Goal: Task Accomplishment & Management: Use online tool/utility

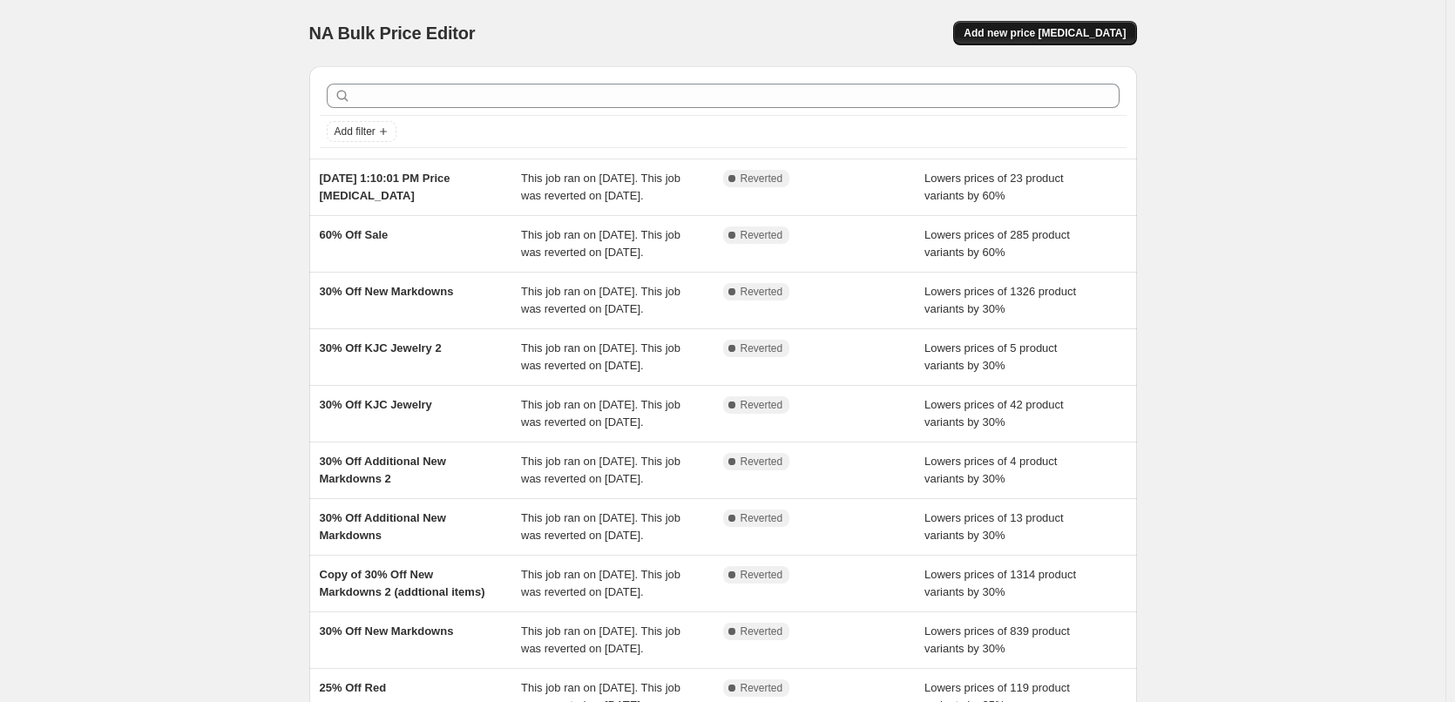
click at [1065, 33] on span "Add new price [MEDICAL_DATA]" at bounding box center [1045, 33] width 162 height 14
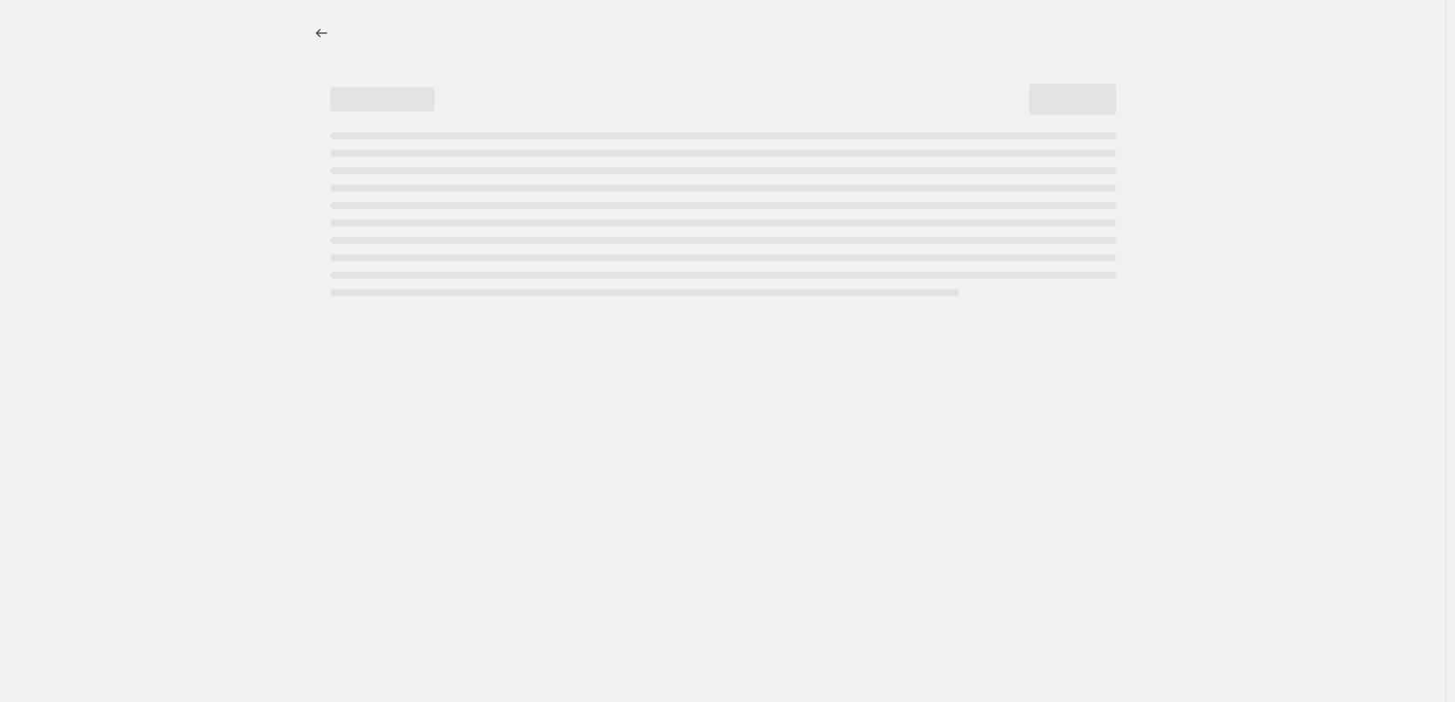
select select "percentage"
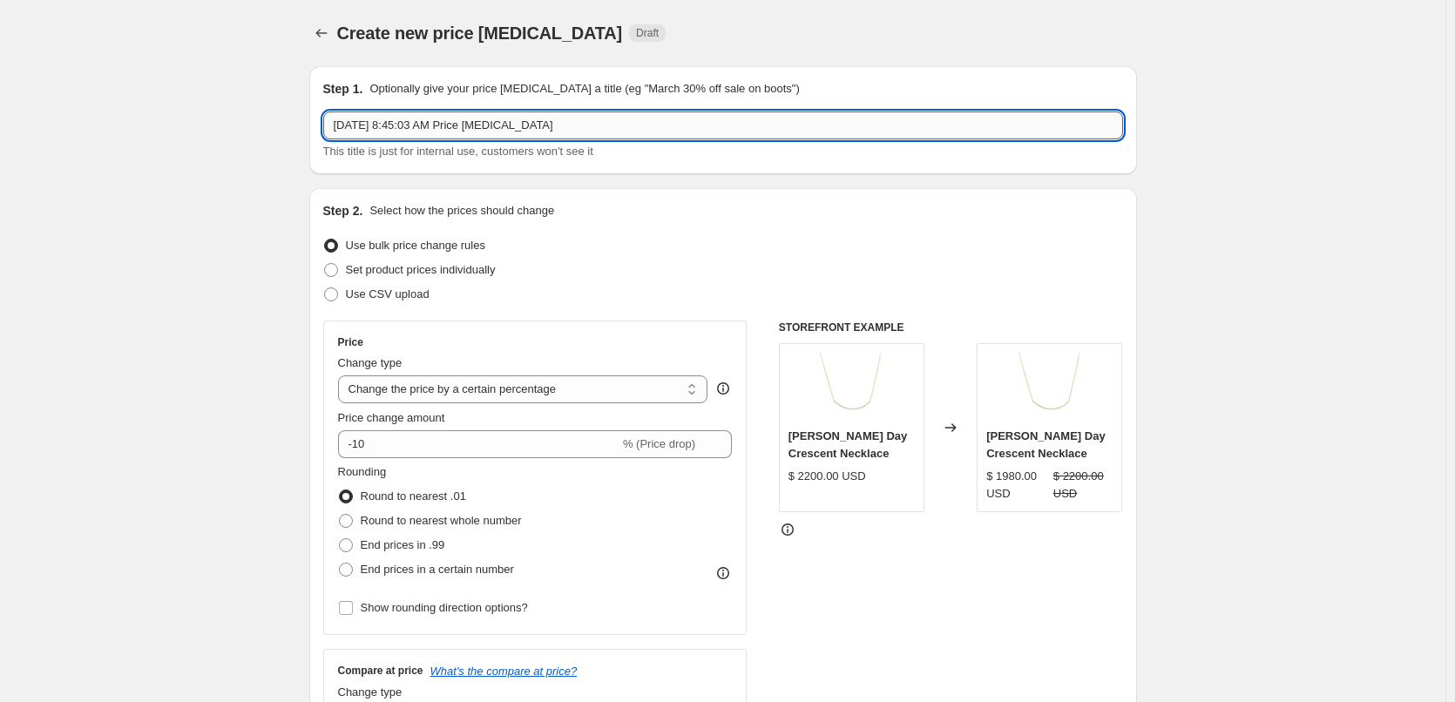
click at [538, 126] on input "Oct 1, 2025, 8:45:03 AM Price change job" at bounding box center [723, 126] width 800 height 28
drag, startPoint x: 570, startPoint y: 119, endPoint x: 220, endPoint y: 107, distance: 349.6
type input "Warehouse Sale"
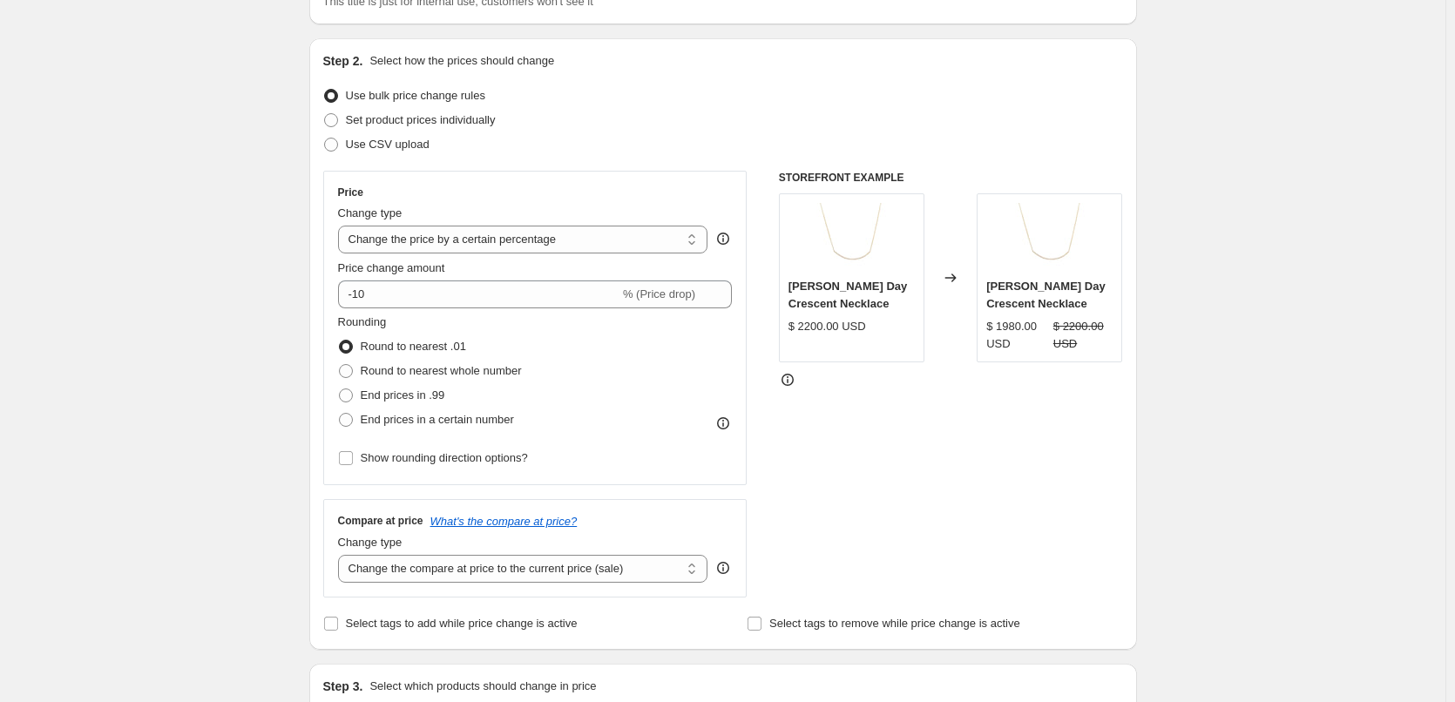
scroll to position [174, 0]
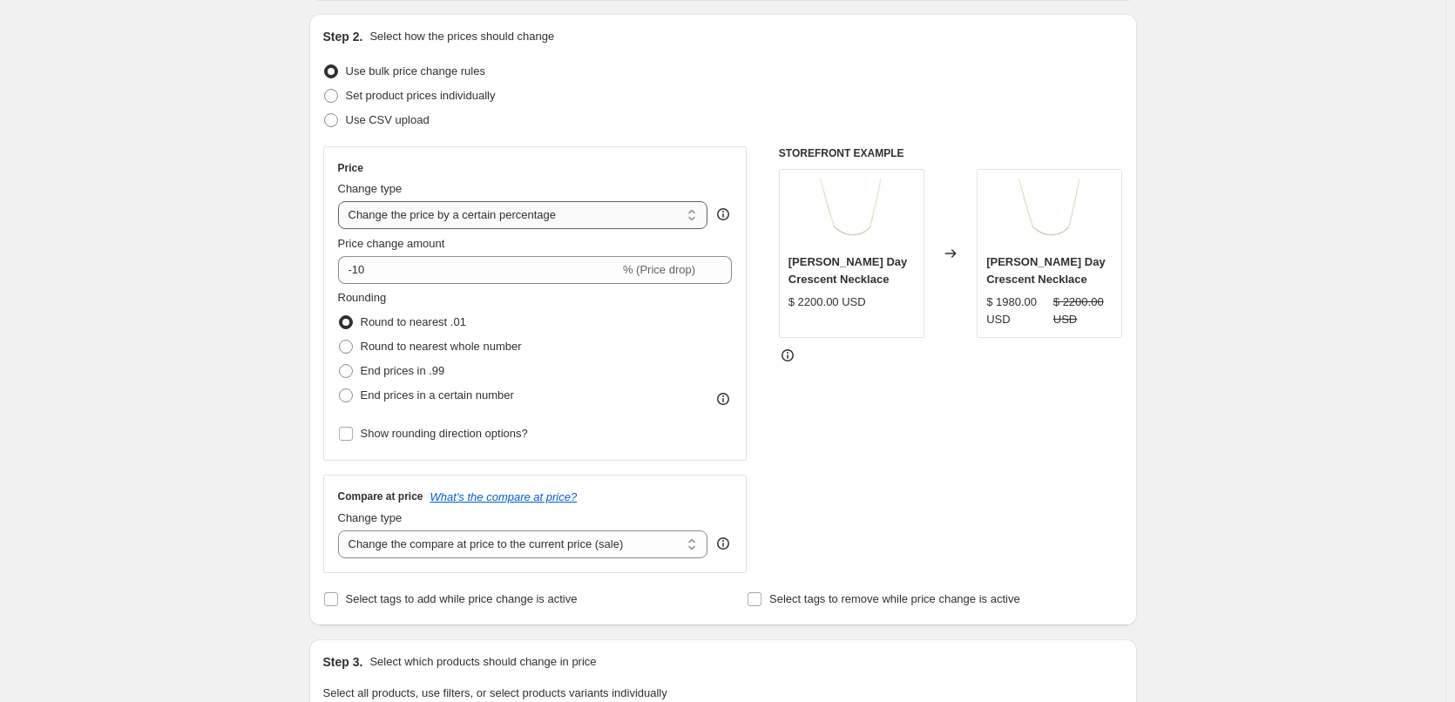
click at [490, 214] on select "Change the price to a certain amount Change the price by a certain amount Chang…" at bounding box center [523, 215] width 370 height 28
select select "margin"
type input "50"
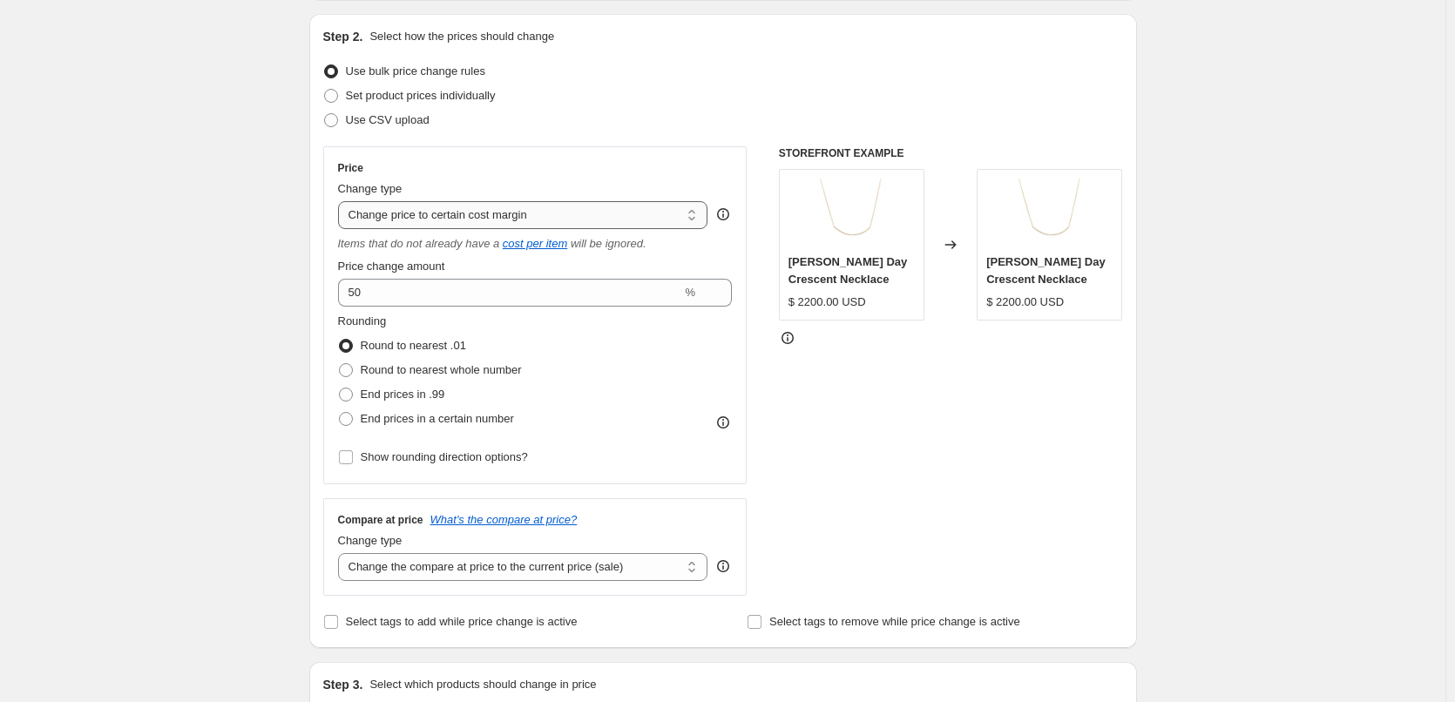
click at [492, 216] on select "Change the price to a certain amount Change the price by a certain amount Chang…" at bounding box center [523, 215] width 370 height 28
select select "to"
click at [342, 201] on select "Change the price to a certain amount Change the price by a certain amount Chang…" at bounding box center [523, 215] width 370 height 28
type input "80.00"
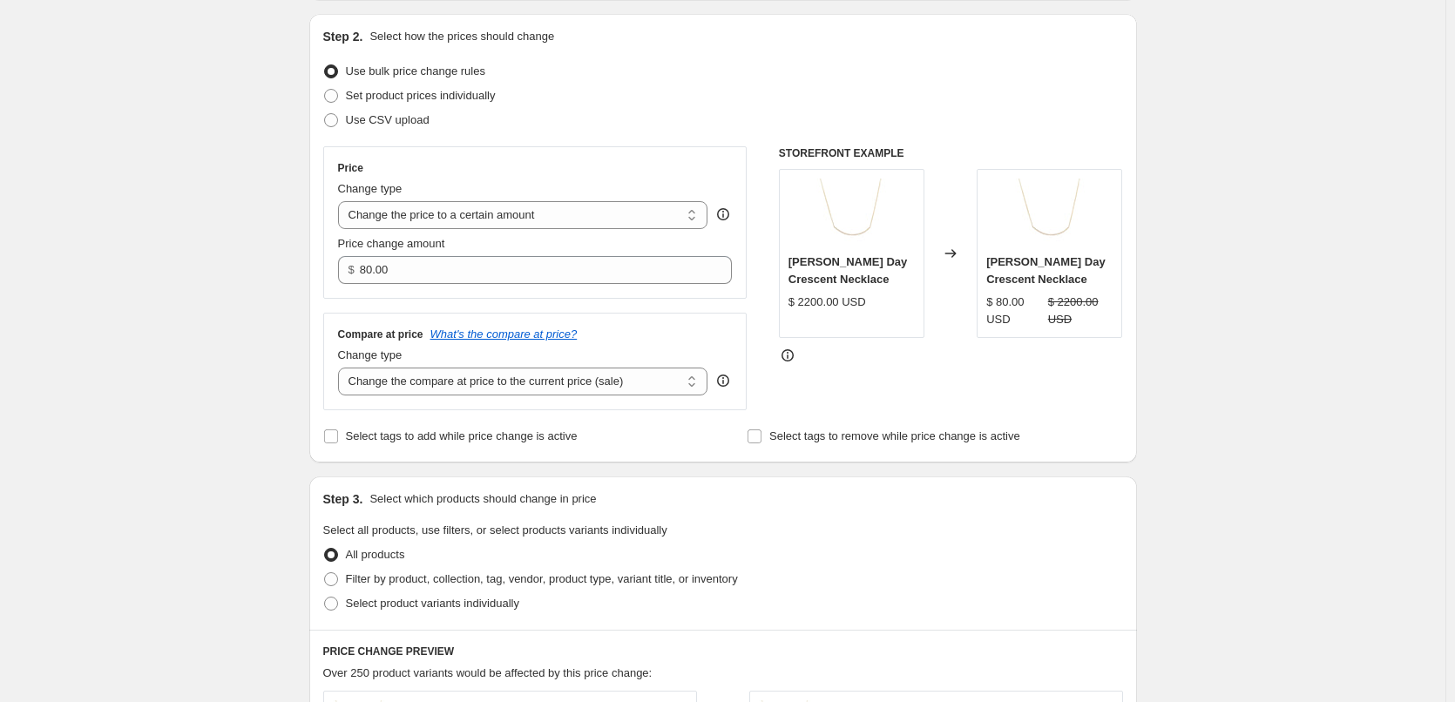
click at [137, 227] on div "Create new price change job. This page is ready Create new price change job Dra…" at bounding box center [722, 618] width 1445 height 1585
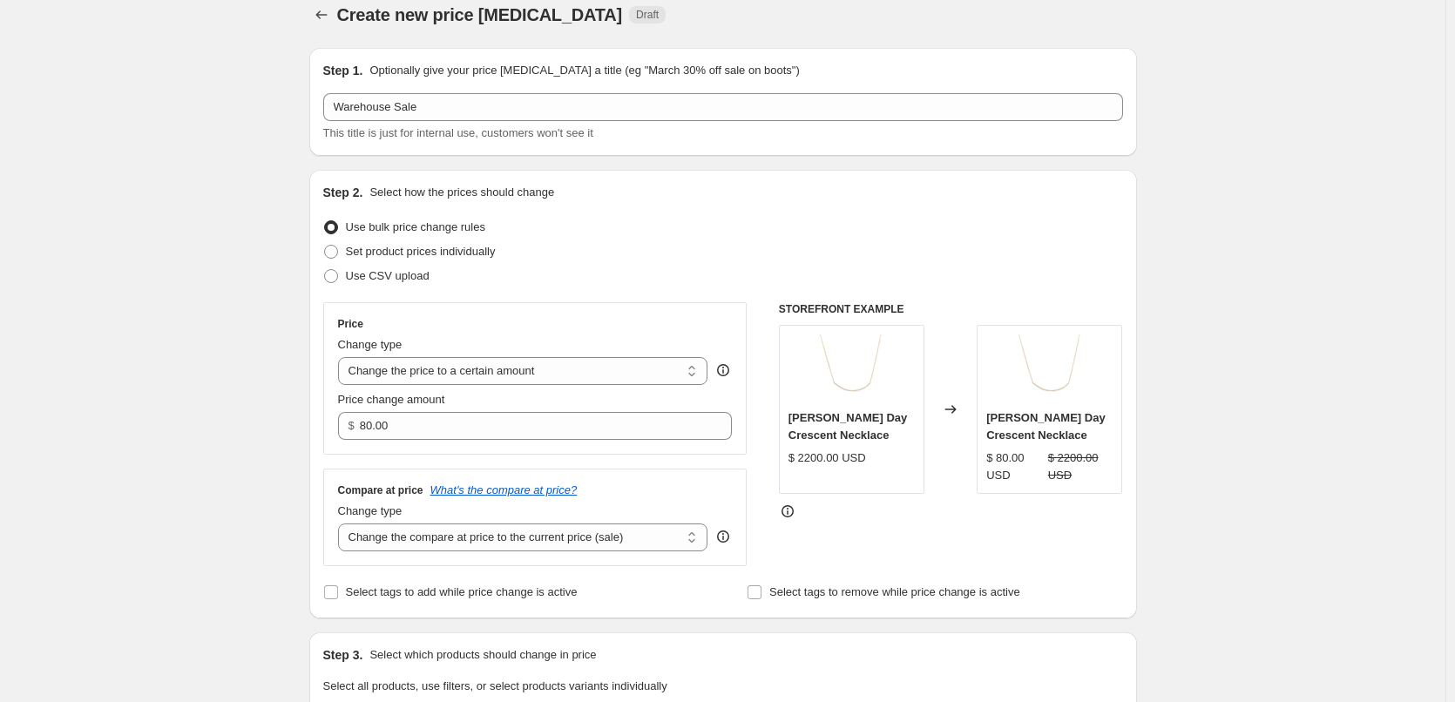
scroll to position [0, 0]
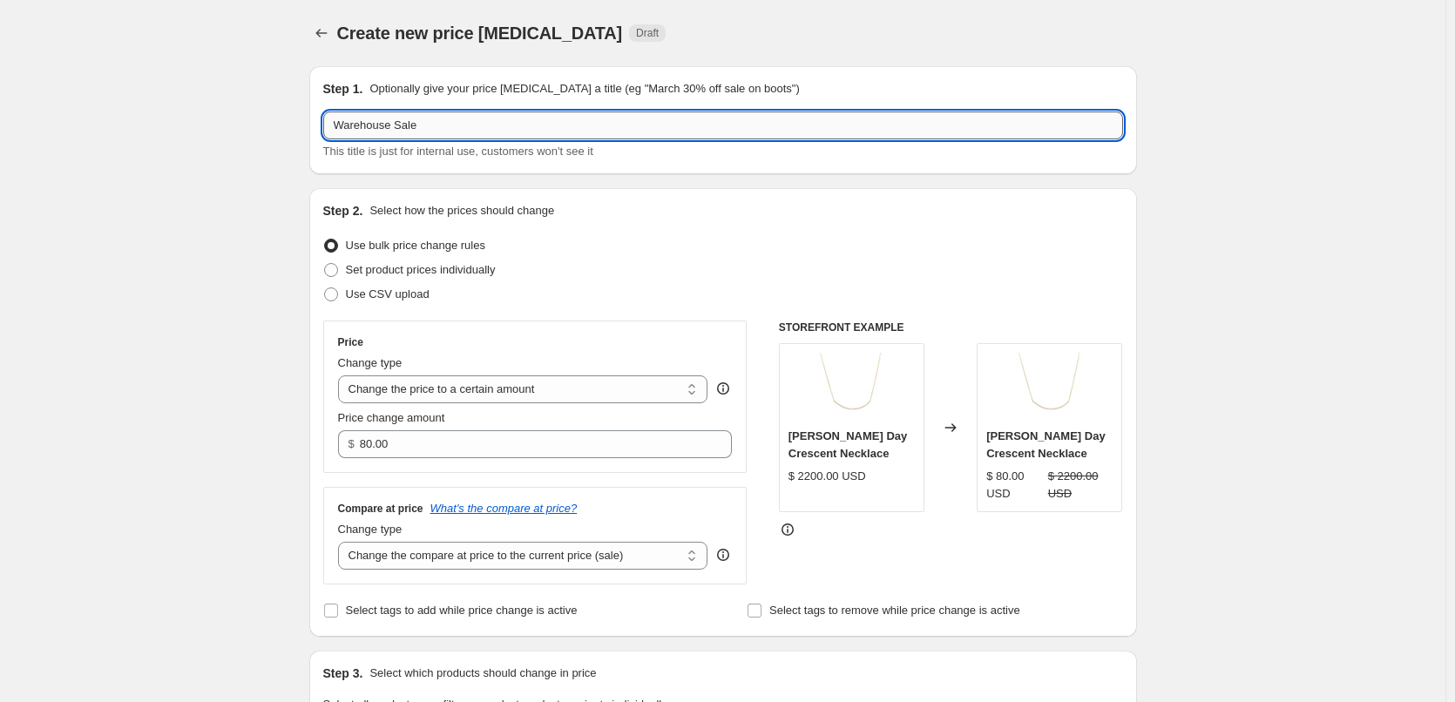
click at [435, 125] on input "Warehouse Sale" at bounding box center [723, 126] width 800 height 28
type input "W"
type input "30% Off Sale Back to Full Price"
click at [522, 390] on select "Change the price to a certain amount Change the price by a certain amount Chang…" at bounding box center [523, 389] width 370 height 28
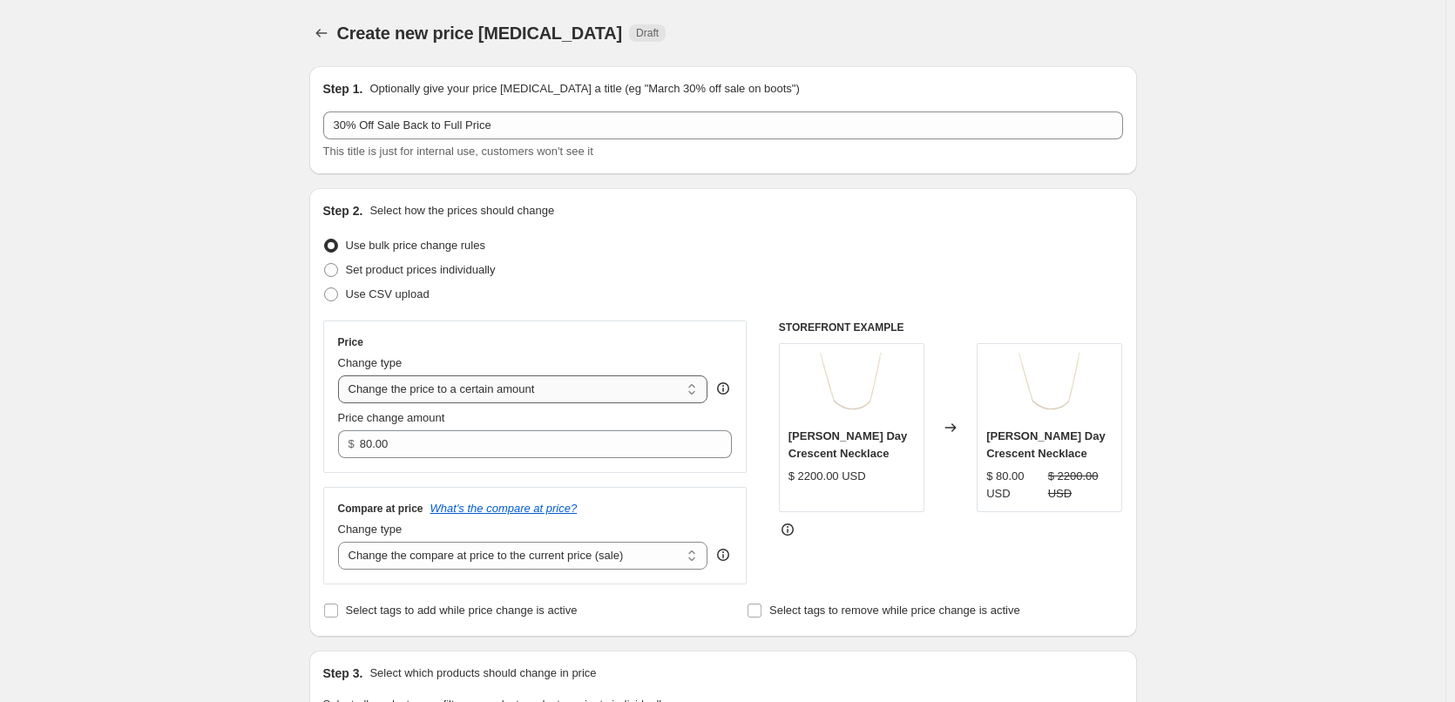
select select "ecap"
click at [342, 375] on select "Change the price to a certain amount Change the price by a certain amount Chang…" at bounding box center [523, 389] width 370 height 28
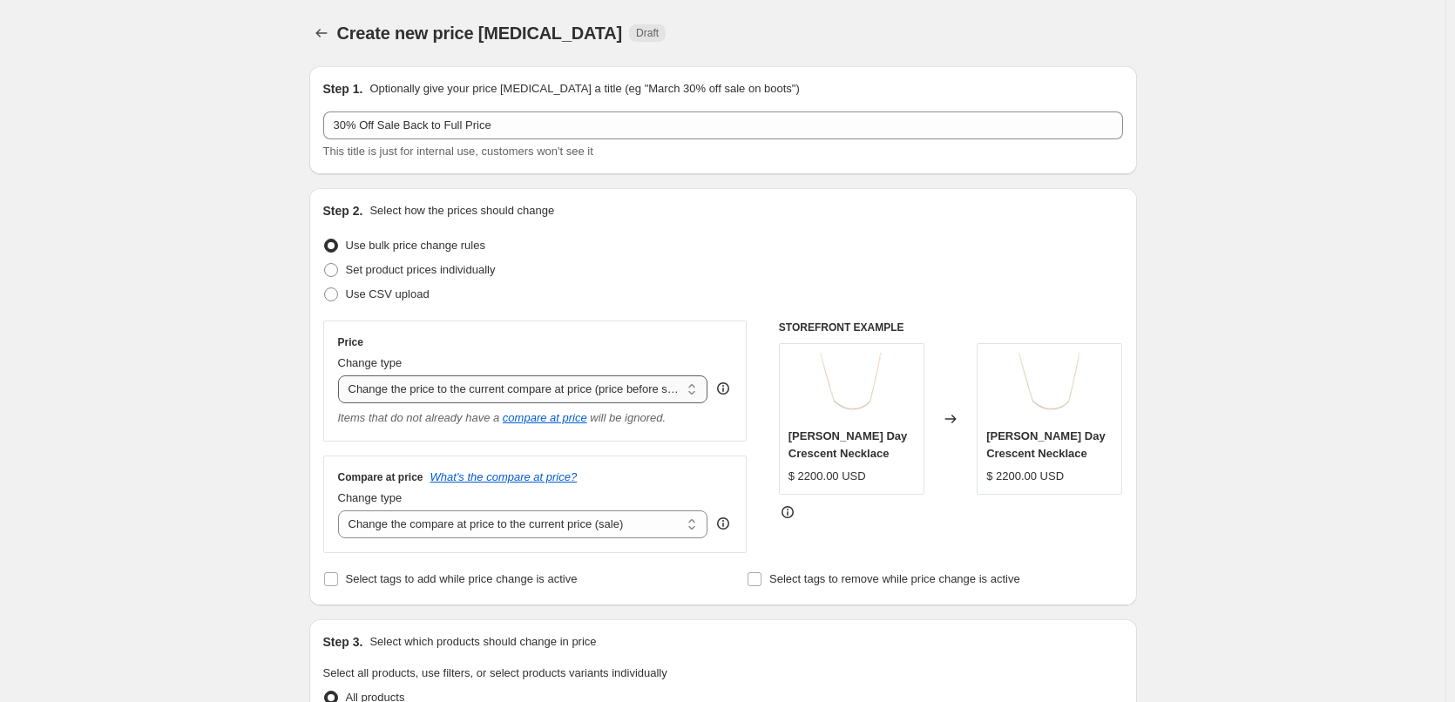
click at [576, 384] on select "Change the price to a certain amount Change the price by a certain amount Chang…" at bounding box center [523, 389] width 370 height 28
click at [342, 375] on select "Change the price to a certain amount Change the price by a certain amount Chang…" at bounding box center [523, 389] width 370 height 28
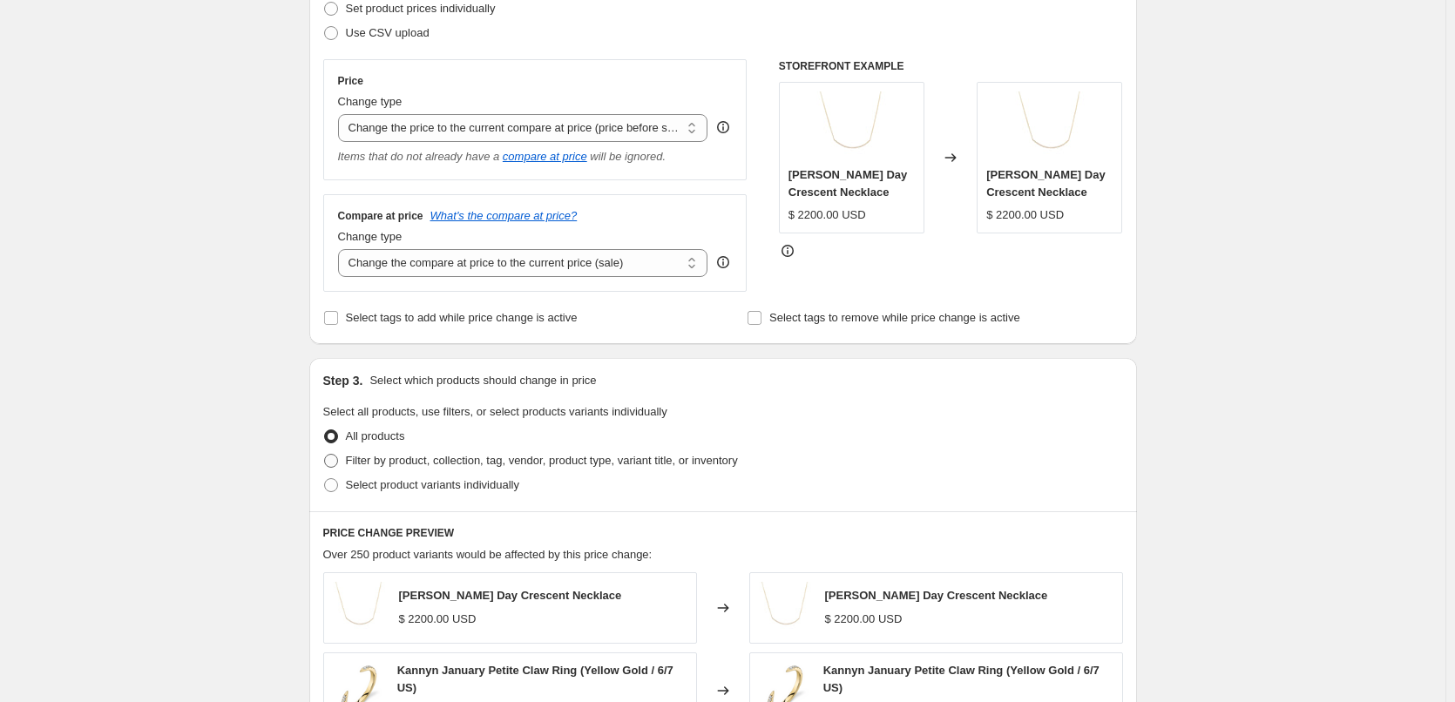
click at [436, 456] on span "Filter by product, collection, tag, vendor, product type, variant title, or inv…" at bounding box center [542, 460] width 392 height 13
click at [325, 455] on input "Filter by product, collection, tag, vendor, product type, variant title, or inv…" at bounding box center [324, 454] width 1 height 1
radio input "true"
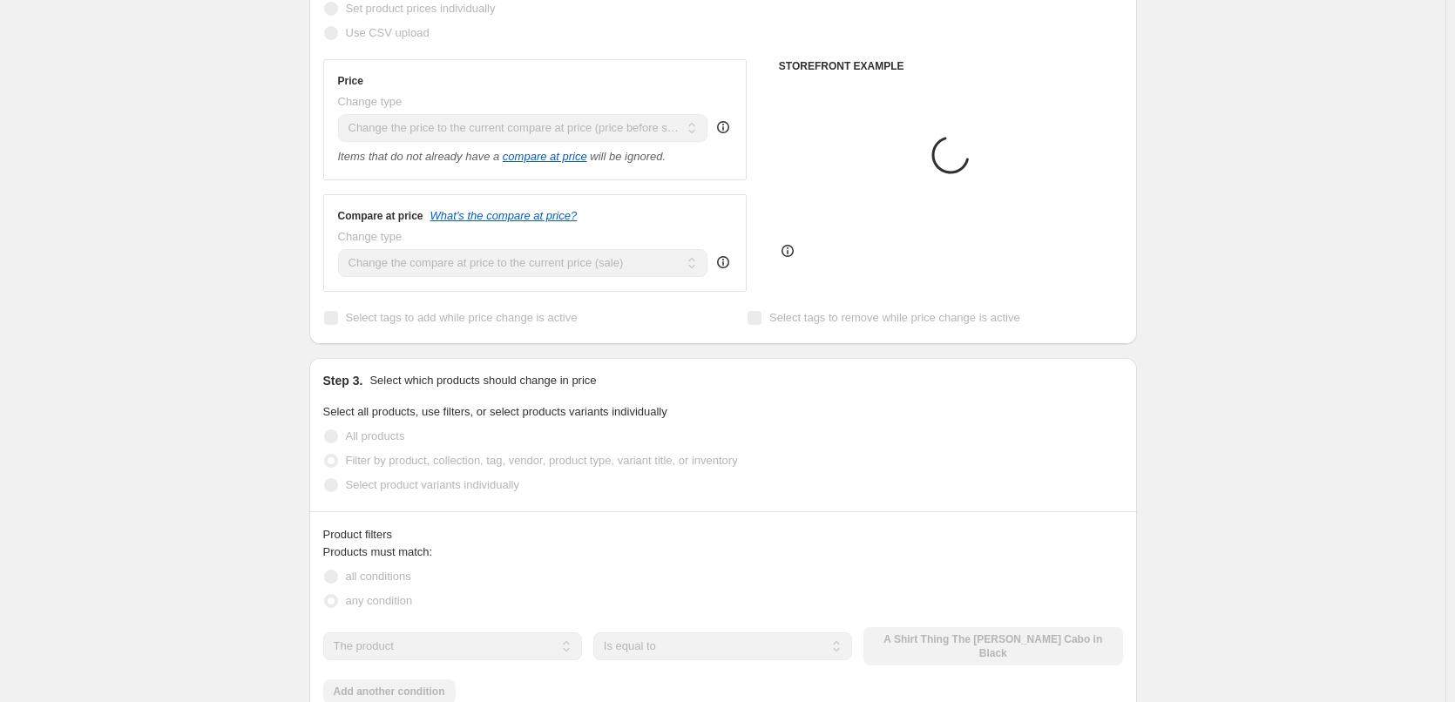
scroll to position [436, 0]
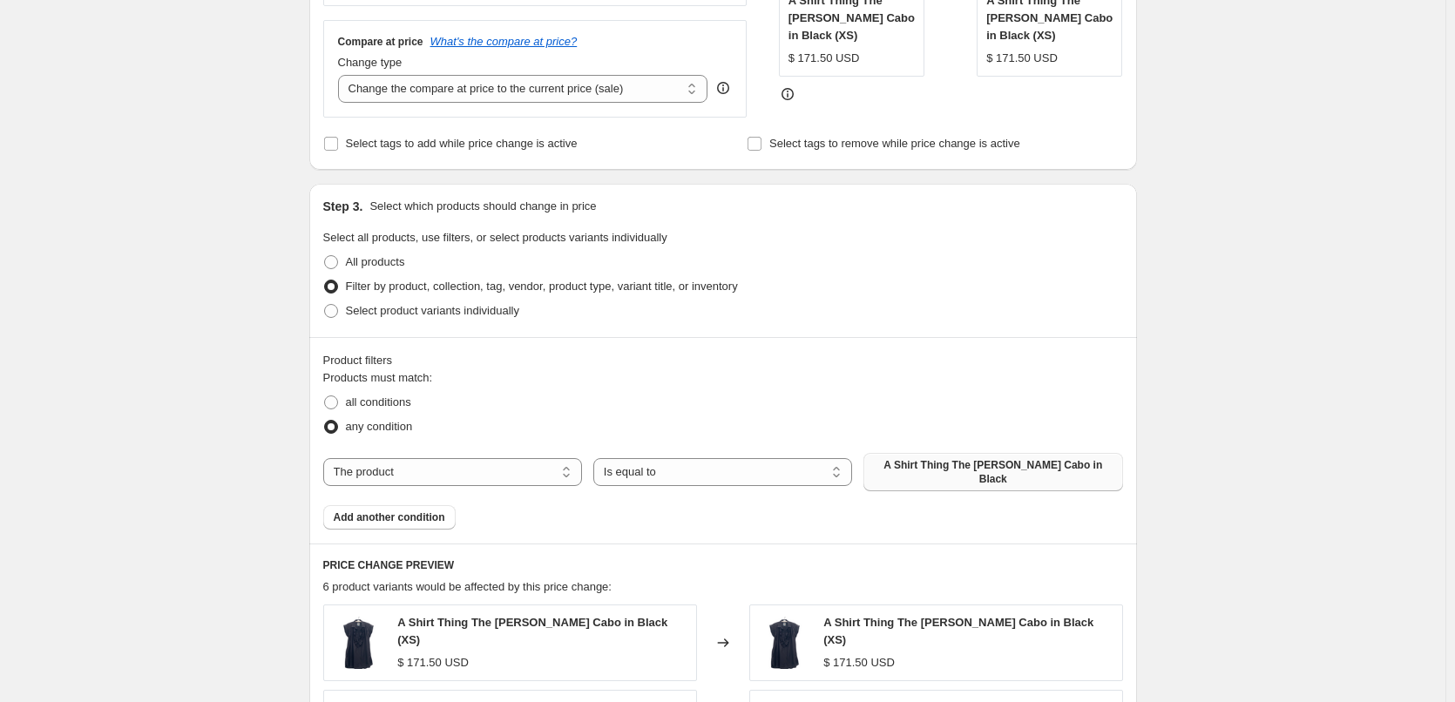
click at [967, 470] on span "A Shirt Thing The [PERSON_NAME] Cabo in Black" at bounding box center [993, 472] width 238 height 28
click at [532, 470] on select "The product The product's collection The product's tag The product's vendor The…" at bounding box center [452, 472] width 259 height 28
select select "collection"
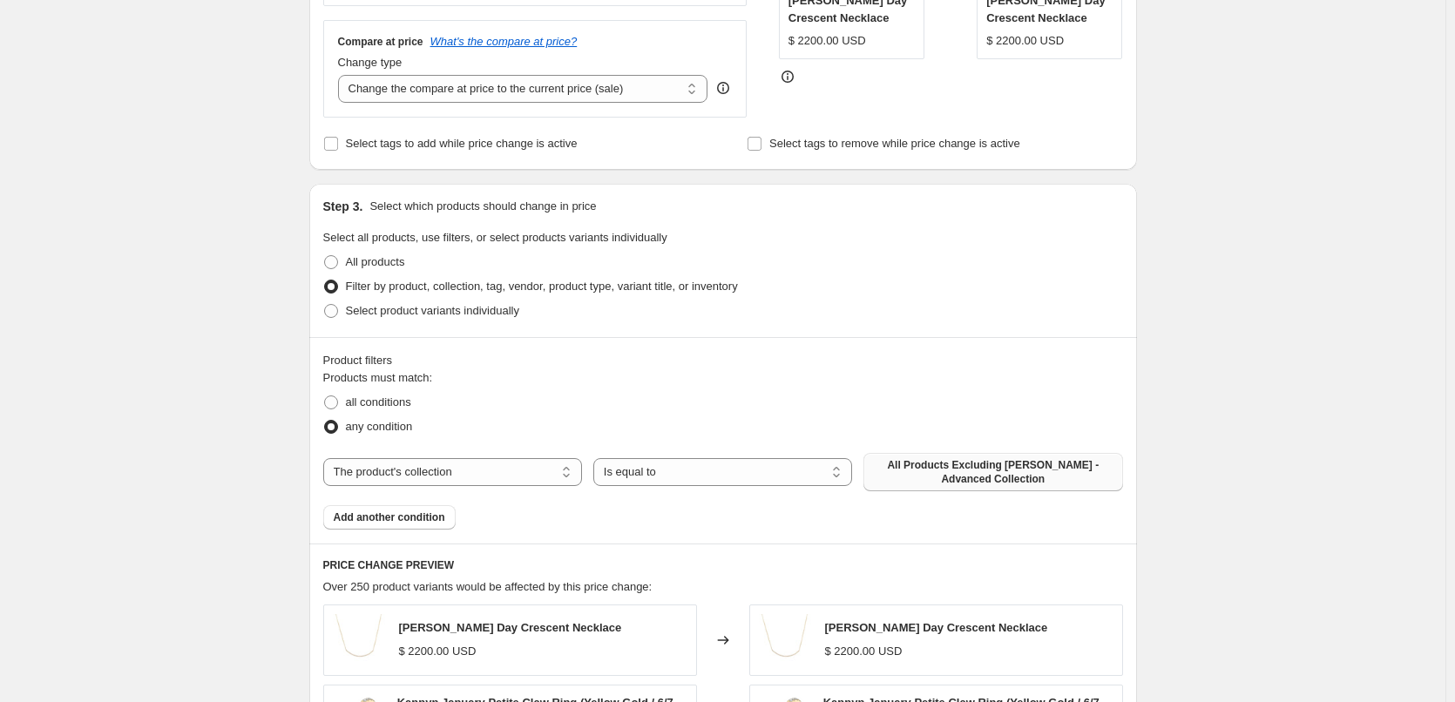
click at [935, 466] on span "All Products Excluding [PERSON_NAME] - Advanced Collection" at bounding box center [993, 472] width 238 height 28
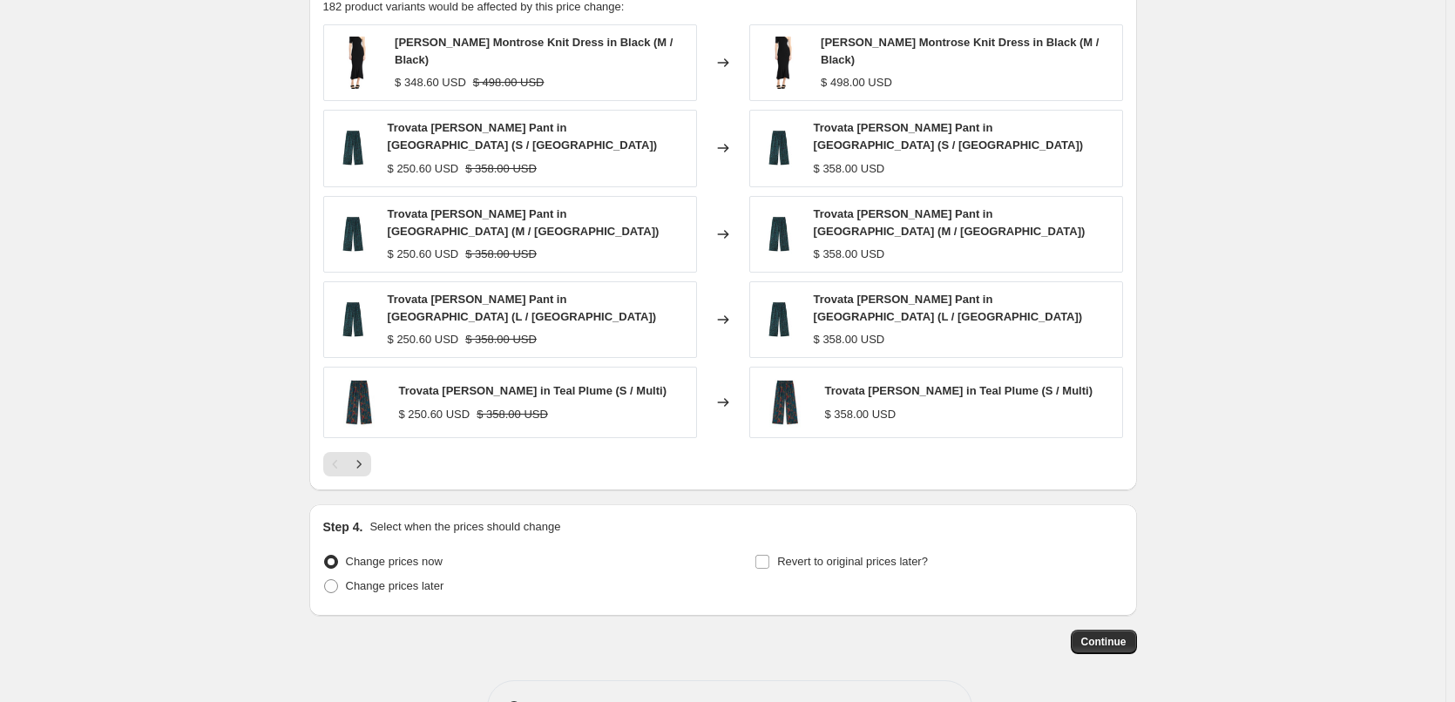
scroll to position [1045, 0]
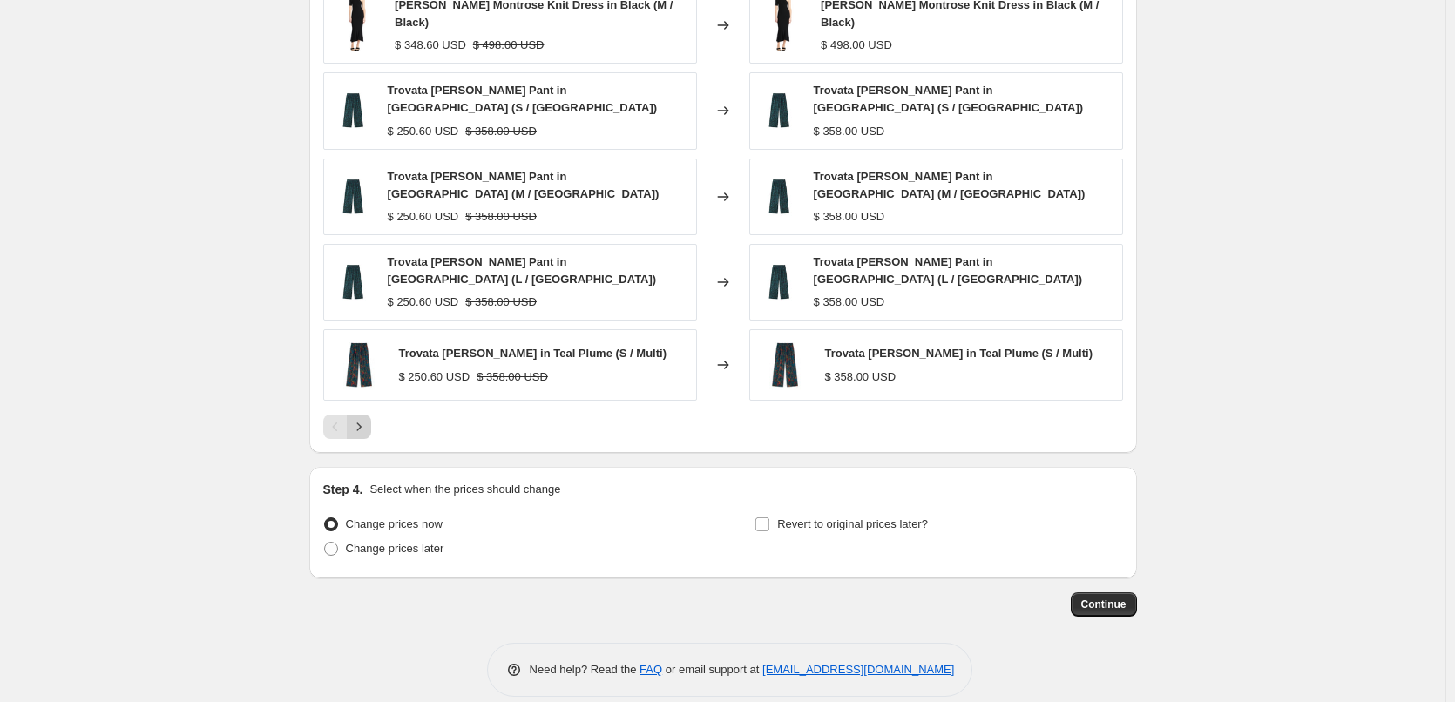
click at [363, 430] on icon "Next" at bounding box center [358, 426] width 17 height 17
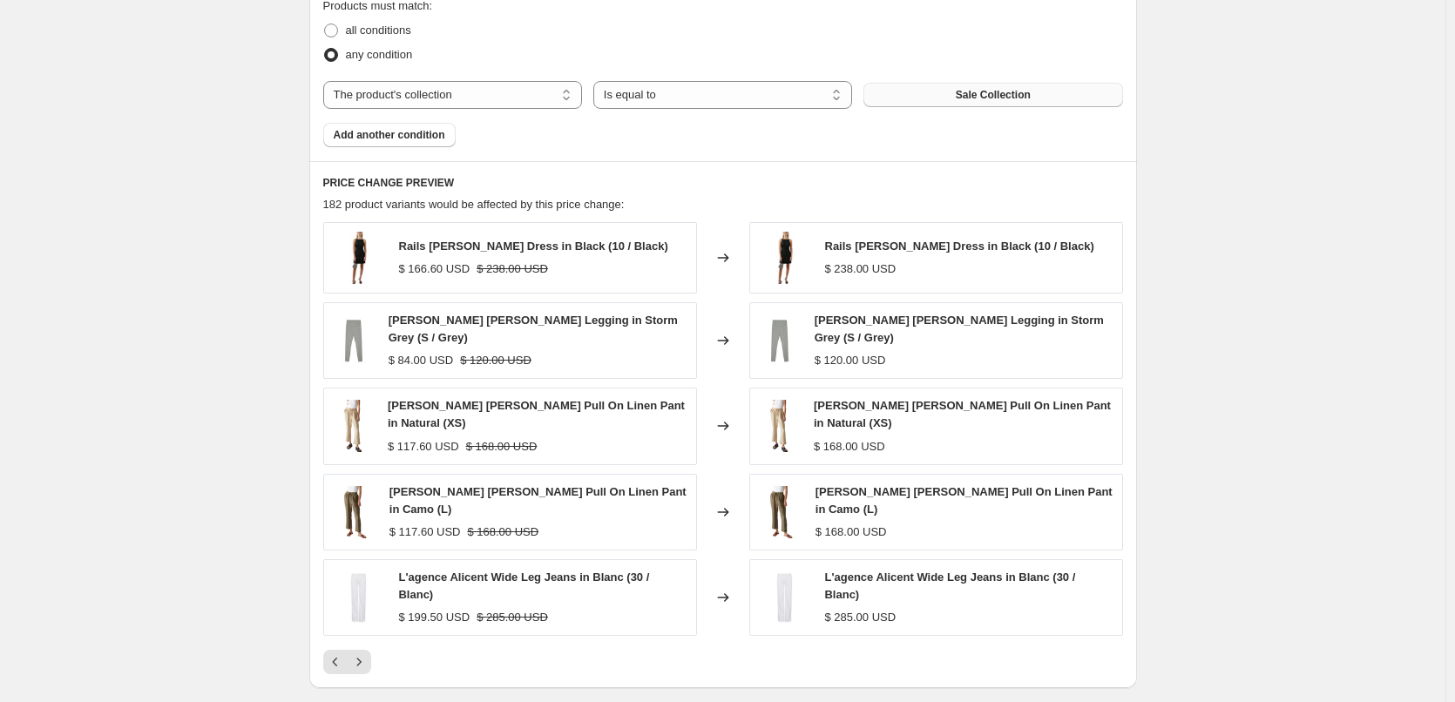
scroll to position [782, 0]
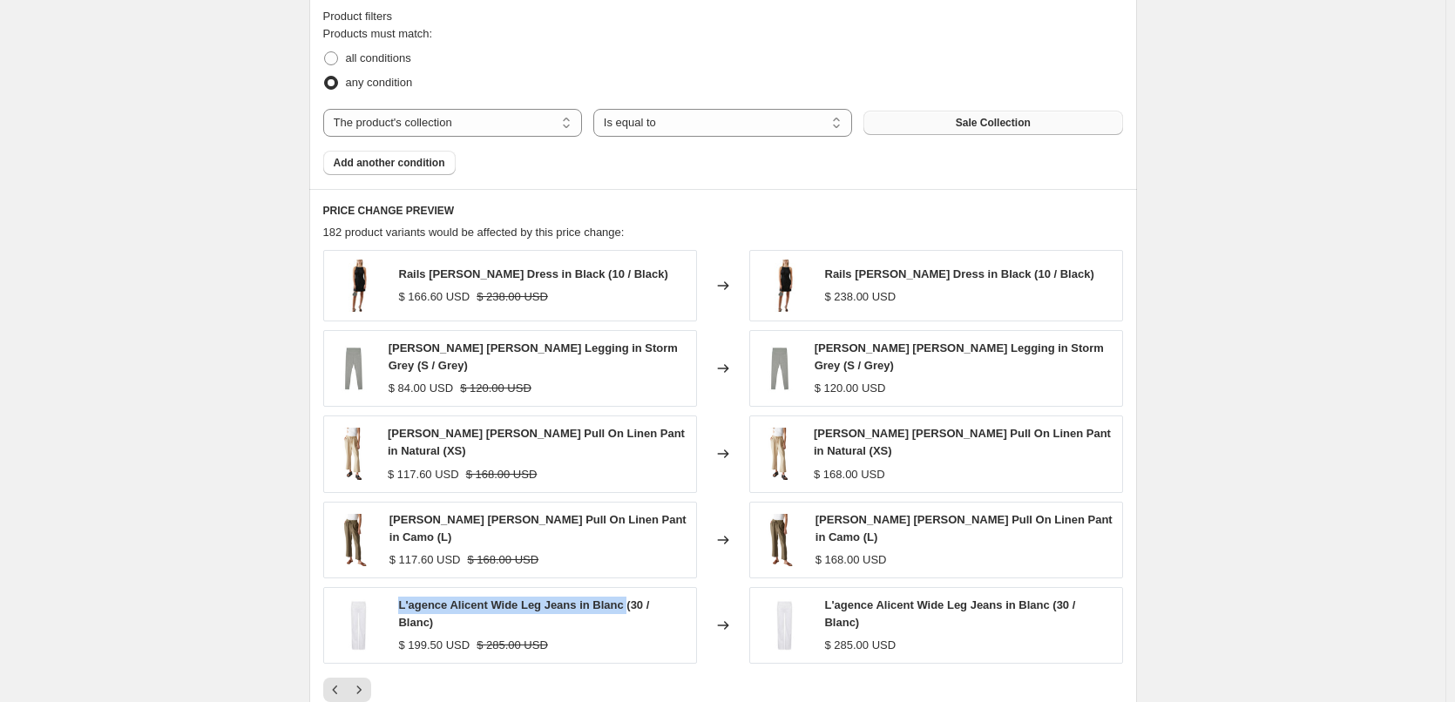
drag, startPoint x: 592, startPoint y: 594, endPoint x: 402, endPoint y: 595, distance: 189.9
click at [402, 595] on div "L'agence Alicent Wide Leg Jeans in Blanc (30 / Blanc) $ 199.50 USD $ 285.00 USD" at bounding box center [510, 625] width 374 height 77
copy span "L'agence Alicent Wide Leg Jeans in Blanc"
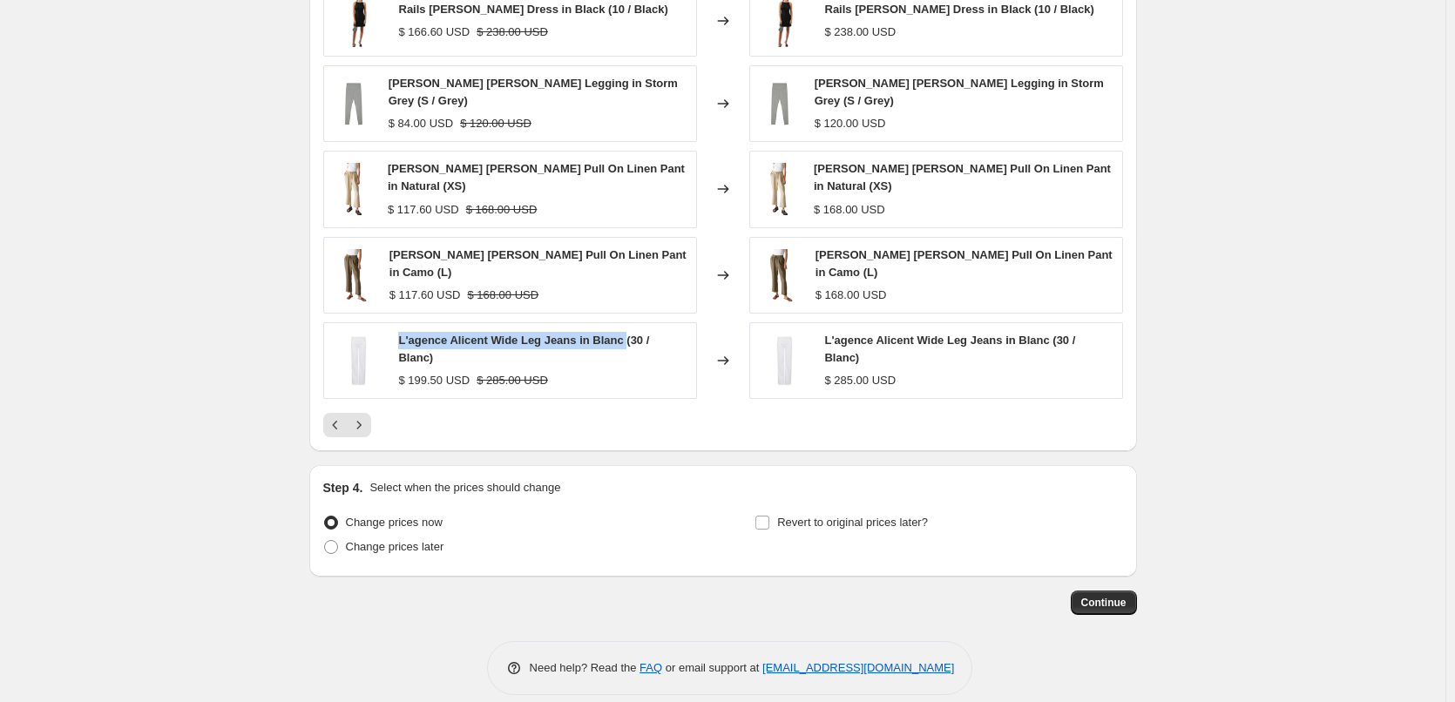
scroll to position [1048, 0]
click at [1125, 595] on span "Continue" at bounding box center [1103, 602] width 45 height 14
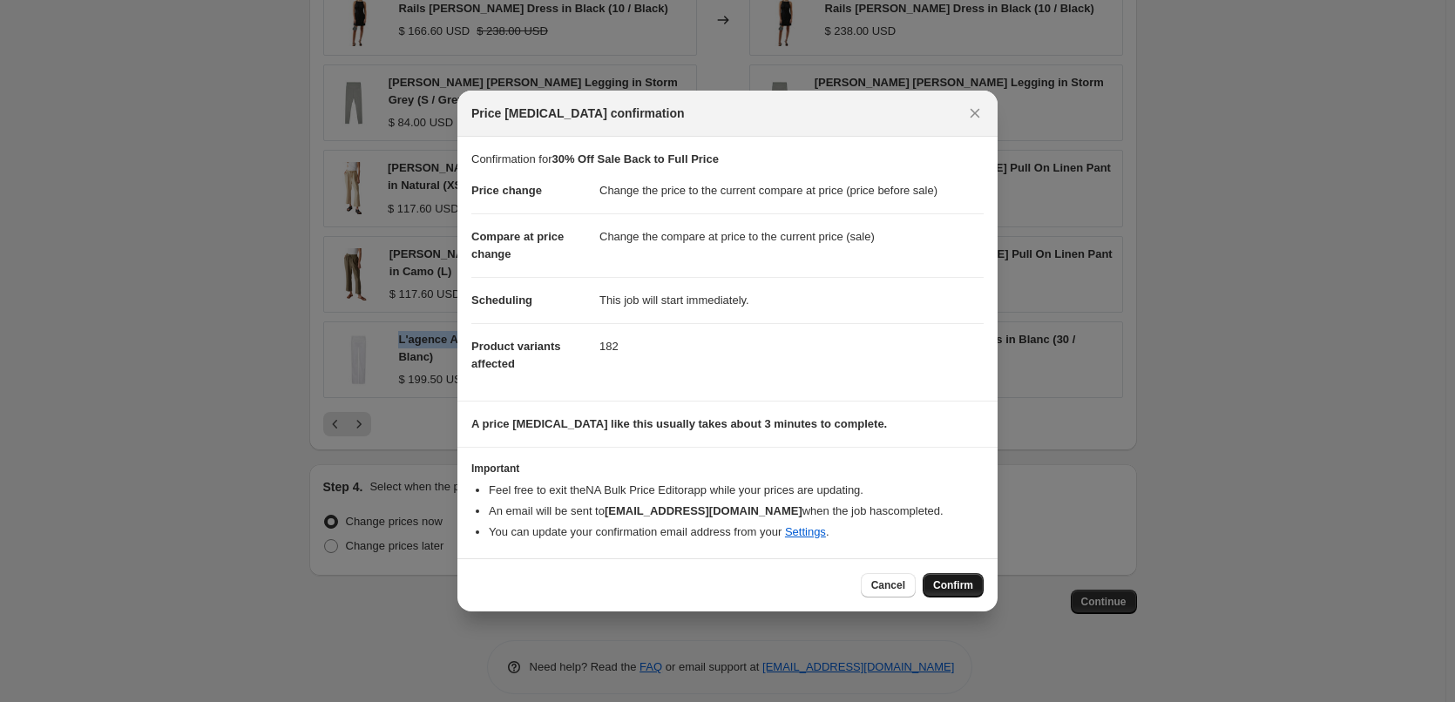
click at [948, 584] on span "Confirm" at bounding box center [953, 585] width 40 height 14
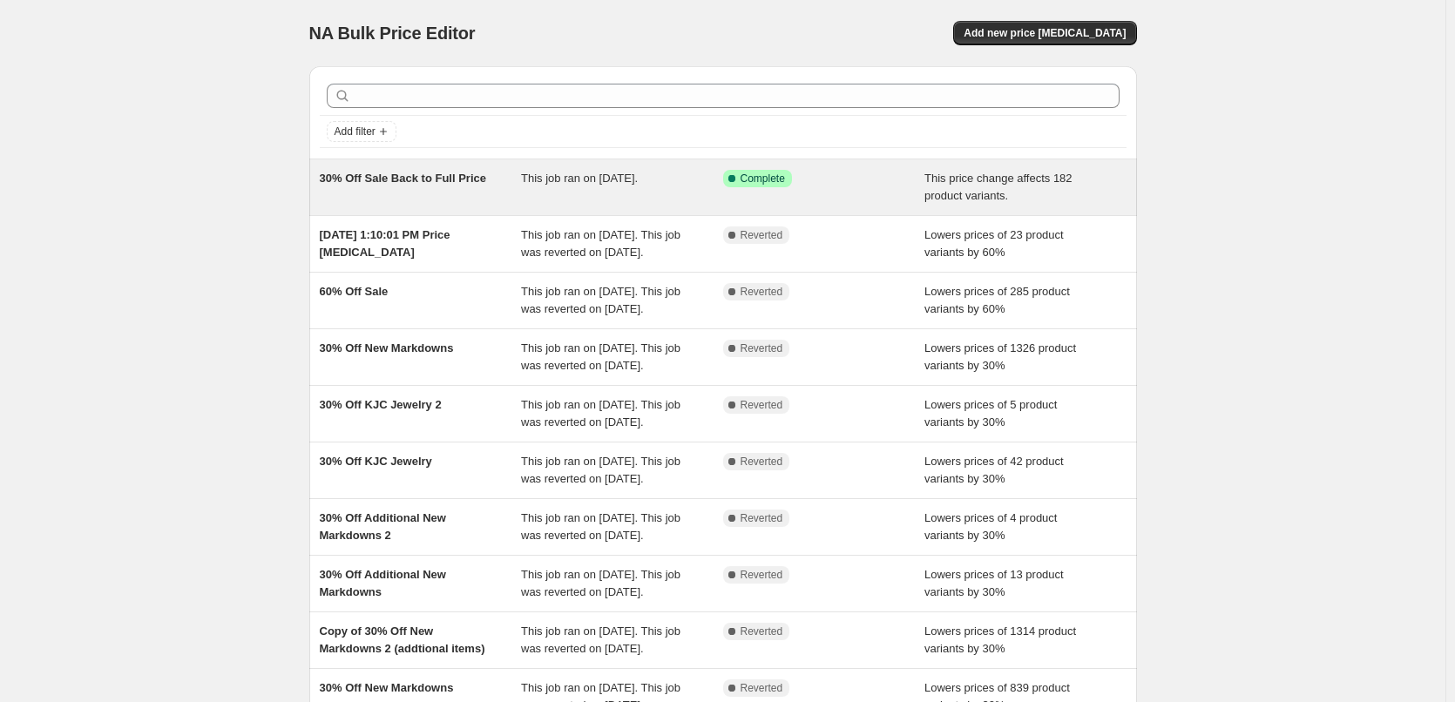
click at [419, 177] on span "30% Off Sale Back to Full Price" at bounding box center [403, 178] width 166 height 13
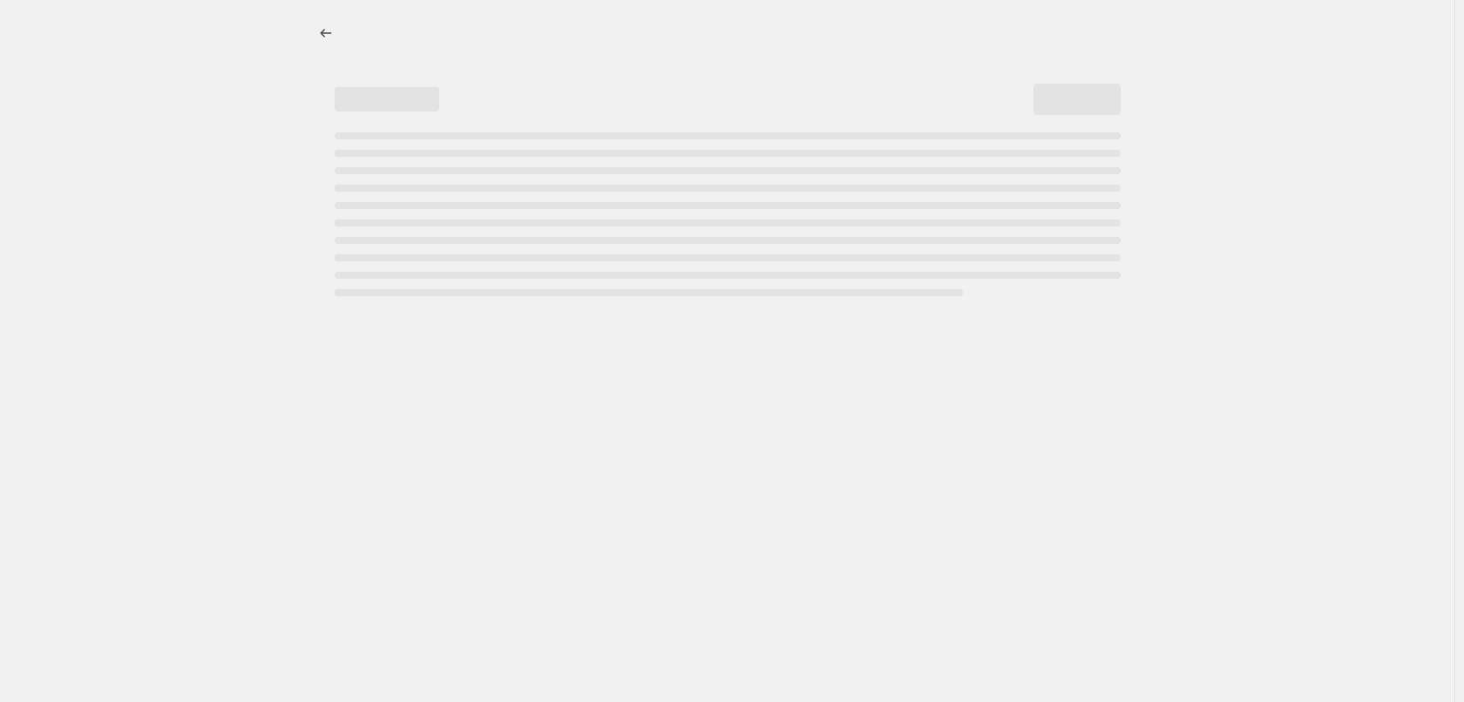
select select "ecap"
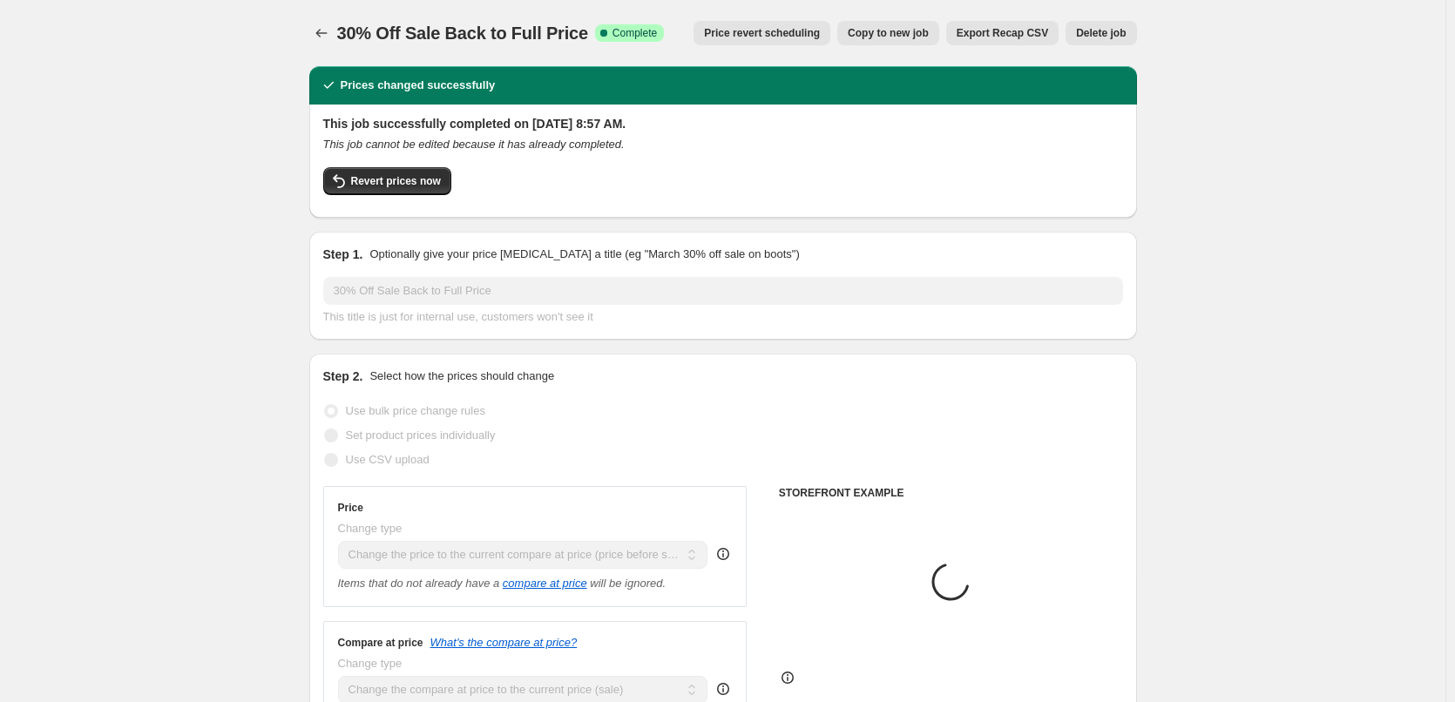
select select "collection"
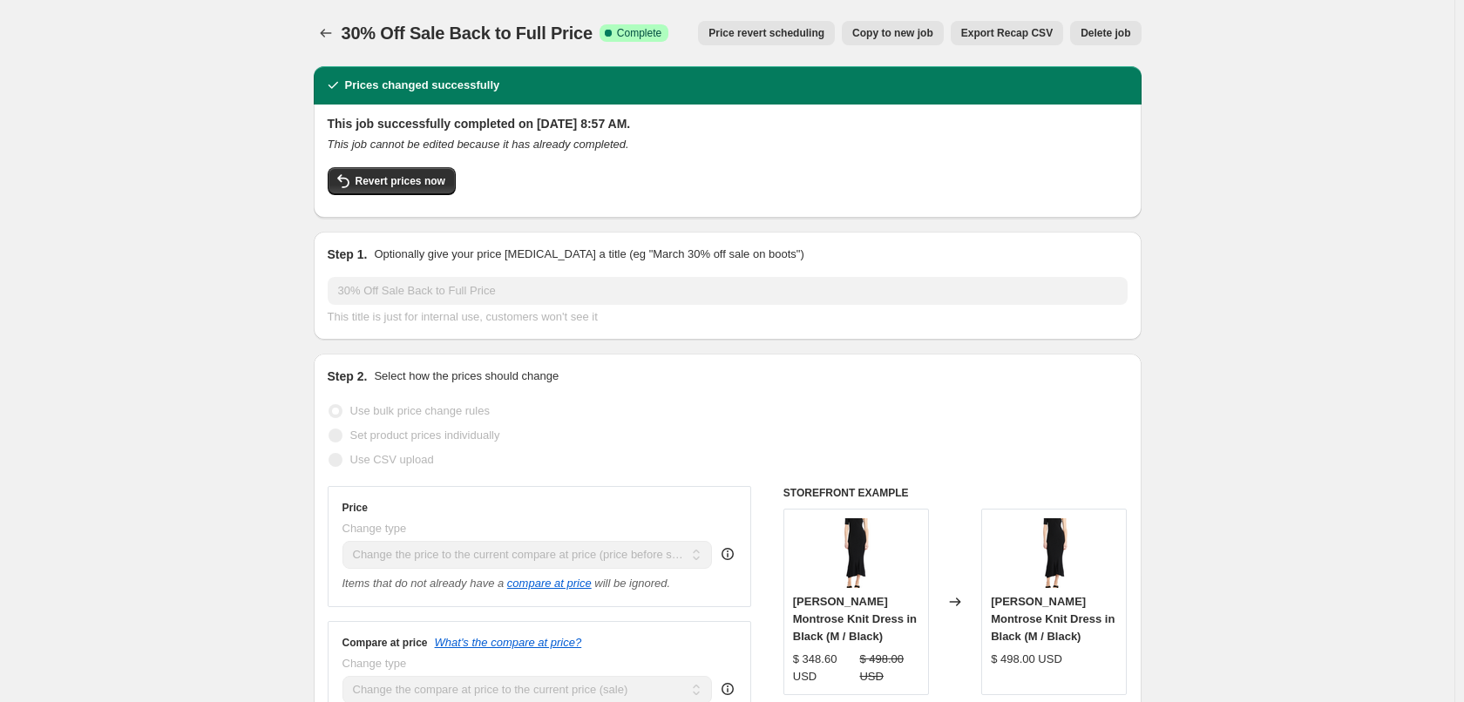
select select "ecap"
select select "collection"
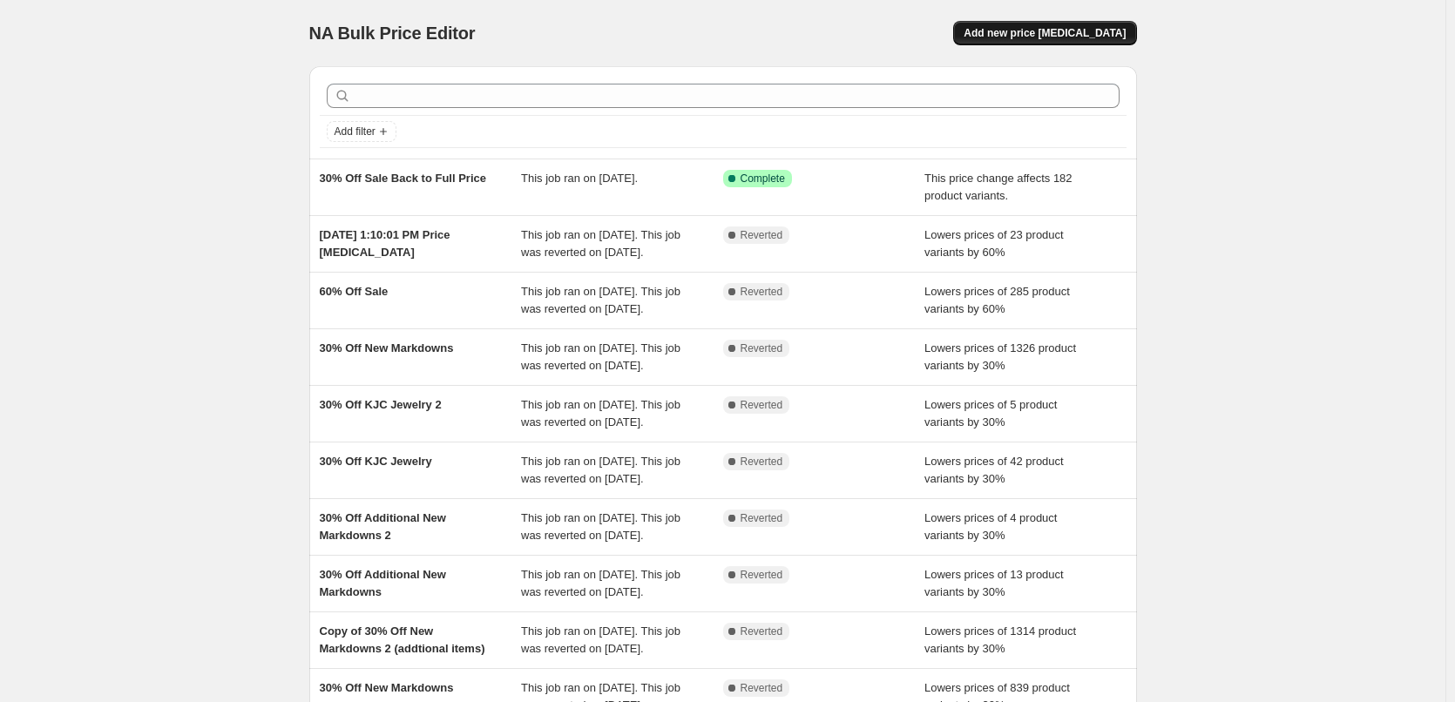
click at [1069, 29] on span "Add new price [MEDICAL_DATA]" at bounding box center [1045, 33] width 162 height 14
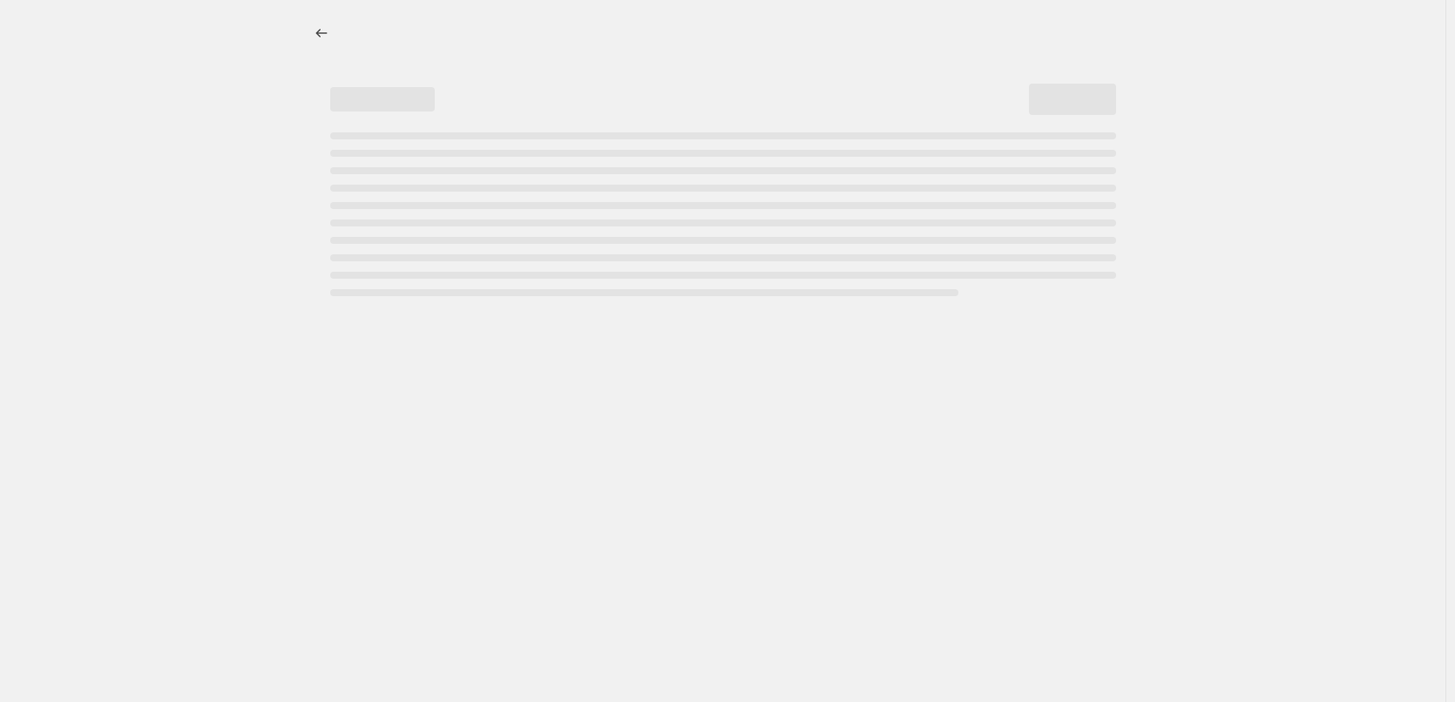
select select "percentage"
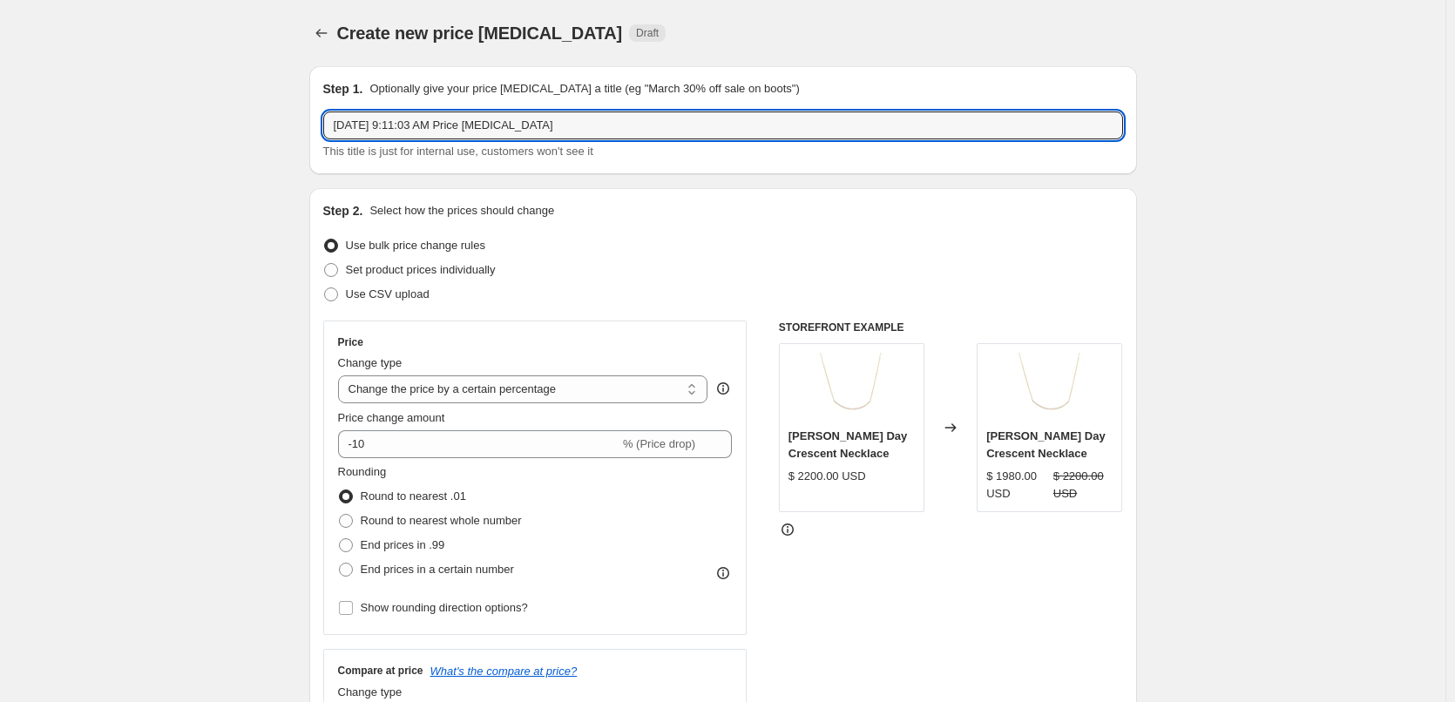
drag, startPoint x: 576, startPoint y: 118, endPoint x: 170, endPoint y: 118, distance: 406.0
type input "Warehouse Sale $10"
click at [584, 389] on select "Change the price to a certain amount Change the price by a certain amount Chang…" at bounding box center [523, 389] width 370 height 28
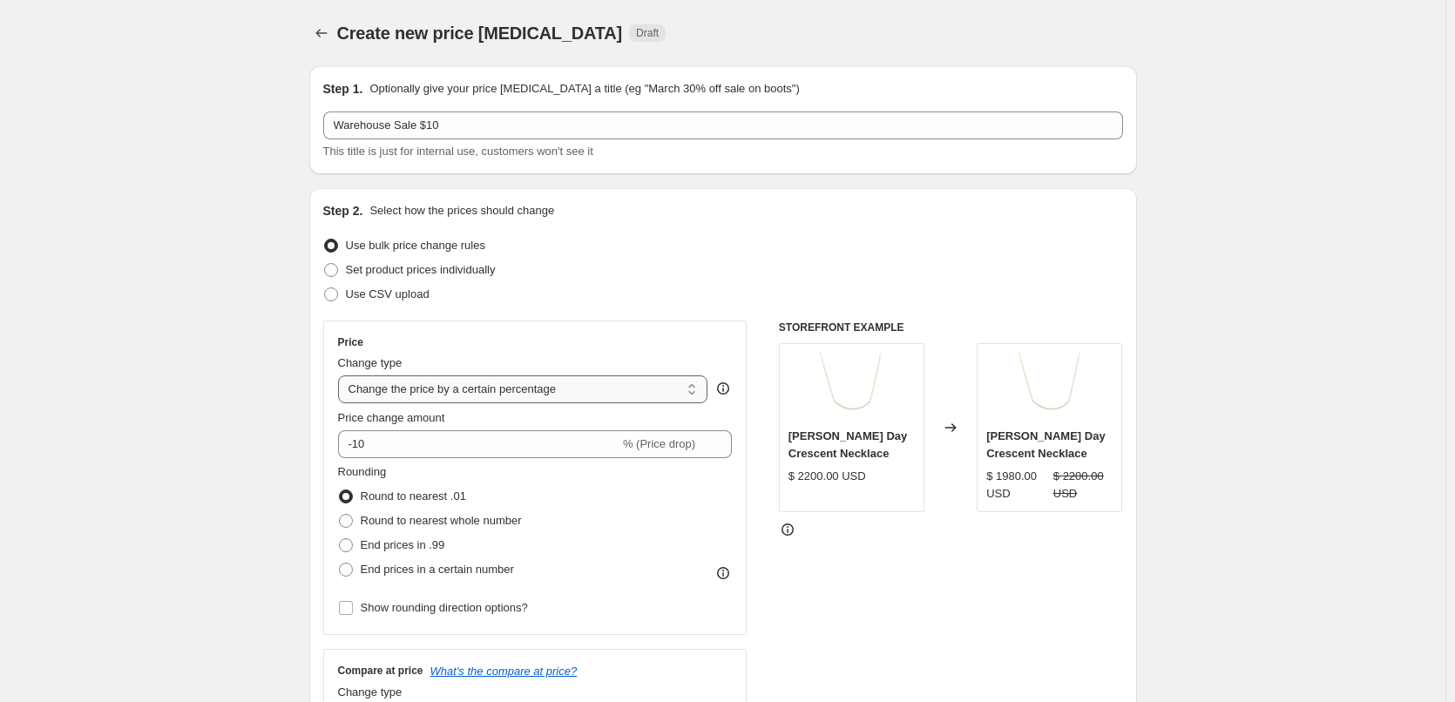
select select "to"
click at [342, 375] on select "Change the price to a certain amount Change the price by a certain amount Chang…" at bounding box center [523, 389] width 370 height 28
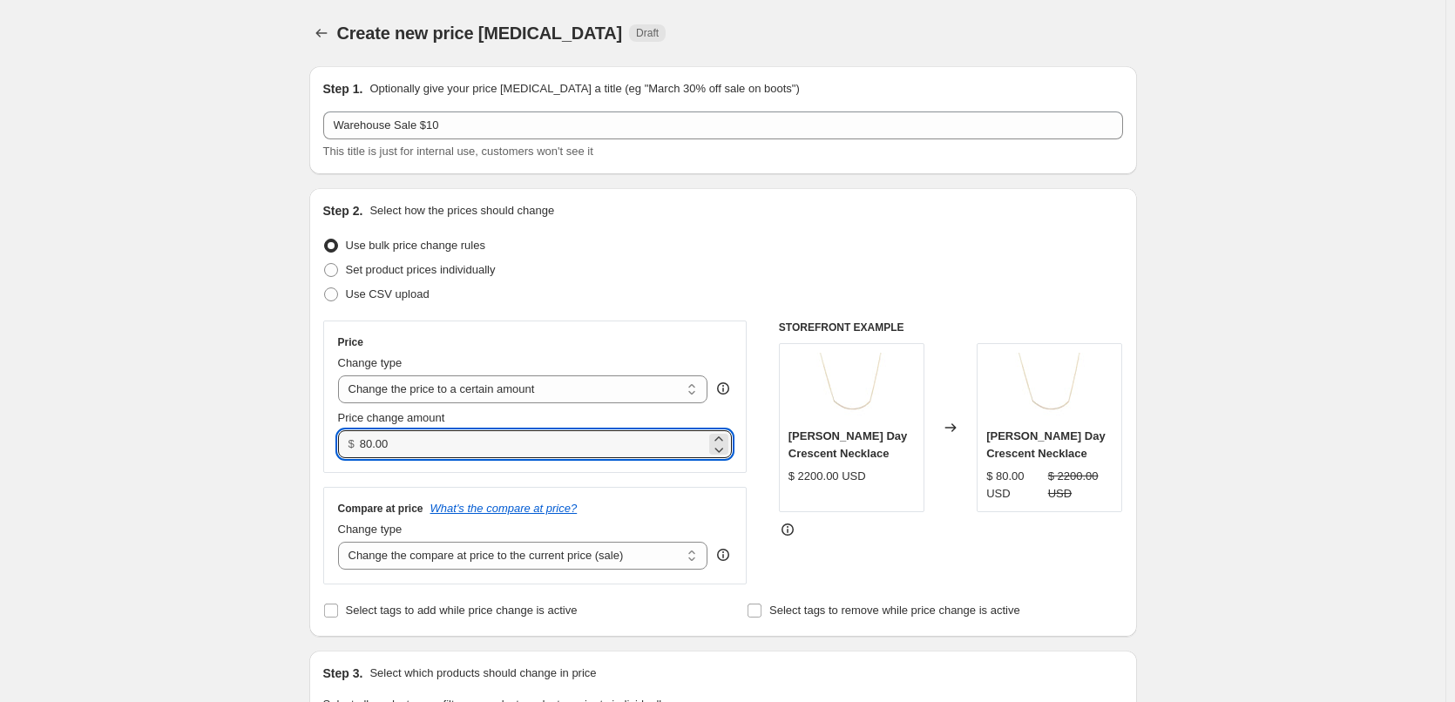
drag, startPoint x: 463, startPoint y: 444, endPoint x: 337, endPoint y: 444, distance: 125.4
click at [337, 444] on div "Price Change type Change the price to a certain amount Change the price by a ce…" at bounding box center [535, 397] width 424 height 152
type input "10.00"
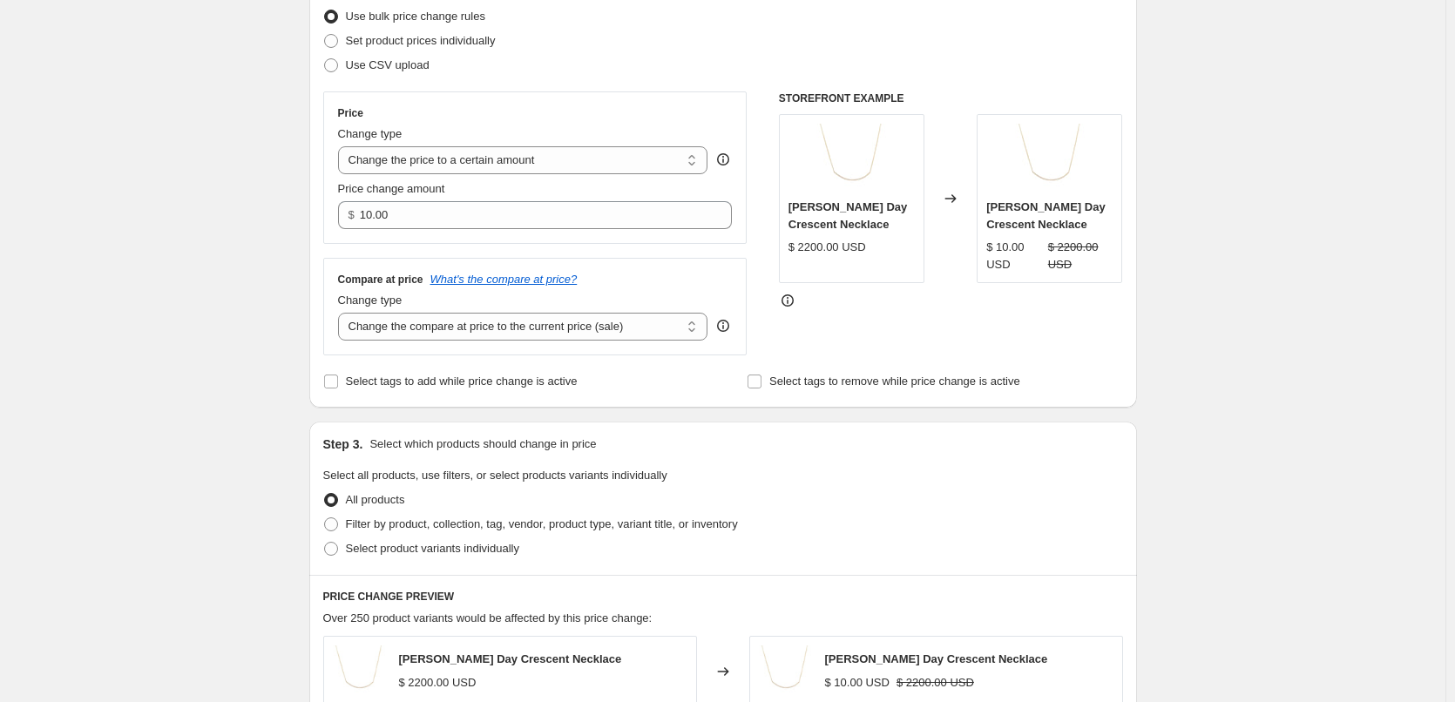
scroll to position [261, 0]
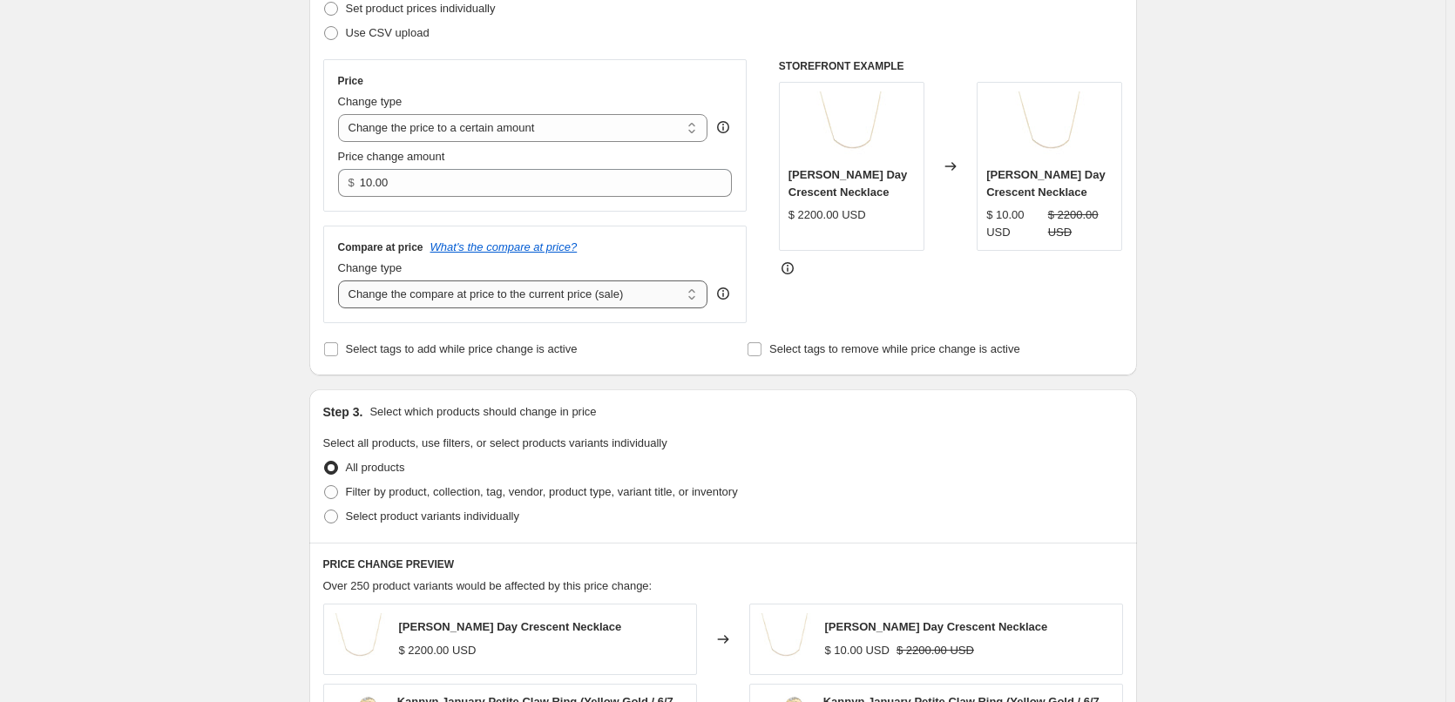
click at [513, 294] on select "Change the compare at price to the current price (sale) Change the compare at p…" at bounding box center [523, 295] width 370 height 28
click at [342, 281] on select "Change the compare at price to the current price (sale) Change the compare at p…" at bounding box center [523, 295] width 370 height 28
click at [468, 292] on select "Change the compare at price to the current price (sale) Change the compare at p…" at bounding box center [523, 295] width 370 height 28
select select "ep"
click at [342, 281] on select "Change the compare at price to the current price (sale) Change the compare at p…" at bounding box center [523, 295] width 370 height 28
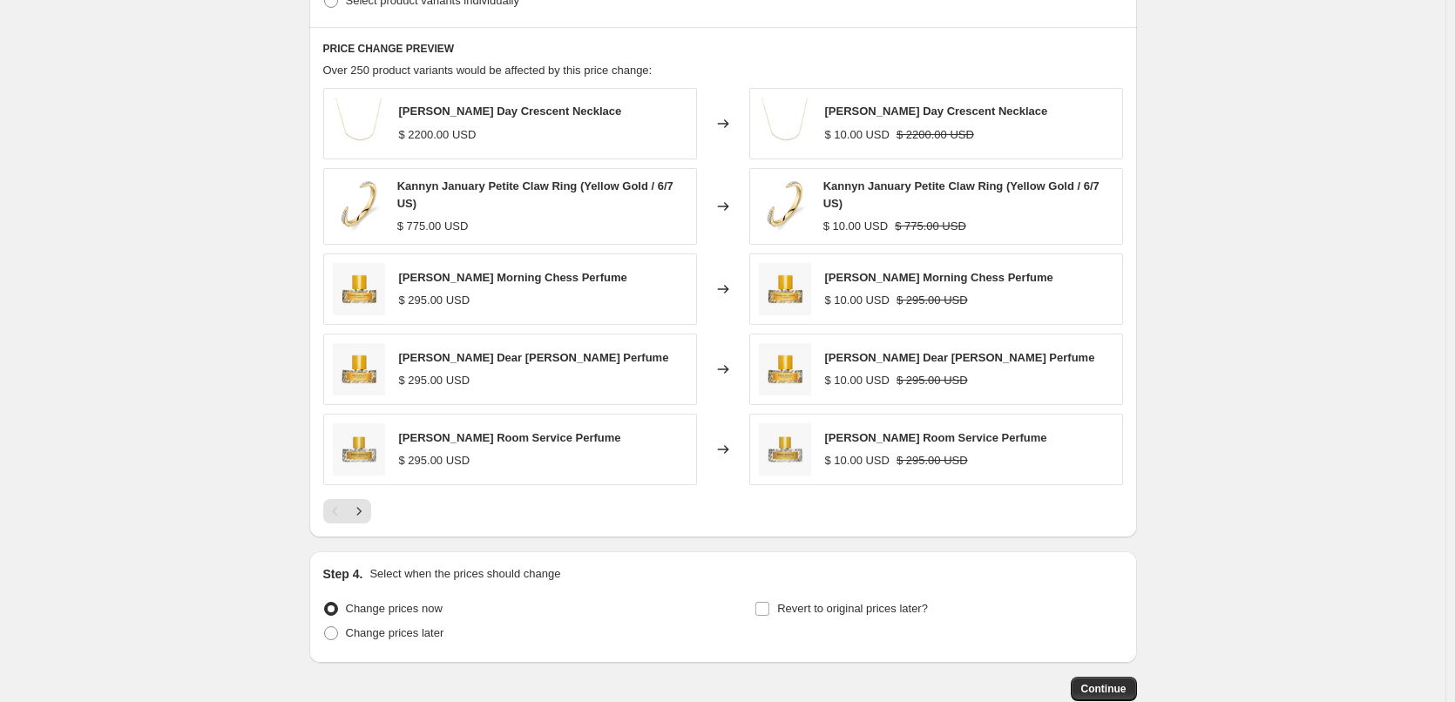
scroll to position [697, 0]
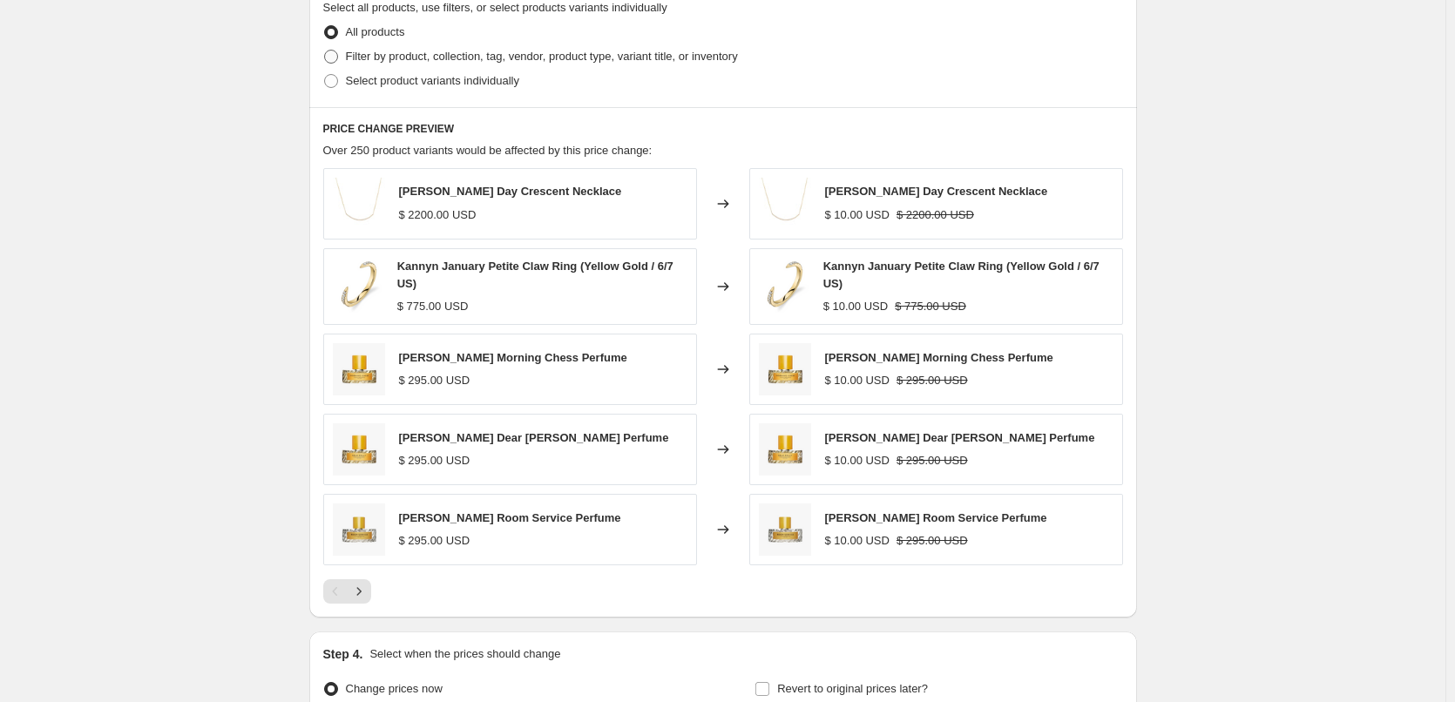
click at [461, 65] on span "Filter by product, collection, tag, vendor, product type, variant title, or inv…" at bounding box center [542, 56] width 392 height 17
click at [325, 51] on input "Filter by product, collection, tag, vendor, product type, variant title, or inv…" at bounding box center [324, 50] width 1 height 1
radio input "true"
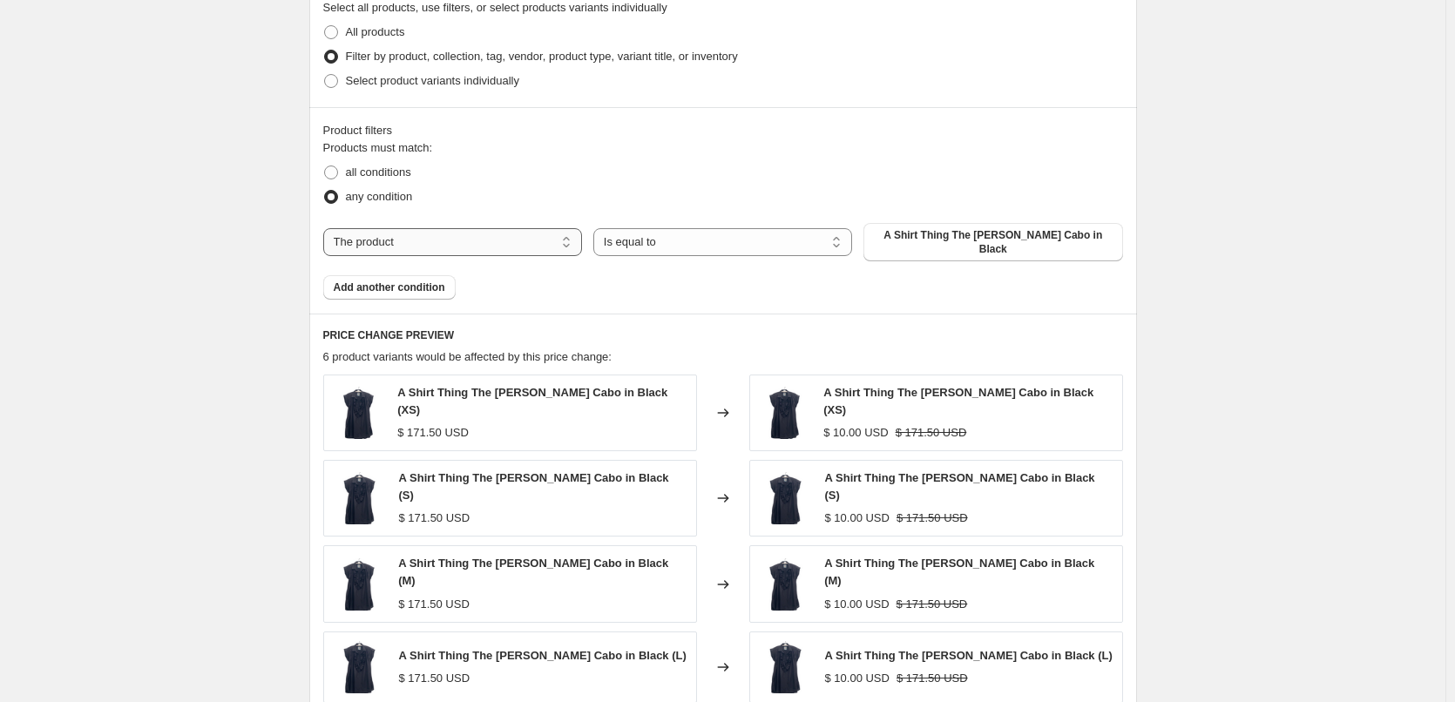
click at [432, 231] on select "The product The product's collection The product's tag The product's vendor The…" at bounding box center [452, 242] width 259 height 28
select select "collection"
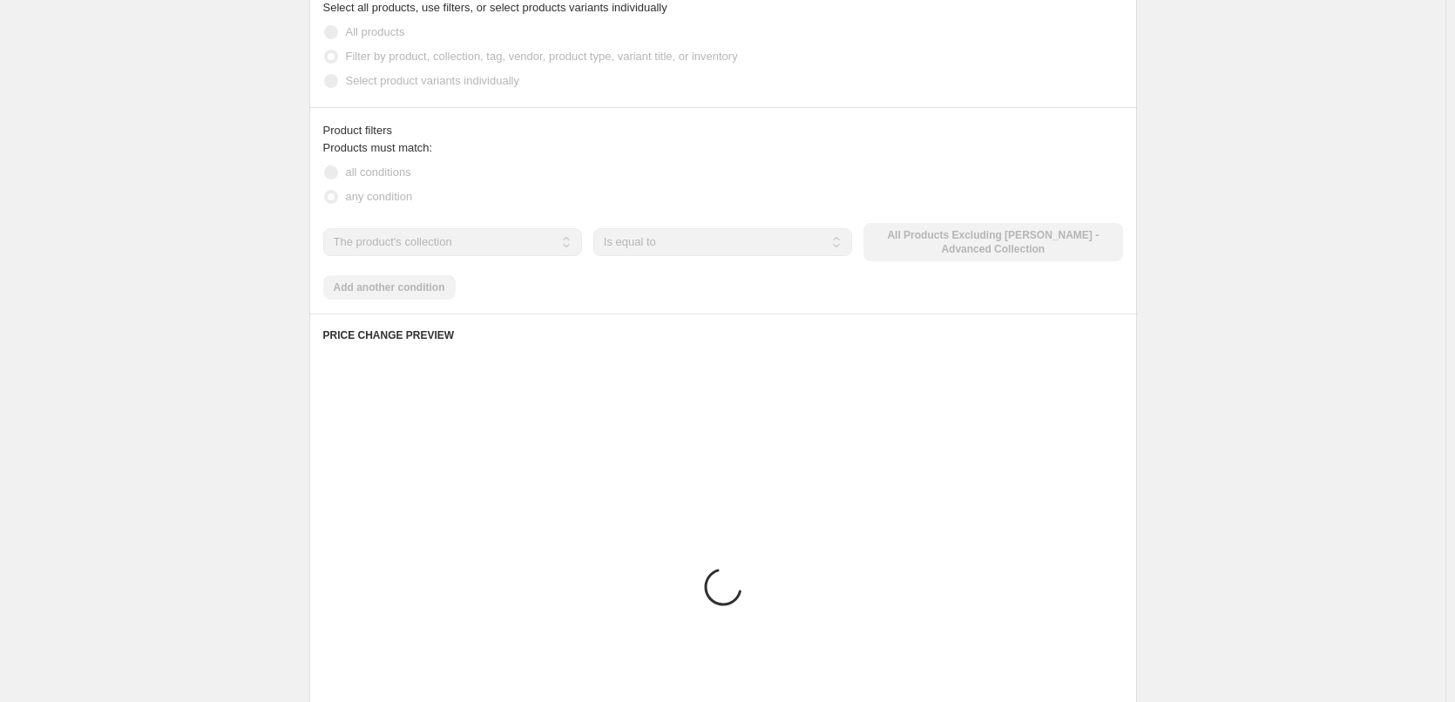
click at [956, 233] on div "The product The product's collection The product's tag The product's vendor The…" at bounding box center [723, 242] width 800 height 38
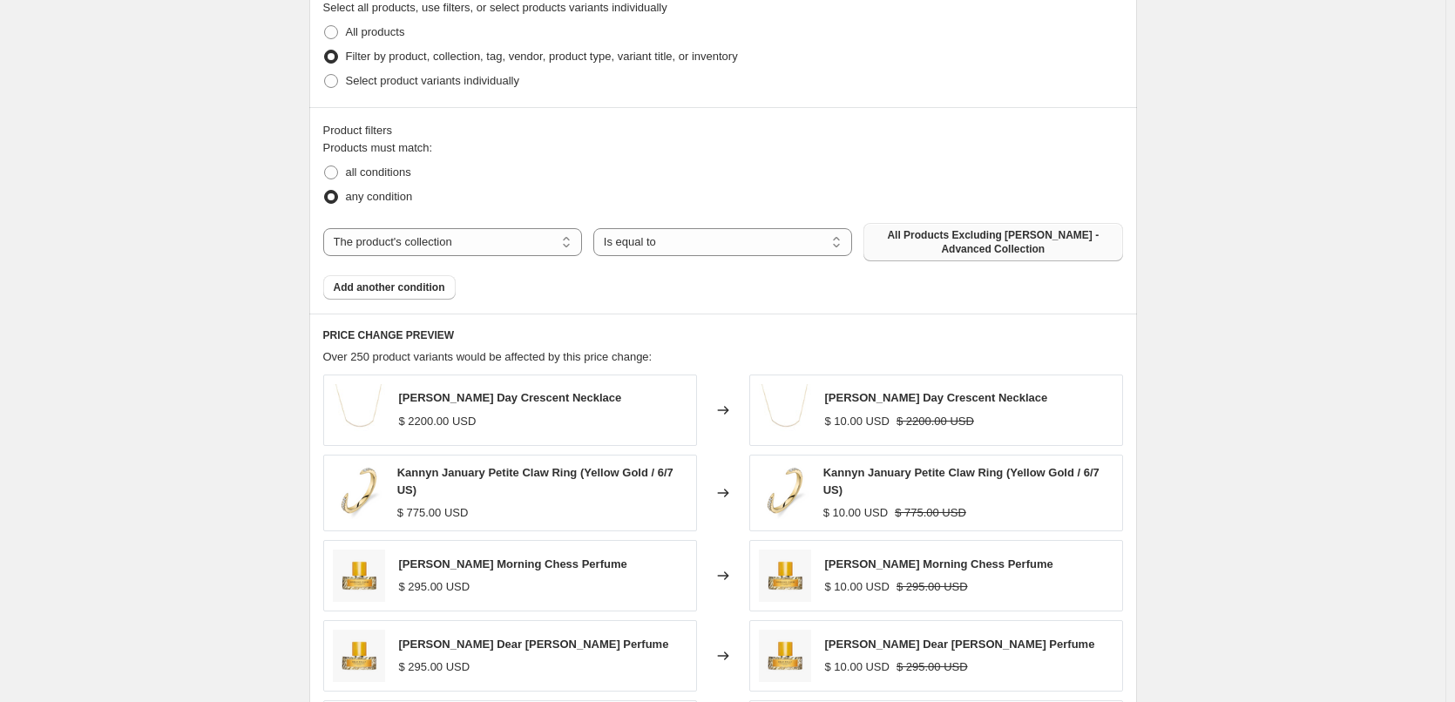
click at [956, 238] on span "All Products Excluding [PERSON_NAME] - Advanced Collection" at bounding box center [993, 242] width 238 height 28
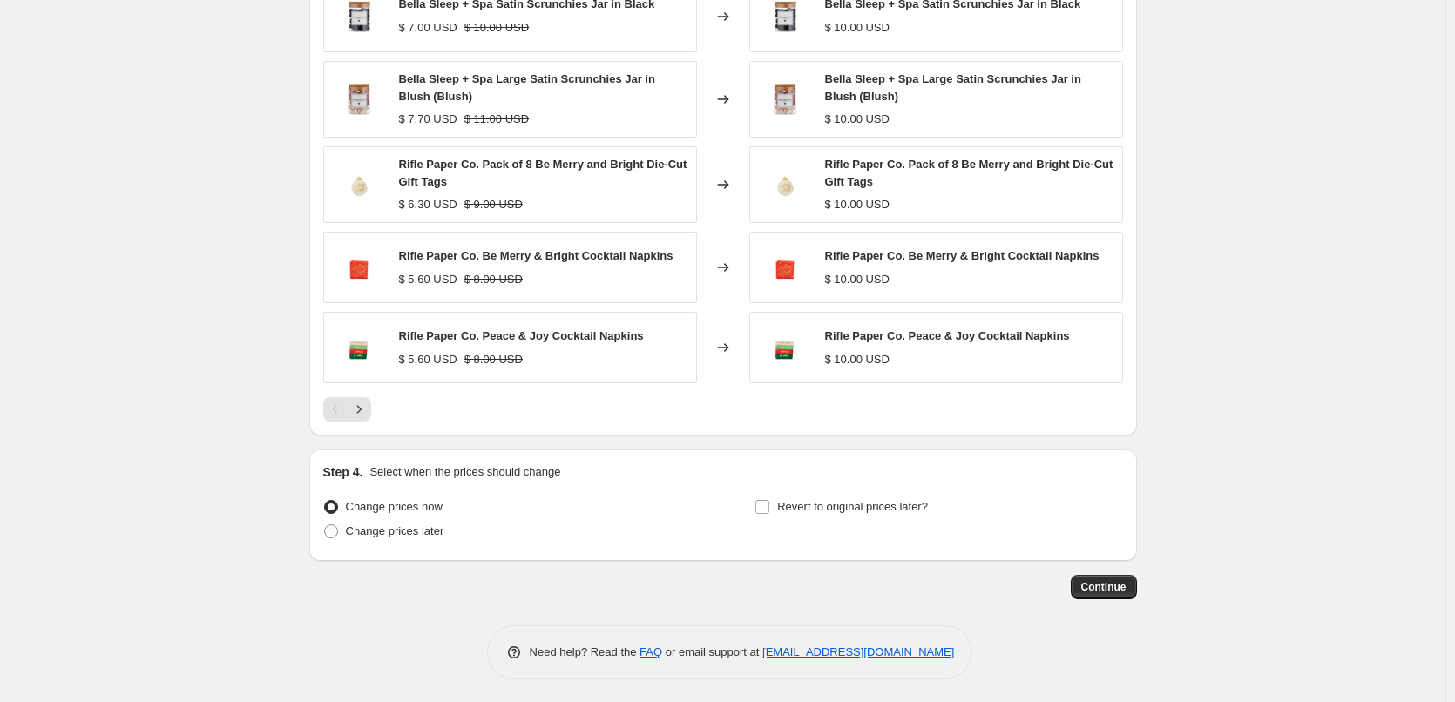
scroll to position [1085, 0]
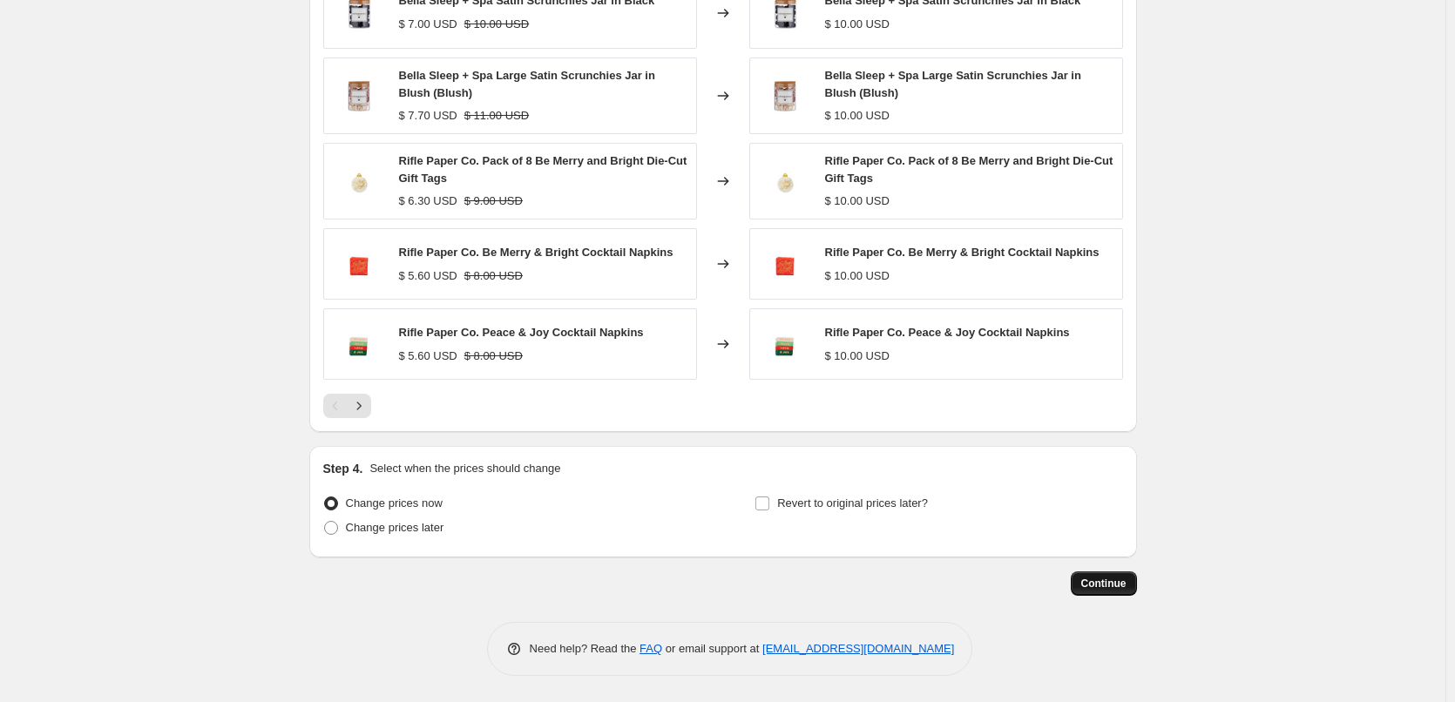
click at [1120, 585] on span "Continue" at bounding box center [1103, 584] width 45 height 14
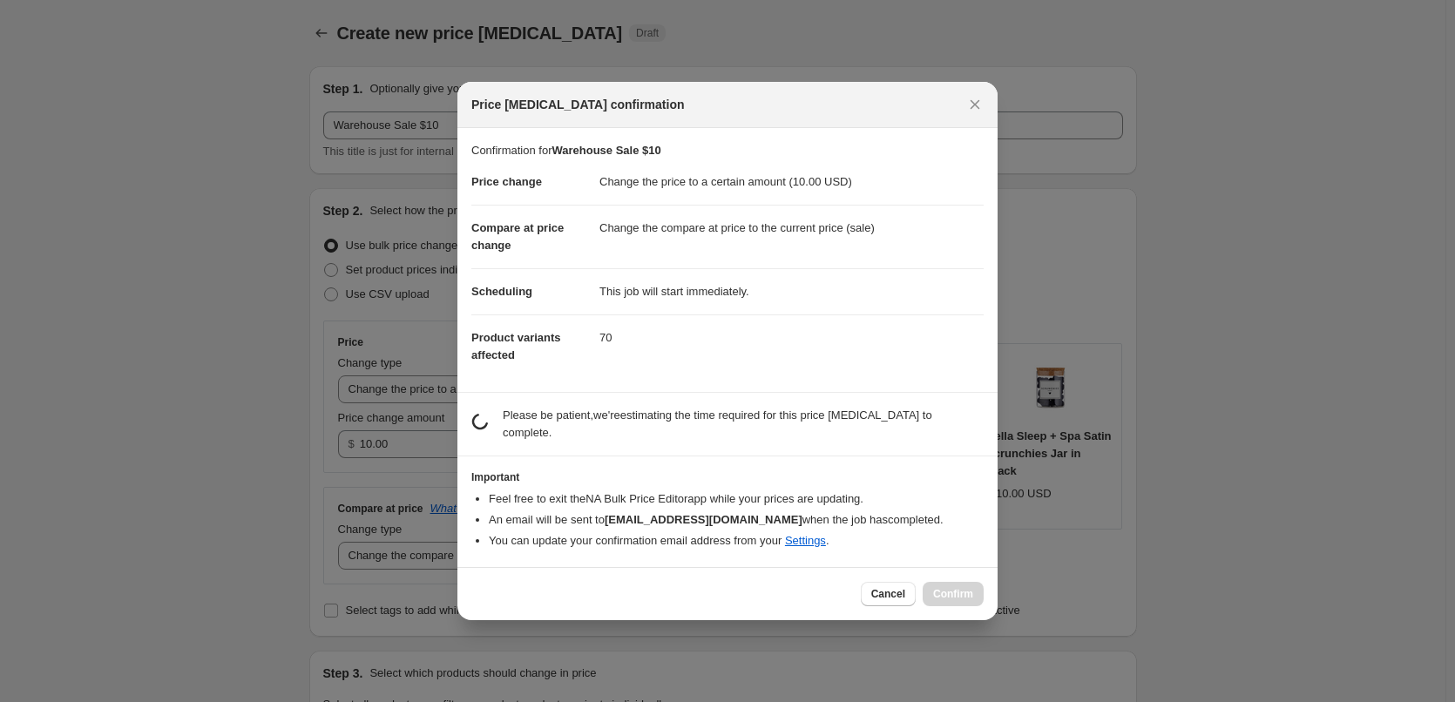
scroll to position [0, 0]
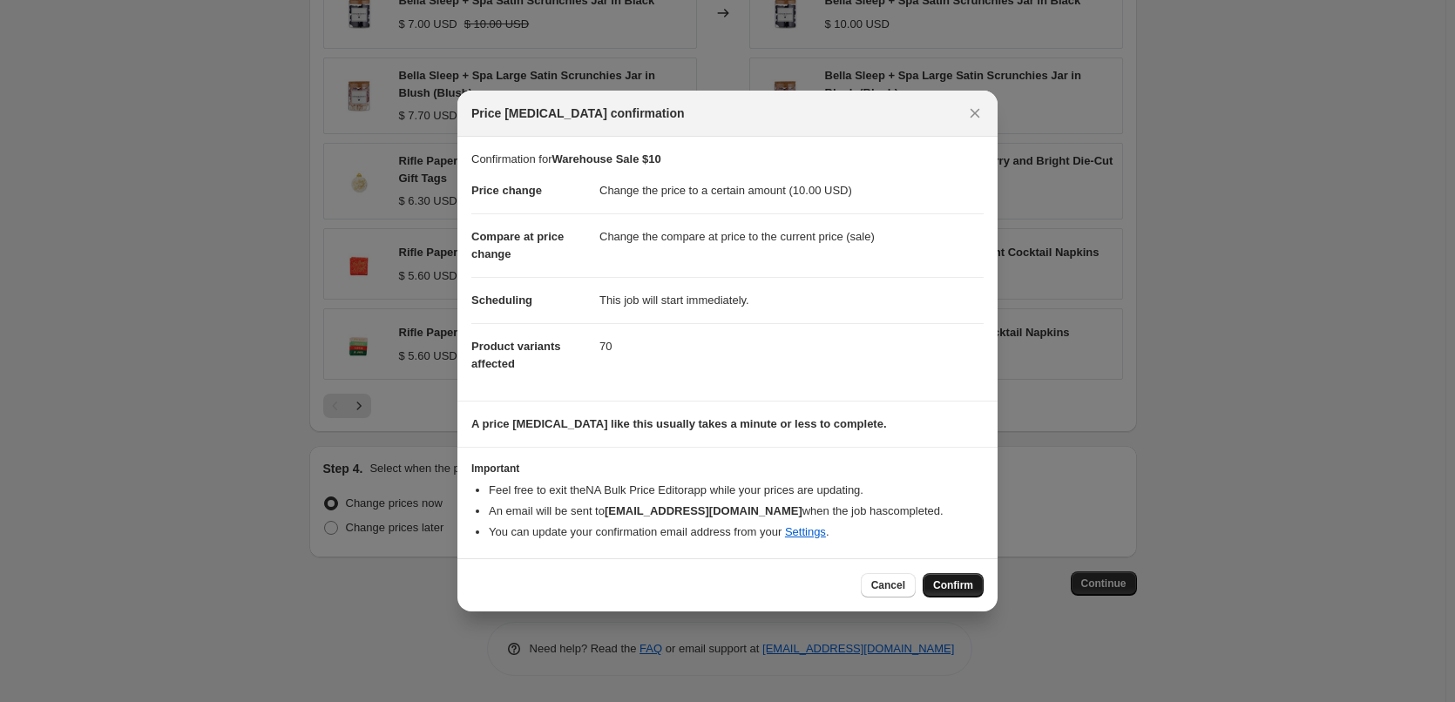
click at [956, 584] on span "Confirm" at bounding box center [953, 585] width 40 height 14
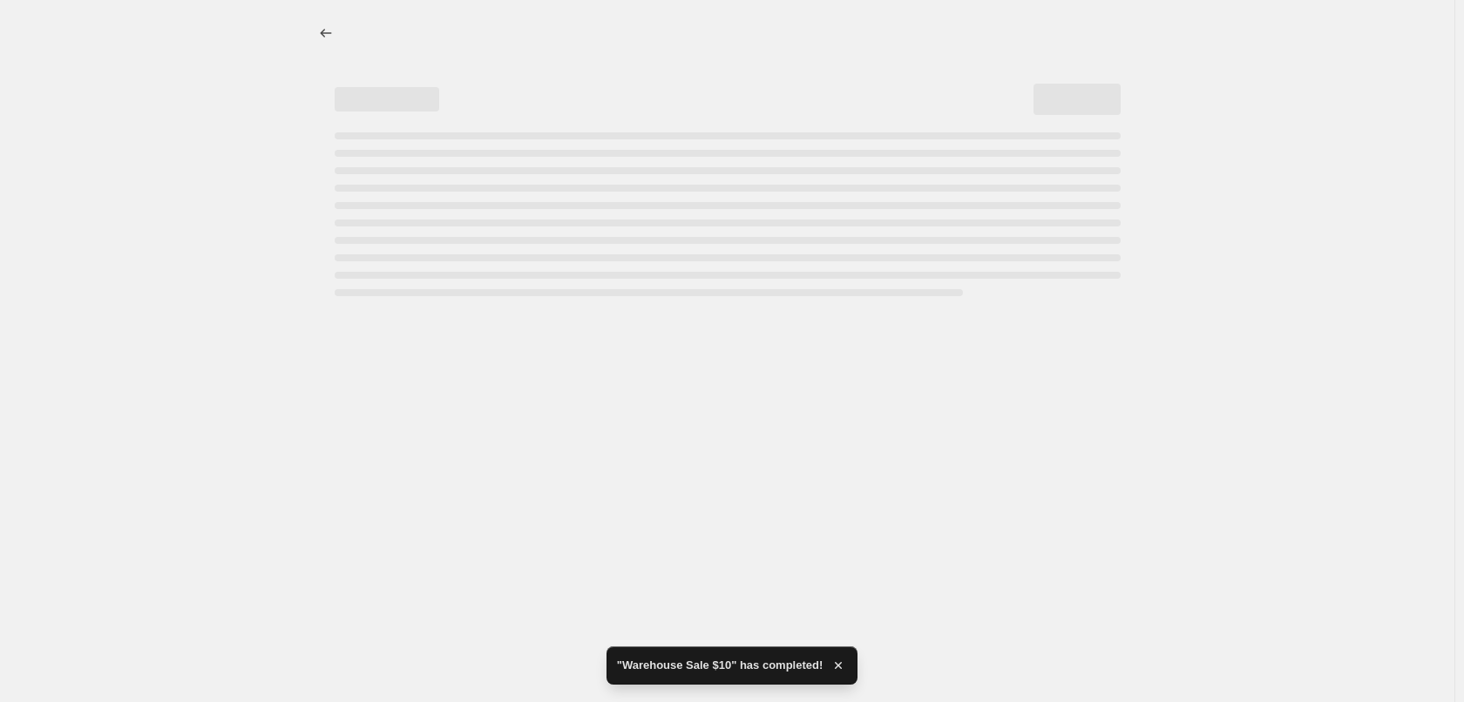
select select "collection"
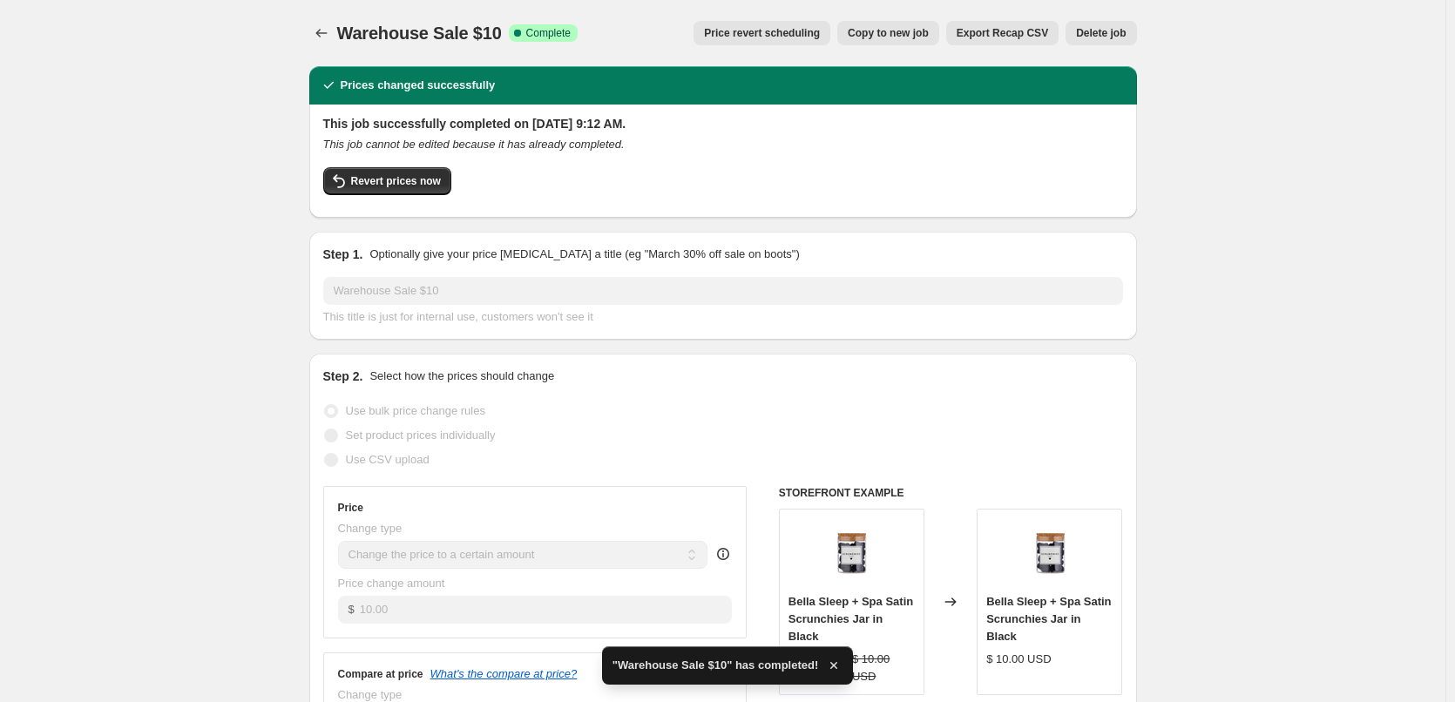
click at [317, 26] on icon "Price change jobs" at bounding box center [321, 32] width 17 height 17
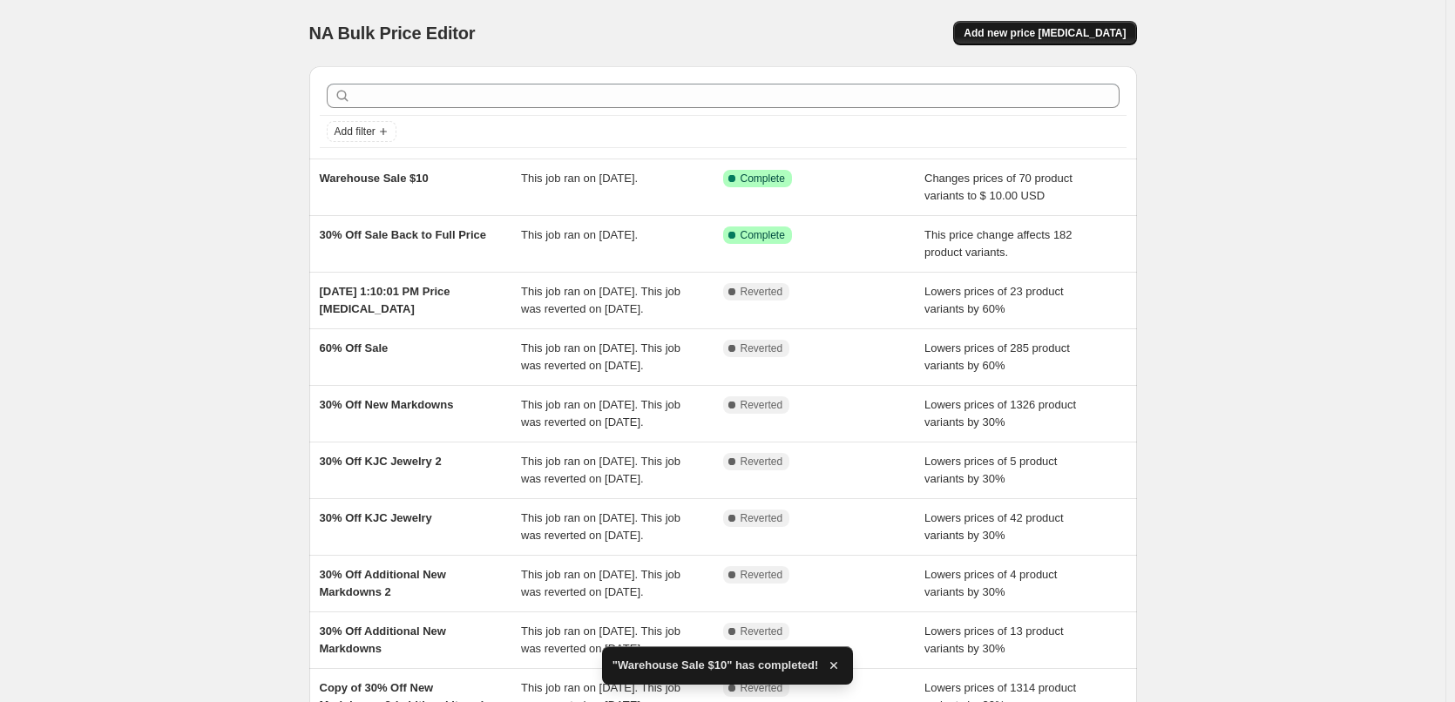
click at [1027, 35] on span "Add new price [MEDICAL_DATA]" at bounding box center [1045, 33] width 162 height 14
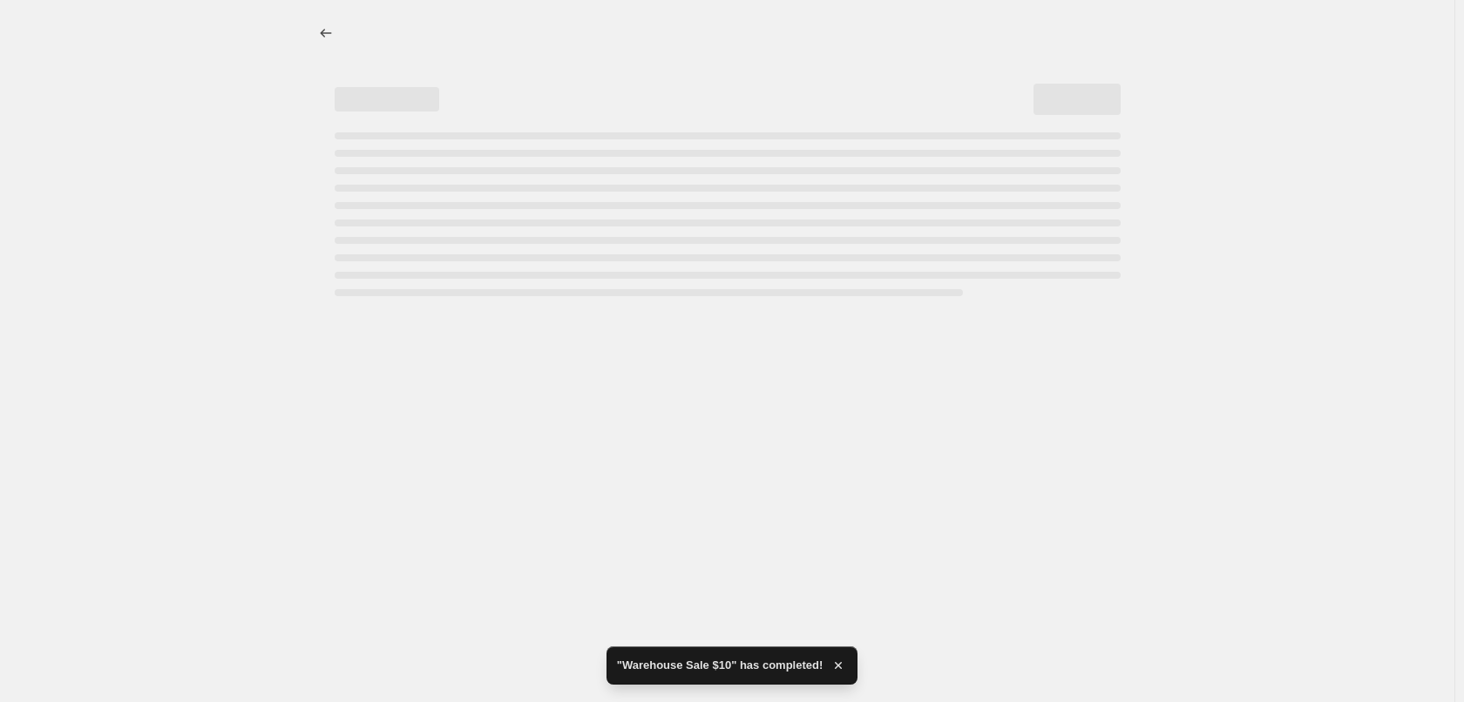
select select "percentage"
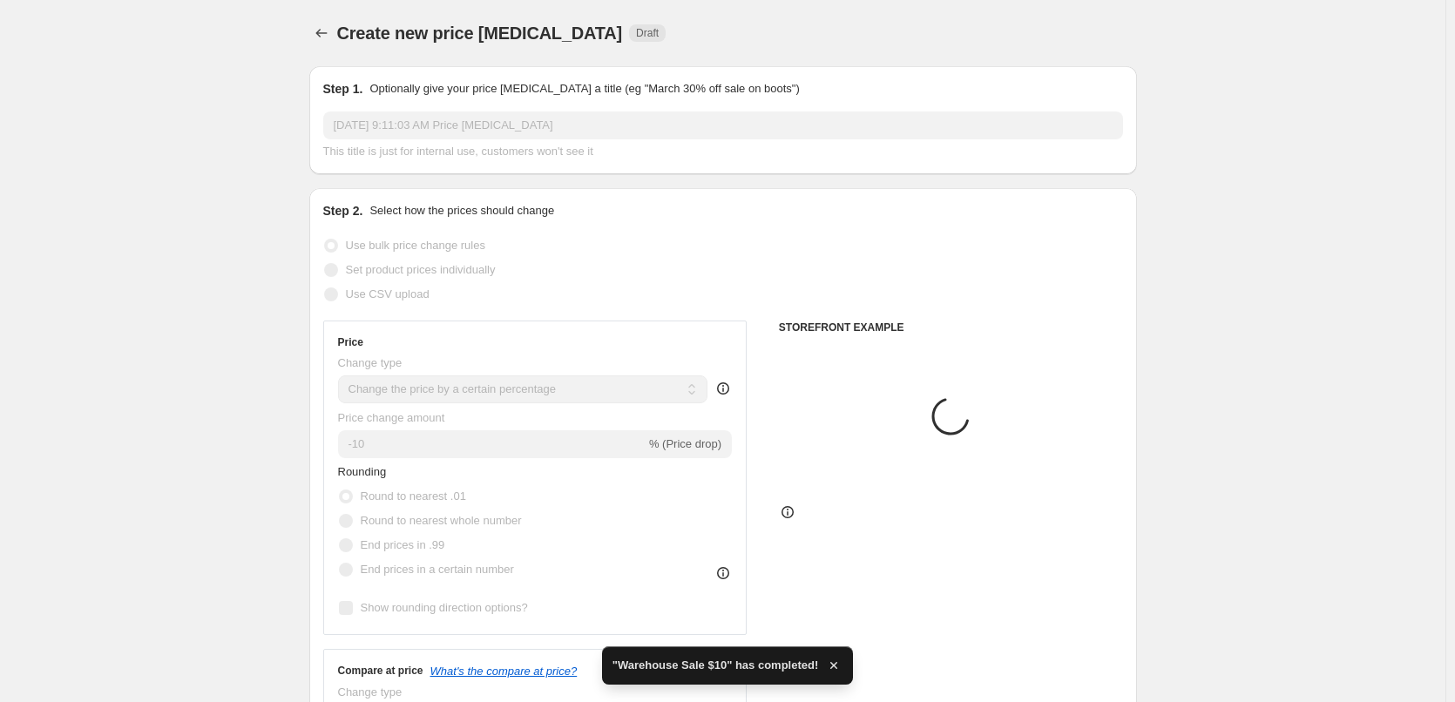
click at [574, 111] on div "Step 1. Optionally give your price change job a title (eg "March 30% off sale o…" at bounding box center [723, 120] width 800 height 80
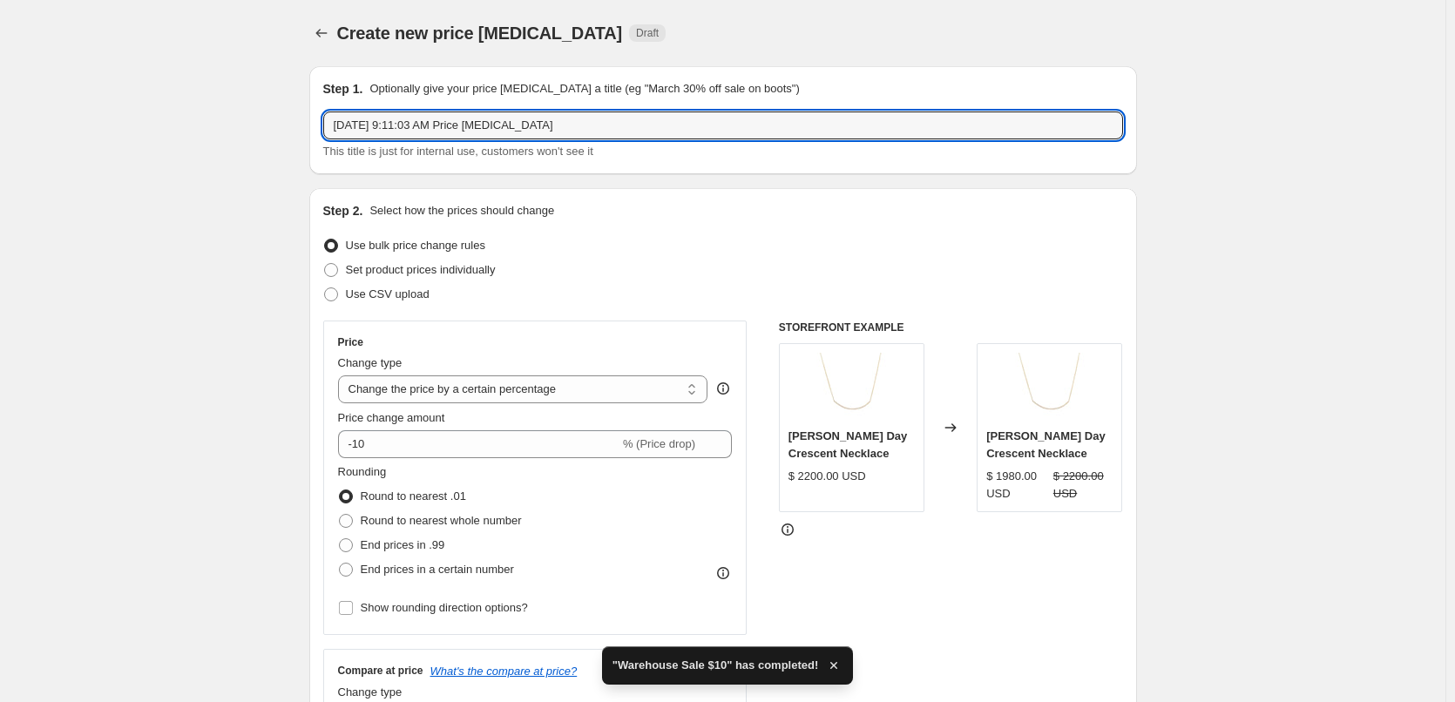
drag, startPoint x: 569, startPoint y: 126, endPoint x: 177, endPoint y: 131, distance: 392.1
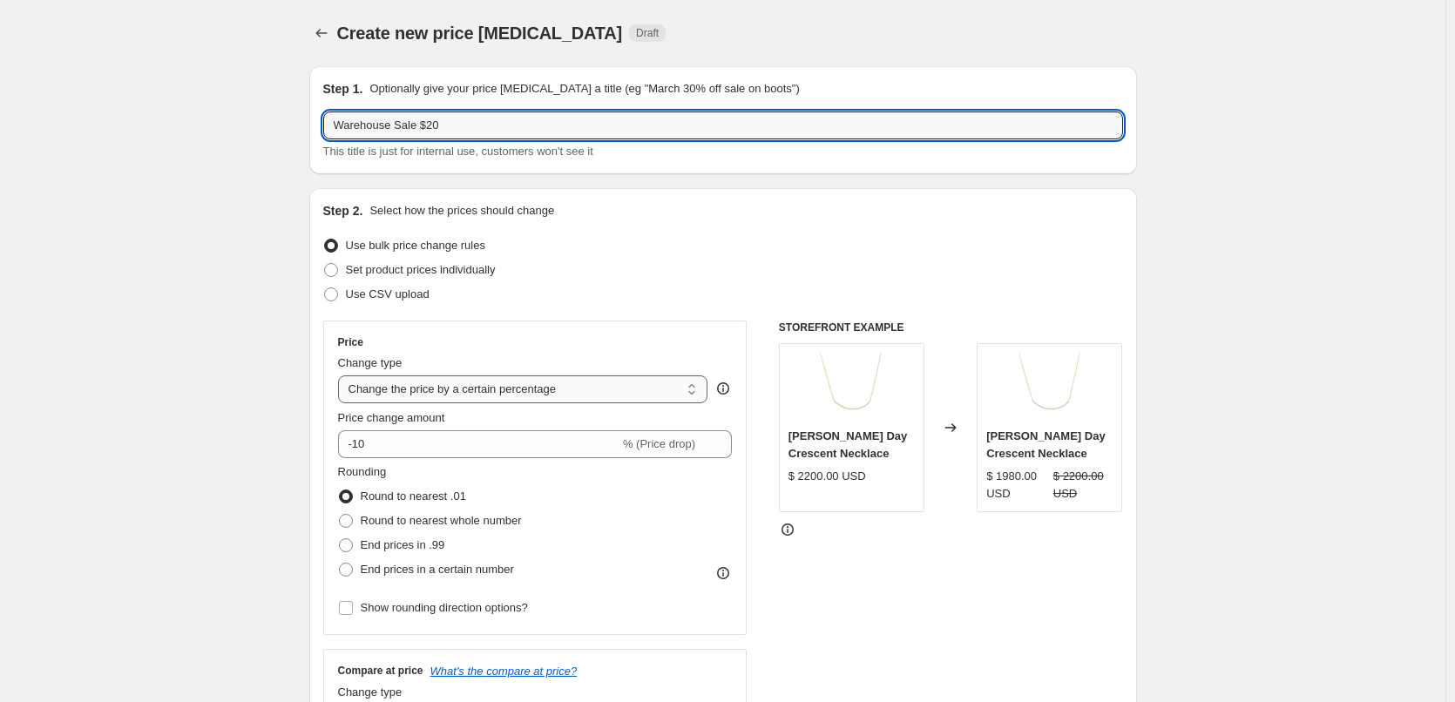
type input "Warehouse Sale $20"
click at [433, 379] on select "Change the price to a certain amount Change the price by a certain amount Chang…" at bounding box center [523, 389] width 370 height 28
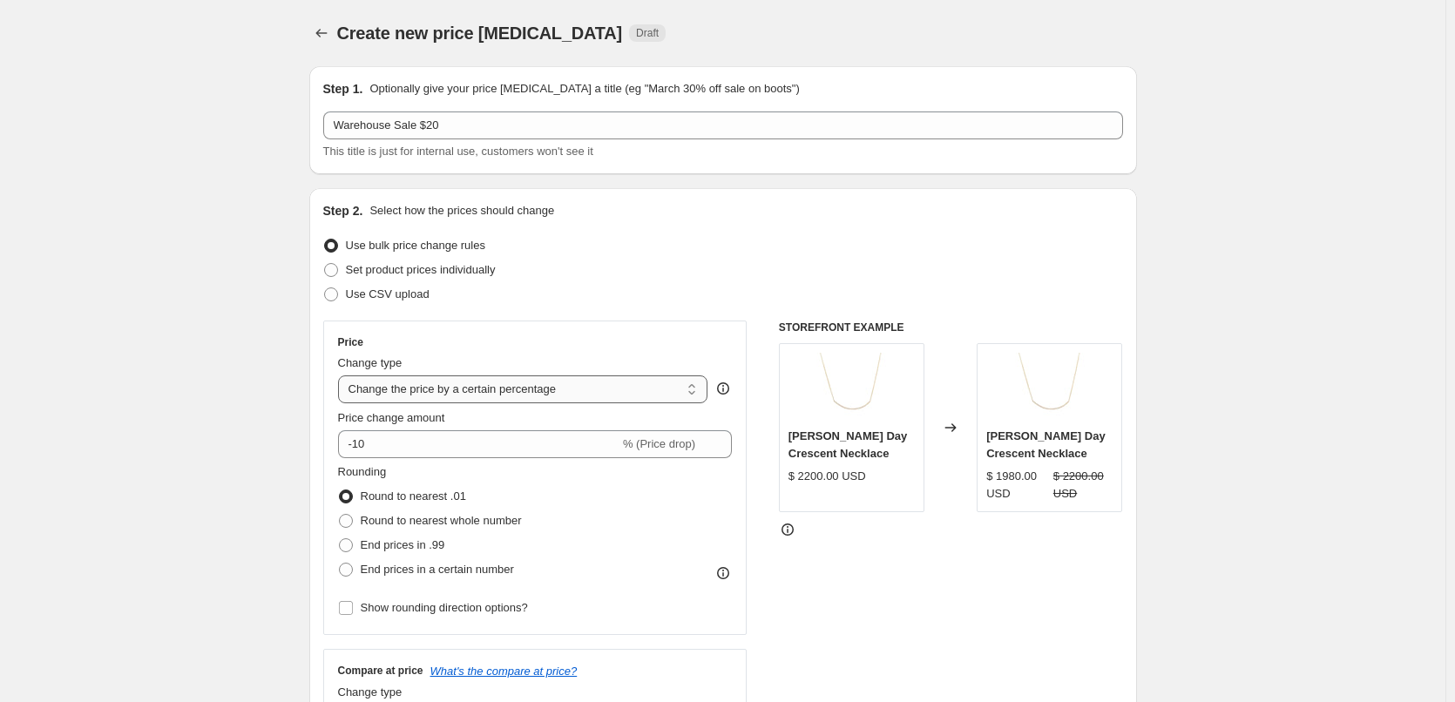
select select "to"
click at [342, 375] on select "Change the price to a certain amount Change the price by a certain amount Chang…" at bounding box center [523, 389] width 370 height 28
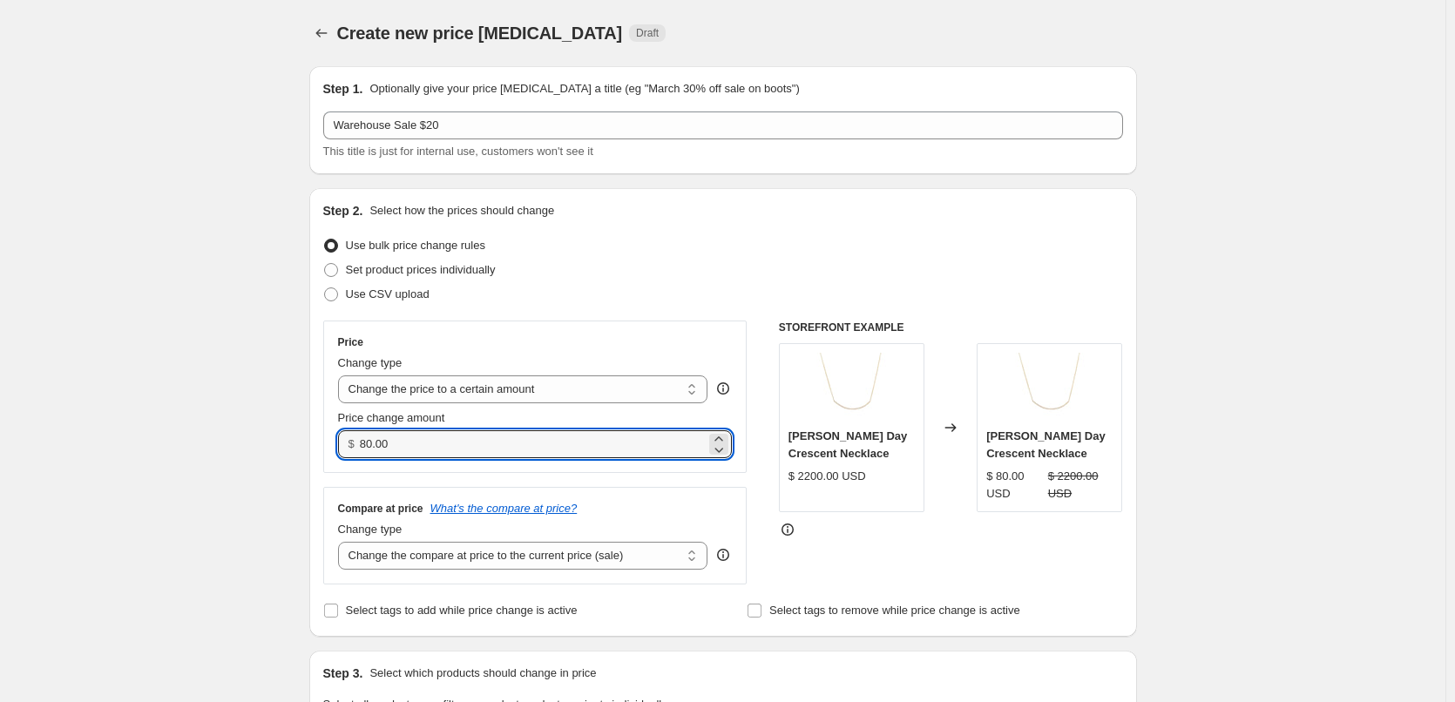
drag, startPoint x: 395, startPoint y: 441, endPoint x: 335, endPoint y: 445, distance: 60.3
click at [335, 445] on div "Price Change type Change the price to a certain amount Change the price by a ce…" at bounding box center [535, 397] width 424 height 152
type input "20.00"
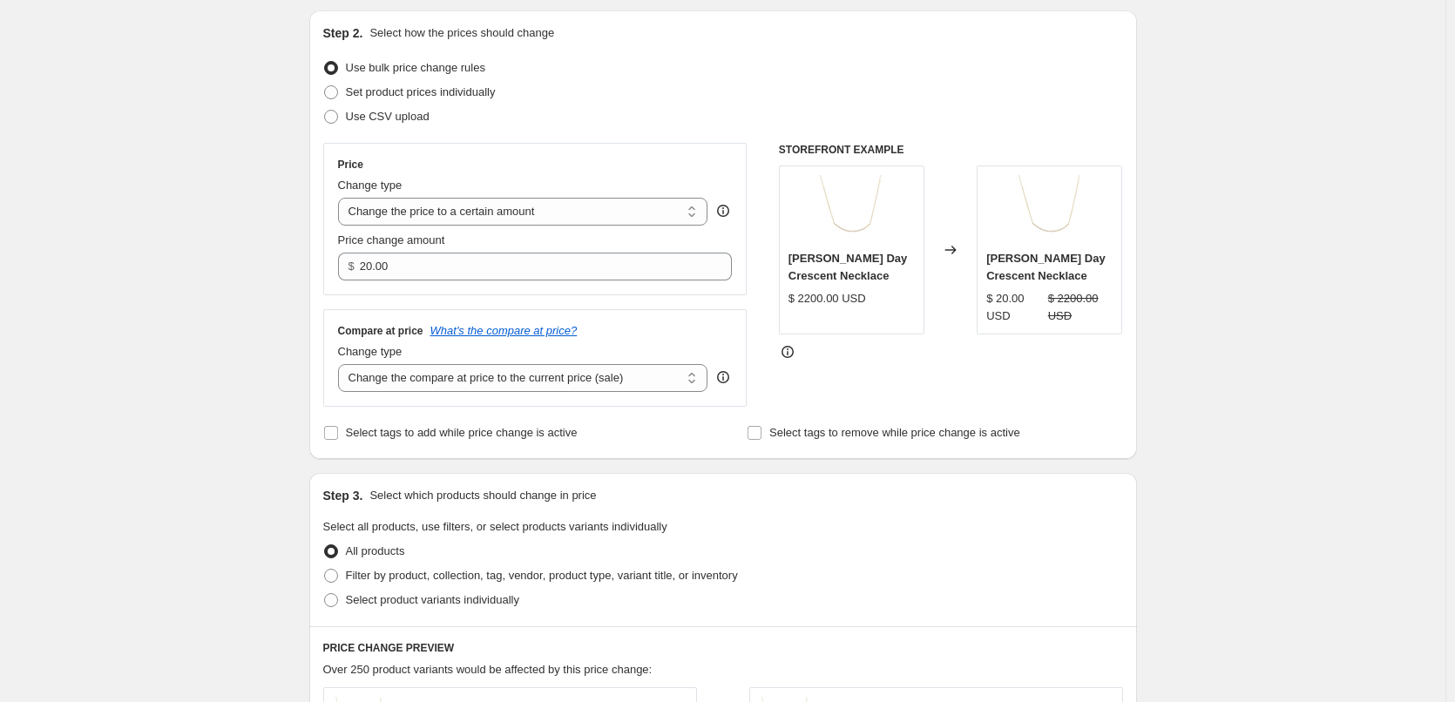
scroll to position [348, 0]
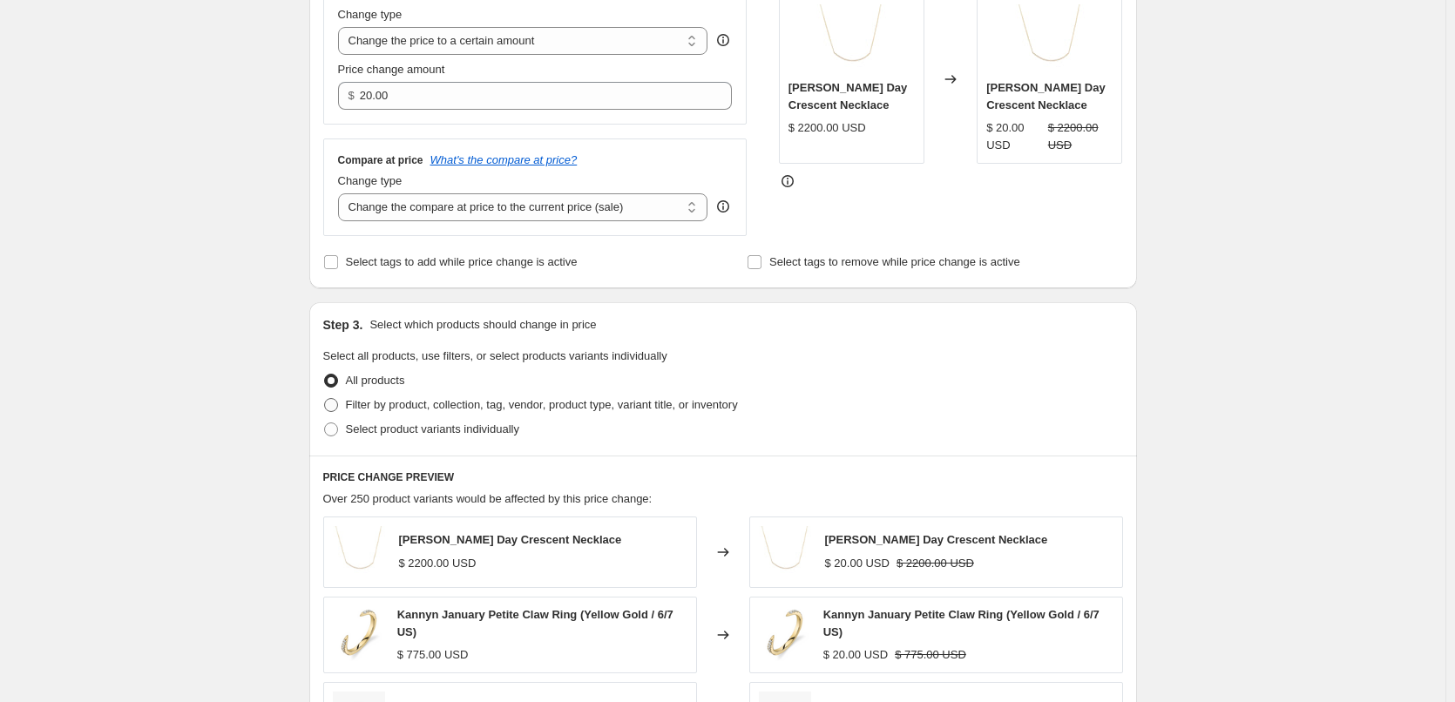
click at [418, 410] on span "Filter by product, collection, tag, vendor, product type, variant title, or inv…" at bounding box center [542, 404] width 392 height 13
click at [325, 399] on input "Filter by product, collection, tag, vendor, product type, variant title, or inv…" at bounding box center [324, 398] width 1 height 1
radio input "true"
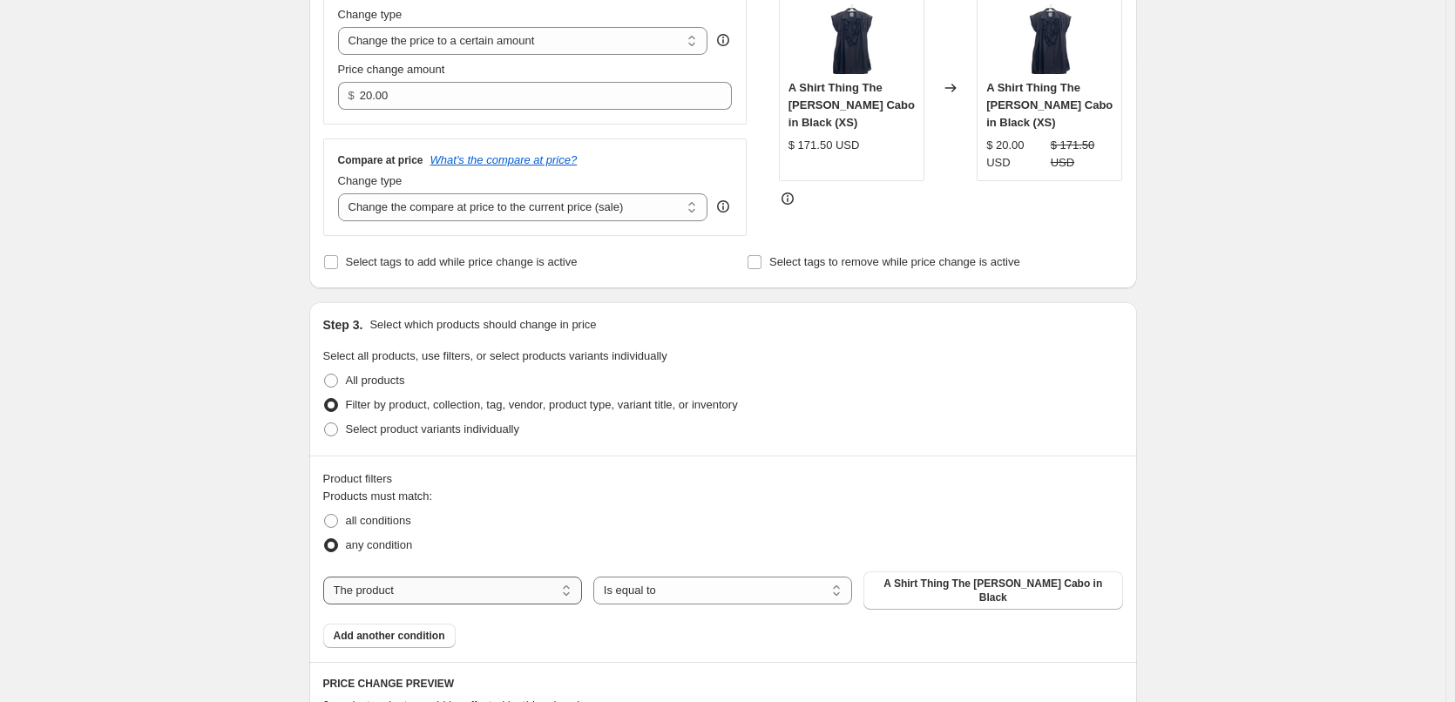
click at [436, 589] on select "The product The product's collection The product's tag The product's vendor The…" at bounding box center [452, 591] width 259 height 28
select select "collection"
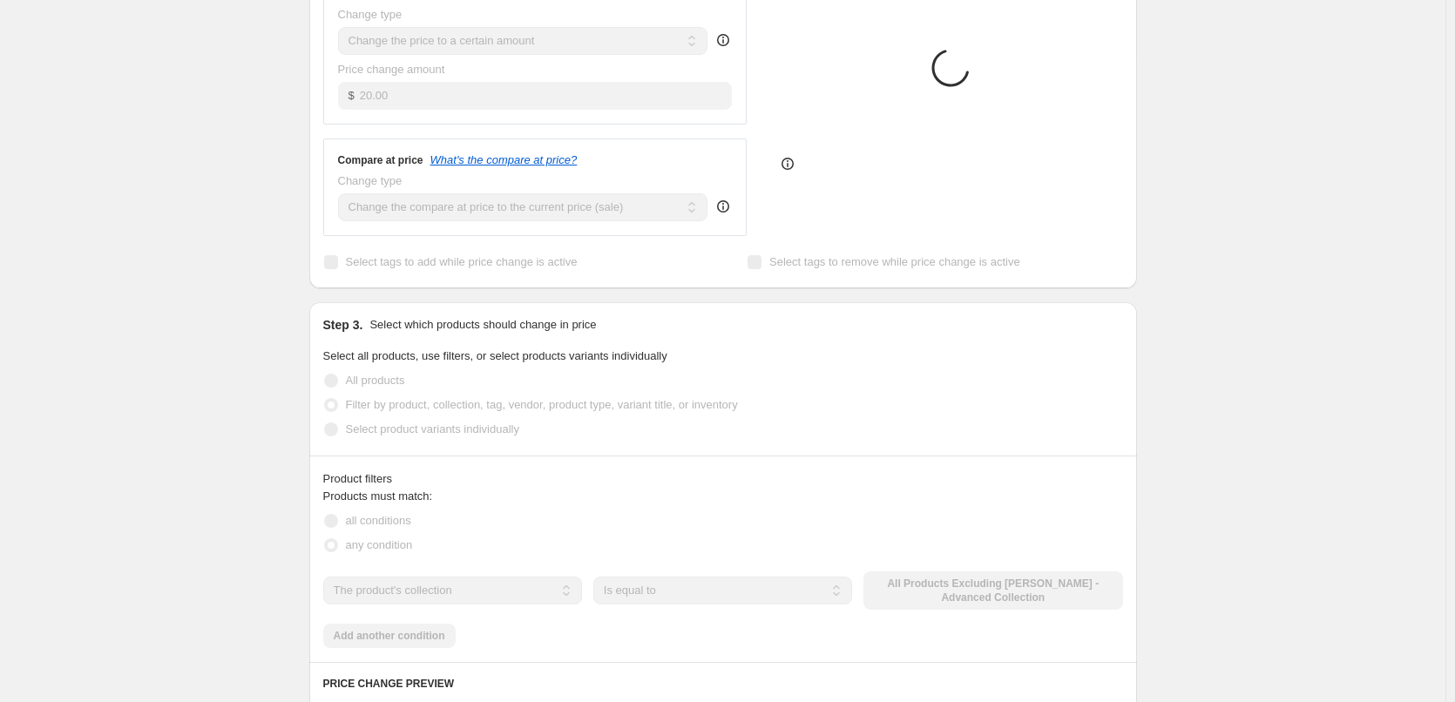
click at [975, 594] on div "The product The product's collection The product's tag The product's vendor The…" at bounding box center [723, 590] width 800 height 38
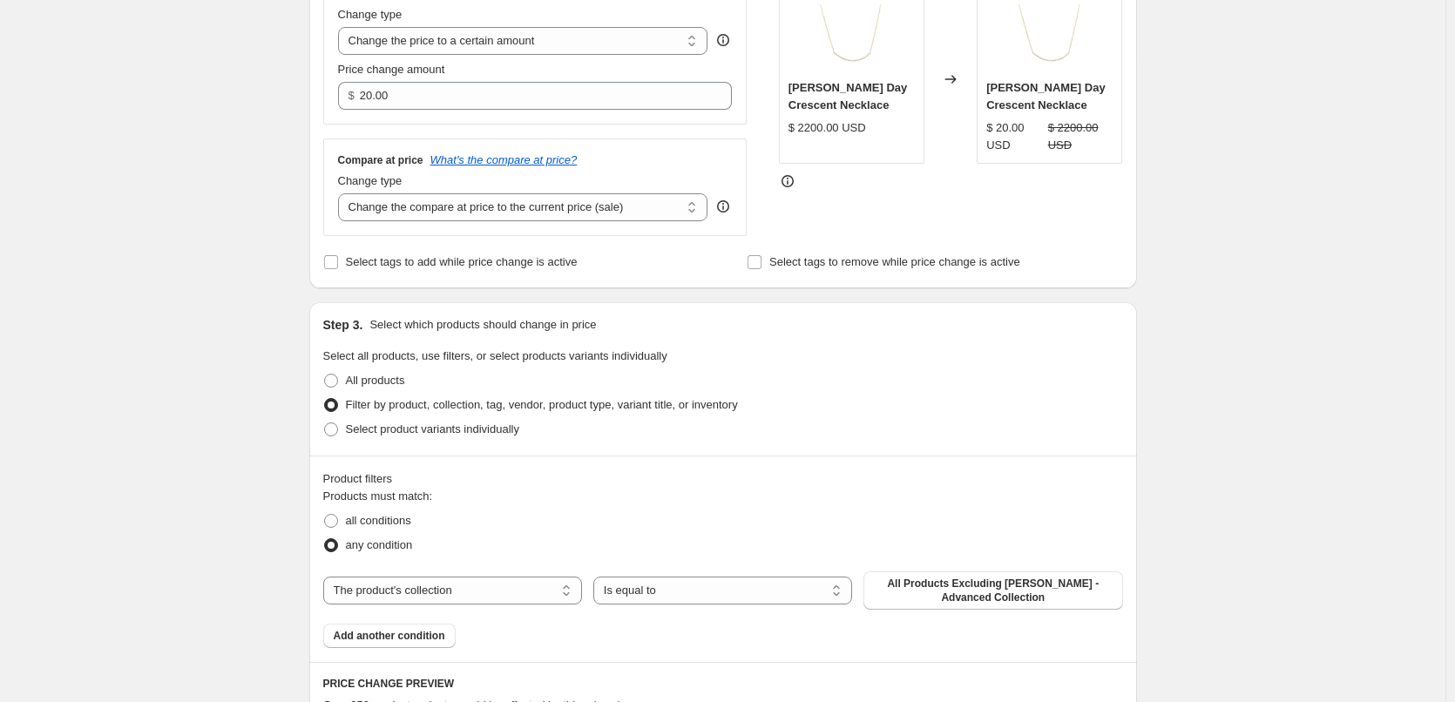
click at [975, 594] on span "All Products Excluding [PERSON_NAME] - Advanced Collection" at bounding box center [993, 591] width 238 height 28
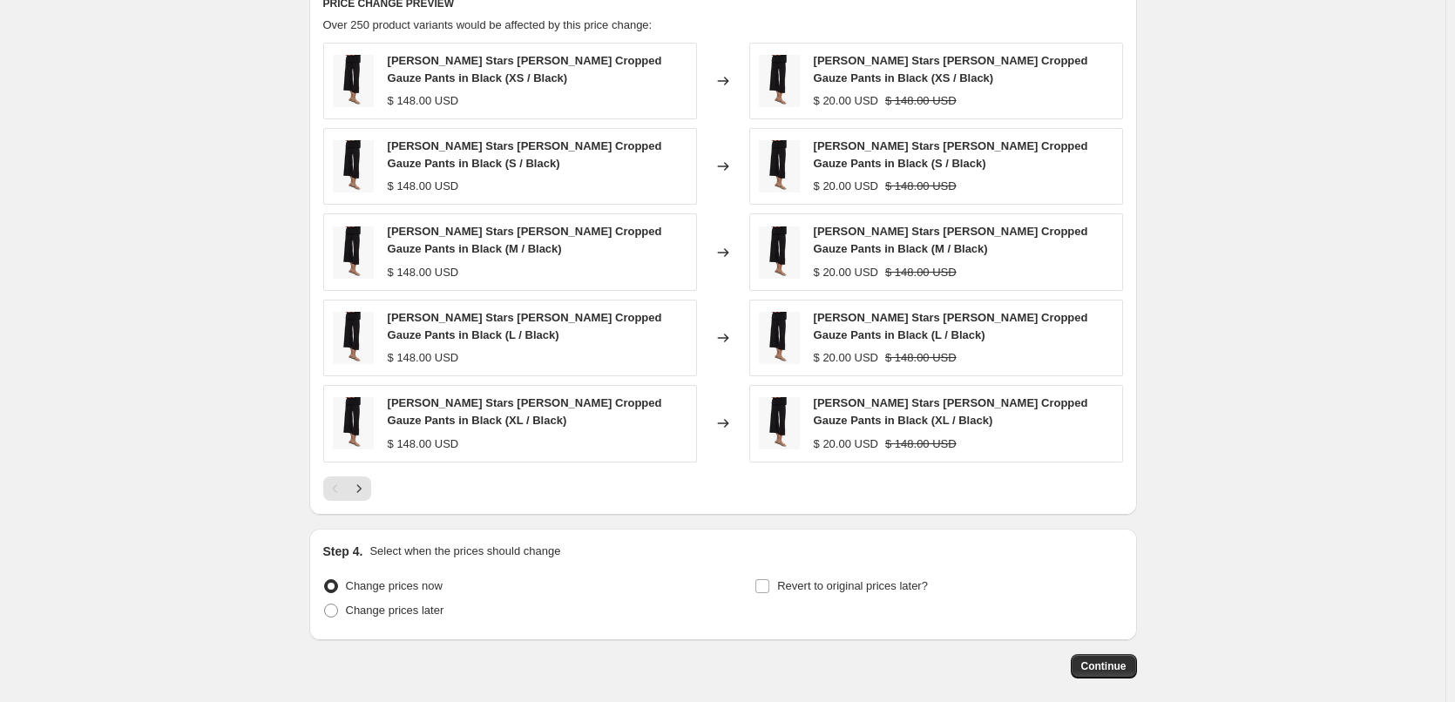
scroll to position [1102, 0]
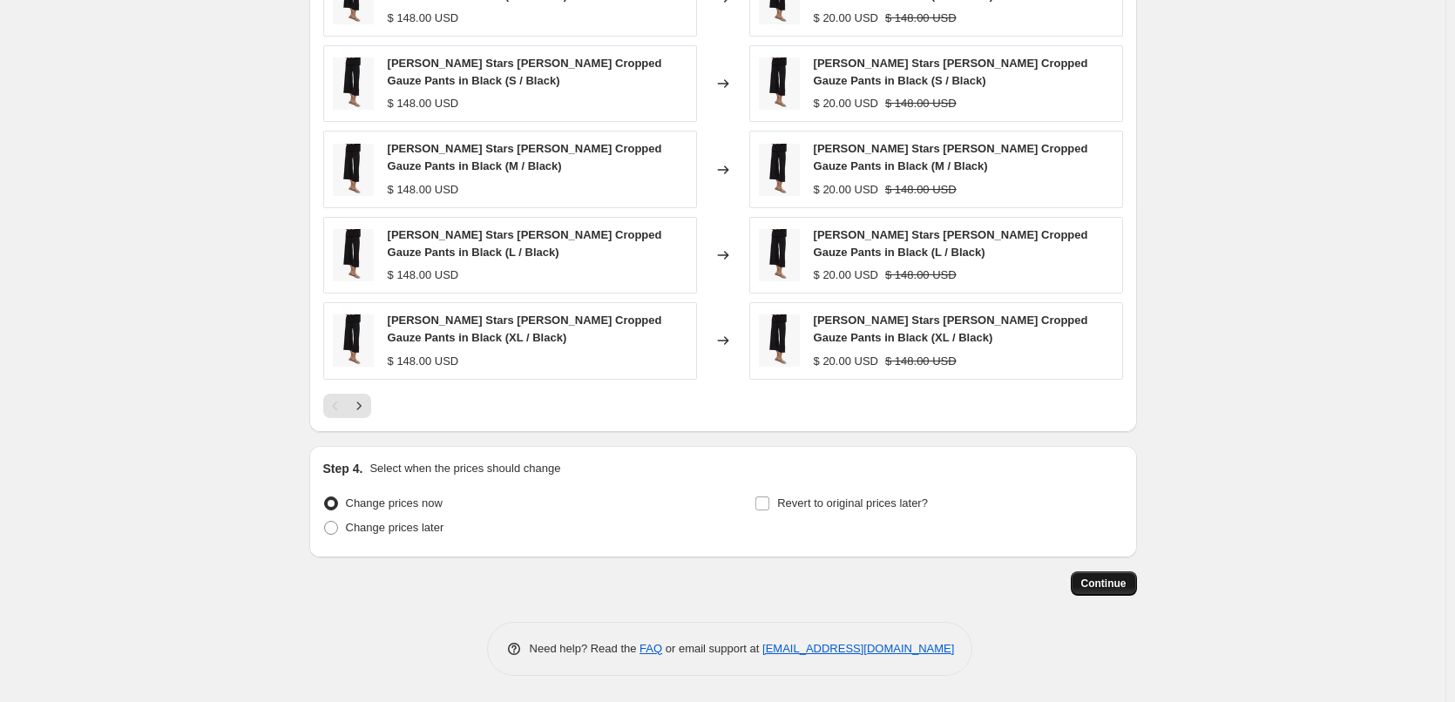
click at [1109, 587] on span "Continue" at bounding box center [1103, 584] width 45 height 14
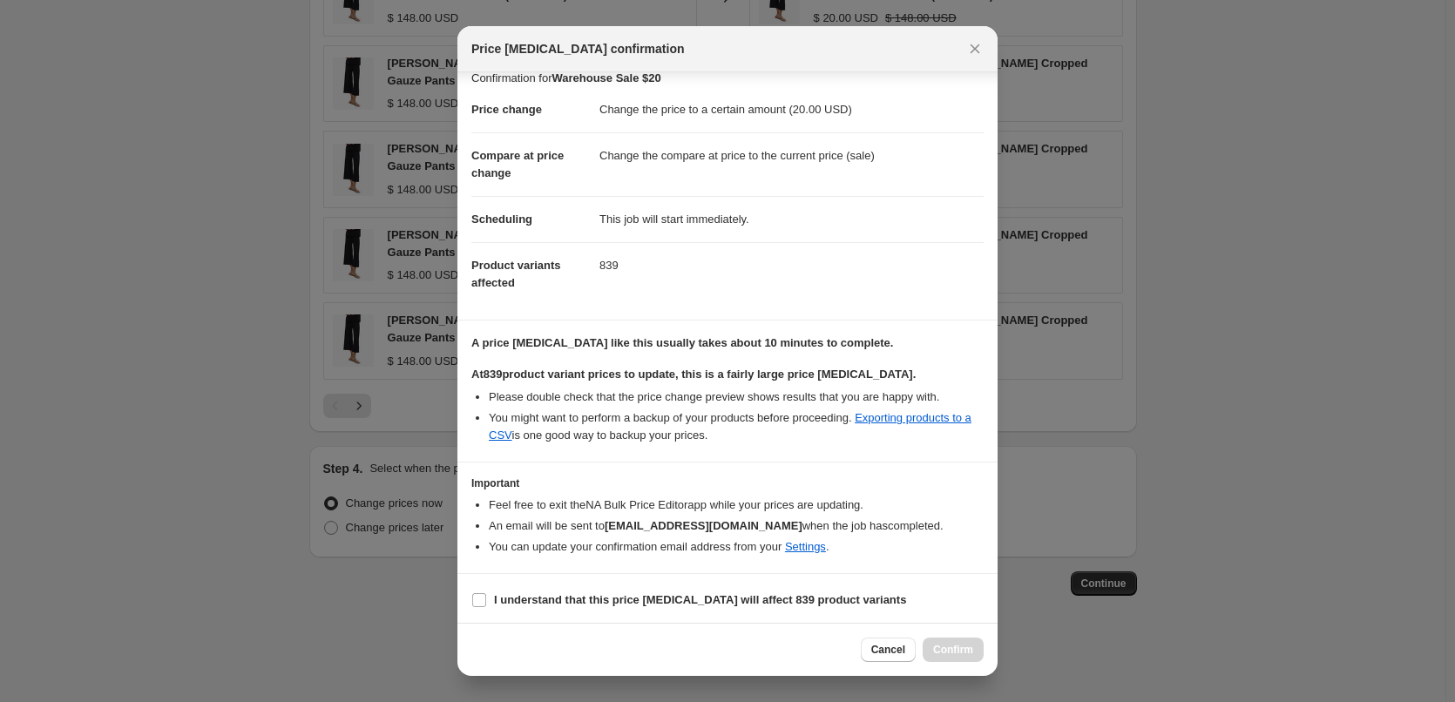
scroll to position [20, 0]
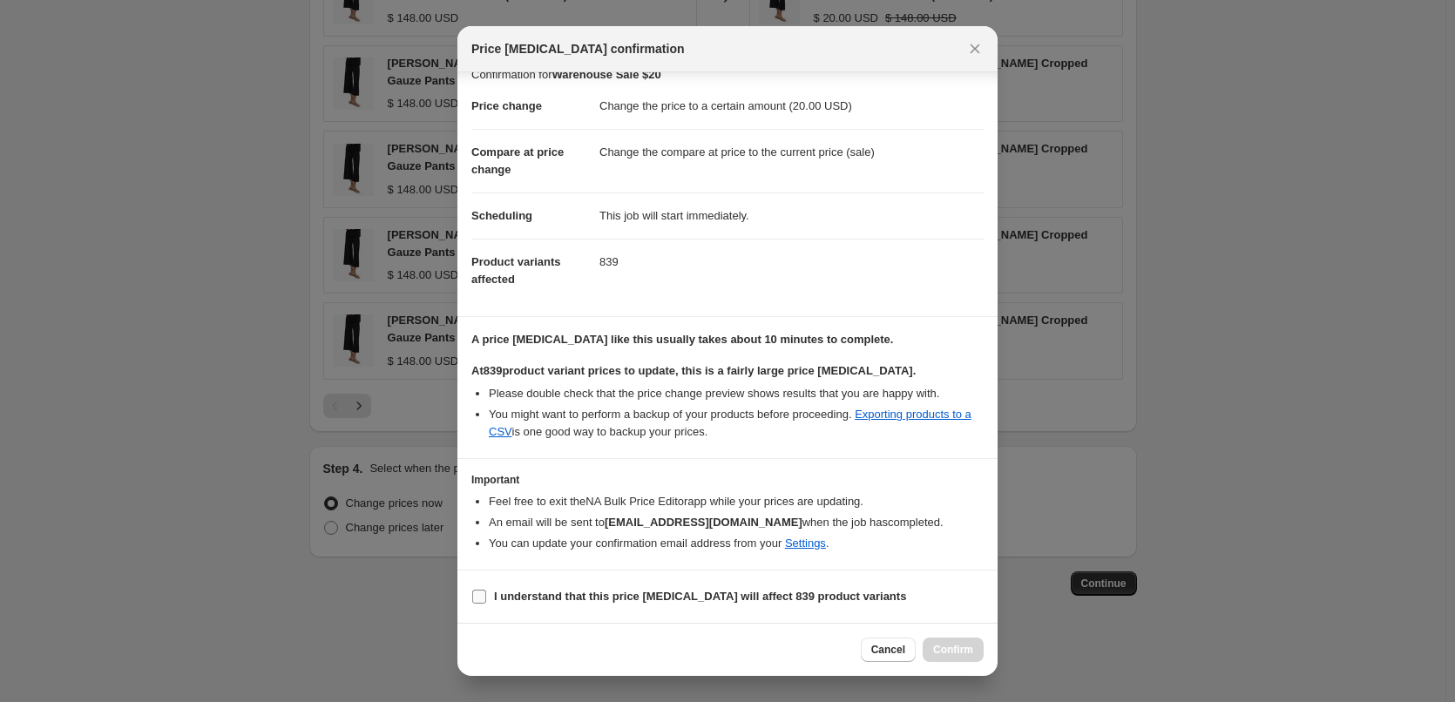
click at [736, 594] on b "I understand that this price change job will affect 839 product variants" at bounding box center [700, 596] width 412 height 13
click at [486, 594] on input "I understand that this price change job will affect 839 product variants" at bounding box center [479, 597] width 14 height 14
checkbox input "true"
click at [945, 641] on button "Confirm" at bounding box center [953, 650] width 61 height 24
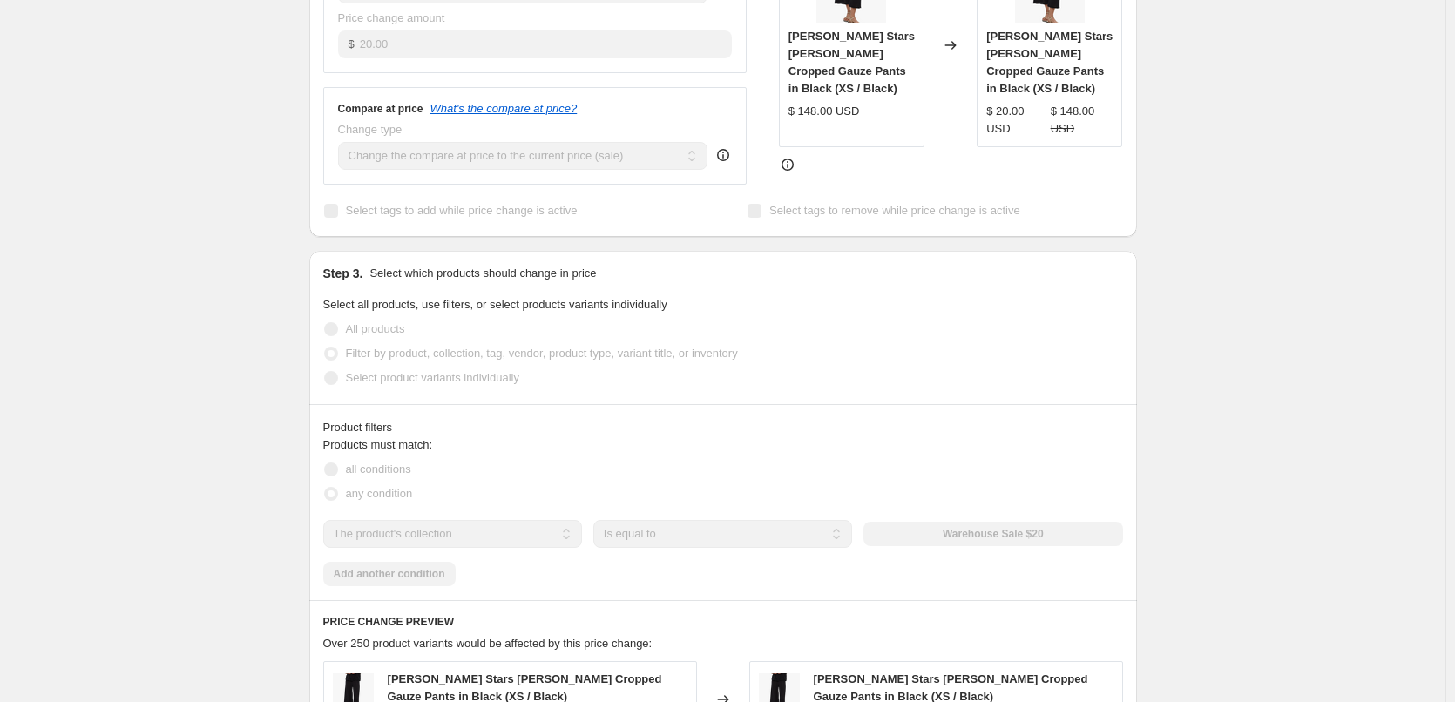
scroll to position [436, 0]
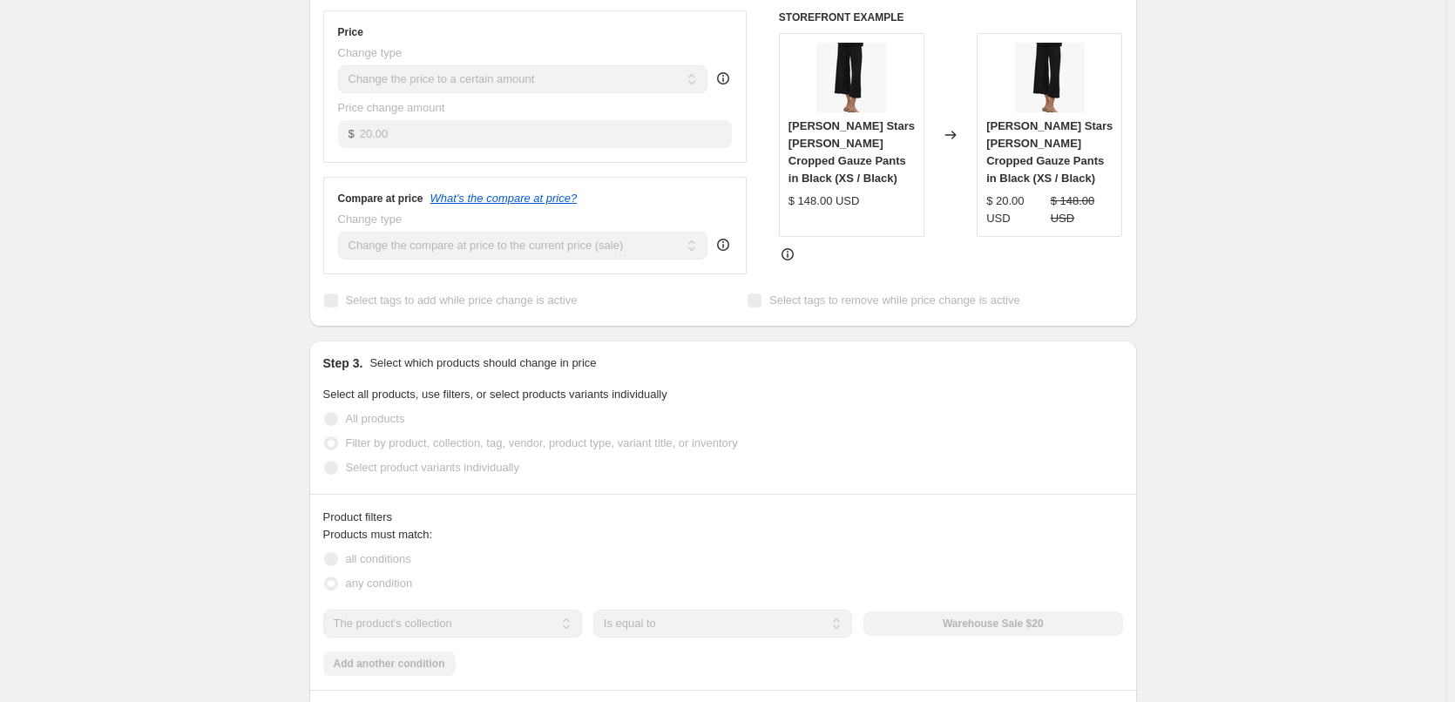
select select "collection"
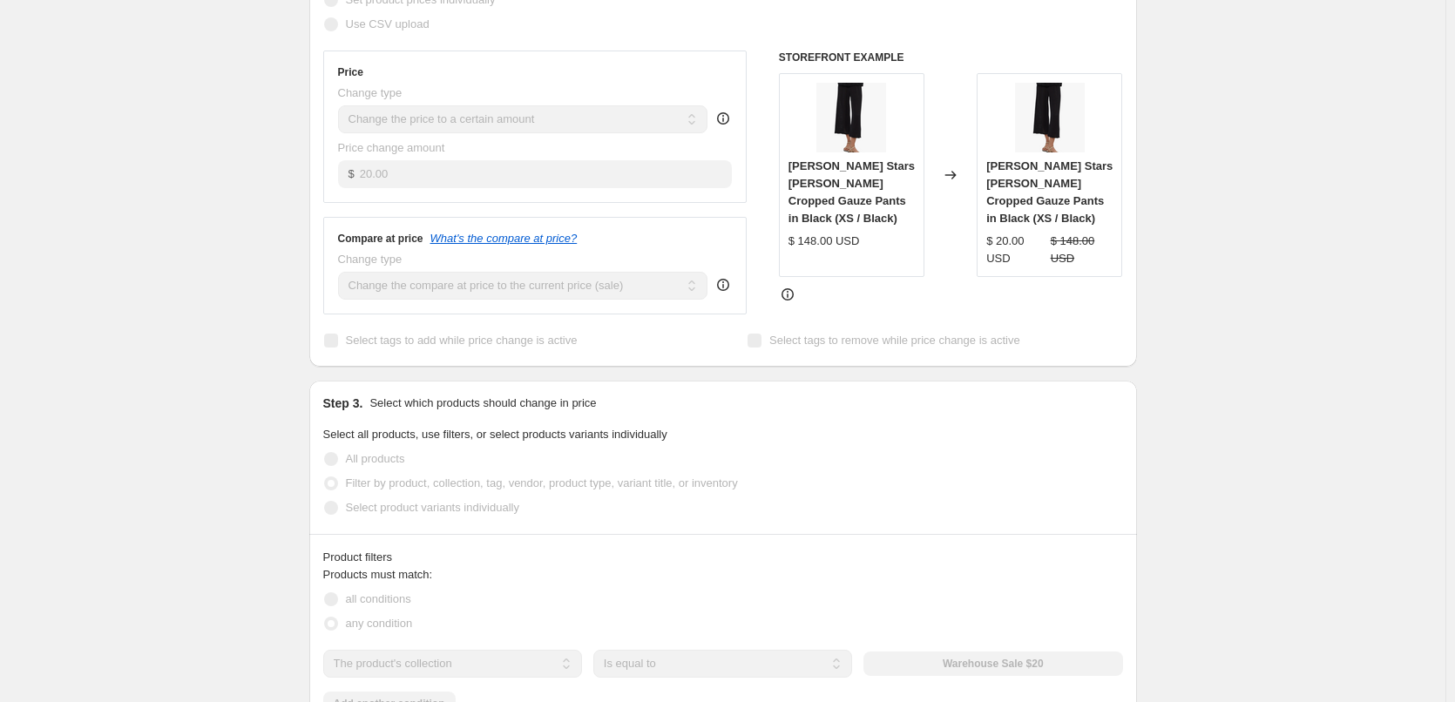
scroll to position [0, 0]
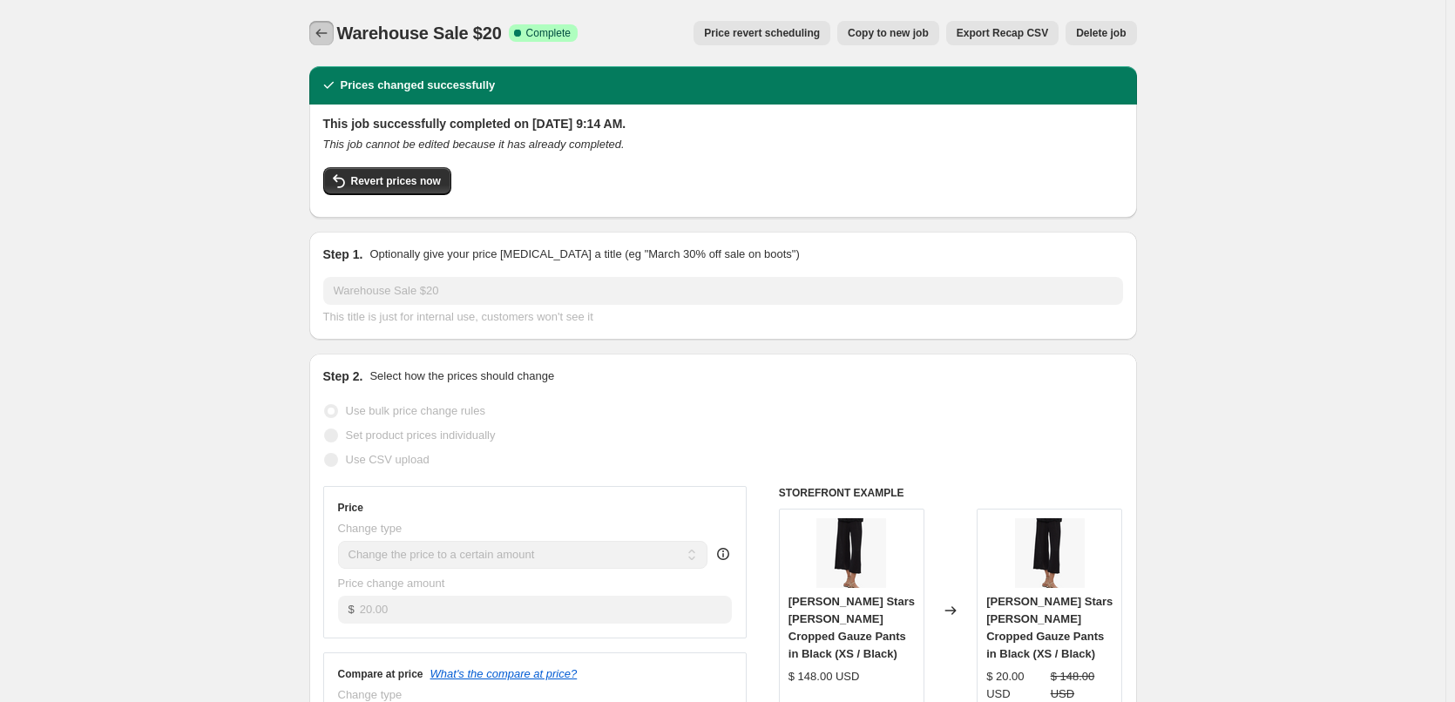
click at [319, 26] on icon "Price change jobs" at bounding box center [321, 32] width 17 height 17
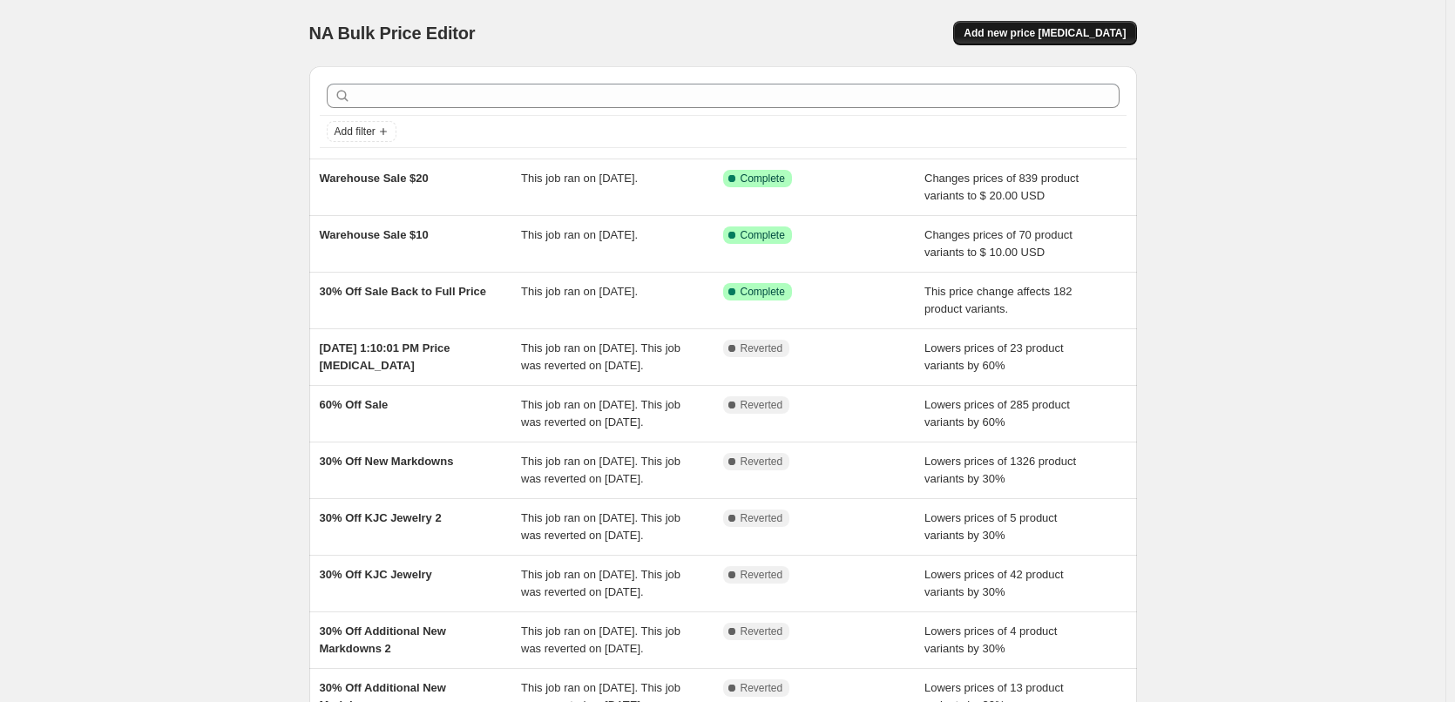
click at [1061, 30] on span "Add new price [MEDICAL_DATA]" at bounding box center [1045, 33] width 162 height 14
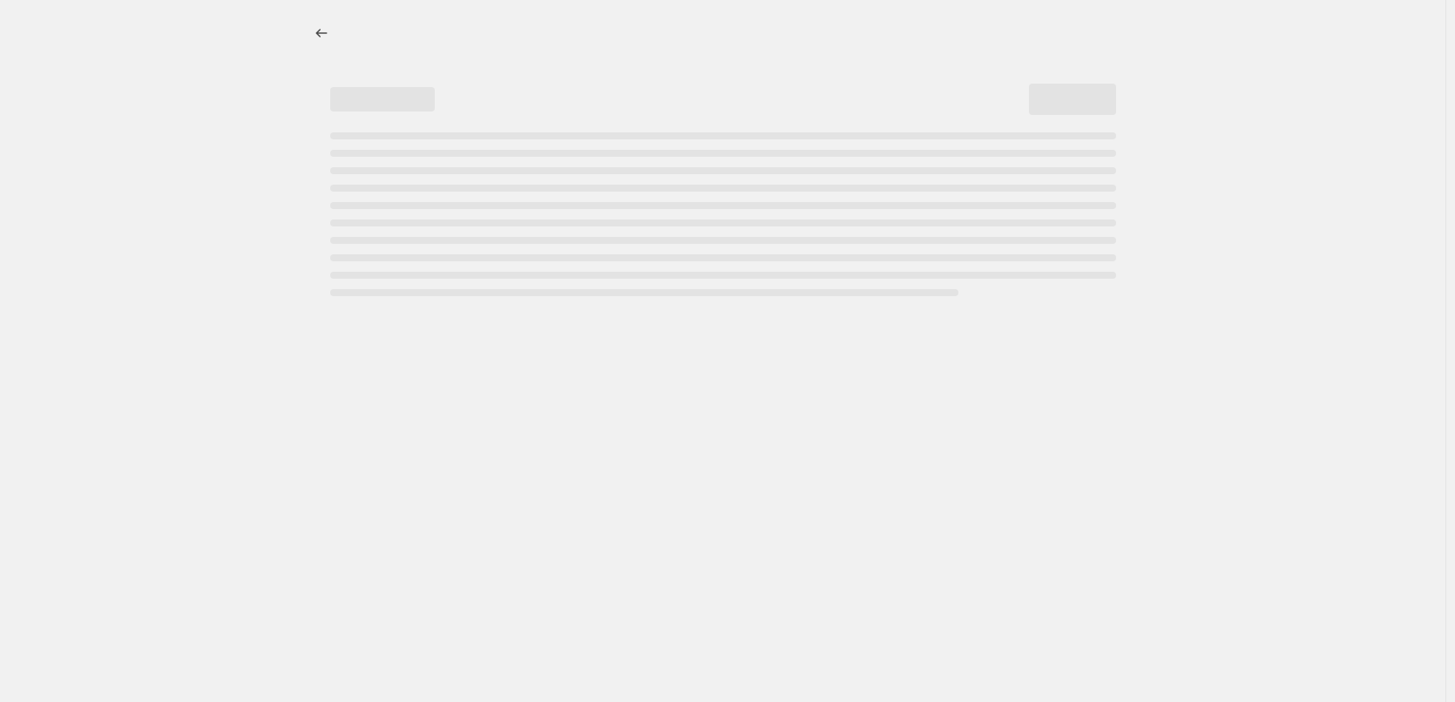
select select "percentage"
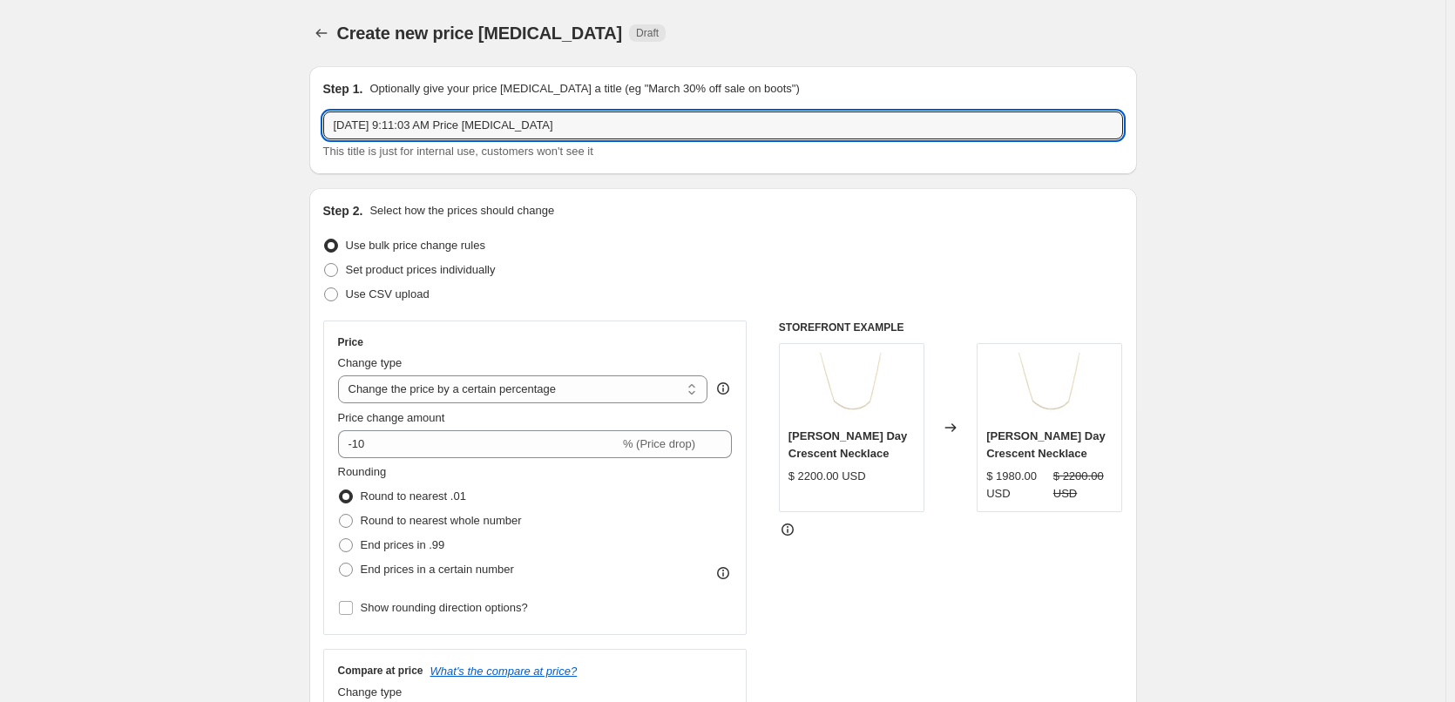
drag, startPoint x: 375, startPoint y: 132, endPoint x: 178, endPoint y: 126, distance: 197.0
type input "w"
type input "Warehouse Sale $50"
click at [639, 385] on select "Change the price to a certain amount Change the price by a certain amount Chang…" at bounding box center [523, 389] width 370 height 28
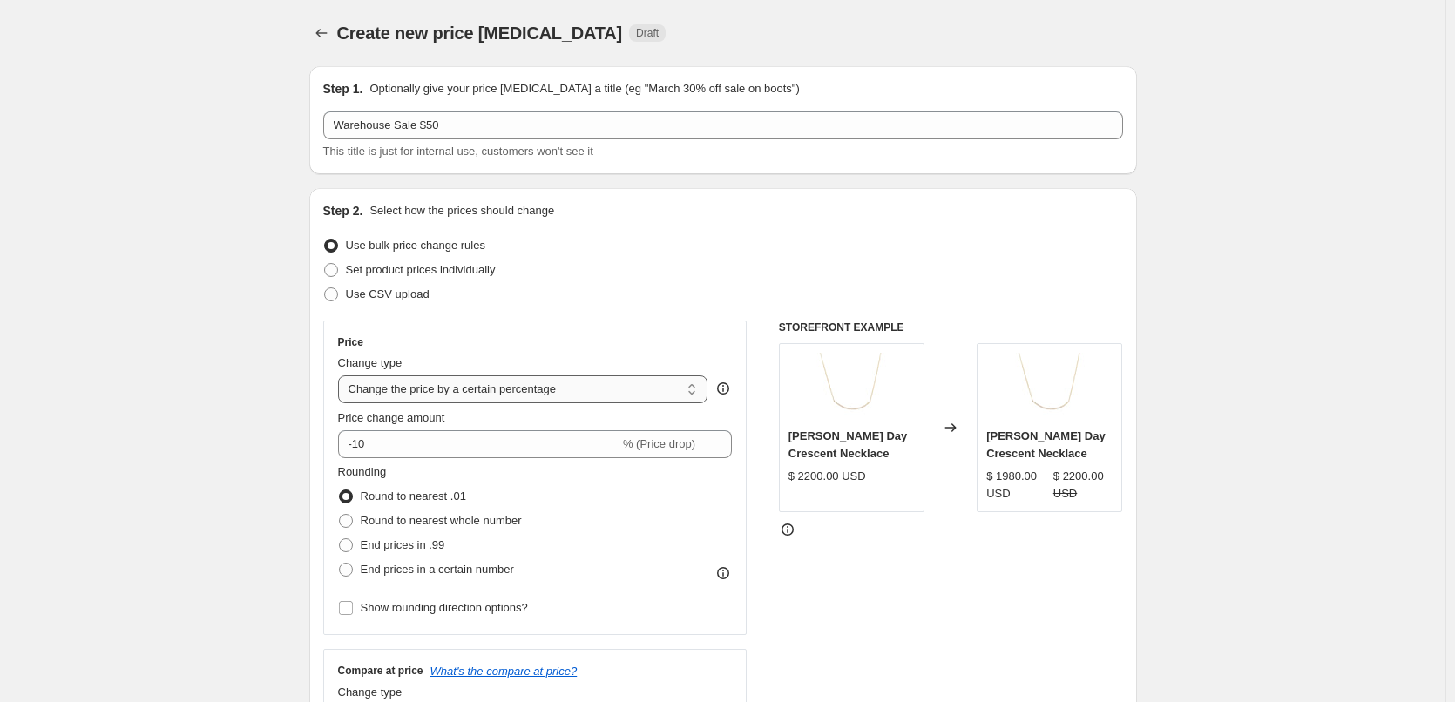
select select "to"
click at [342, 375] on select "Change the price to a certain amount Change the price by a certain amount Chang…" at bounding box center [523, 389] width 370 height 28
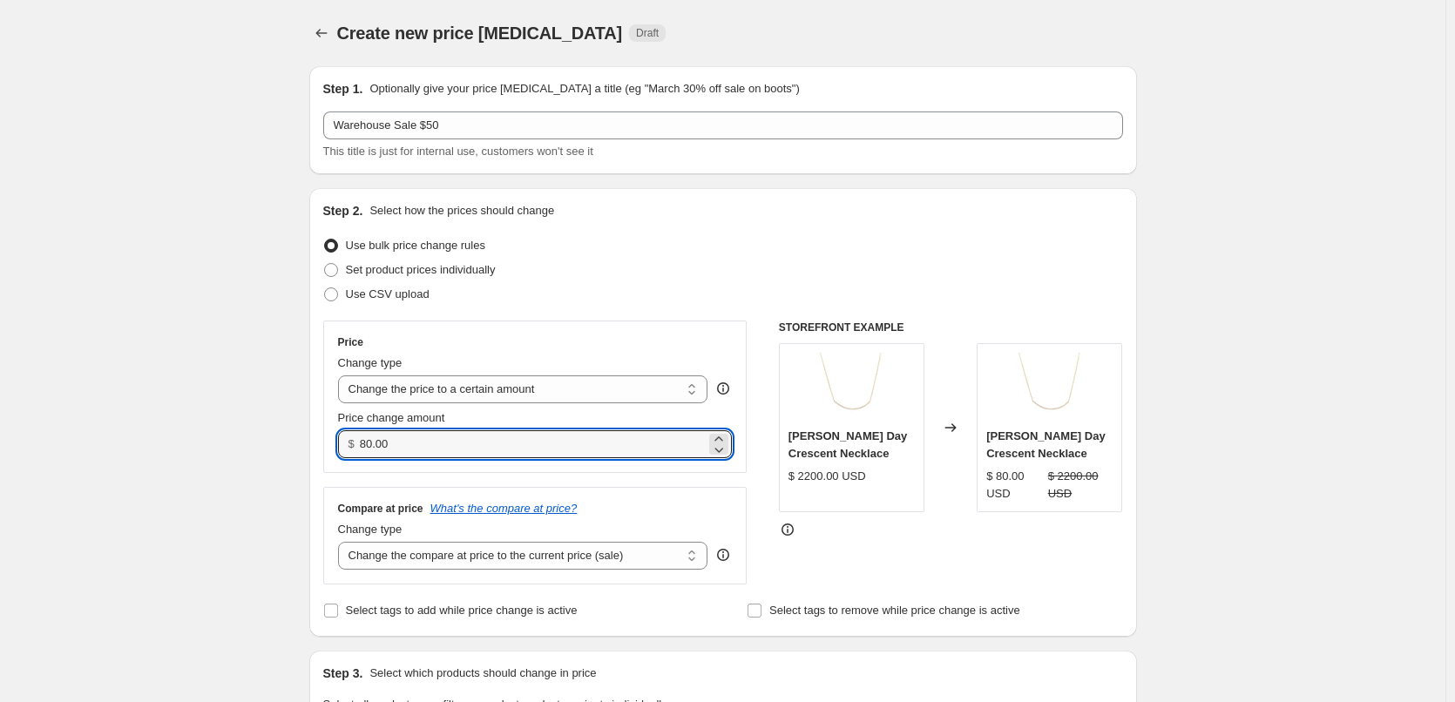
drag, startPoint x: 459, startPoint y: 453, endPoint x: 360, endPoint y: 449, distance: 99.4
click at [360, 449] on div "$ 80.00" at bounding box center [535, 444] width 395 height 28
type input "50.00"
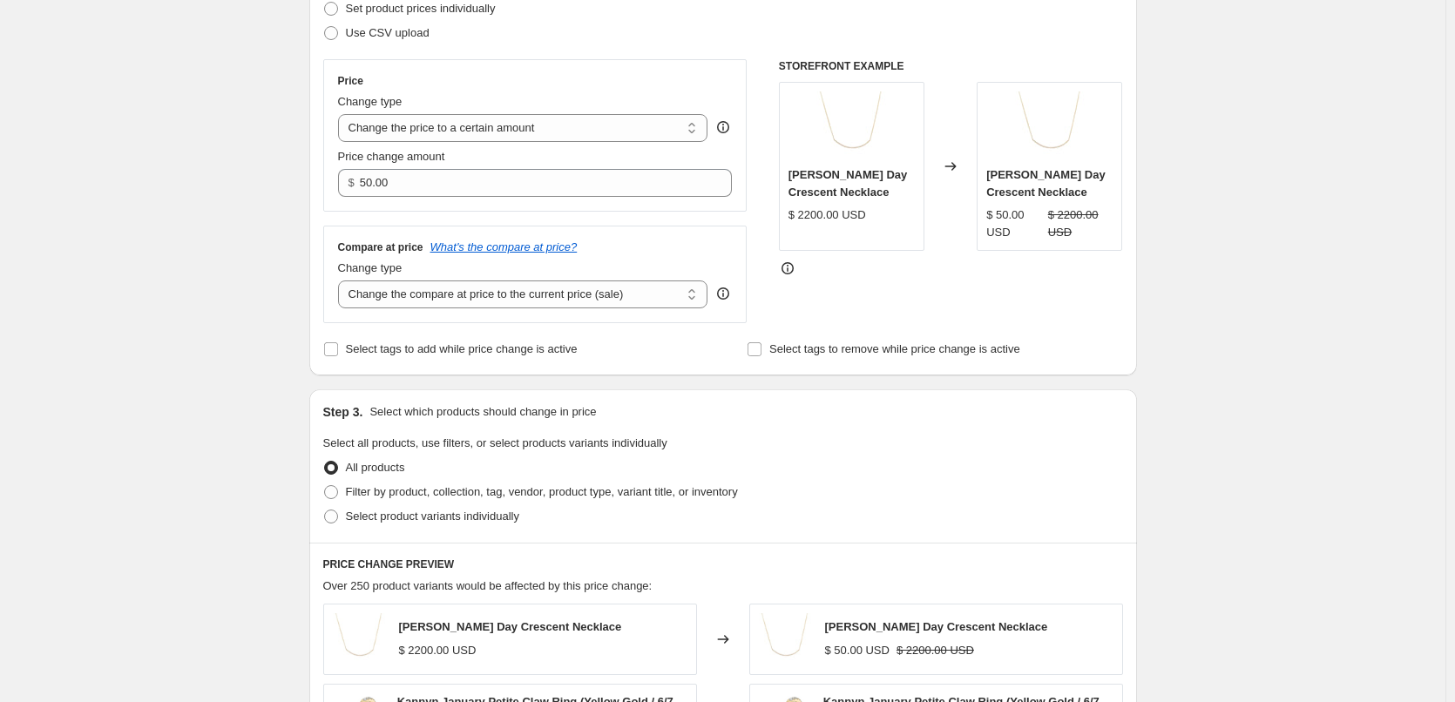
scroll to position [436, 0]
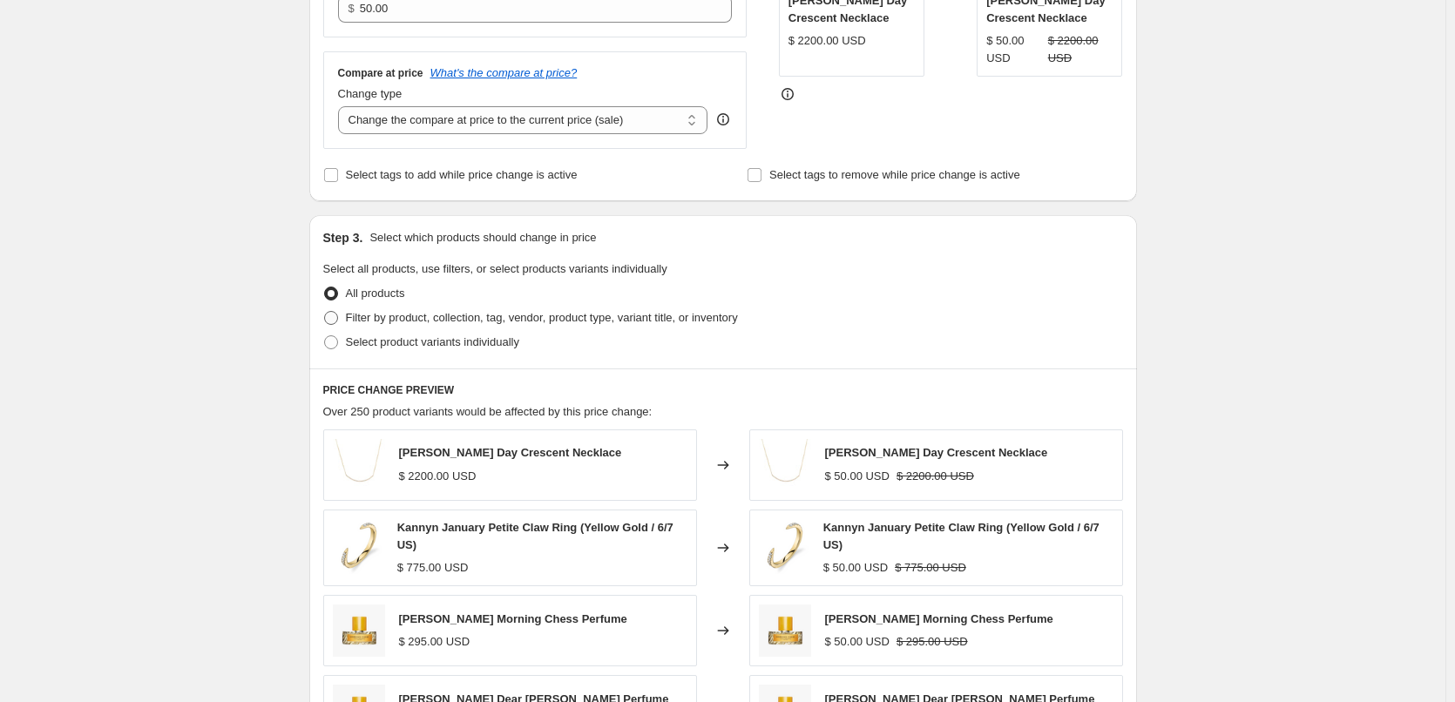
click at [687, 316] on span "Filter by product, collection, tag, vendor, product type, variant title, or inv…" at bounding box center [542, 317] width 392 height 13
click at [325, 312] on input "Filter by product, collection, tag, vendor, product type, variant title, or inv…" at bounding box center [324, 311] width 1 height 1
radio input "true"
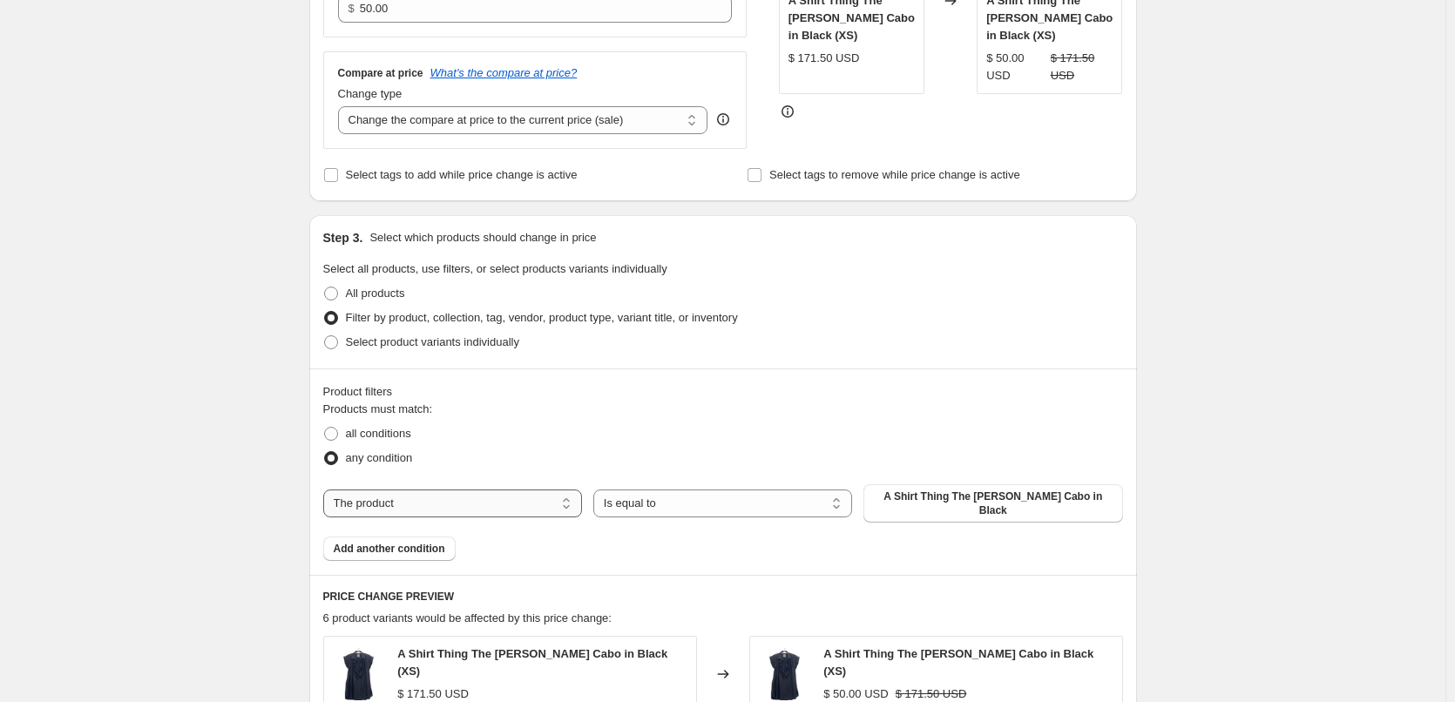
click at [462, 501] on select "The product The product's collection The product's tag The product's vendor The…" at bounding box center [452, 504] width 259 height 28
select select "collection"
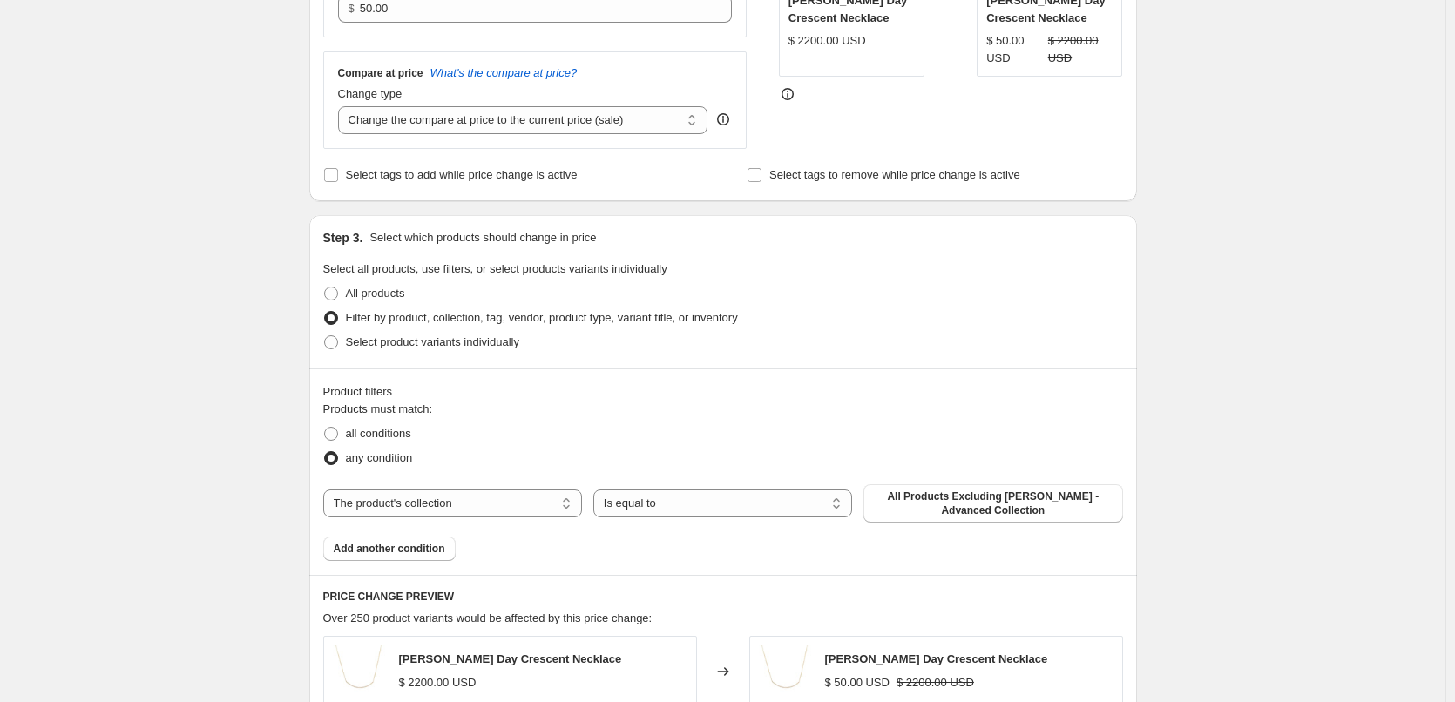
click at [937, 506] on span "All Products Excluding [PERSON_NAME] - Advanced Collection" at bounding box center [993, 504] width 238 height 28
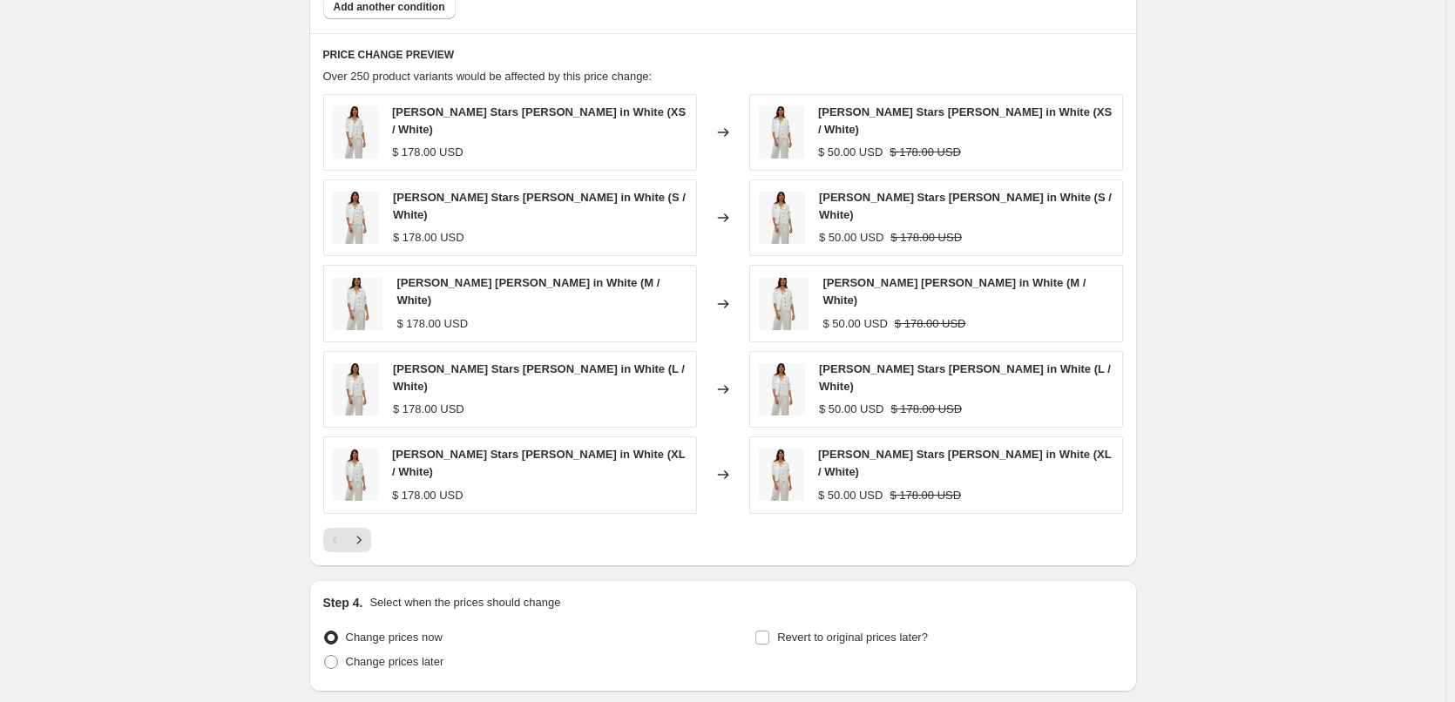
scroll to position [1074, 0]
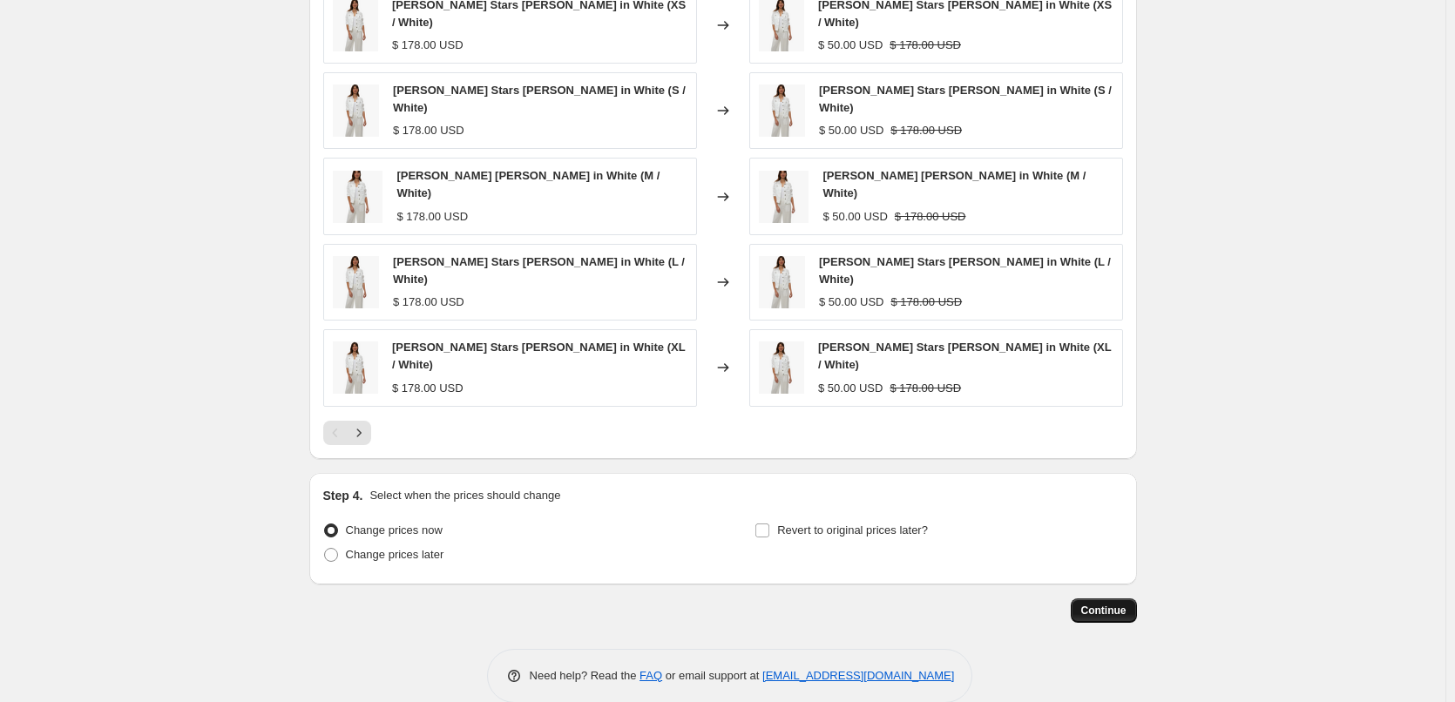
click at [1116, 604] on span "Continue" at bounding box center [1103, 611] width 45 height 14
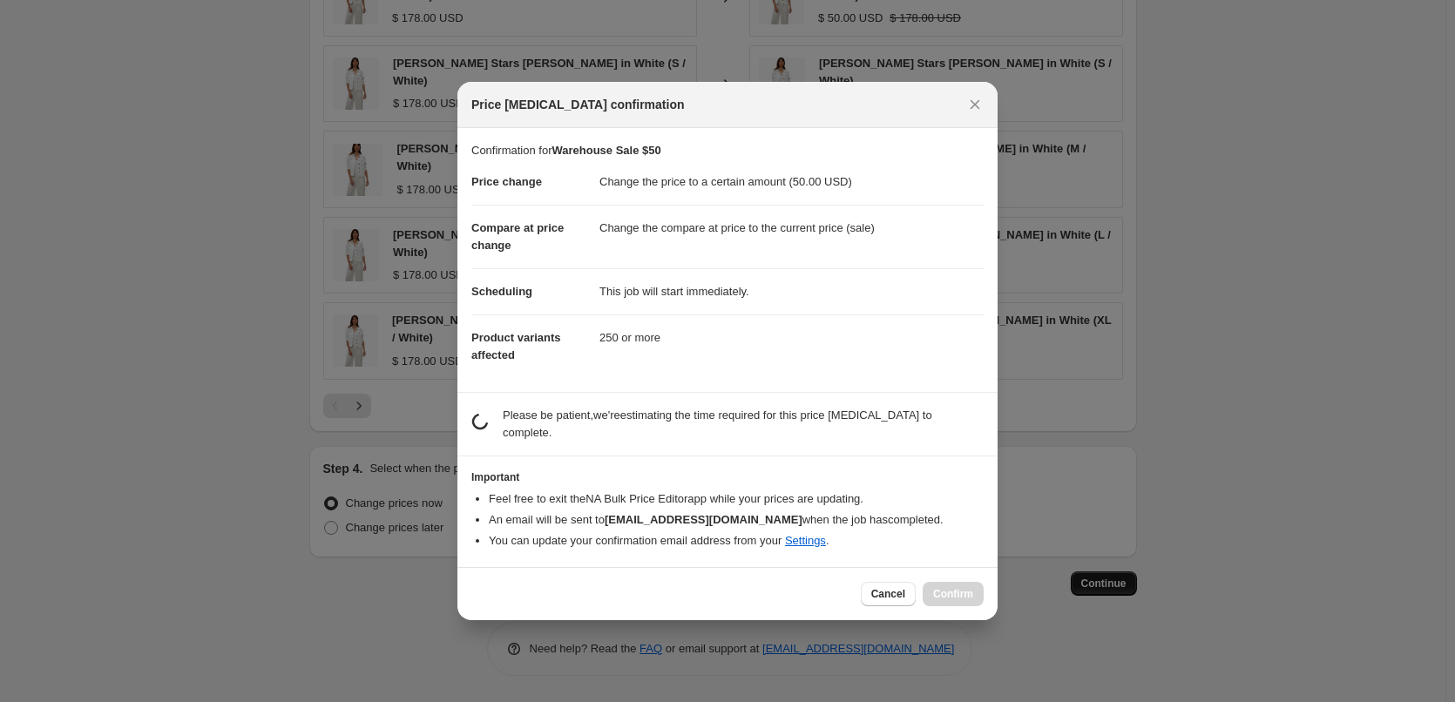
scroll to position [0, 0]
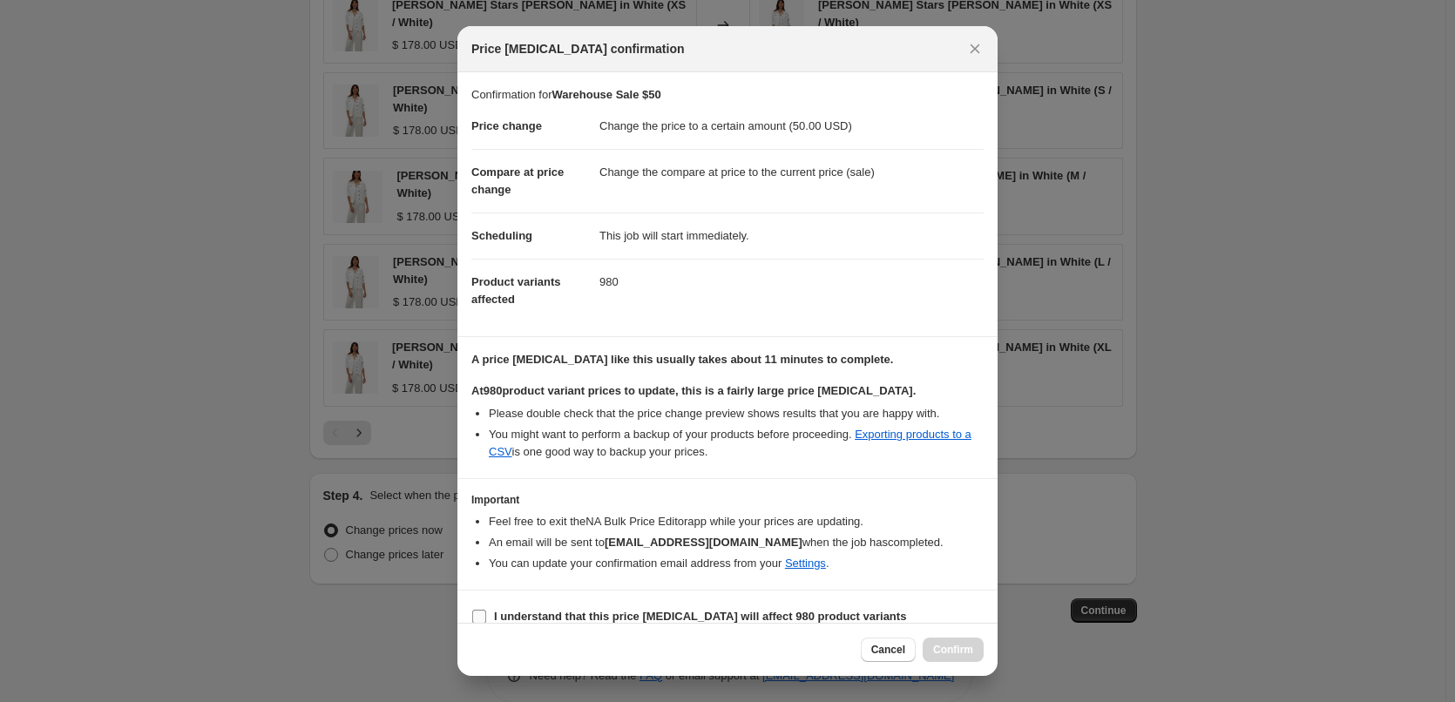
click at [657, 616] on b "I understand that this price change job will affect 980 product variants" at bounding box center [700, 616] width 412 height 13
click at [486, 616] on input "I understand that this price change job will affect 980 product variants" at bounding box center [479, 617] width 14 height 14
checkbox input "true"
click at [946, 649] on span "Confirm" at bounding box center [953, 650] width 40 height 14
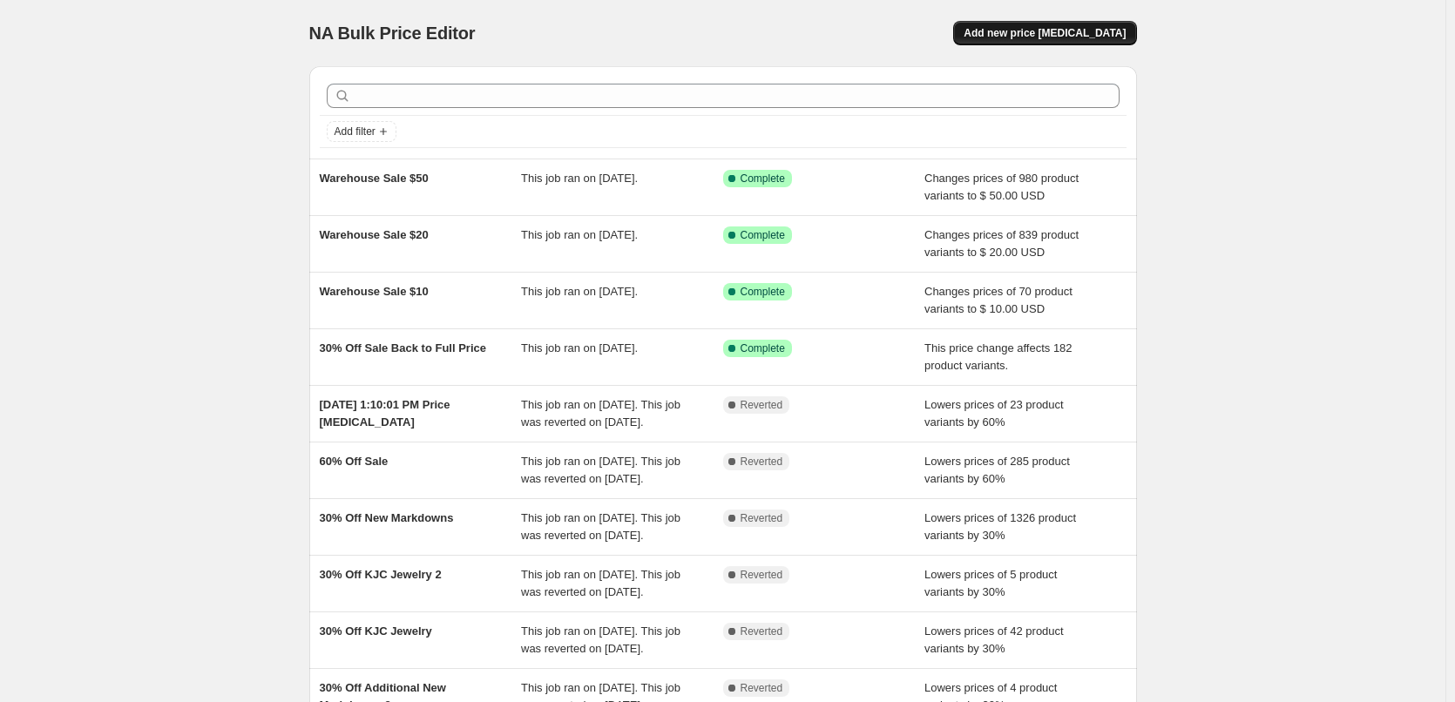
click at [1106, 29] on span "Add new price [MEDICAL_DATA]" at bounding box center [1045, 33] width 162 height 14
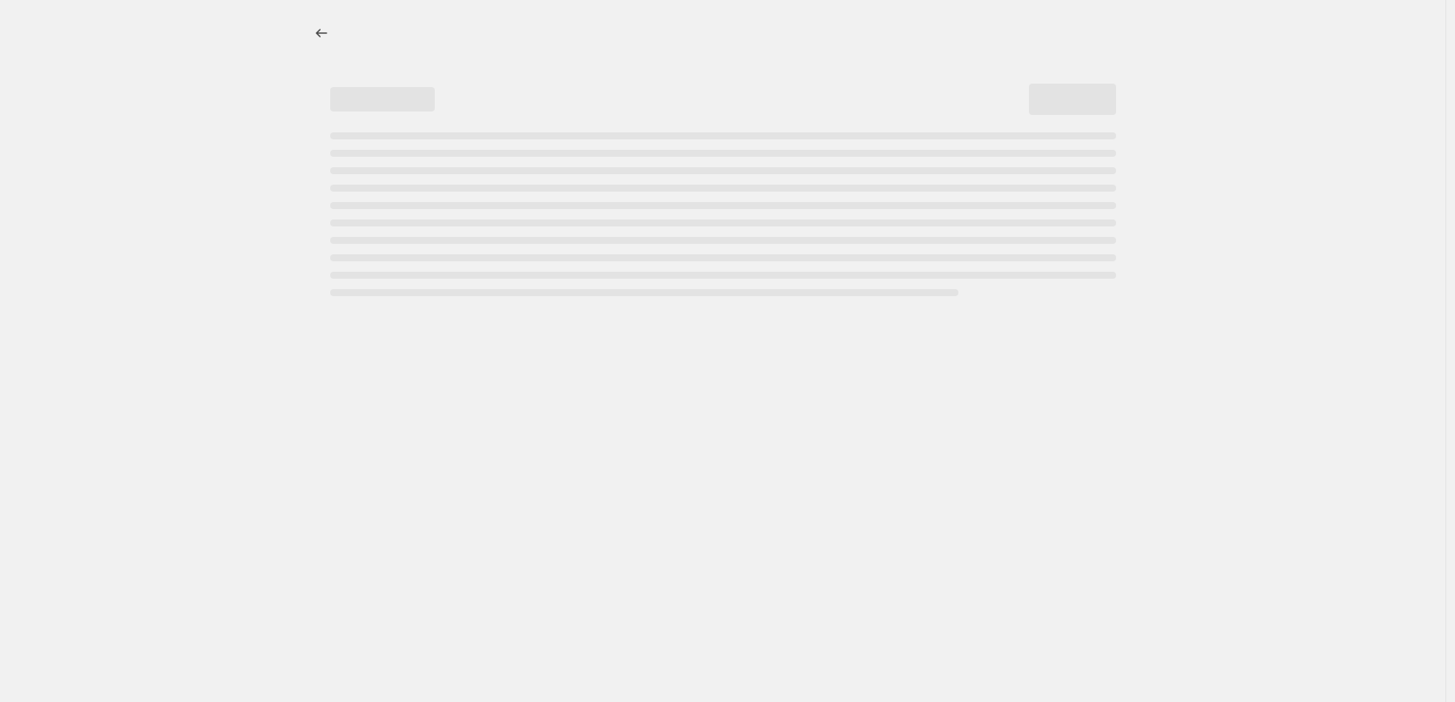
select select "percentage"
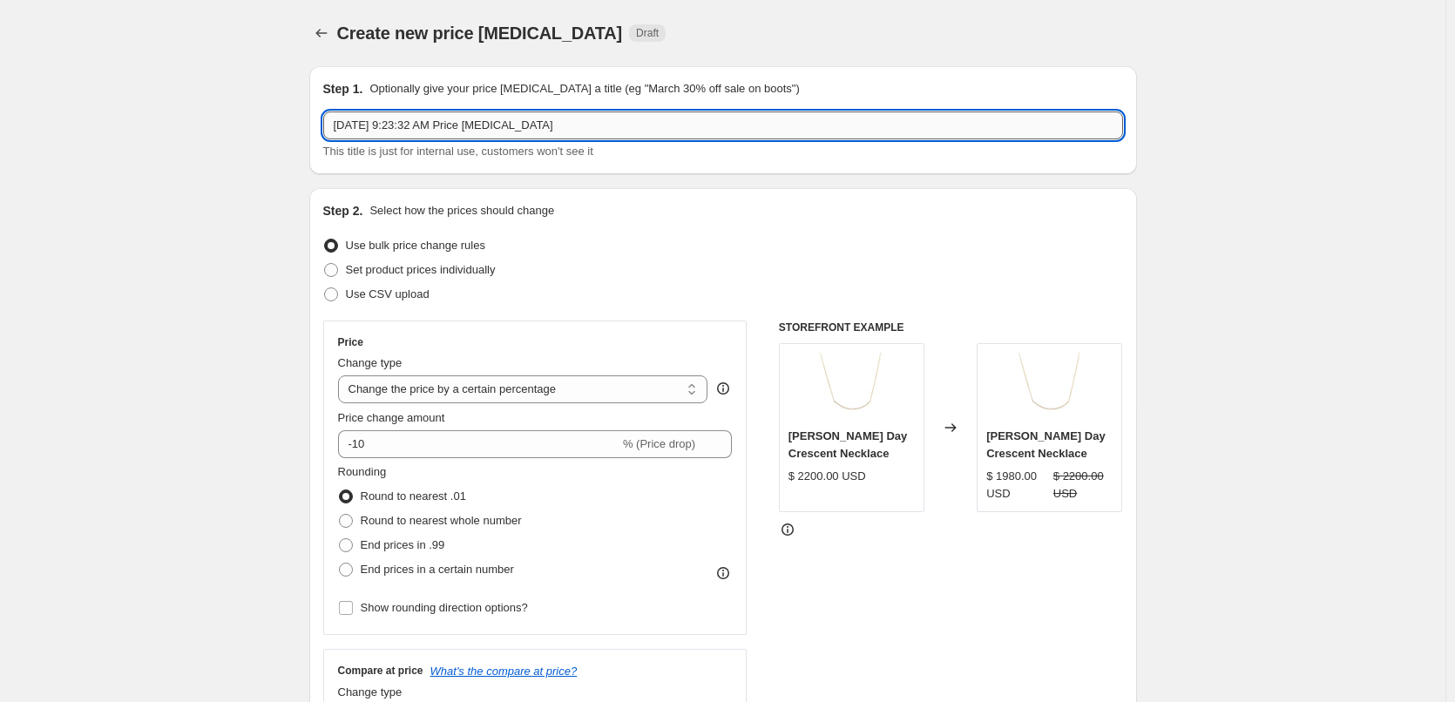
click at [608, 122] on input "[DATE] 9:23:32 AM Price [MEDICAL_DATA]" at bounding box center [723, 126] width 800 height 28
drag, startPoint x: 622, startPoint y: 119, endPoint x: 217, endPoint y: 112, distance: 405.2
type input "Warehouse Sale $75"
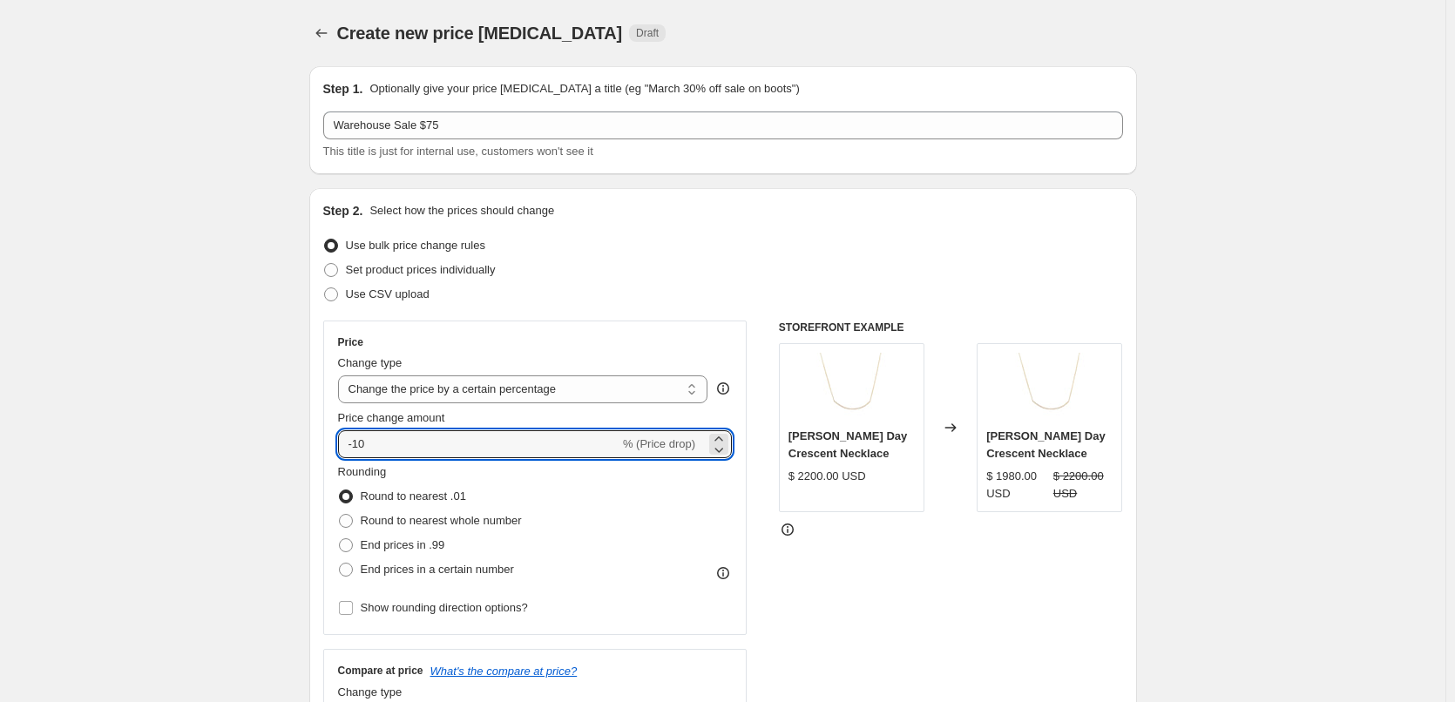
drag, startPoint x: 447, startPoint y: 443, endPoint x: 331, endPoint y: 450, distance: 116.1
click at [331, 450] on div "Price Change type Change the price to a certain amount Change the price by a ce…" at bounding box center [535, 478] width 424 height 314
click at [452, 386] on select "Change the price to a certain amount Change the price by a certain amount Chang…" at bounding box center [523, 389] width 370 height 28
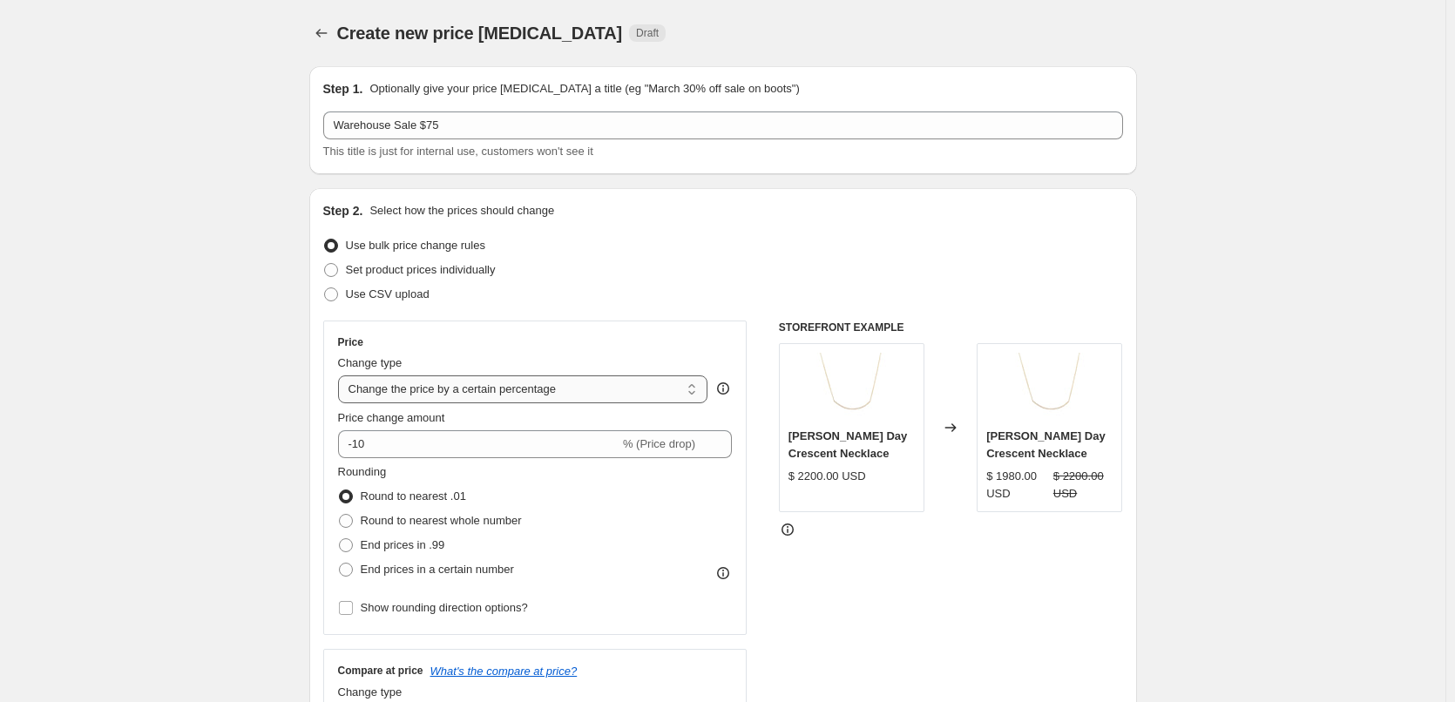
select select "to"
click at [342, 375] on select "Change the price to a certain amount Change the price by a certain amount Chang…" at bounding box center [523, 389] width 370 height 28
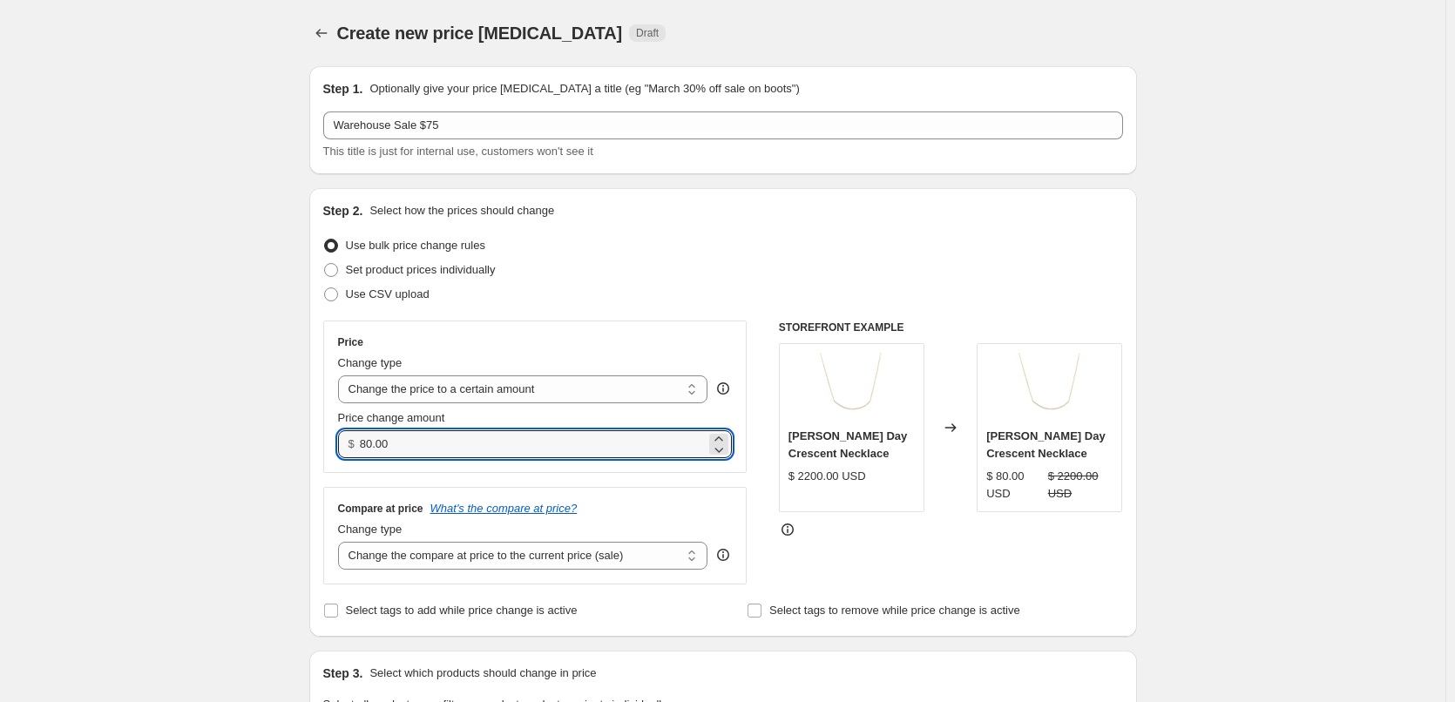
drag, startPoint x: 408, startPoint y: 443, endPoint x: 362, endPoint y: 447, distance: 45.5
click at [362, 447] on div "$ 80.00" at bounding box center [535, 444] width 395 height 28
type input "75.00"
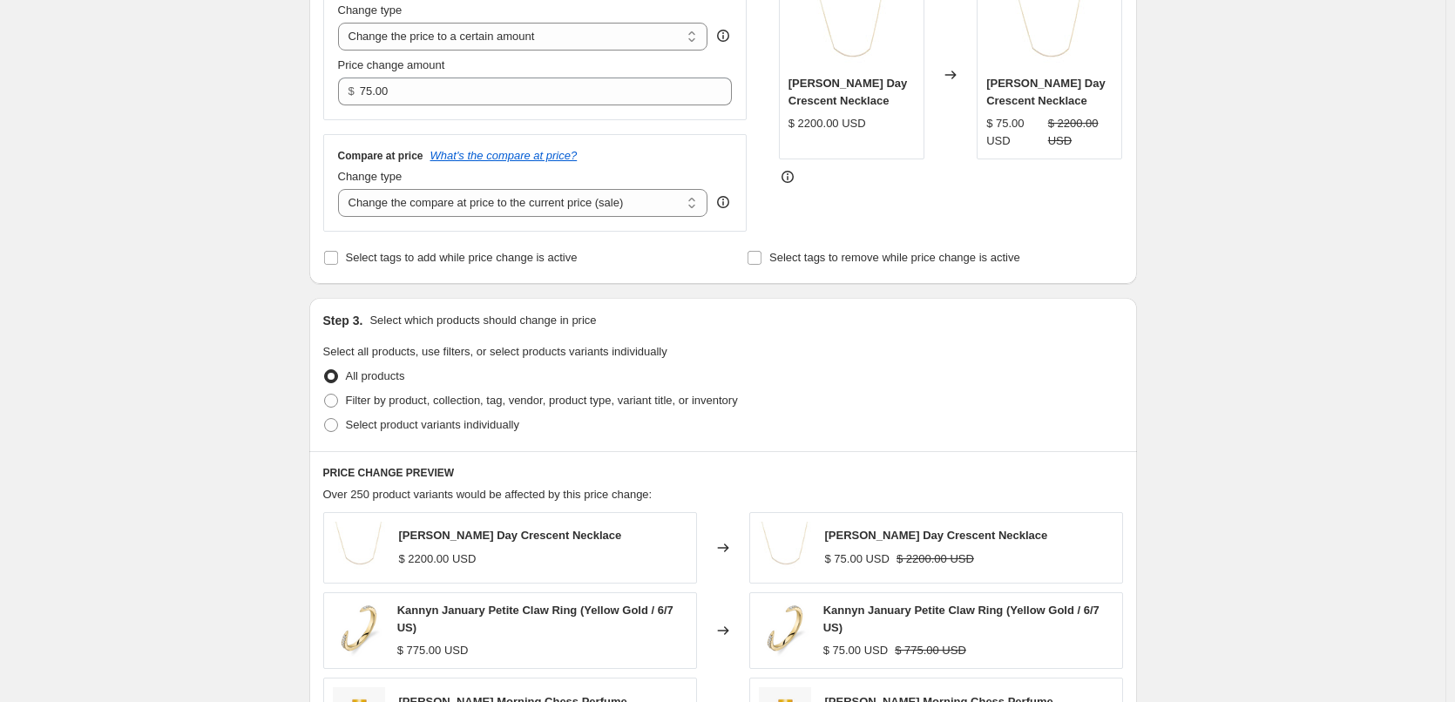
scroll to position [523, 0]
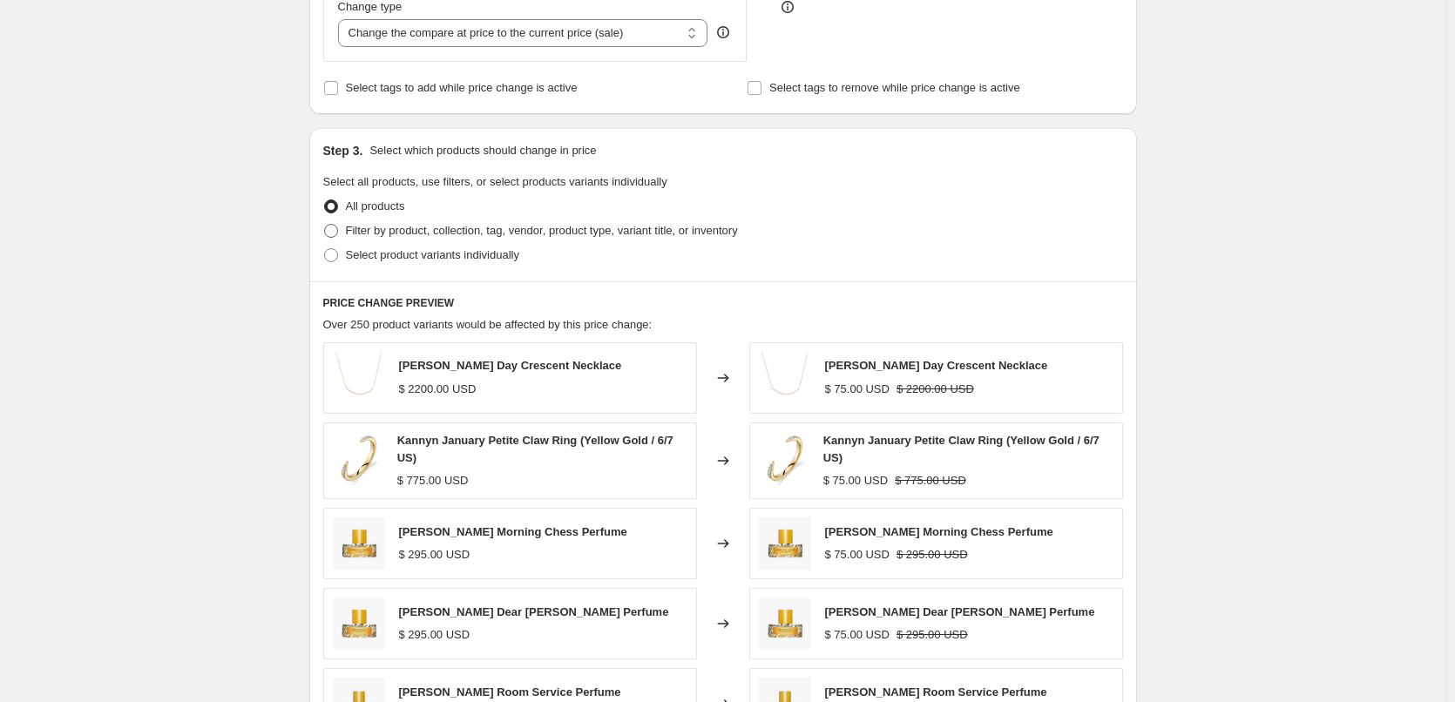
click at [462, 228] on span "Filter by product, collection, tag, vendor, product type, variant title, or inv…" at bounding box center [542, 230] width 392 height 13
click at [325, 225] on input "Filter by product, collection, tag, vendor, product type, variant title, or inv…" at bounding box center [324, 224] width 1 height 1
radio input "true"
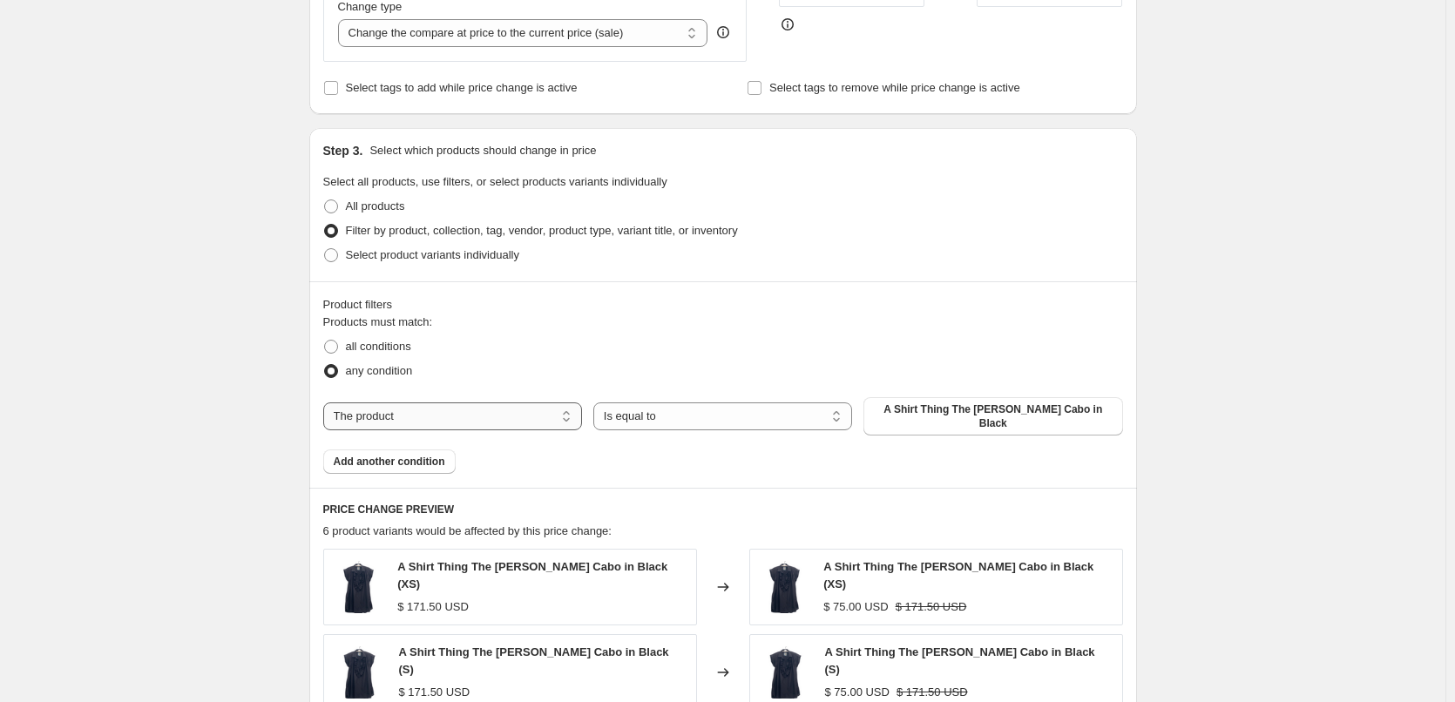
click at [439, 414] on select "The product The product's collection The product's tag The product's vendor The…" at bounding box center [452, 416] width 259 height 28
select select "collection"
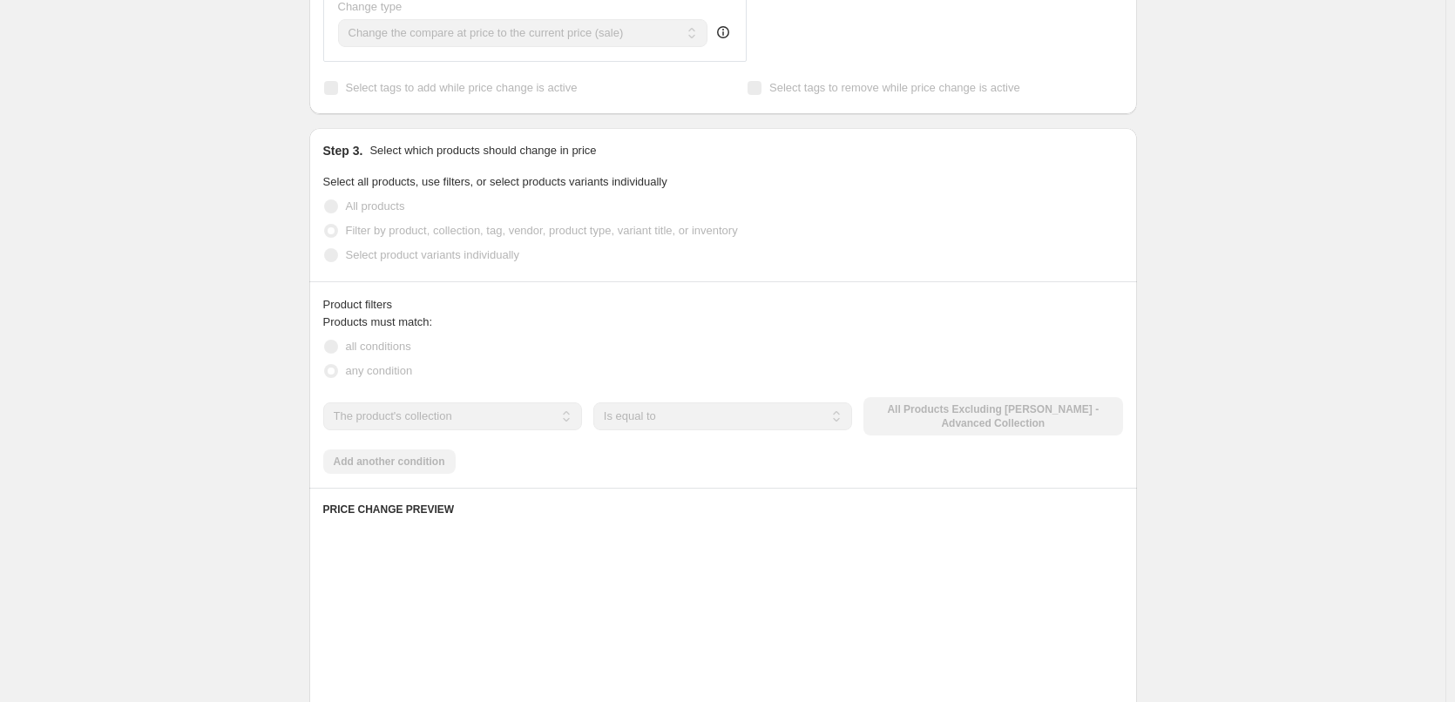
click at [984, 416] on div "The product The product's collection The product's tag The product's vendor The…" at bounding box center [723, 416] width 800 height 38
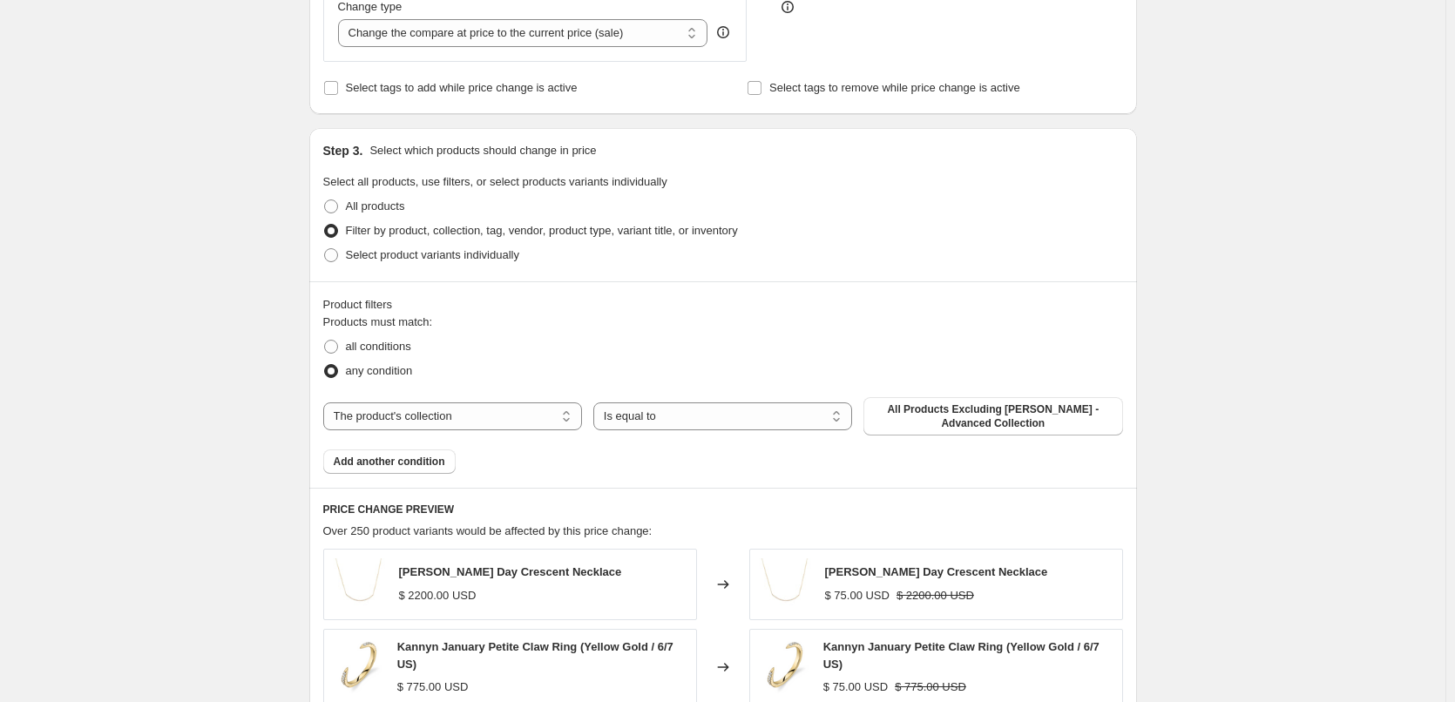
click at [984, 416] on span "All Products Excluding [PERSON_NAME] - Advanced Collection" at bounding box center [993, 416] width 238 height 28
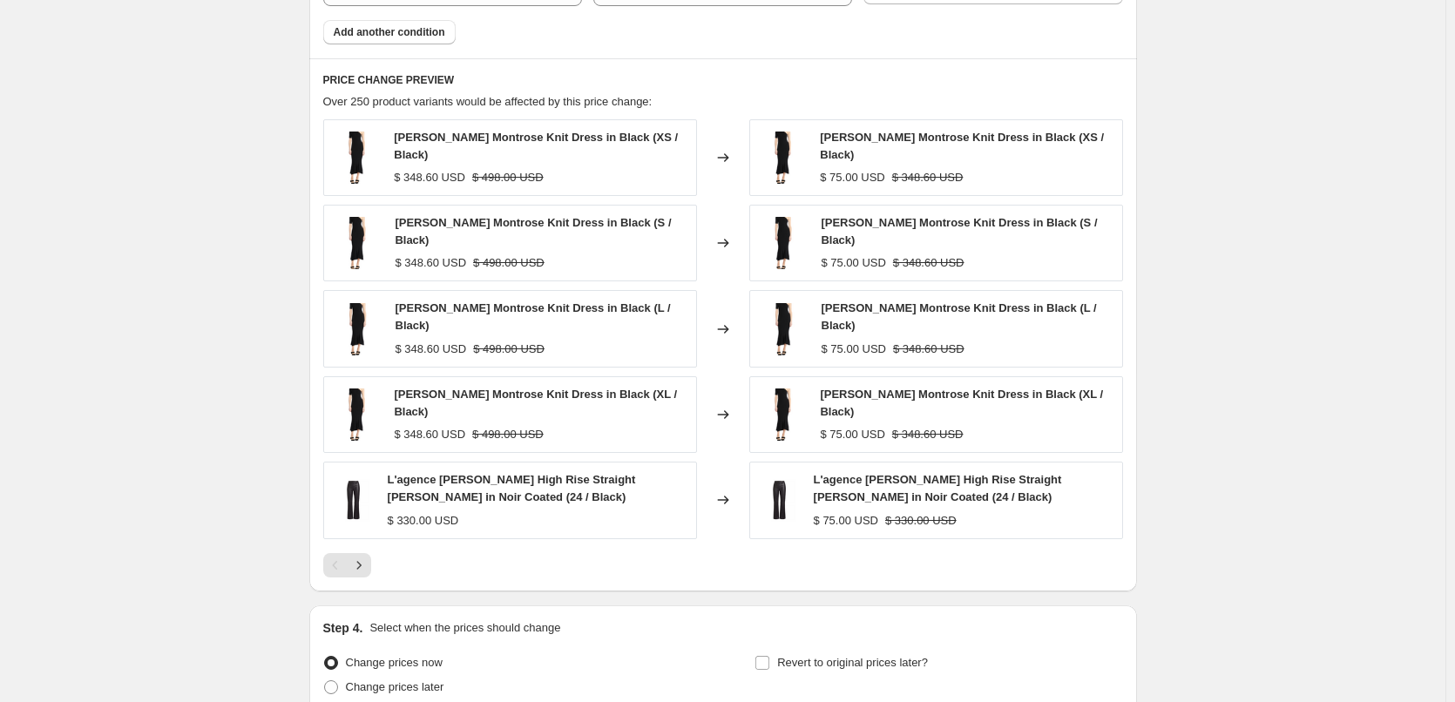
scroll to position [1102, 0]
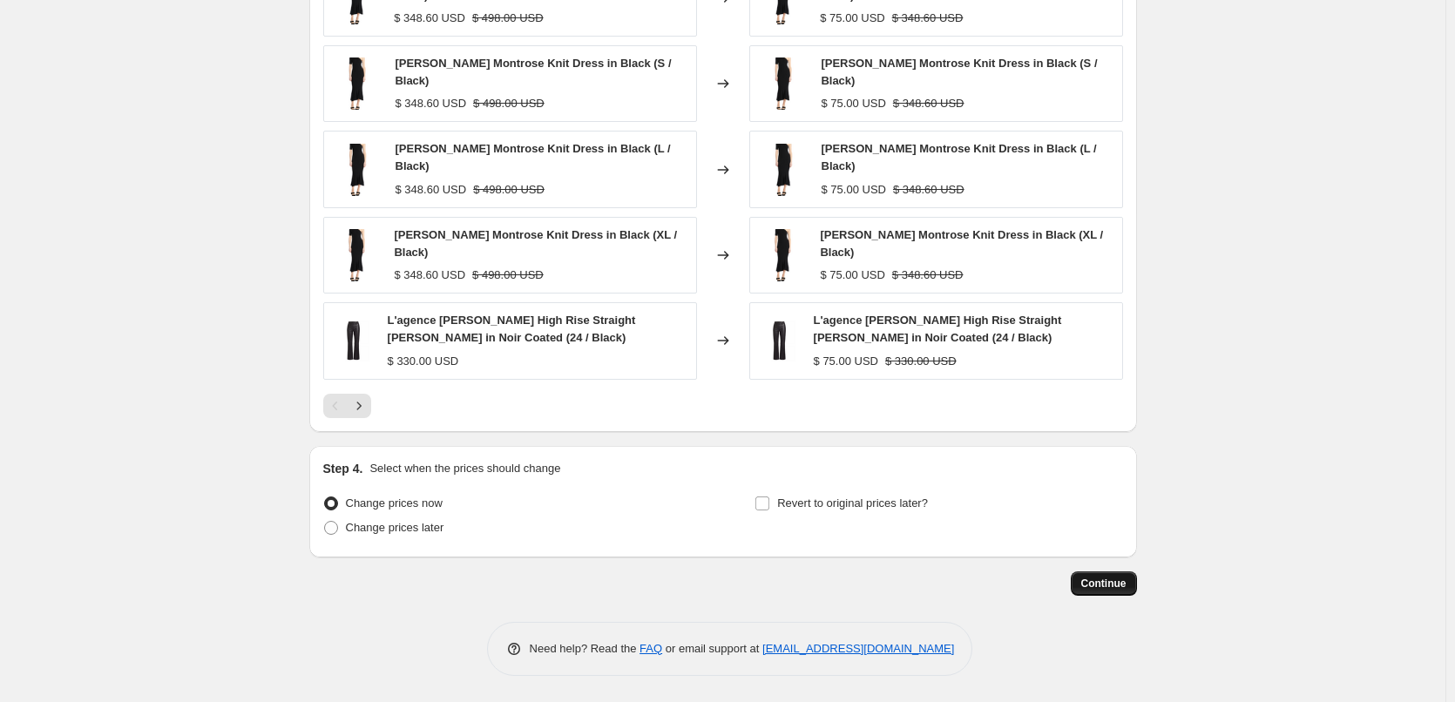
click at [1113, 585] on span "Continue" at bounding box center [1103, 584] width 45 height 14
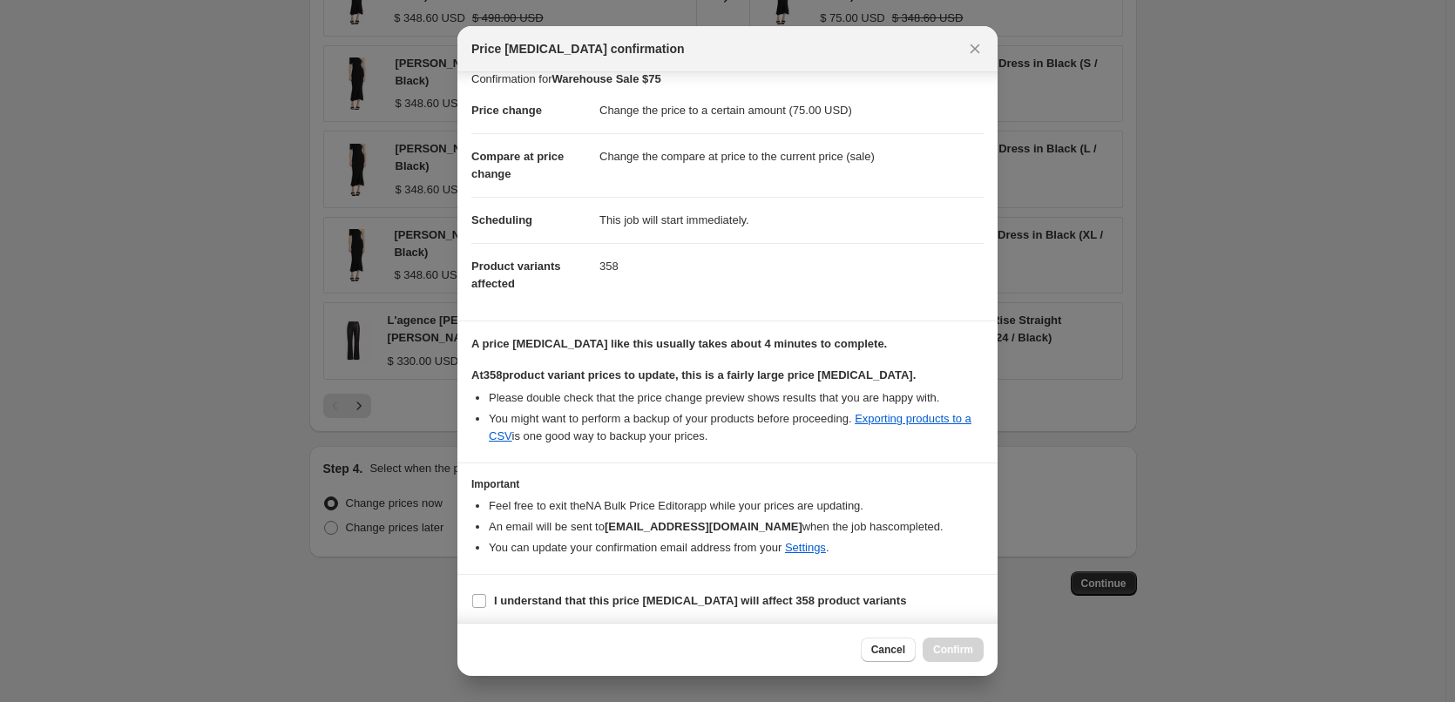
scroll to position [20, 0]
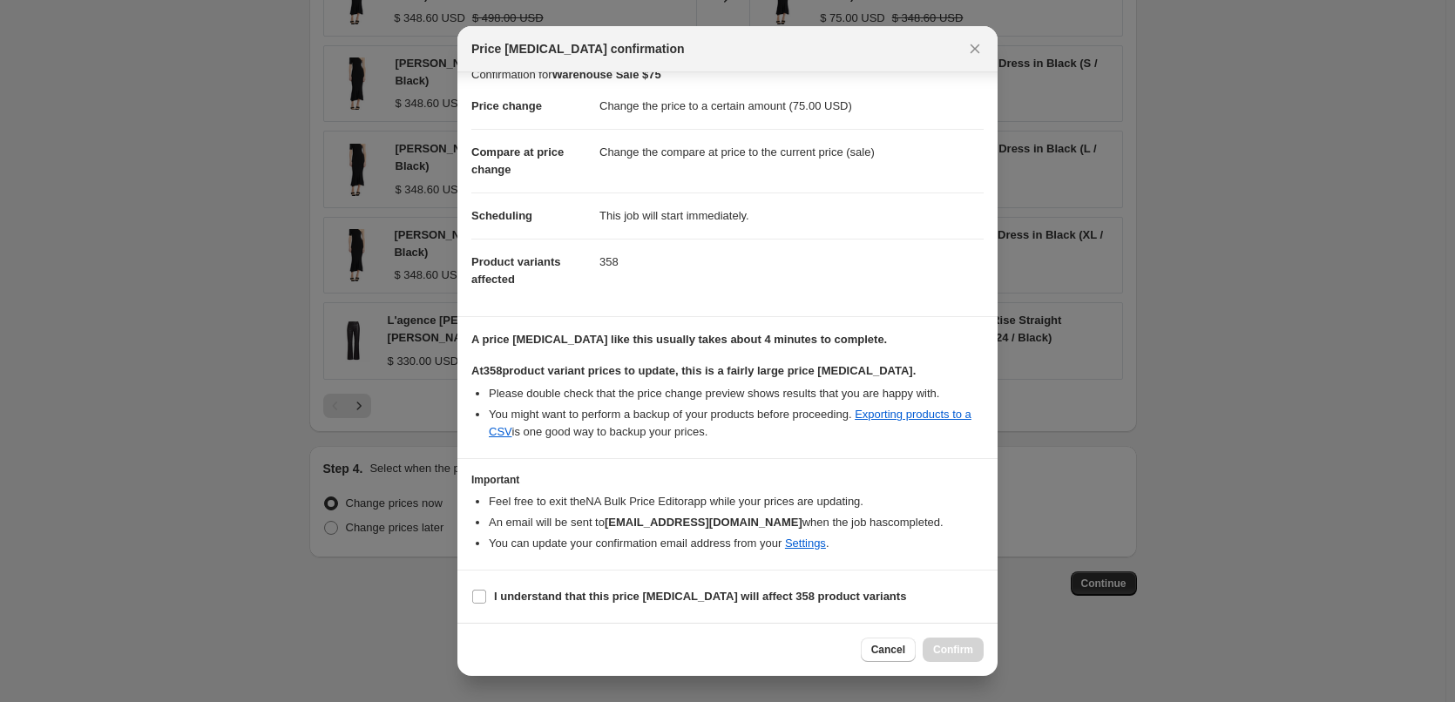
drag, startPoint x: 687, startPoint y: 592, endPoint x: 850, endPoint y: 612, distance: 164.2
click at [686, 592] on b "I understand that this price [MEDICAL_DATA] will affect 358 product variants" at bounding box center [700, 596] width 412 height 13
click at [486, 592] on input "I understand that this price [MEDICAL_DATA] will affect 358 product variants" at bounding box center [479, 597] width 14 height 14
checkbox input "true"
drag, startPoint x: 964, startPoint y: 653, endPoint x: 1056, endPoint y: 619, distance: 97.9
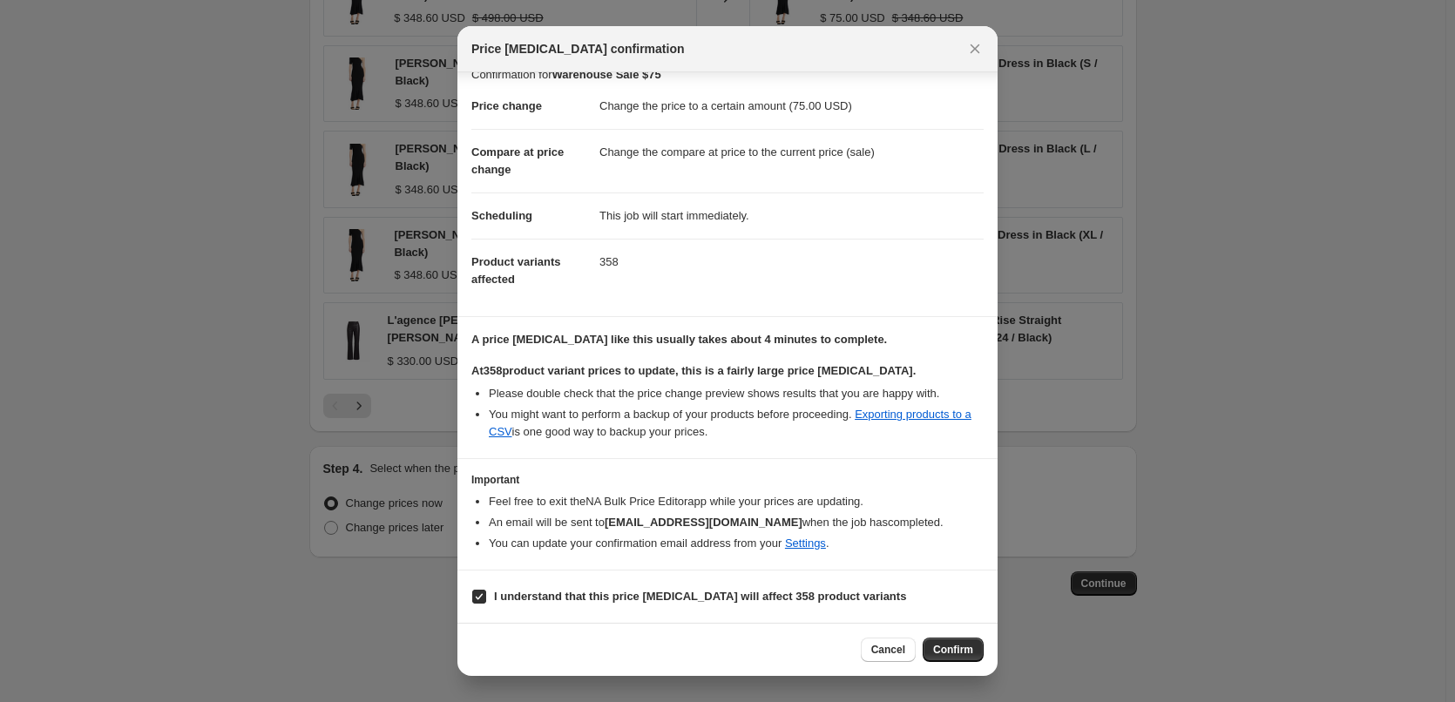
click at [964, 654] on span "Confirm" at bounding box center [953, 650] width 40 height 14
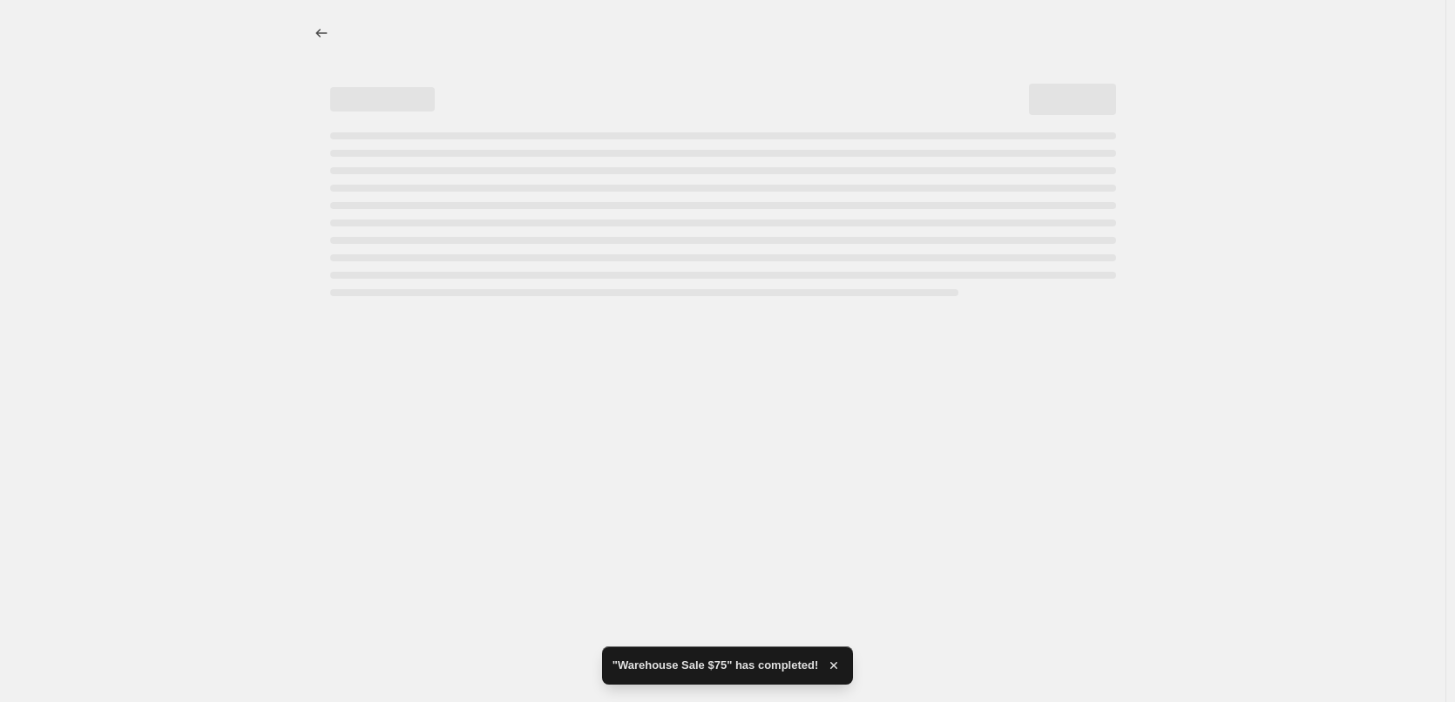
select select "collection"
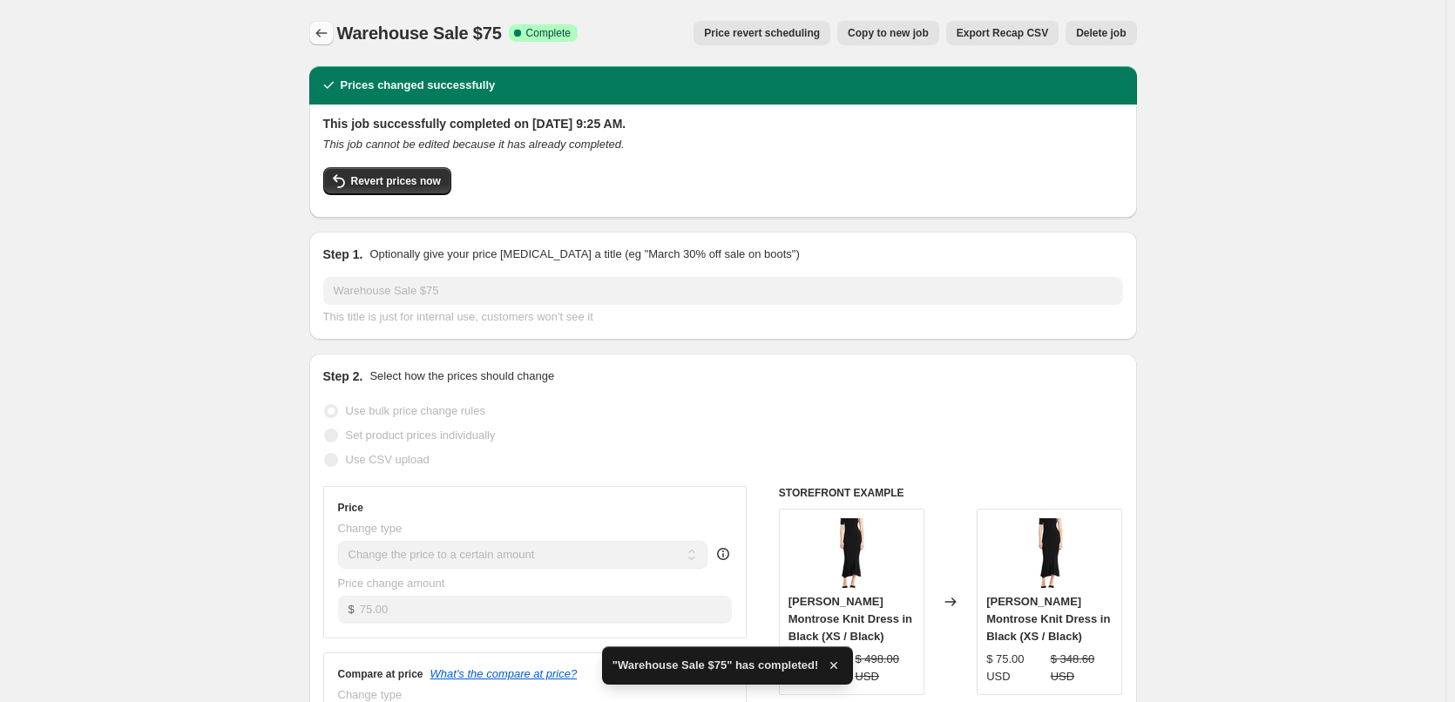
click at [322, 33] on icon "Price change jobs" at bounding box center [321, 32] width 17 height 17
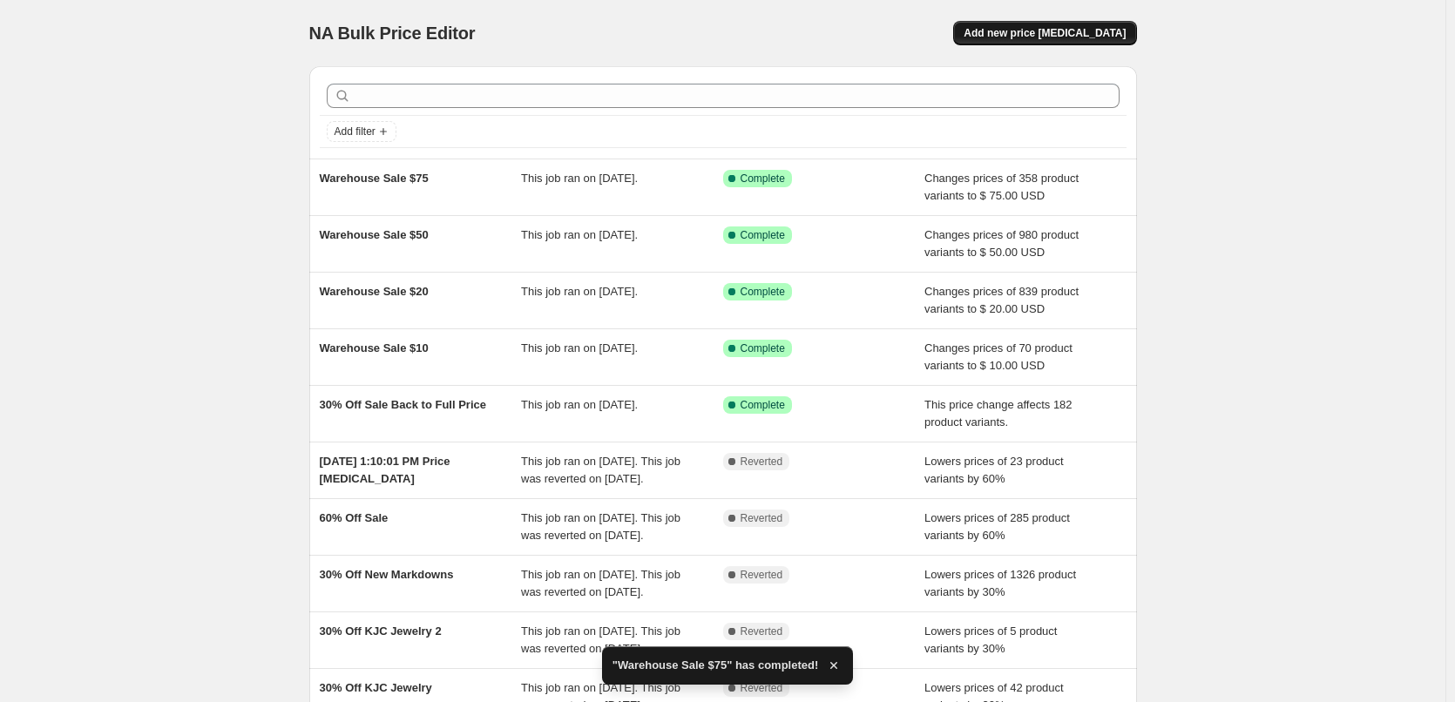
click at [1064, 27] on span "Add new price [MEDICAL_DATA]" at bounding box center [1045, 33] width 162 height 14
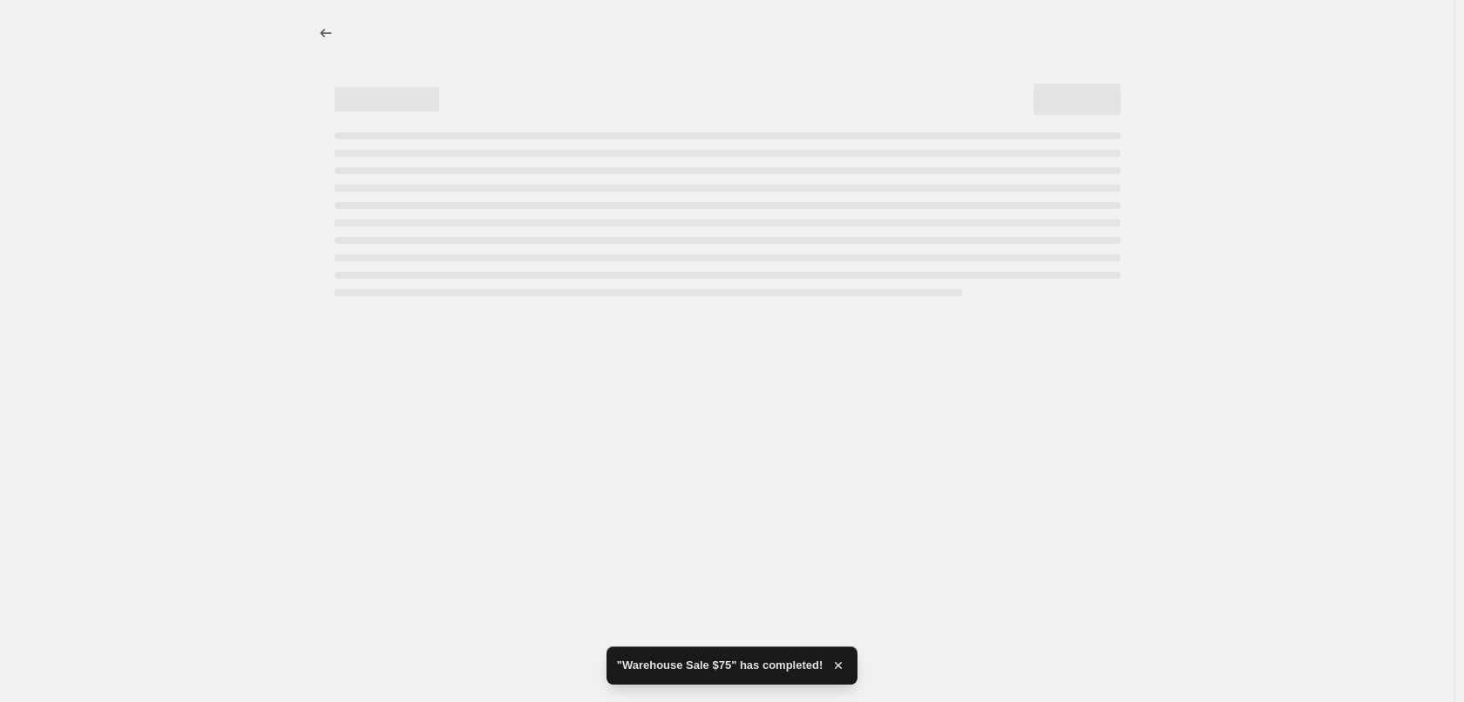
select select "percentage"
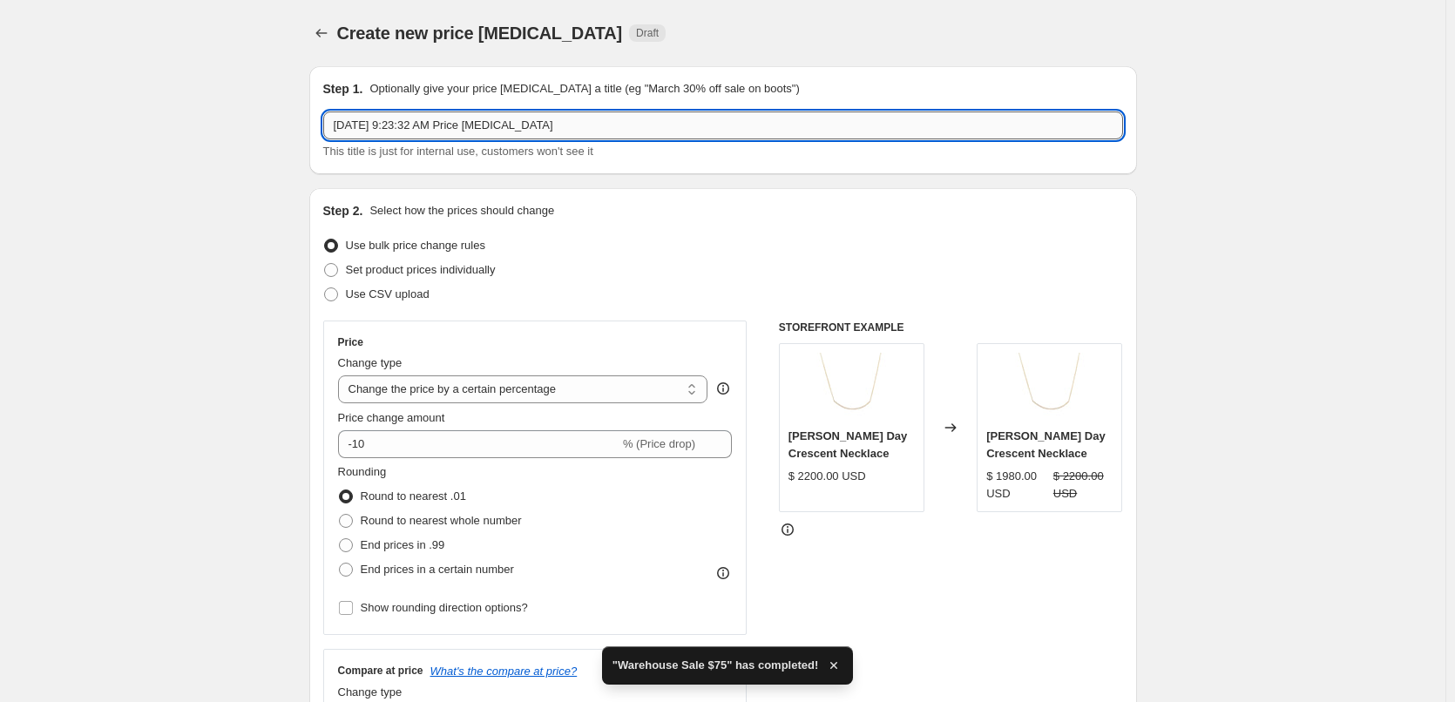
click at [646, 118] on input "[DATE] 9:23:32 AM Price [MEDICAL_DATA]" at bounding box center [723, 126] width 800 height 28
drag, startPoint x: 646, startPoint y: 118, endPoint x: 260, endPoint y: 121, distance: 386.8
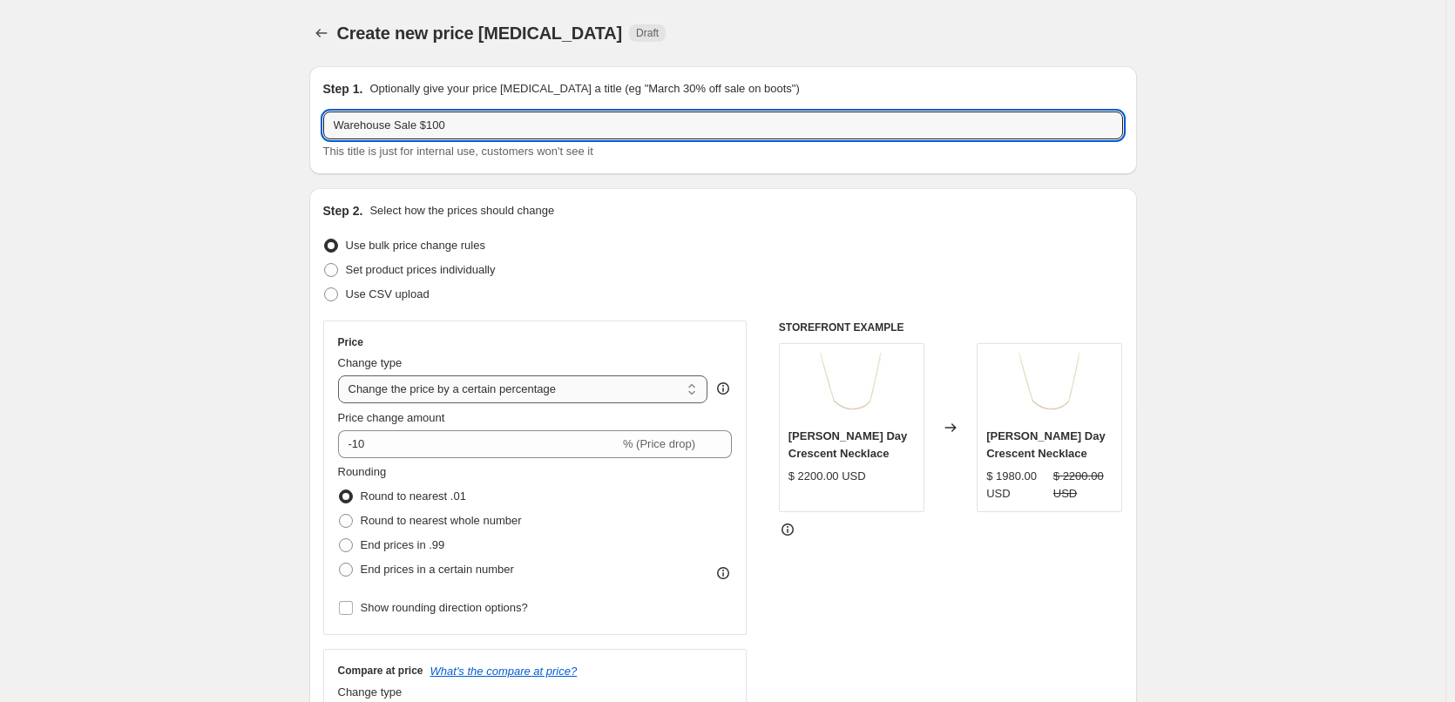
type input "Warehouse Sale $100"
click at [461, 389] on select "Change the price to a certain amount Change the price by a certain amount Chang…" at bounding box center [523, 389] width 370 height 28
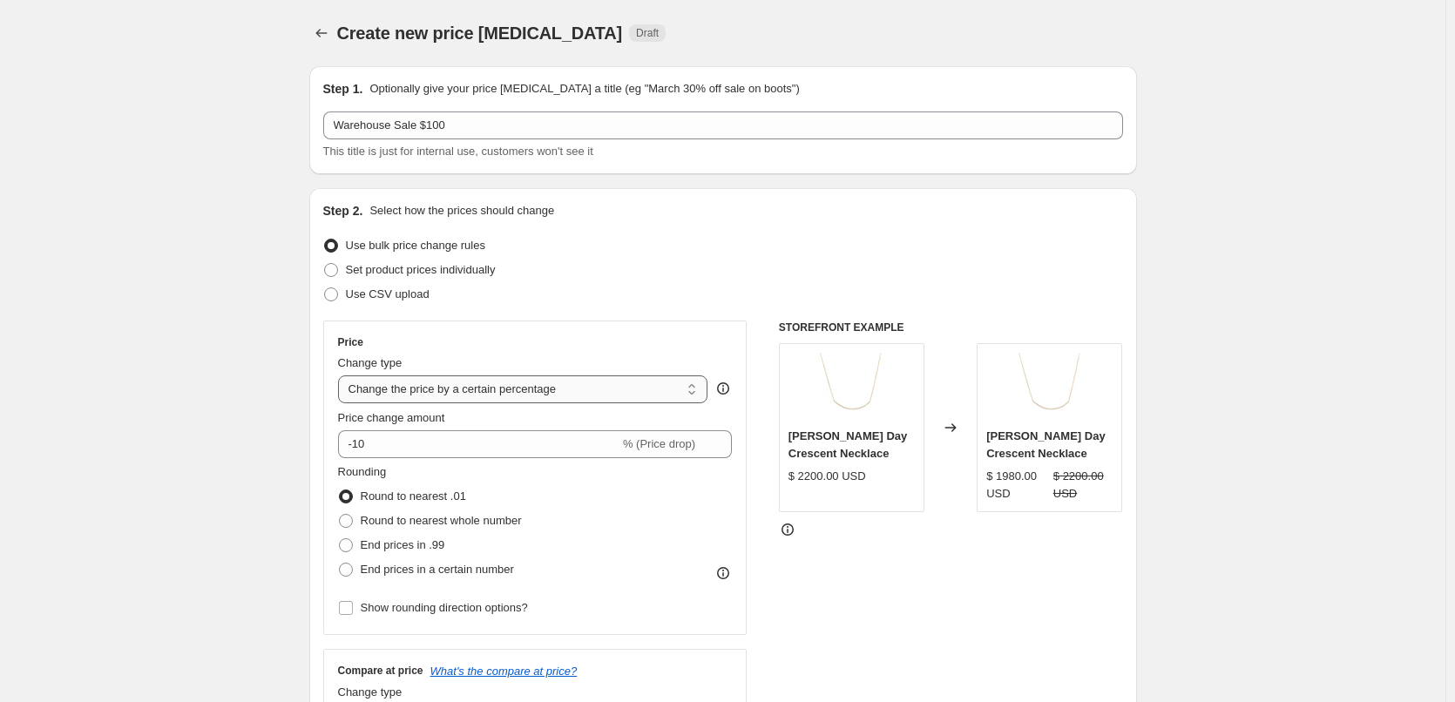
select select "to"
click at [342, 375] on select "Change the price to a certain amount Change the price by a certain amount Chang…" at bounding box center [523, 389] width 370 height 28
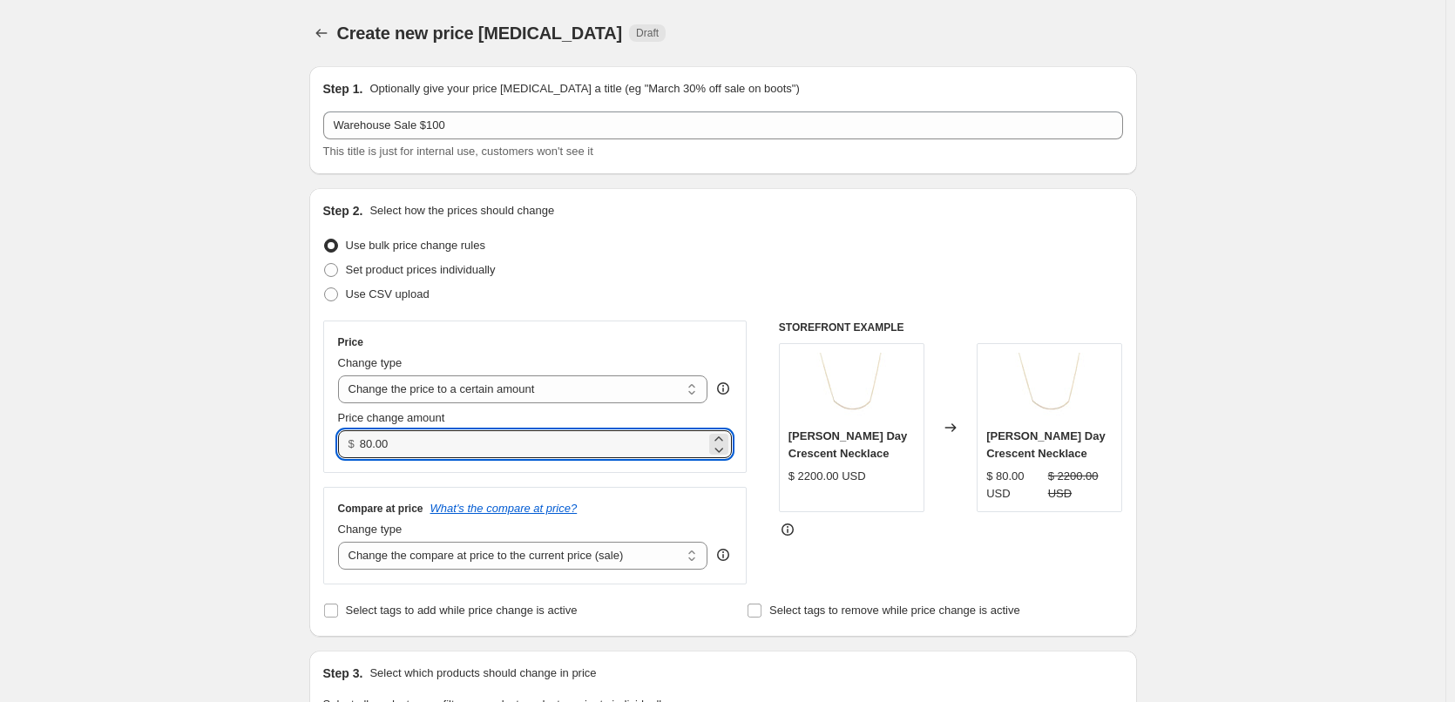
drag, startPoint x: 328, startPoint y: 448, endPoint x: 318, endPoint y: 445, distance: 10.8
click at [318, 445] on div "Step 2. Select how the prices should change Use bulk price change rules Set pro…" at bounding box center [723, 412] width 828 height 449
type input "100.00"
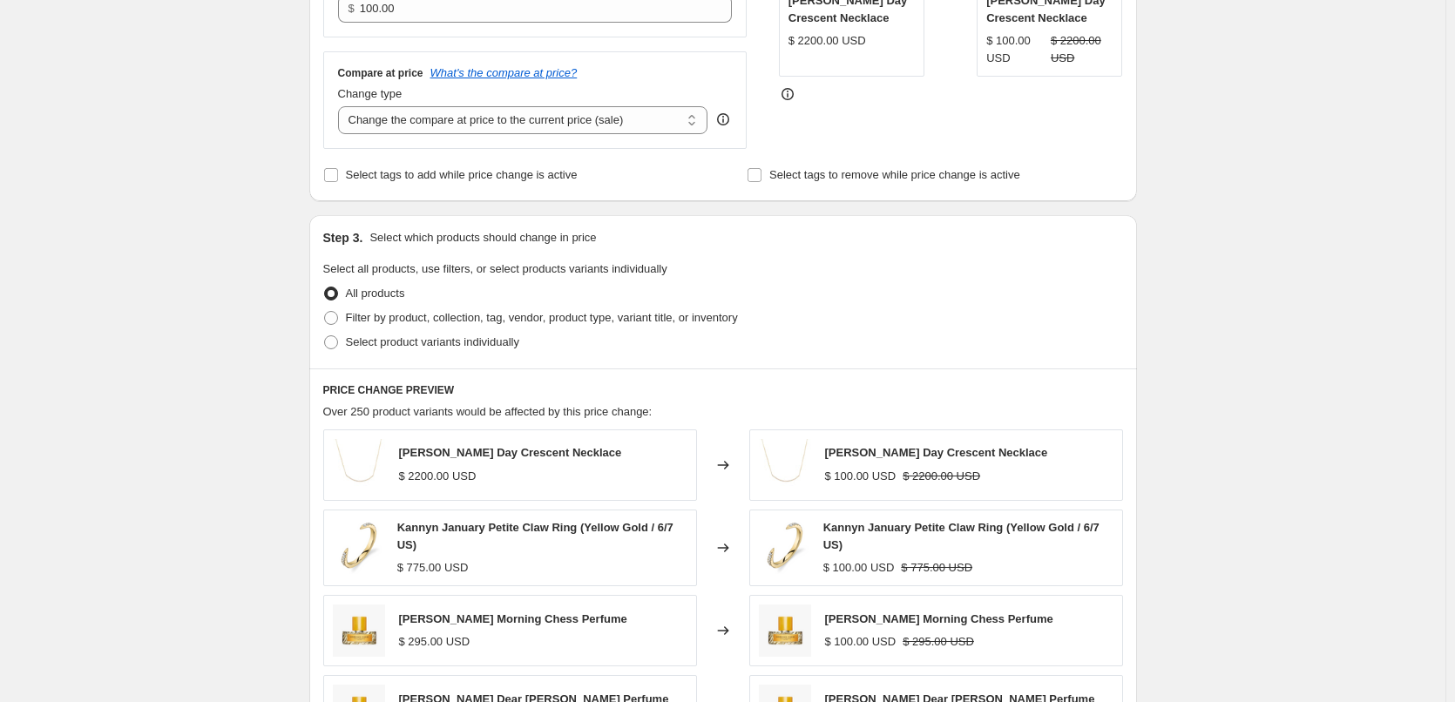
scroll to position [697, 0]
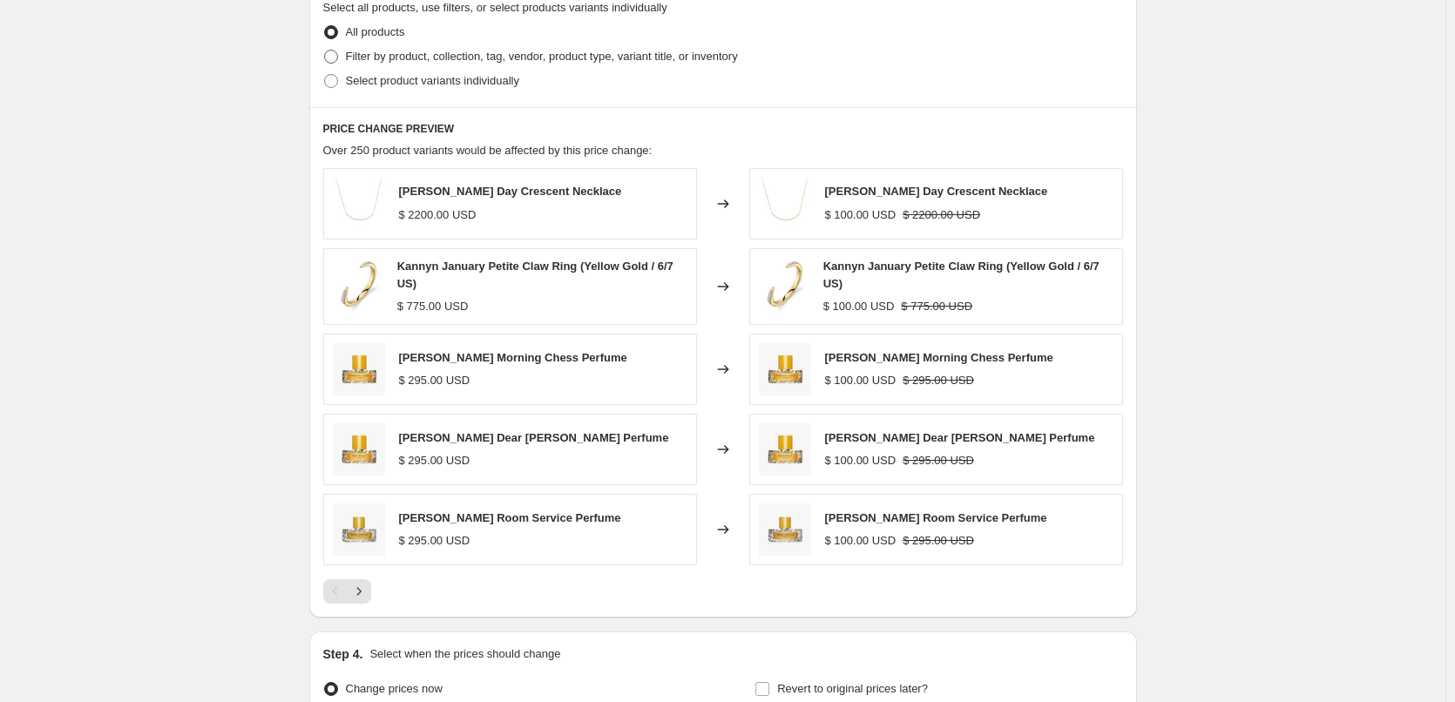
click at [464, 58] on span "Filter by product, collection, tag, vendor, product type, variant title, or inv…" at bounding box center [542, 56] width 392 height 13
click at [325, 51] on input "Filter by product, collection, tag, vendor, product type, variant title, or inv…" at bounding box center [324, 50] width 1 height 1
radio input "true"
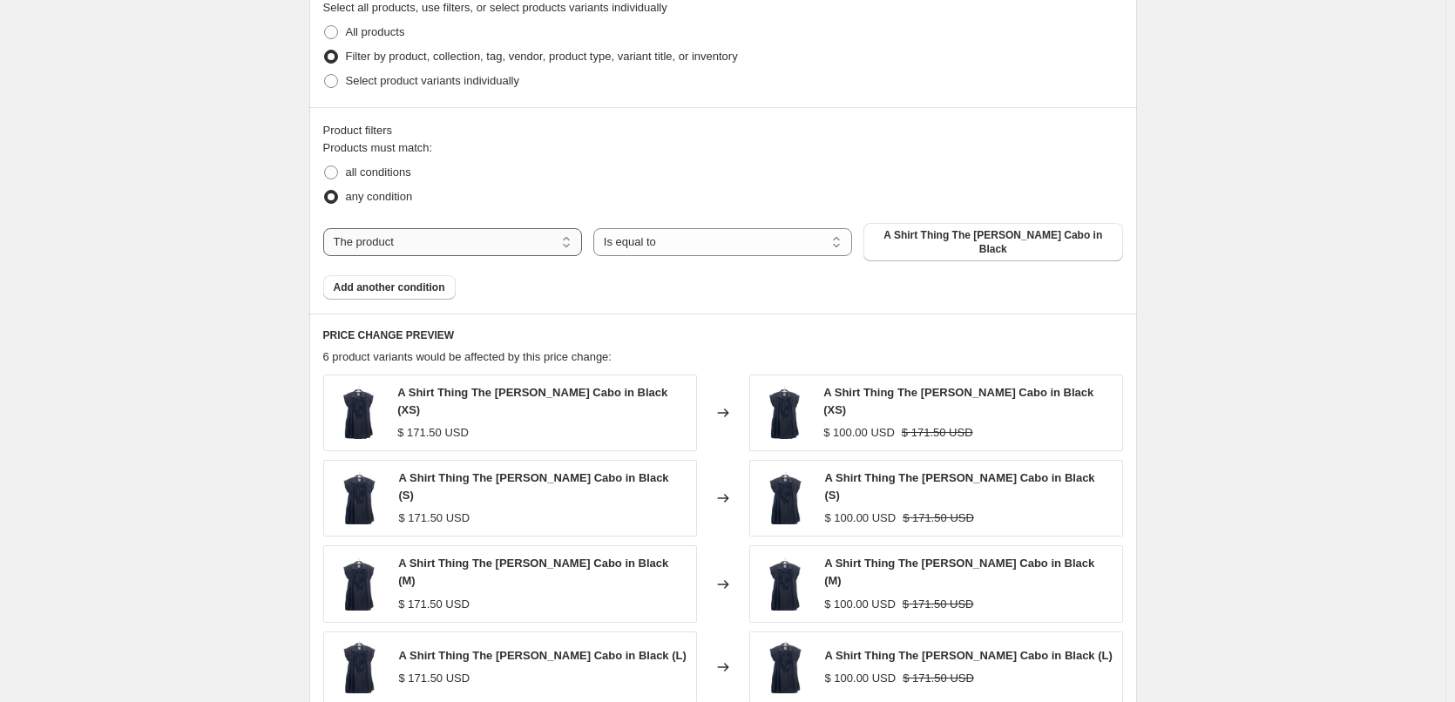
click at [436, 240] on select "The product The product's collection The product's tag The product's vendor The…" at bounding box center [452, 242] width 259 height 28
select select "collection"
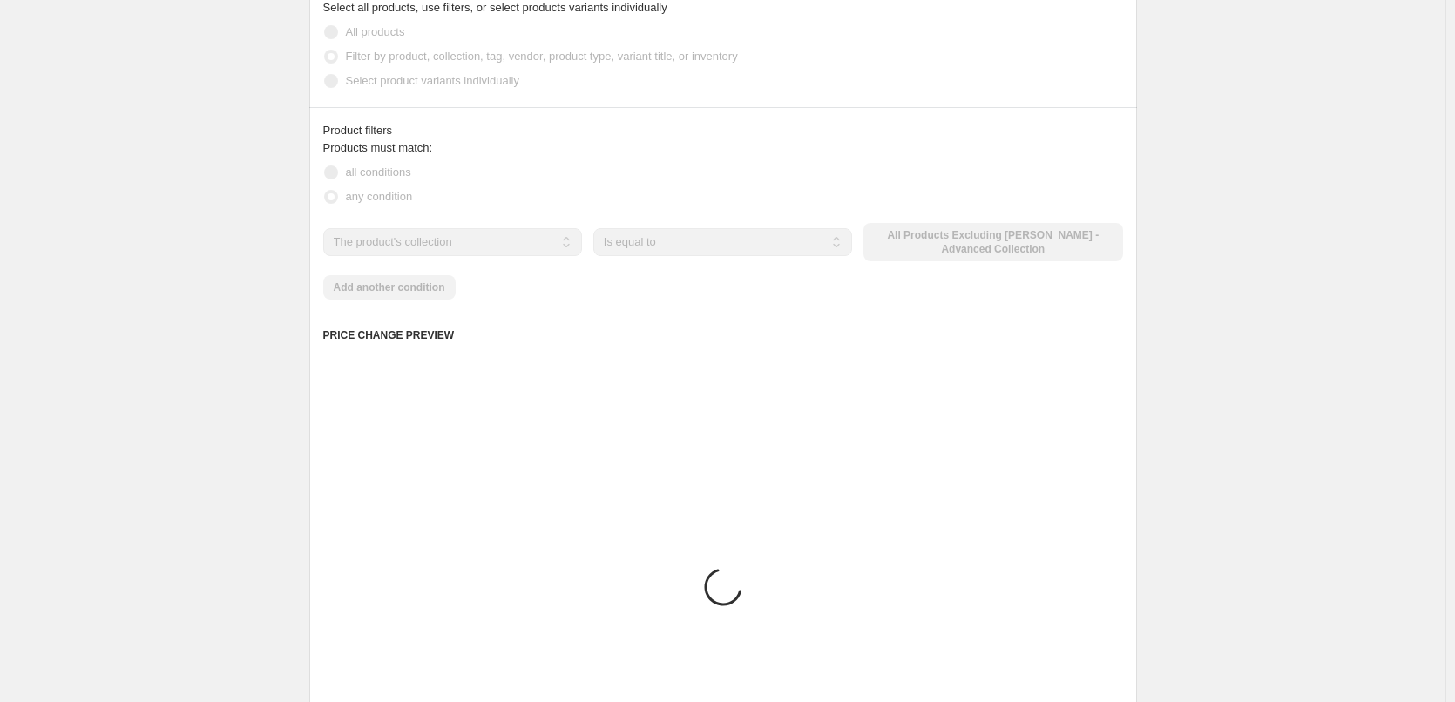
click at [963, 245] on div "The product The product's collection The product's tag The product's vendor The…" at bounding box center [723, 242] width 800 height 38
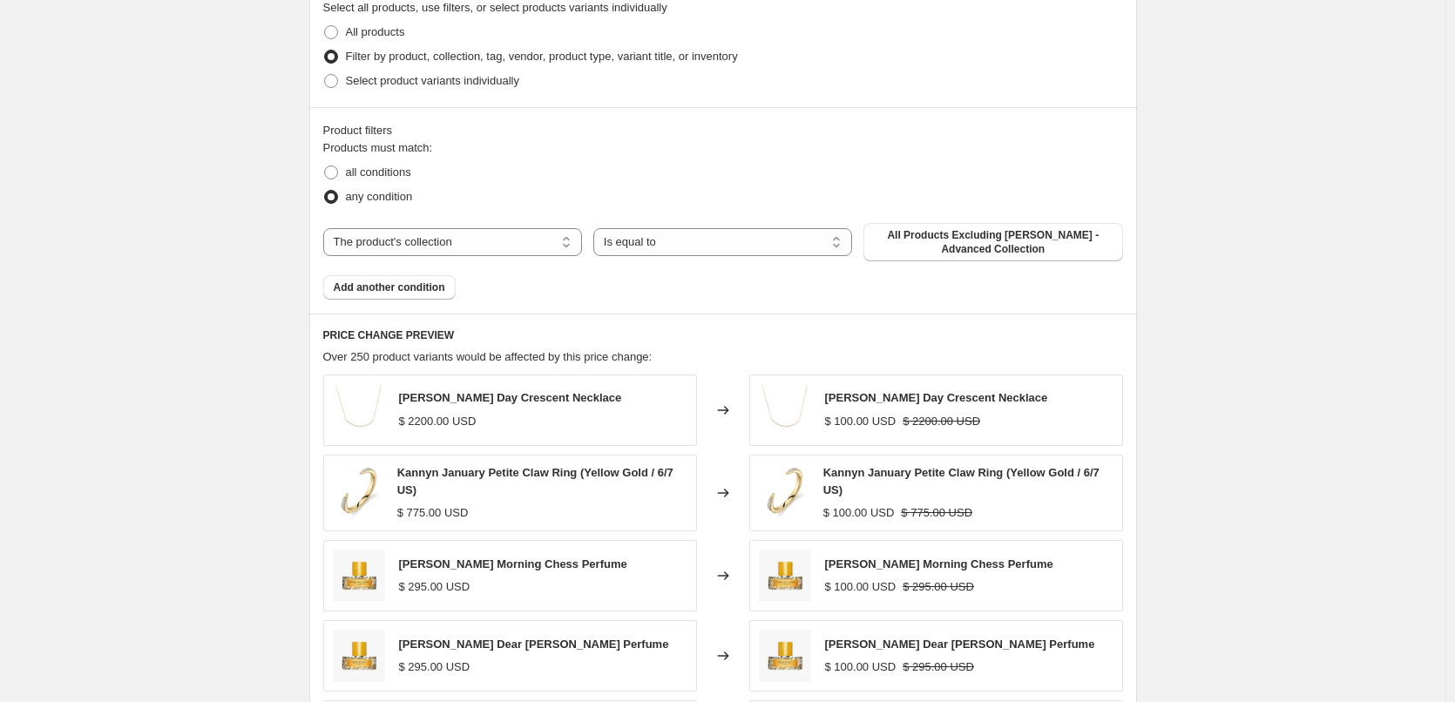
click at [963, 245] on span "All Products Excluding [PERSON_NAME] - Advanced Collection" at bounding box center [993, 242] width 238 height 28
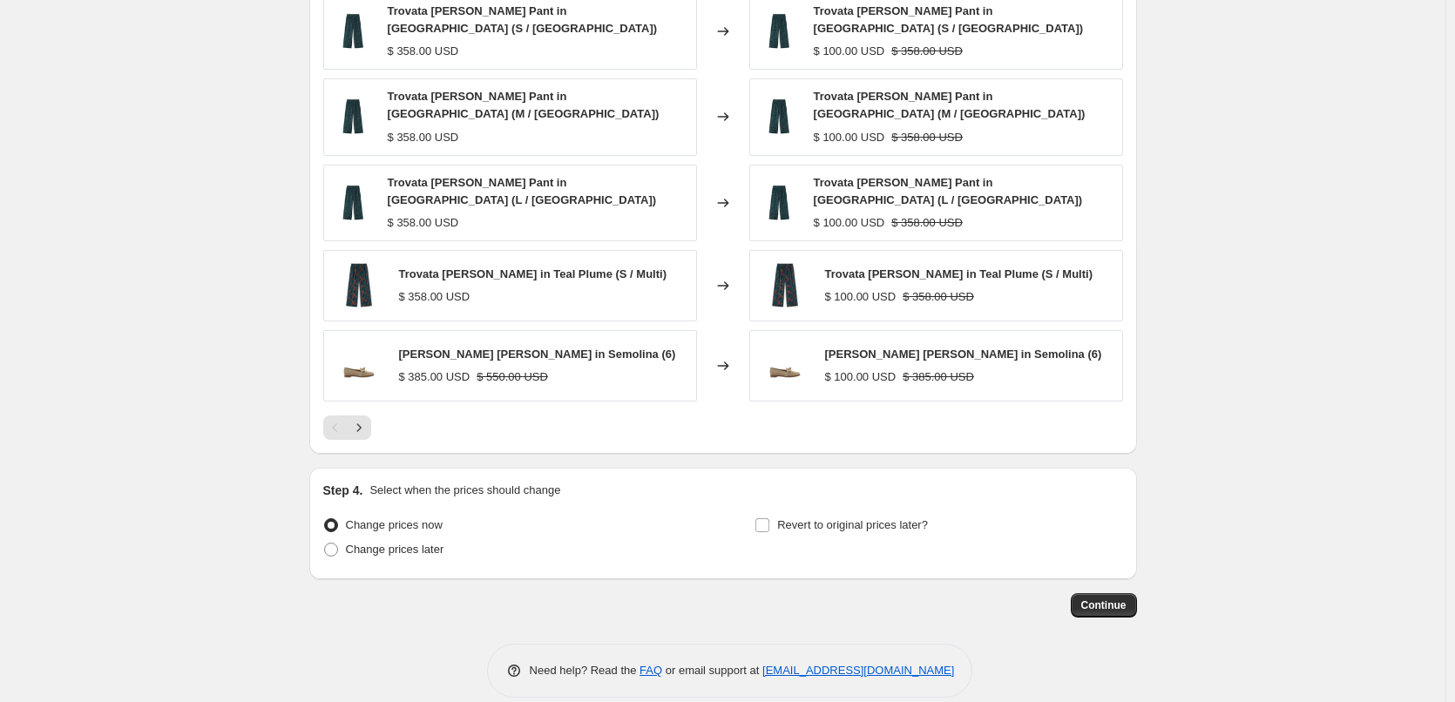
scroll to position [1096, 0]
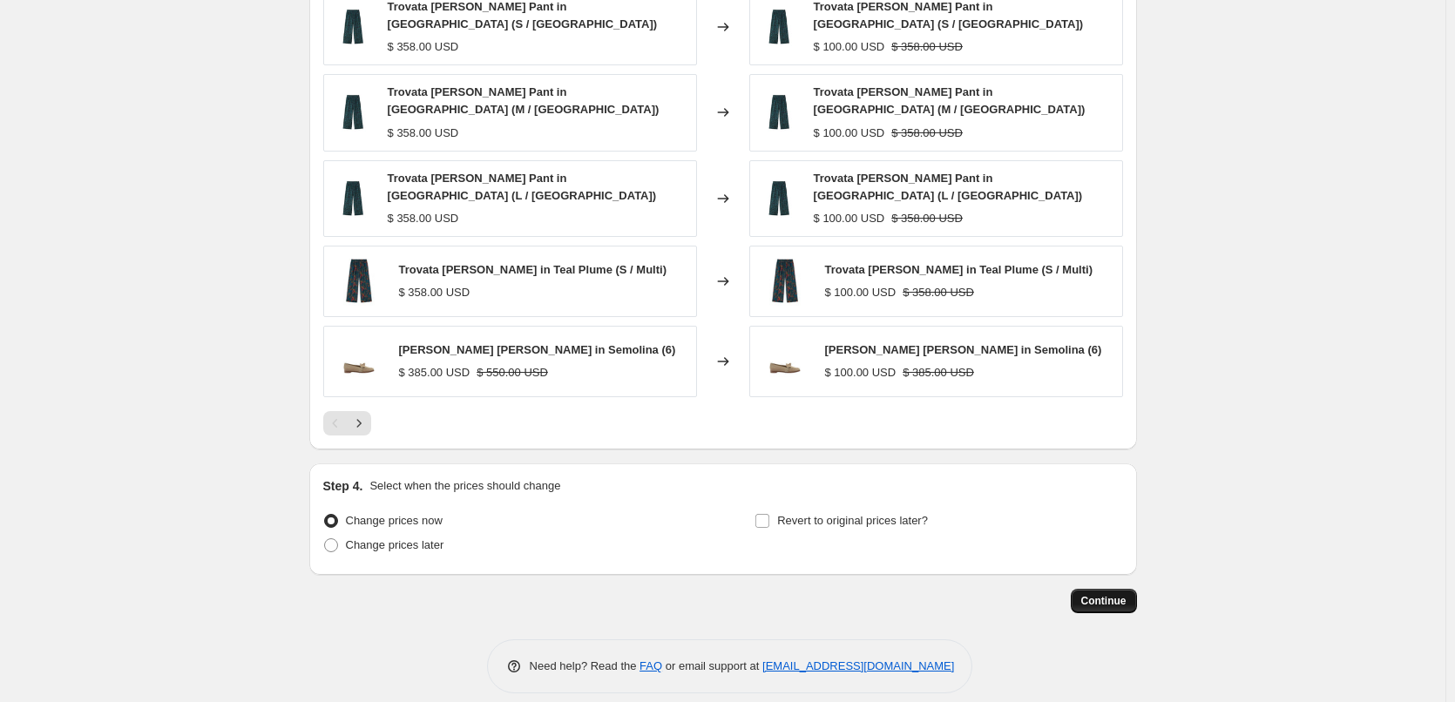
click at [1126, 594] on span "Continue" at bounding box center [1103, 601] width 45 height 14
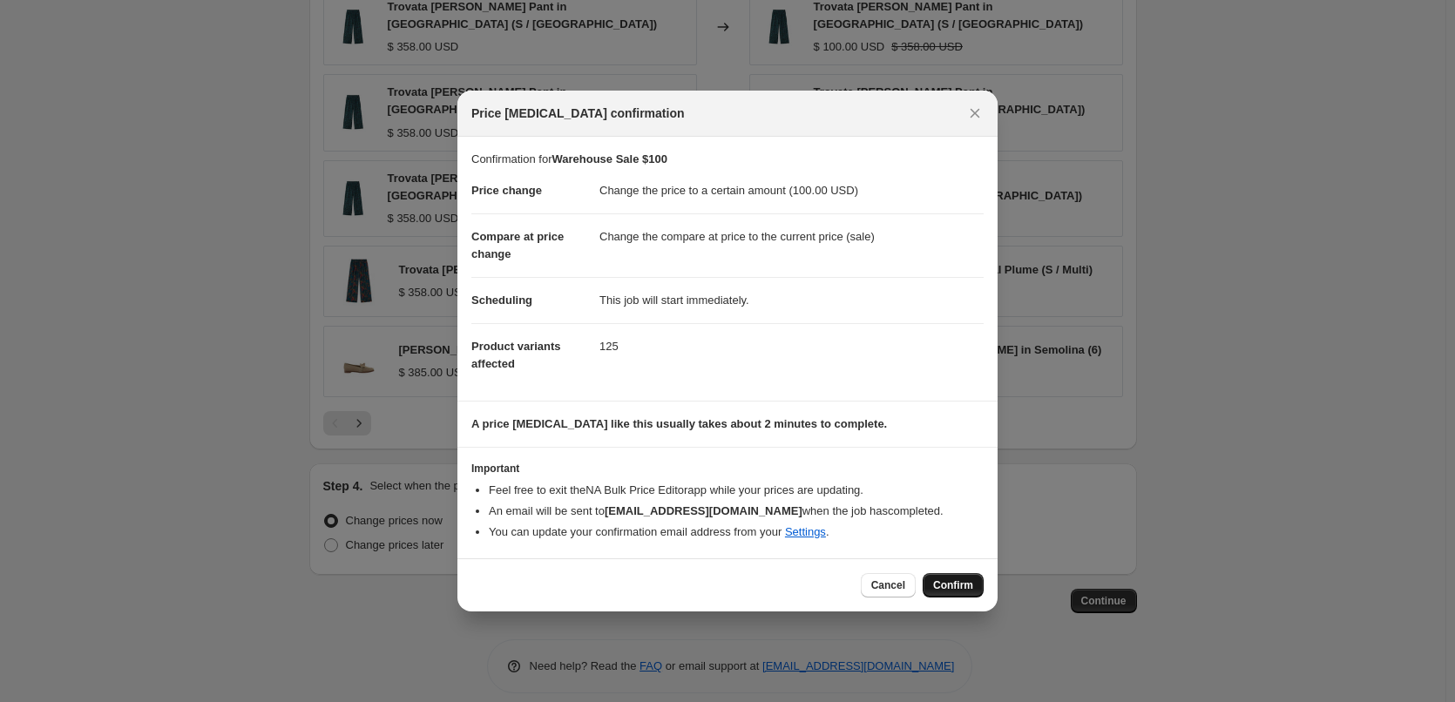
click at [954, 585] on span "Confirm" at bounding box center [953, 585] width 40 height 14
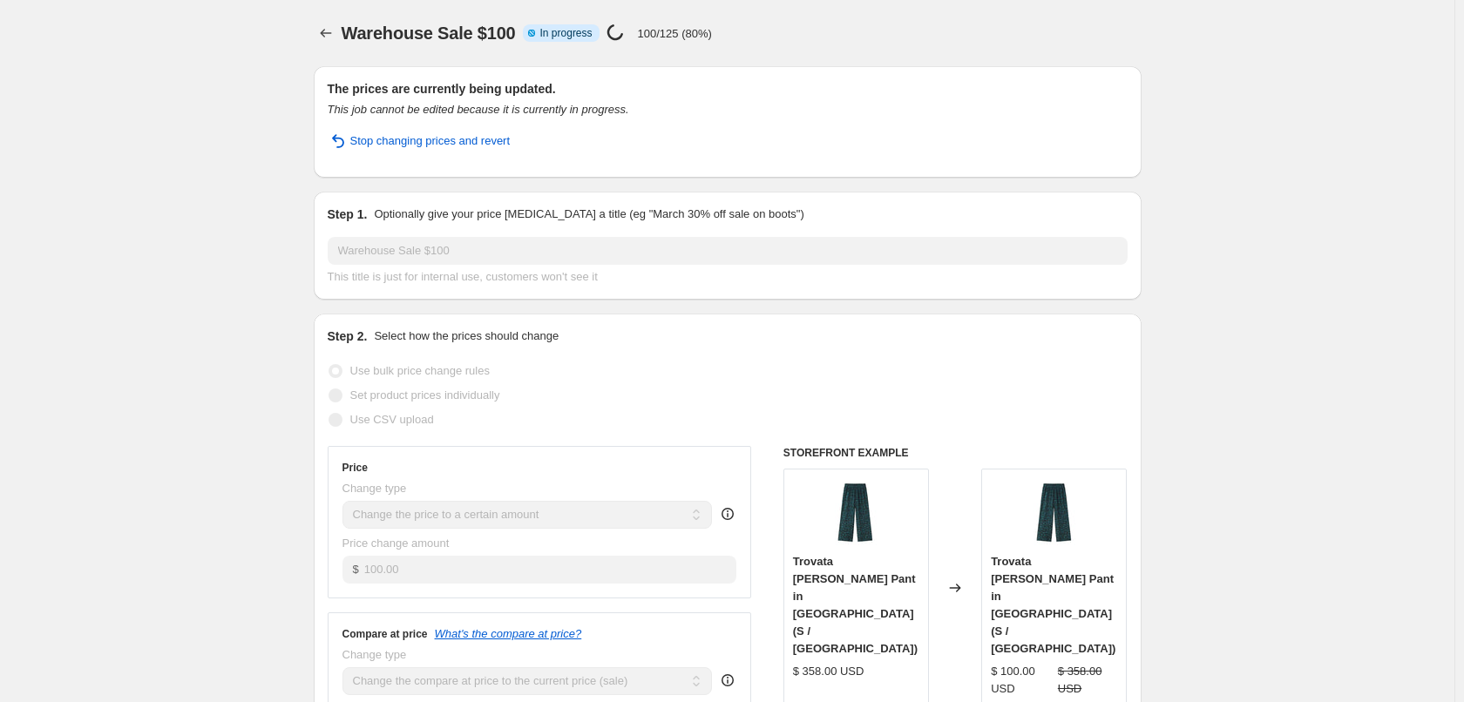
select select "collection"
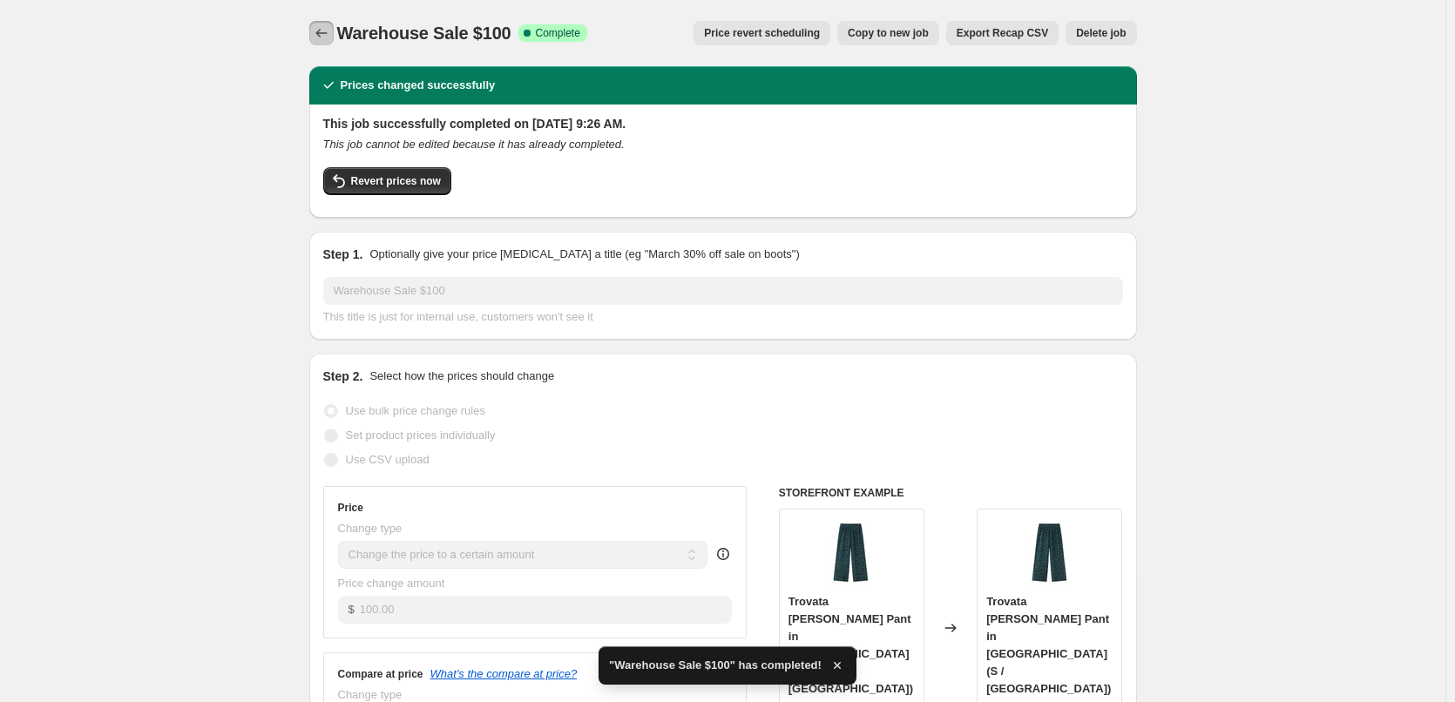
click at [330, 35] on icon "Price change jobs" at bounding box center [321, 32] width 17 height 17
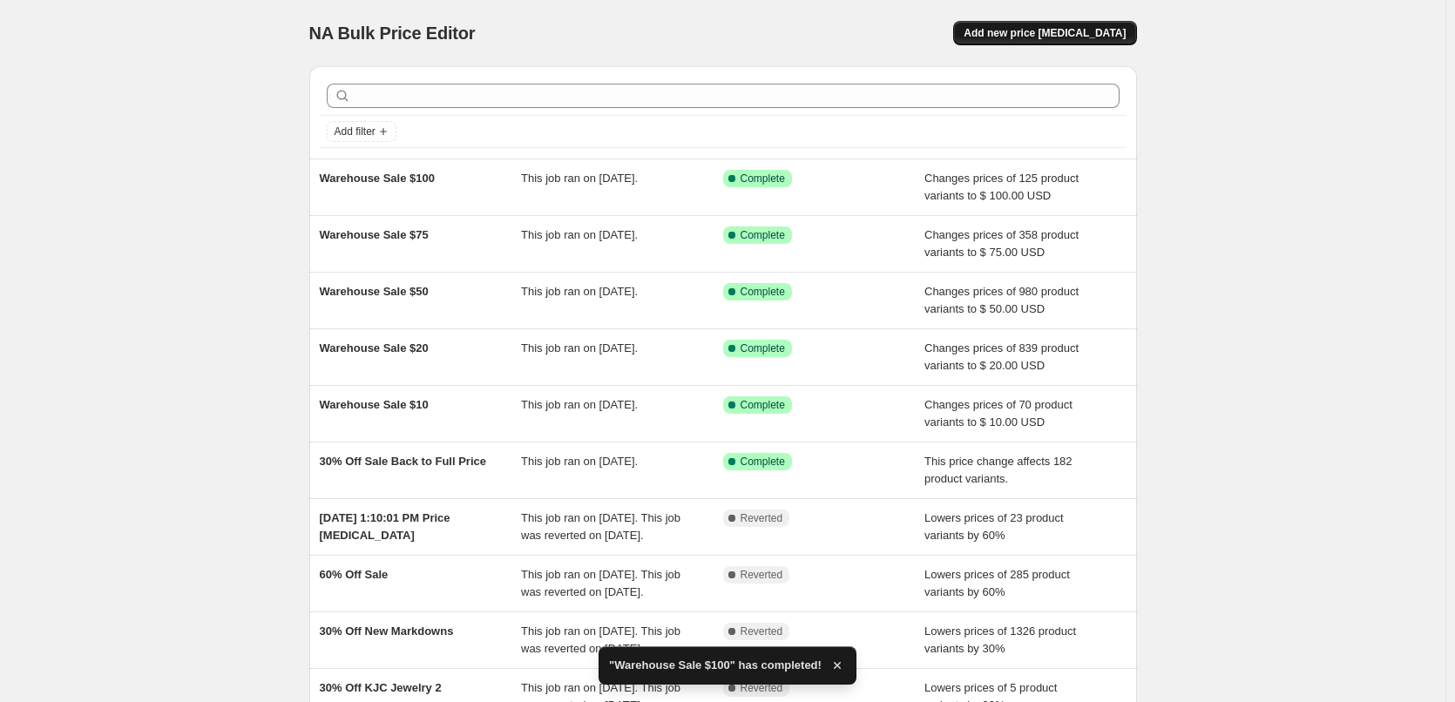
click at [1037, 23] on button "Add new price [MEDICAL_DATA]" at bounding box center [1044, 33] width 183 height 24
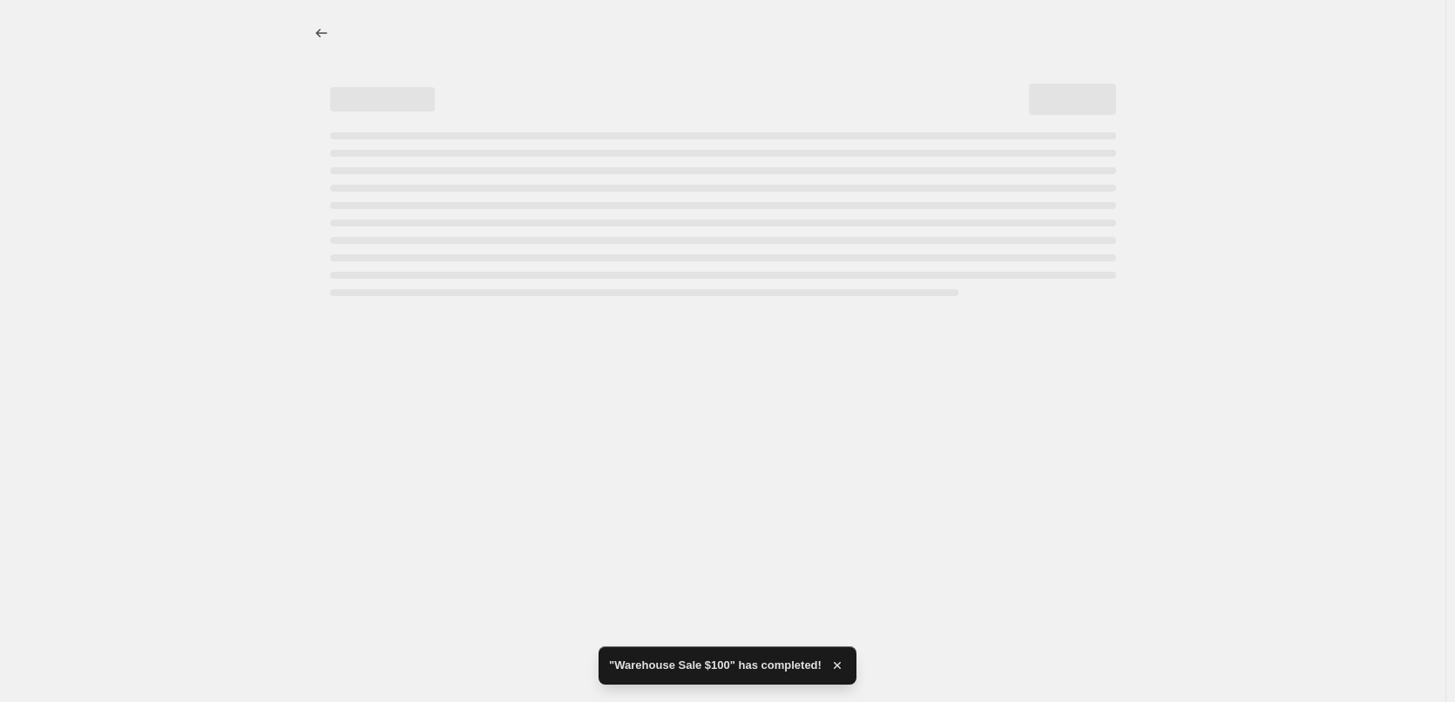
select select "percentage"
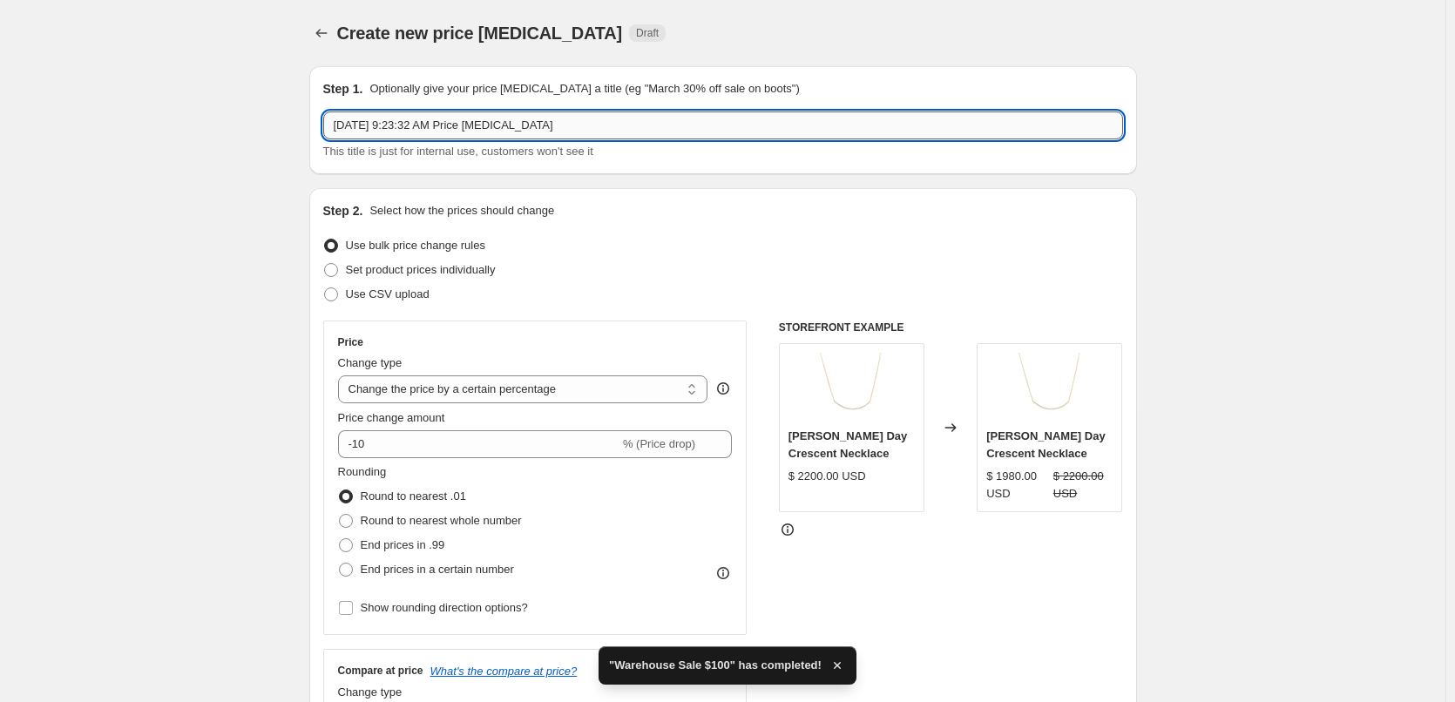
click at [790, 123] on input "[DATE] 9:23:32 AM Price [MEDICAL_DATA]" at bounding box center [723, 126] width 800 height 28
drag, startPoint x: 790, startPoint y: 123, endPoint x: 180, endPoint y: 110, distance: 610.0
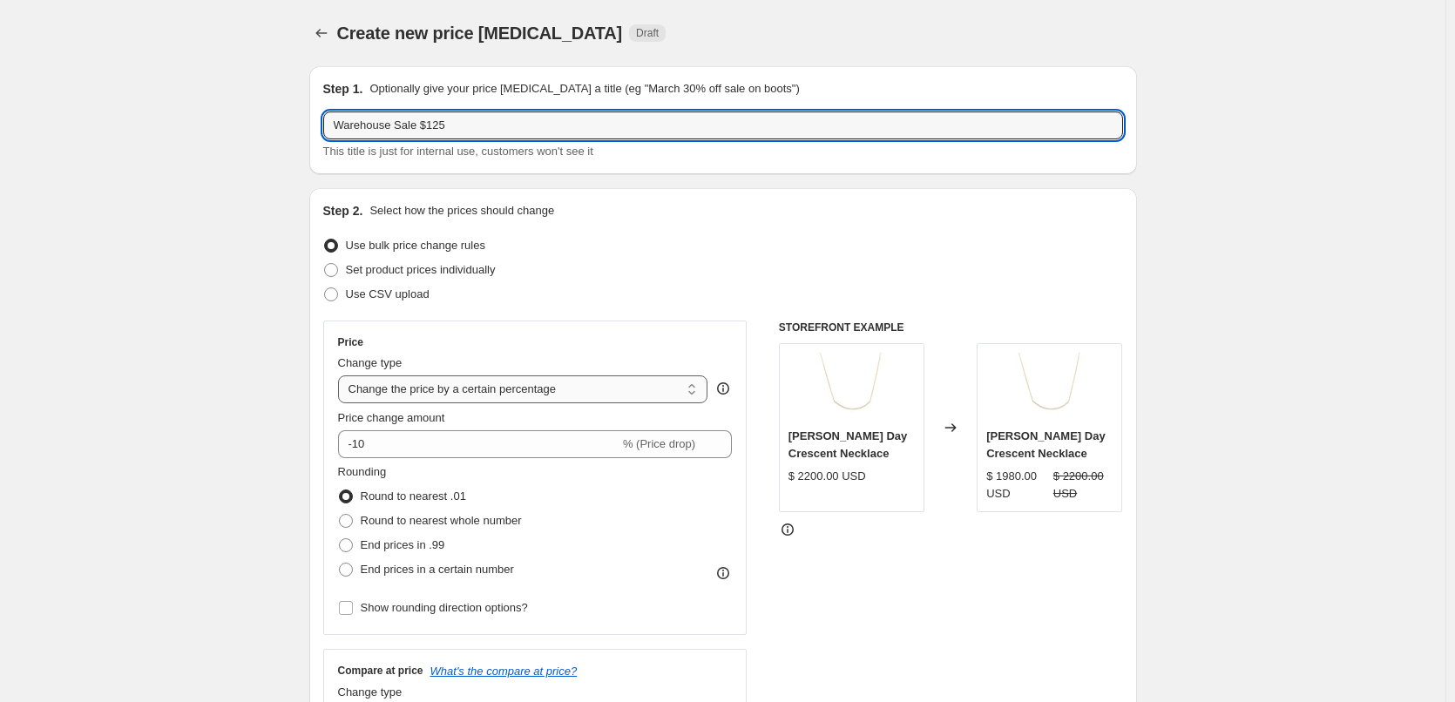
type input "Warehouse Sale $125"
click at [489, 382] on select "Change the price to a certain amount Change the price by a certain amount Chang…" at bounding box center [523, 389] width 370 height 28
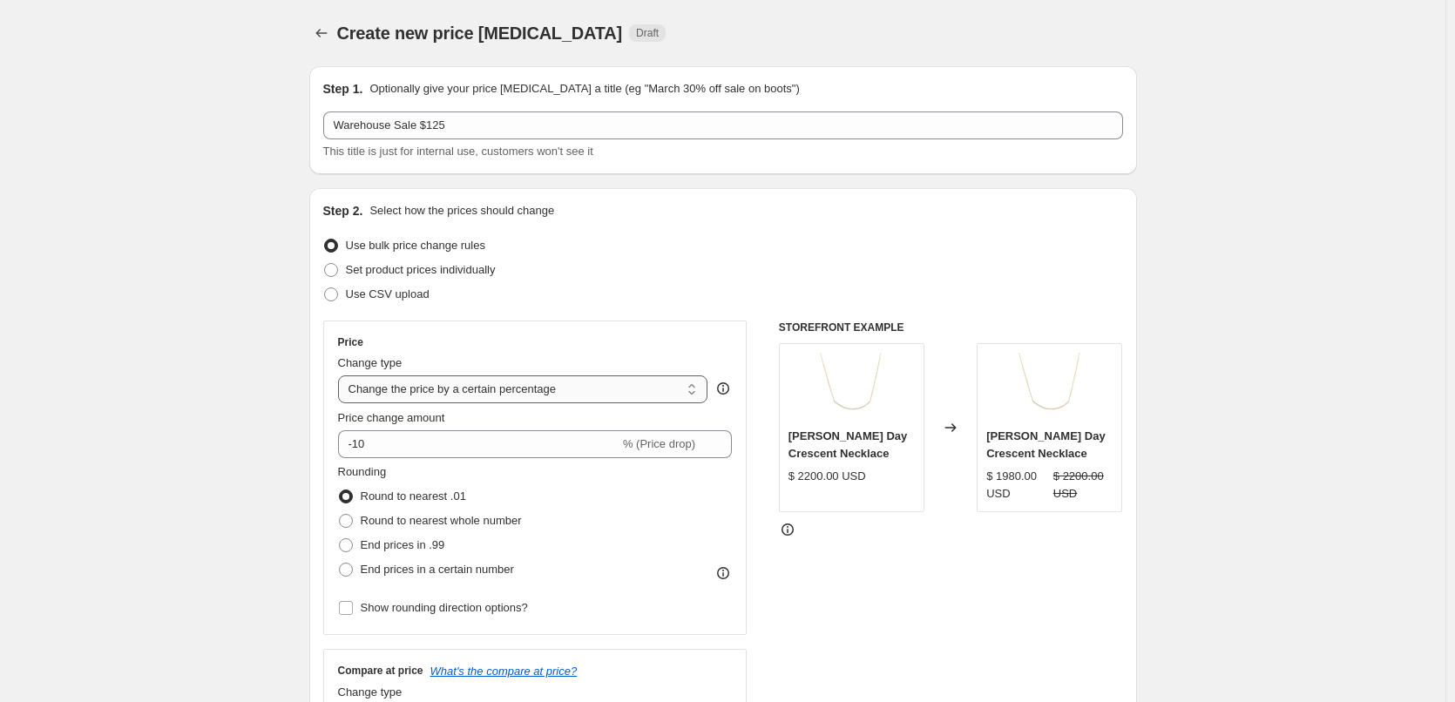
select select "to"
click at [342, 375] on select "Change the price to a certain amount Change the price by a certain amount Chang…" at bounding box center [523, 389] width 370 height 28
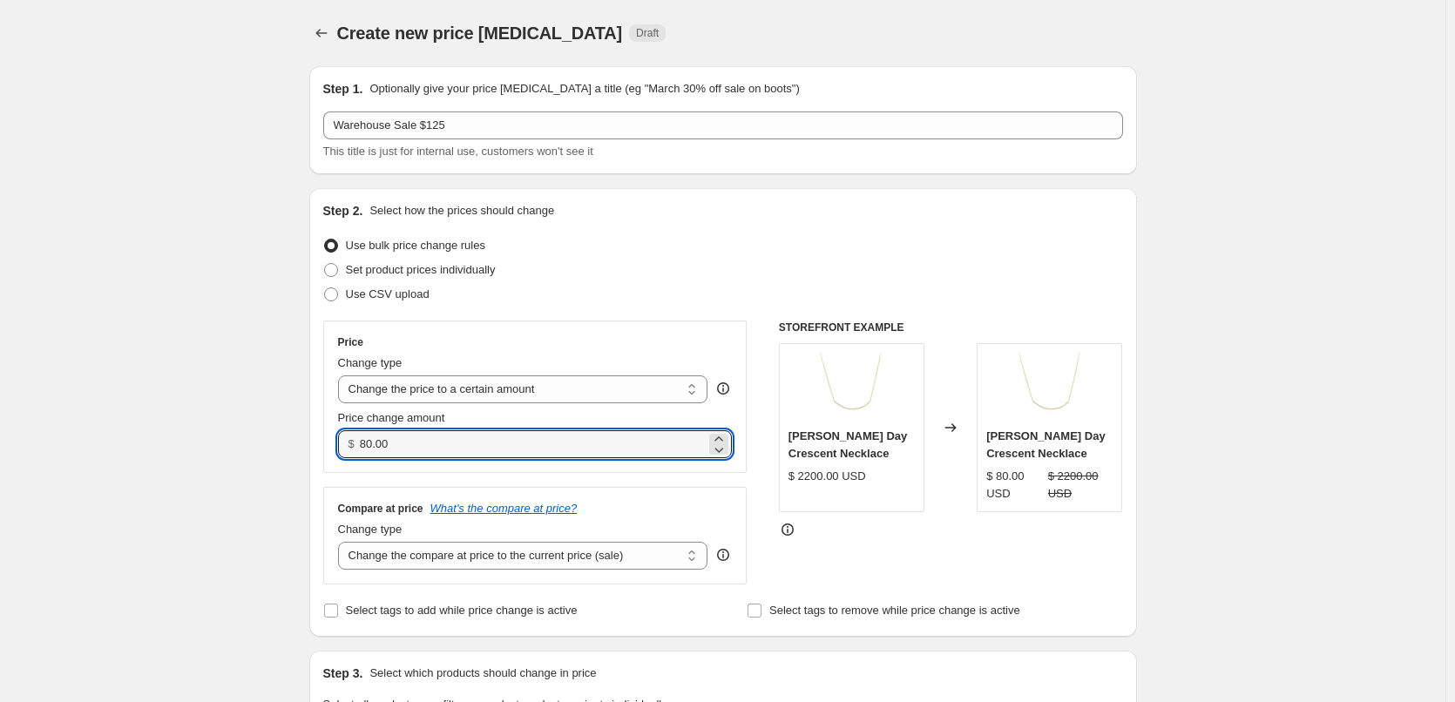
drag, startPoint x: 451, startPoint y: 443, endPoint x: 327, endPoint y: 447, distance: 124.6
click at [327, 447] on div "Price Change type Change the price to a certain amount Change the price by a ce…" at bounding box center [535, 397] width 424 height 152
type input "125.00"
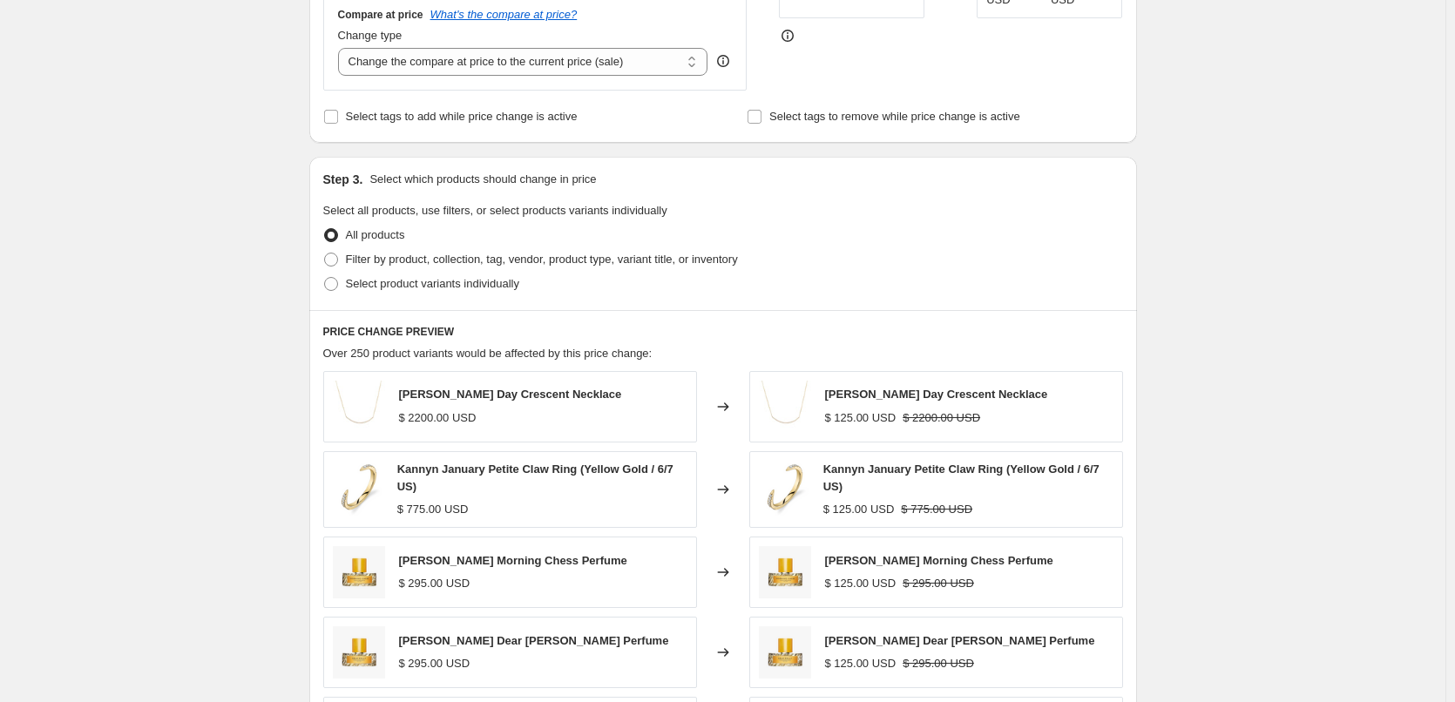
scroll to position [523, 0]
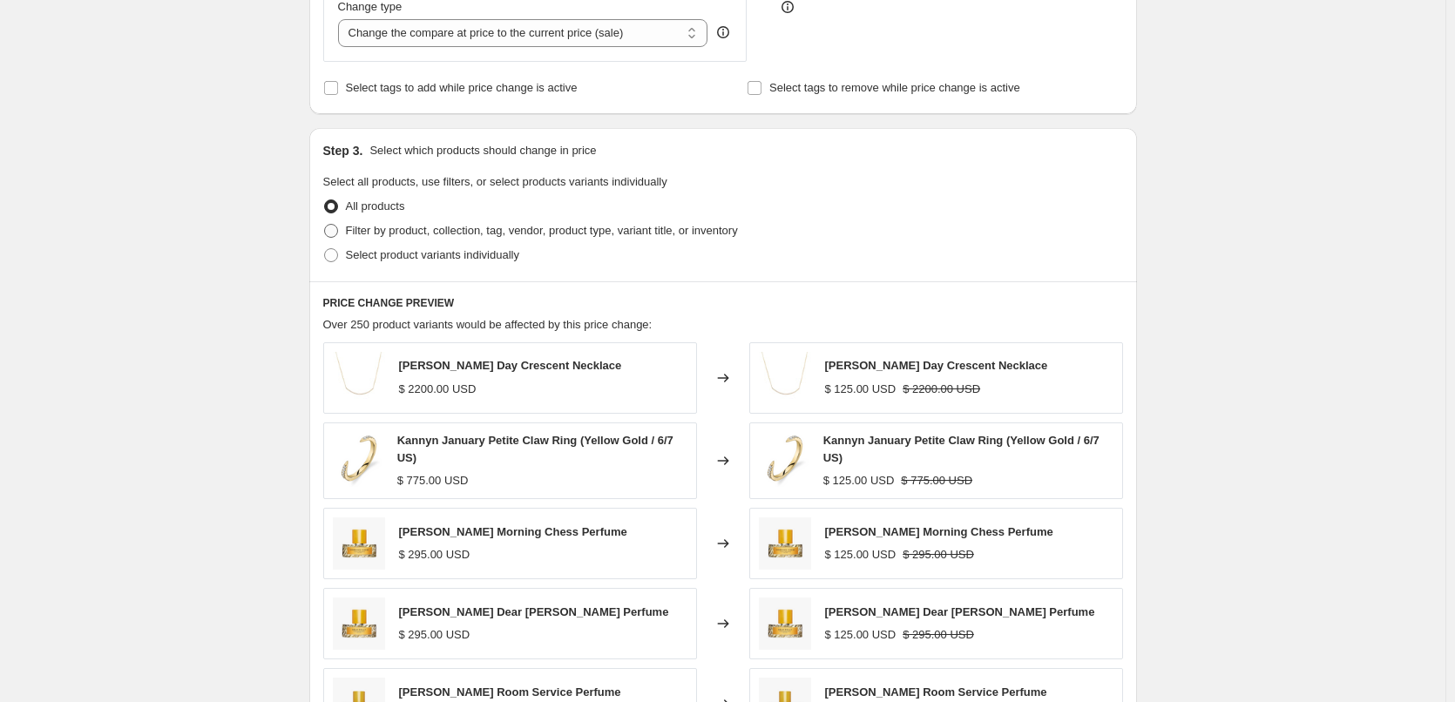
click at [447, 229] on span "Filter by product, collection, tag, vendor, product type, variant title, or inv…" at bounding box center [542, 230] width 392 height 13
click at [325, 225] on input "Filter by product, collection, tag, vendor, product type, variant title, or inv…" at bounding box center [324, 224] width 1 height 1
radio input "true"
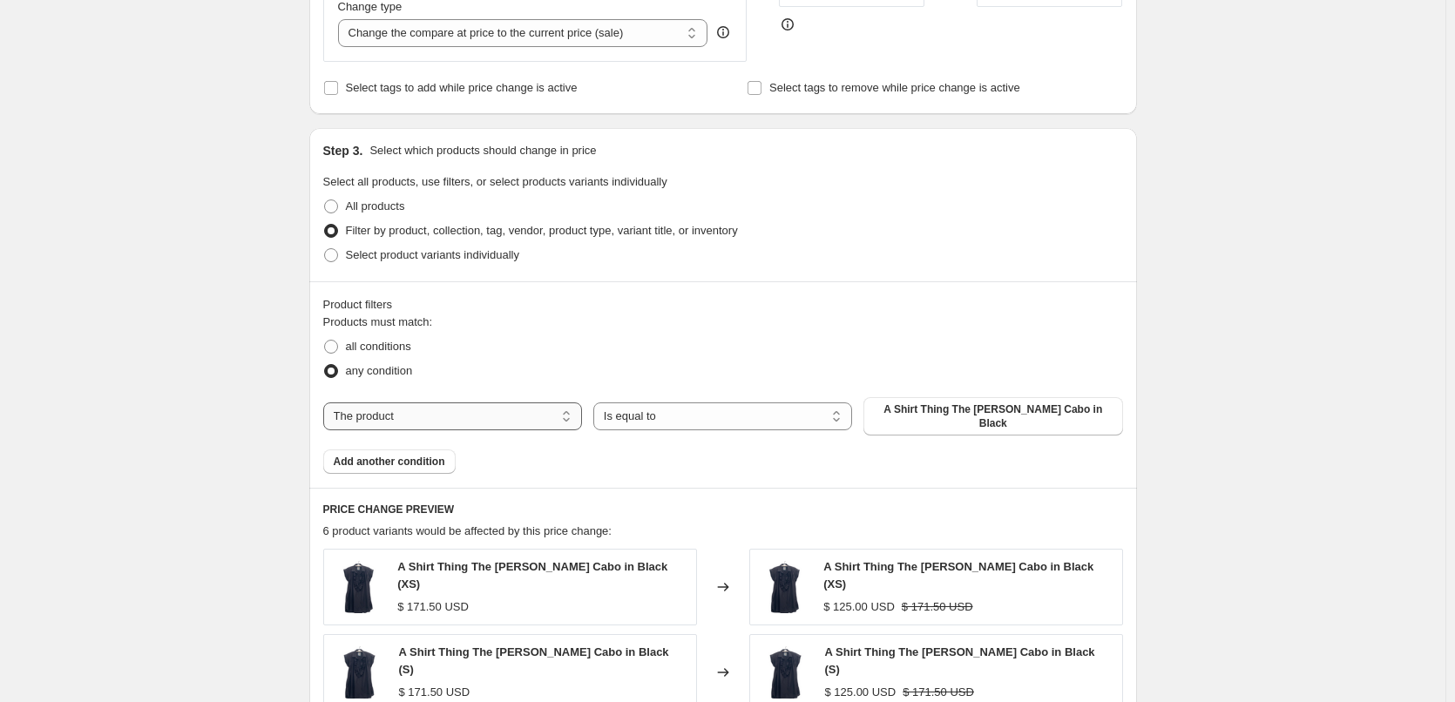
click at [460, 407] on select "The product The product's collection The product's tag The product's vendor The…" at bounding box center [452, 416] width 259 height 28
select select "collection"
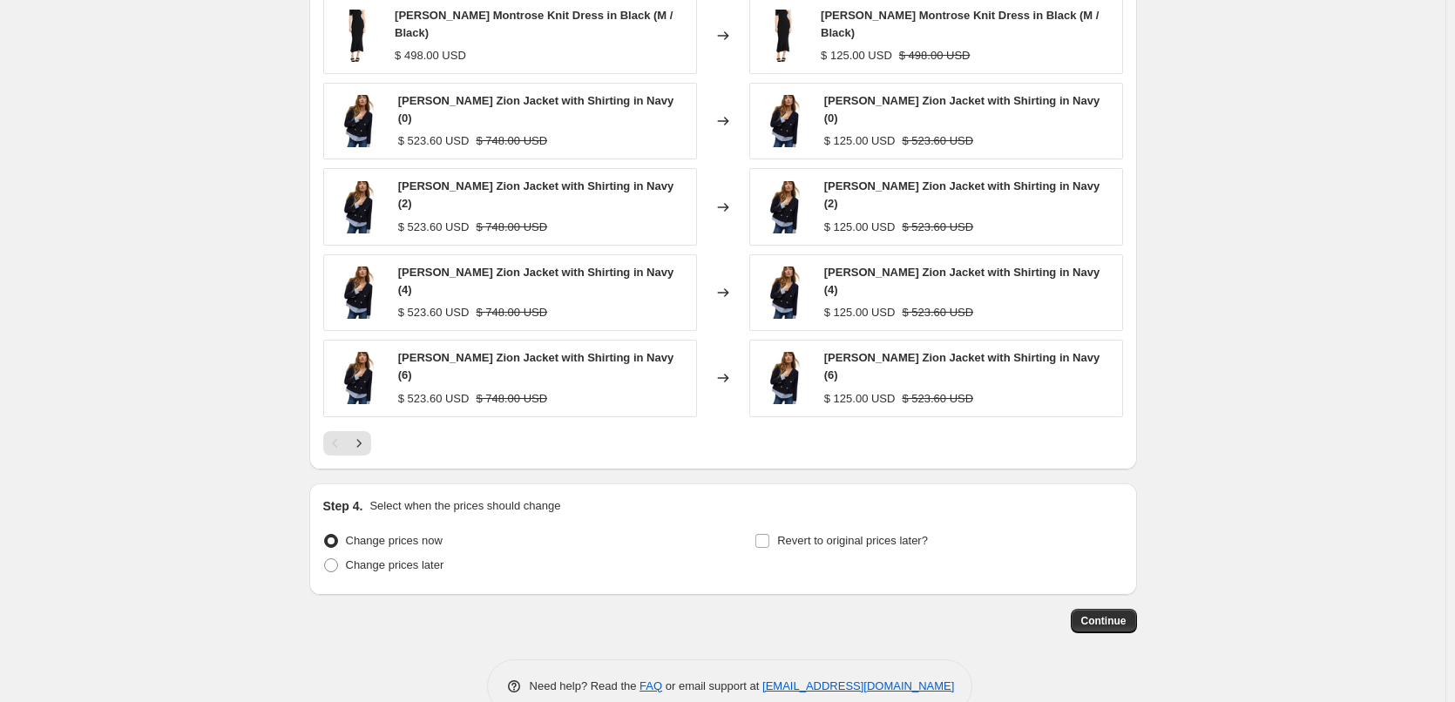
scroll to position [1079, 0]
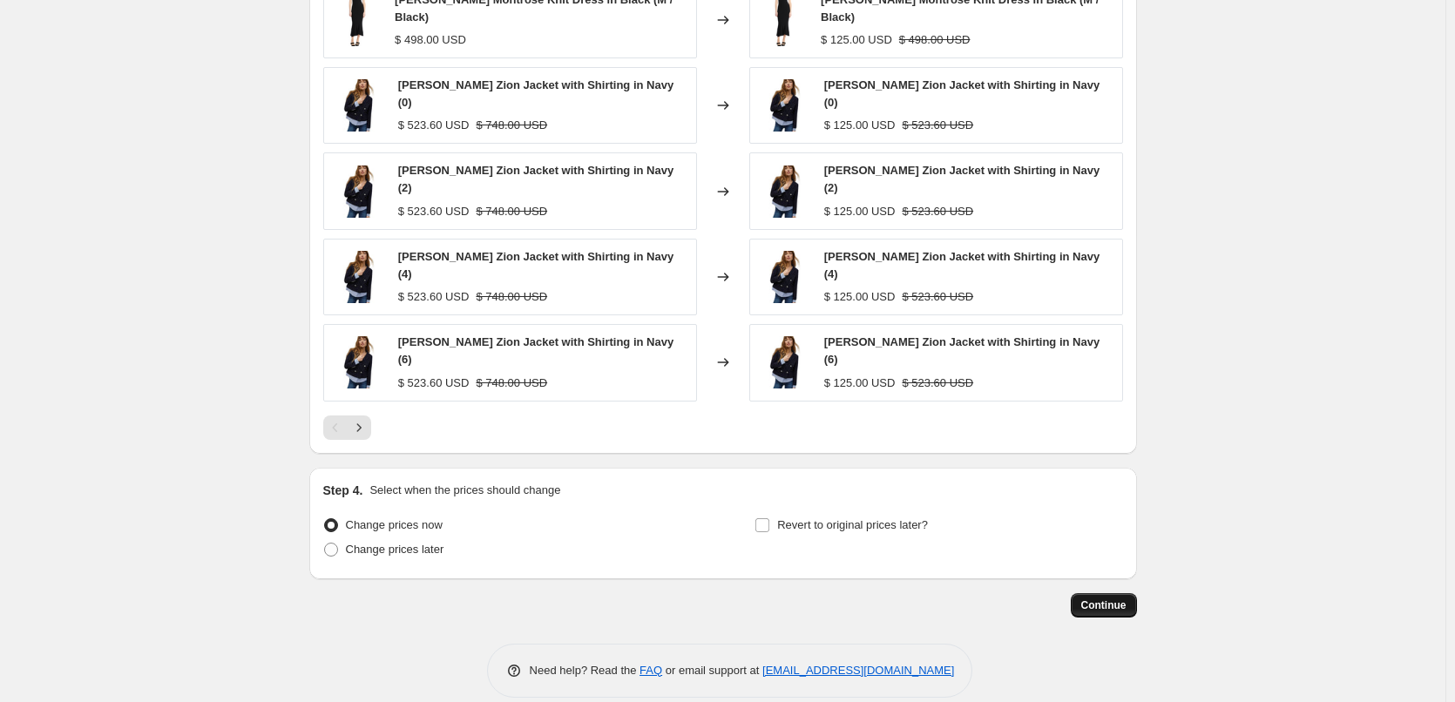
click at [1125, 599] on span "Continue" at bounding box center [1103, 606] width 45 height 14
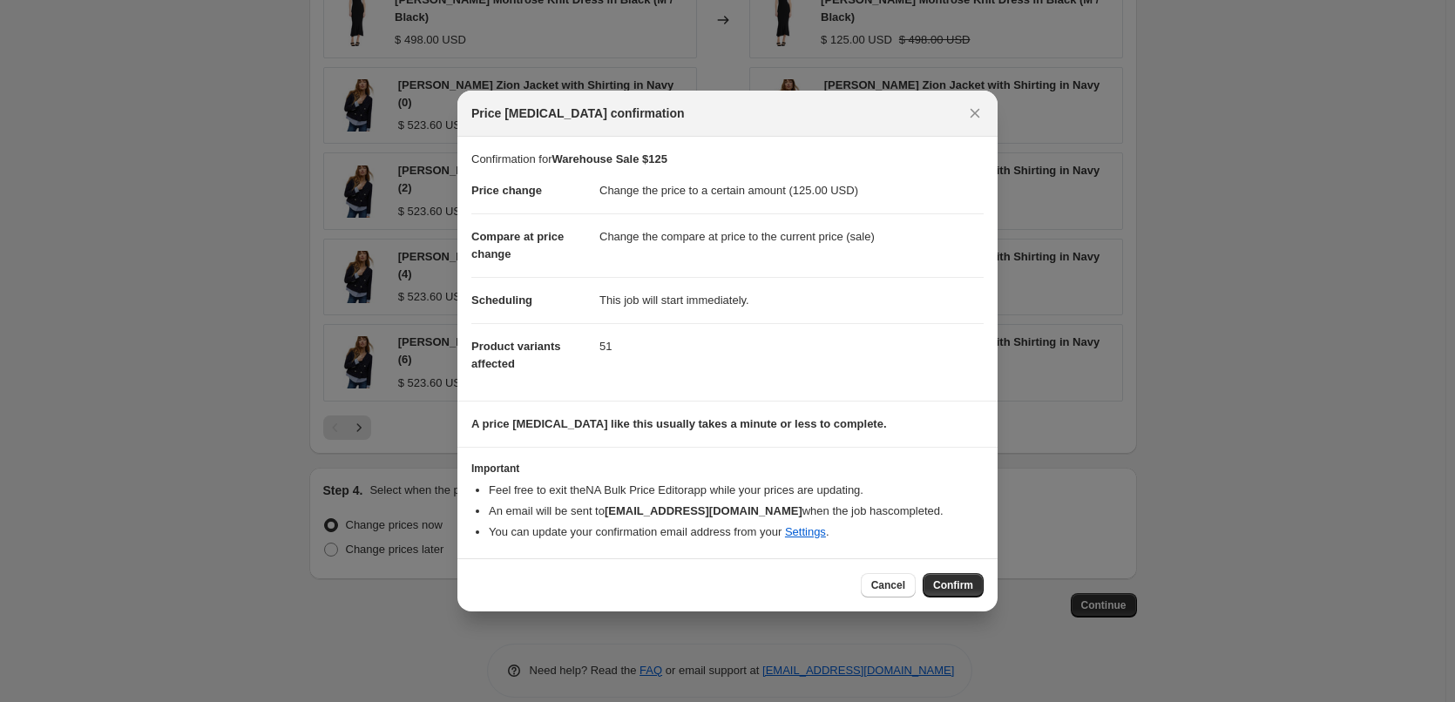
click at [962, 586] on span "Confirm" at bounding box center [953, 585] width 40 height 14
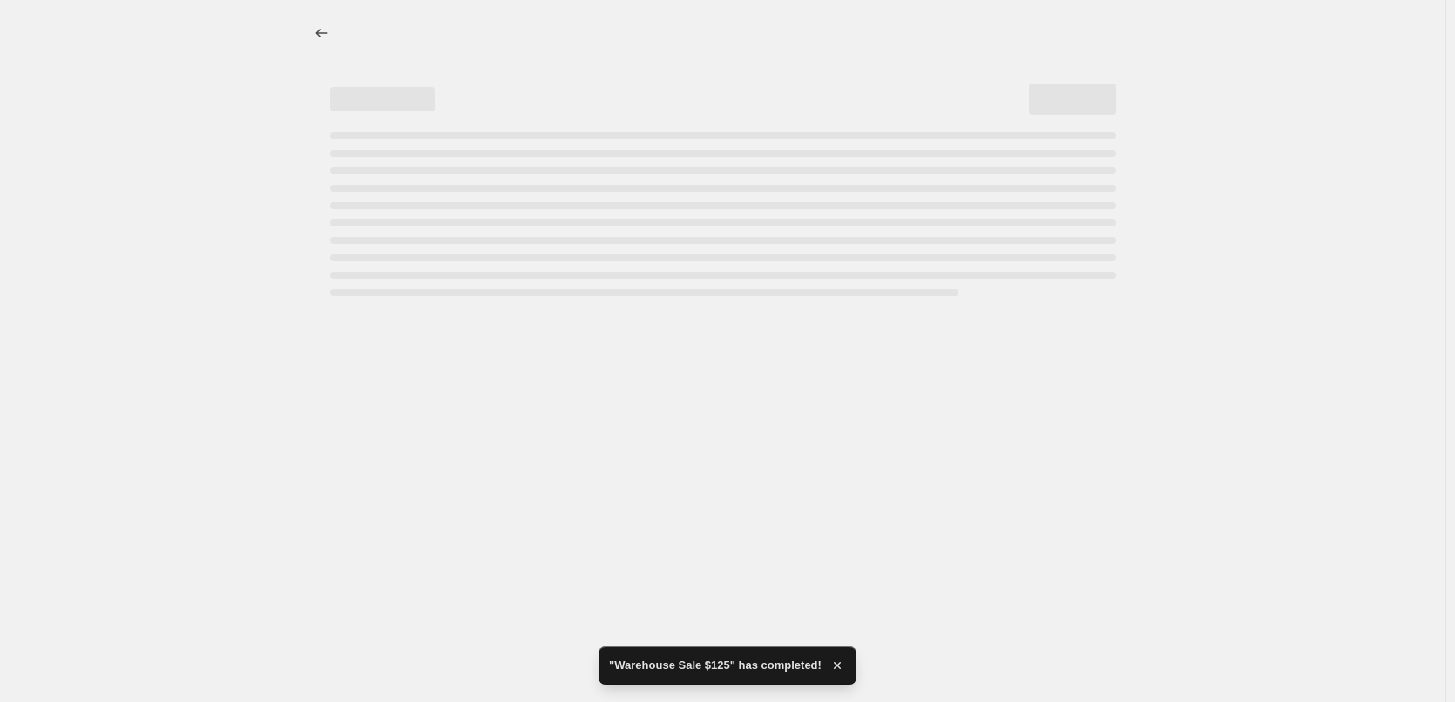
select select "collection"
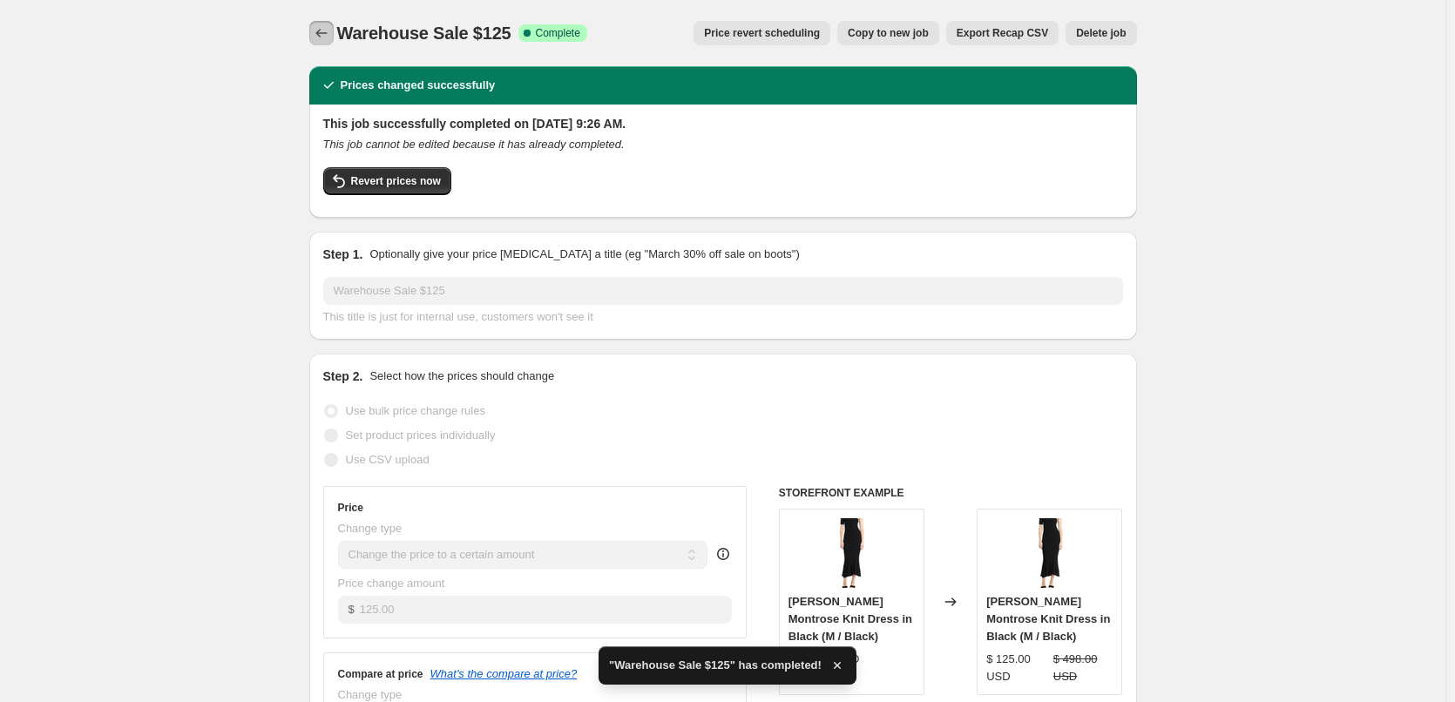
click at [329, 35] on icon "Price change jobs" at bounding box center [321, 32] width 17 height 17
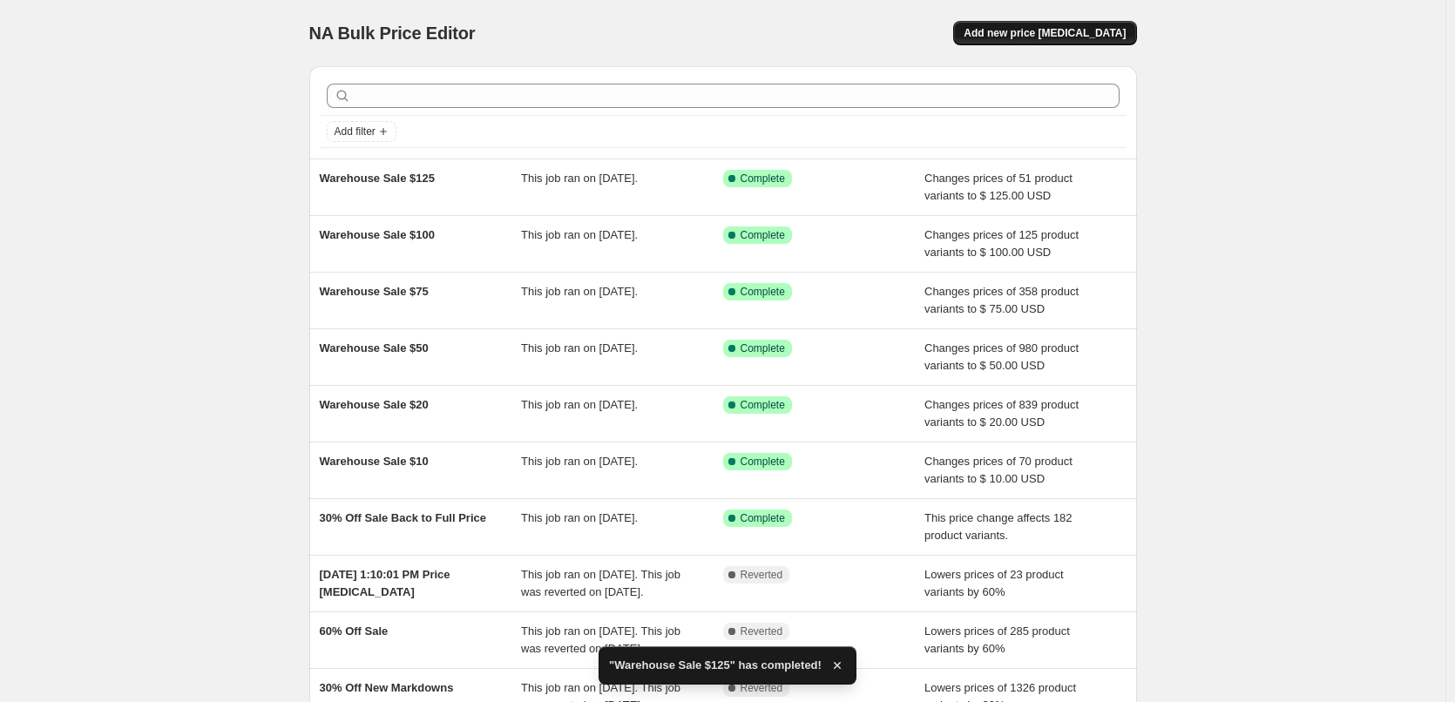
click at [1045, 32] on span "Add new price [MEDICAL_DATA]" at bounding box center [1045, 33] width 162 height 14
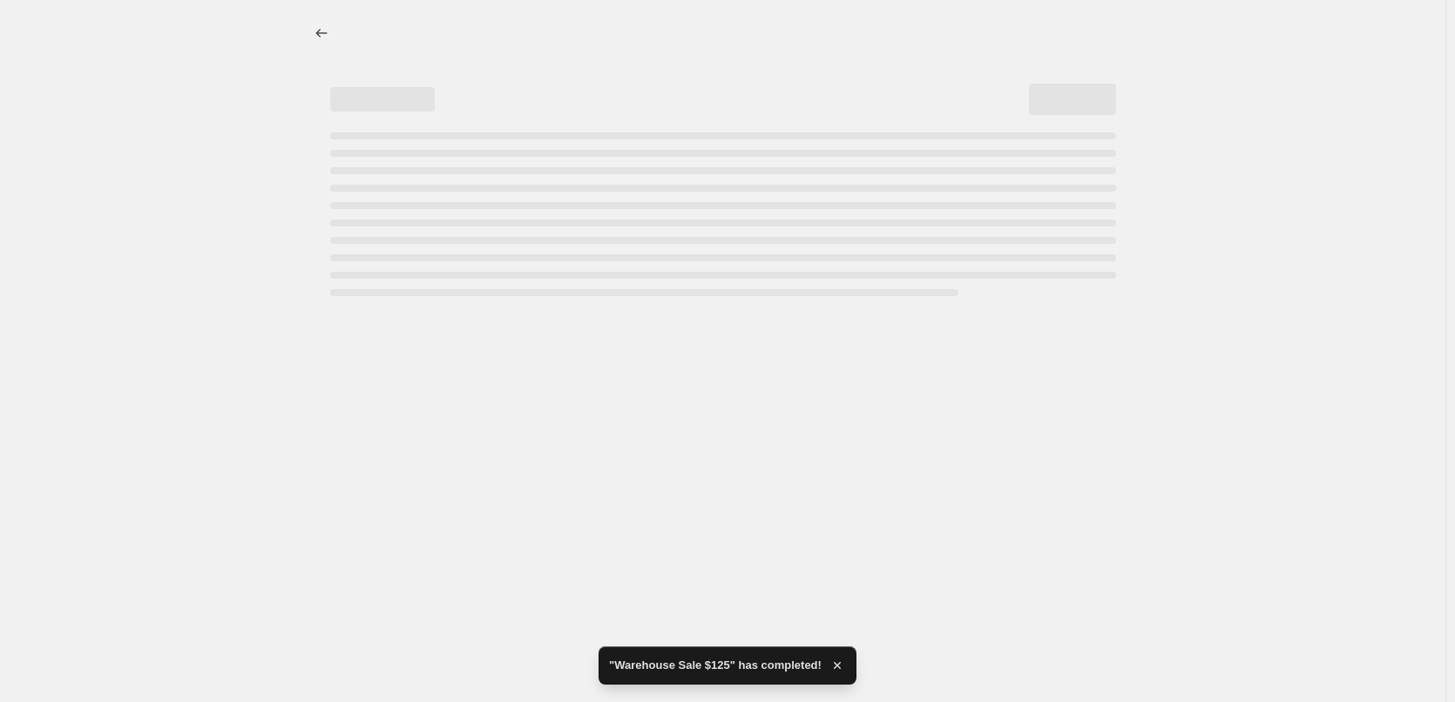
select select "percentage"
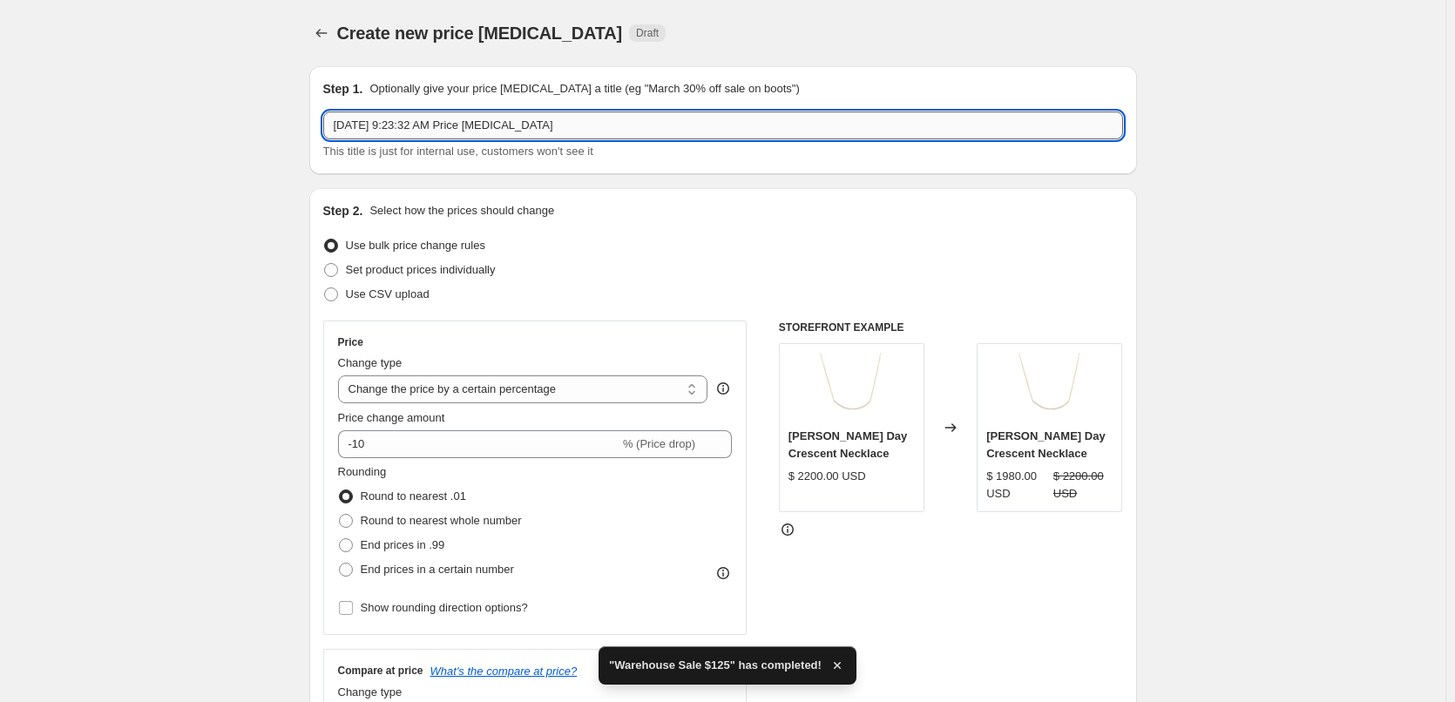
click at [658, 122] on input "[DATE] 9:23:32 AM Price [MEDICAL_DATA]" at bounding box center [723, 126] width 800 height 28
drag, startPoint x: 658, startPoint y: 122, endPoint x: 176, endPoint y: 103, distance: 482.1
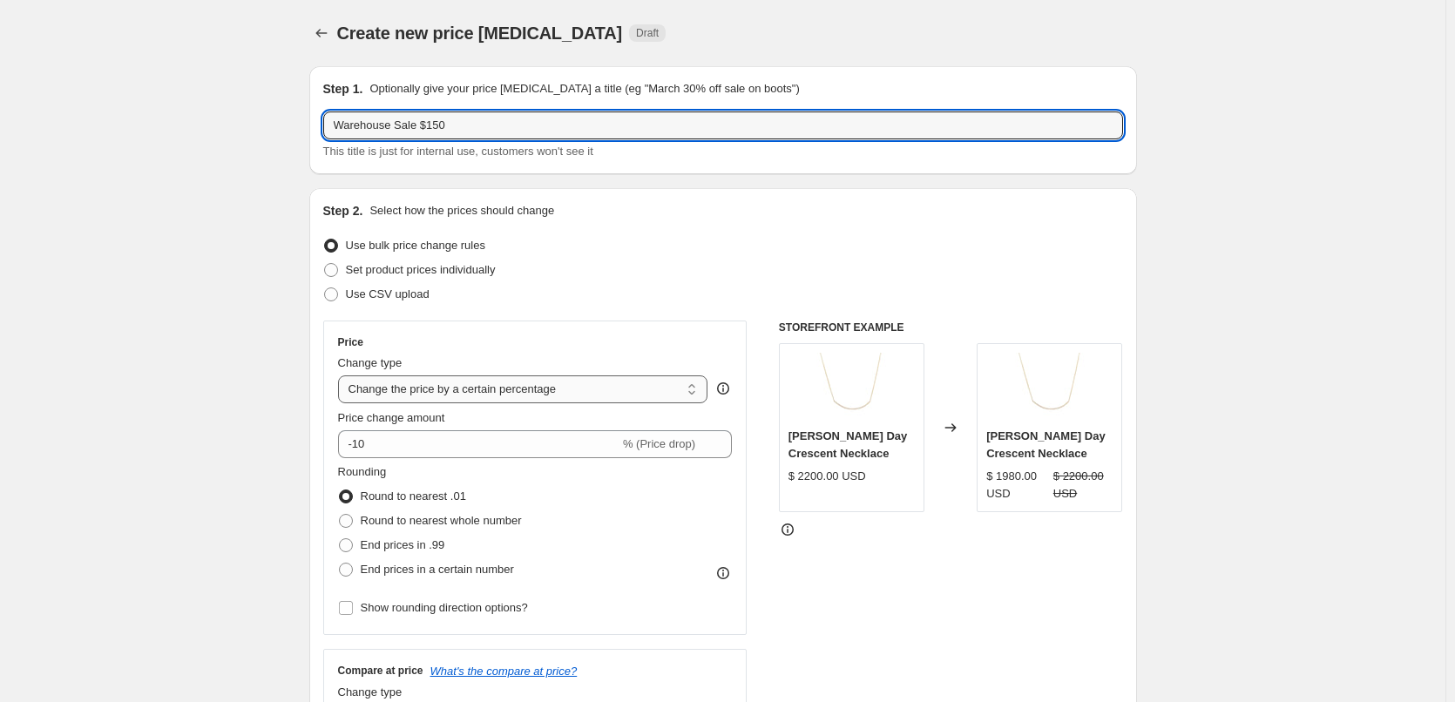
type input "Warehouse Sale $150"
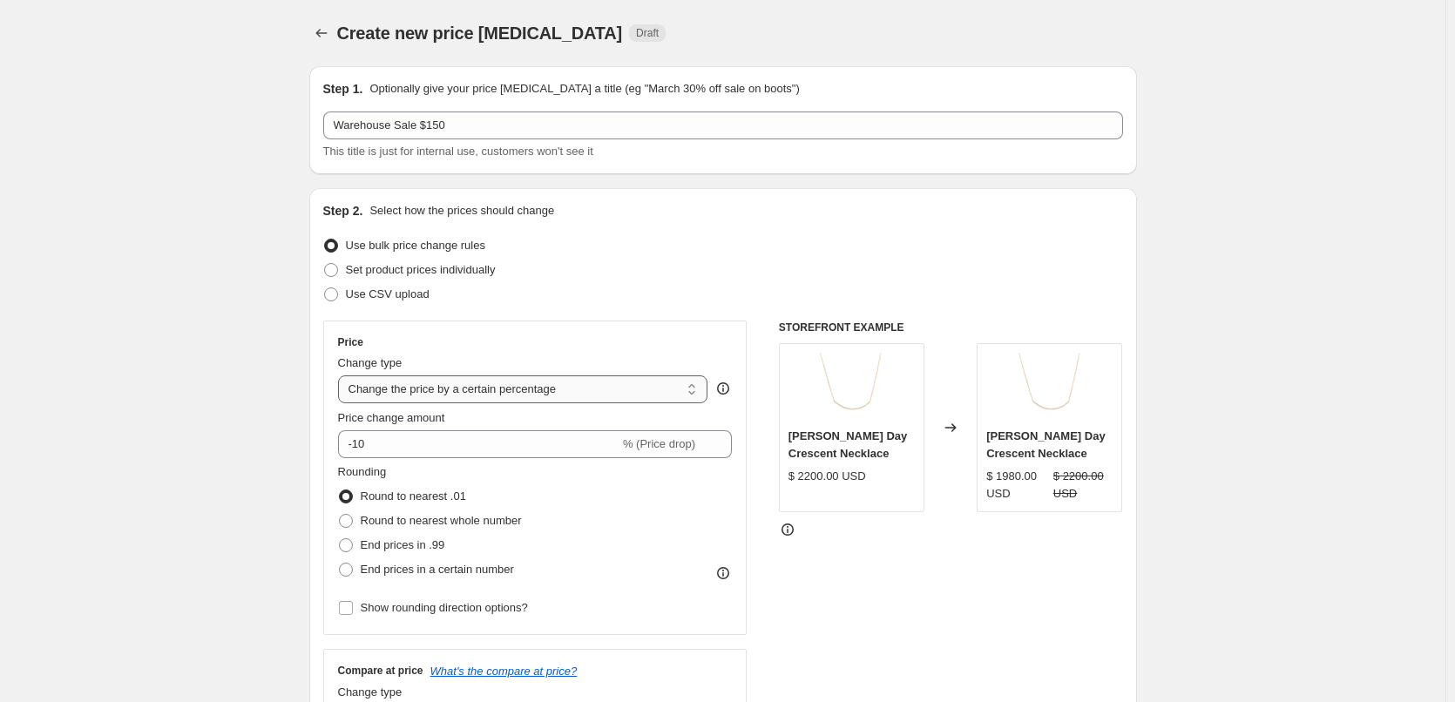
click at [563, 386] on select "Change the price to a certain amount Change the price by a certain amount Chang…" at bounding box center [523, 389] width 370 height 28
select select "to"
click at [342, 375] on select "Change the price to a certain amount Change the price by a certain amount Chang…" at bounding box center [523, 389] width 370 height 28
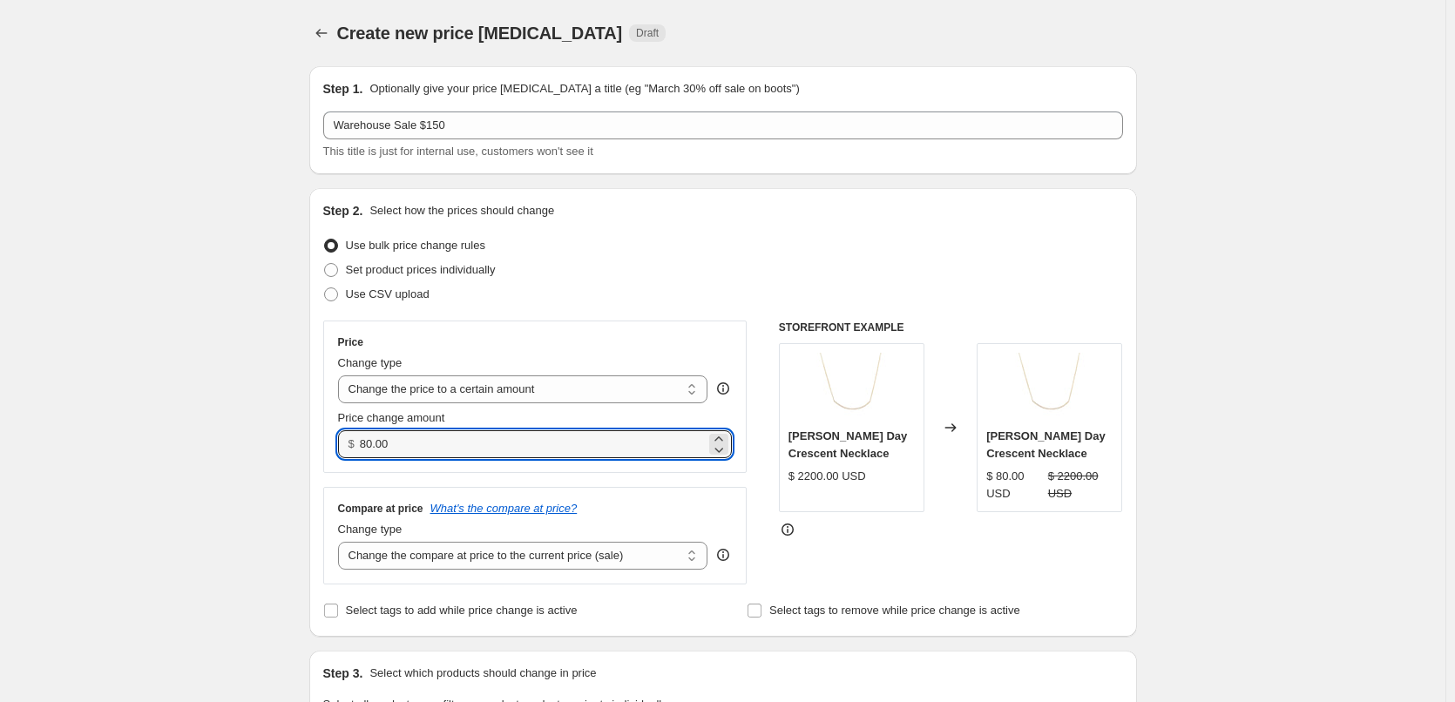
drag, startPoint x: 450, startPoint y: 450, endPoint x: 294, endPoint y: 455, distance: 155.2
type input "150.00"
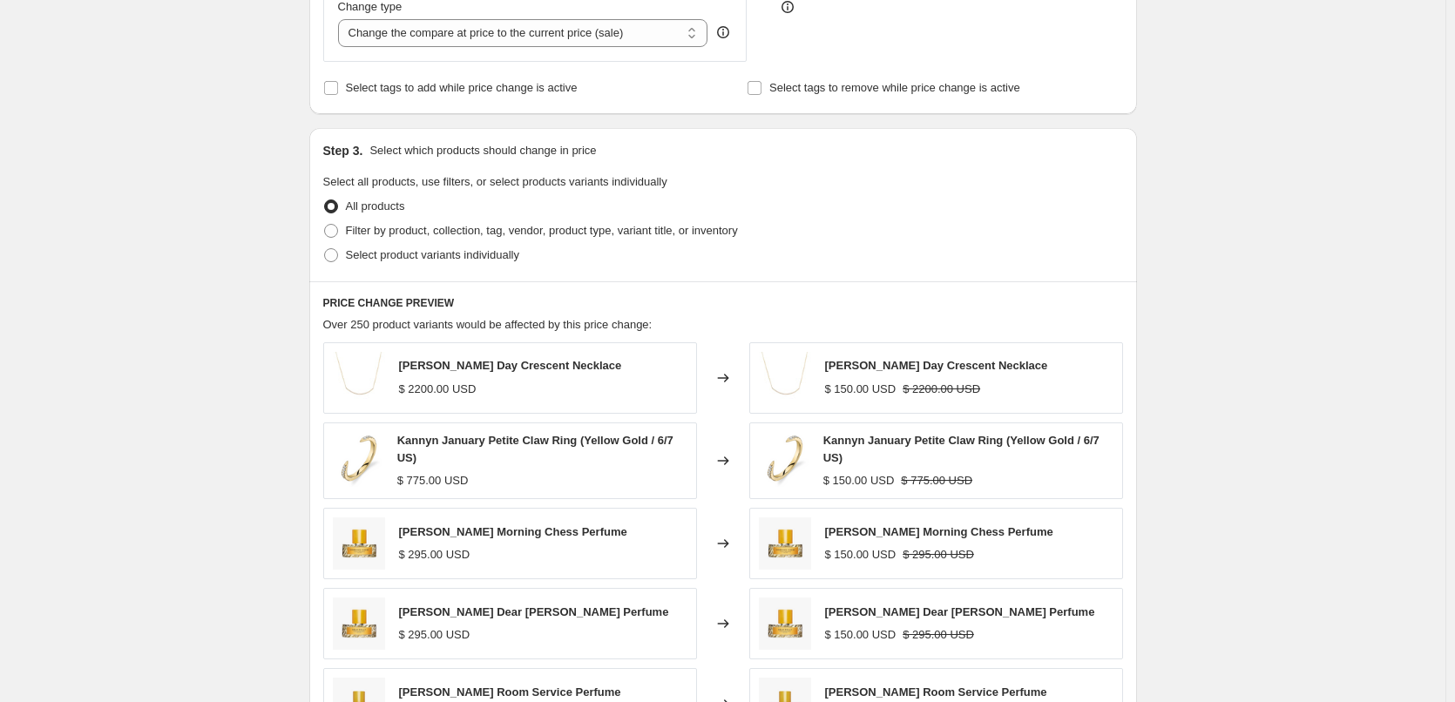
scroll to position [610, 0]
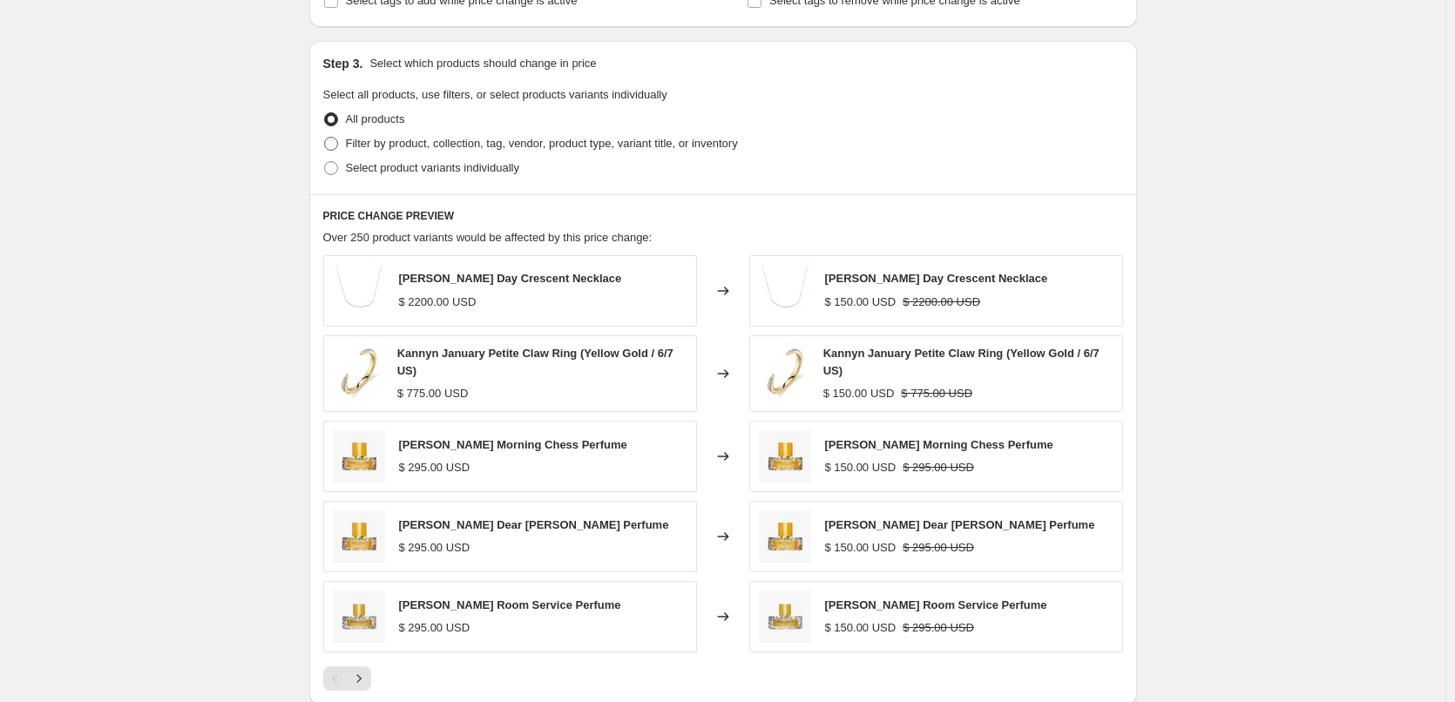
click at [483, 134] on label "Filter by product, collection, tag, vendor, product type, variant title, or inv…" at bounding box center [530, 144] width 415 height 24
click at [325, 137] on input "Filter by product, collection, tag, vendor, product type, variant title, or inv…" at bounding box center [324, 137] width 1 height 1
radio input "true"
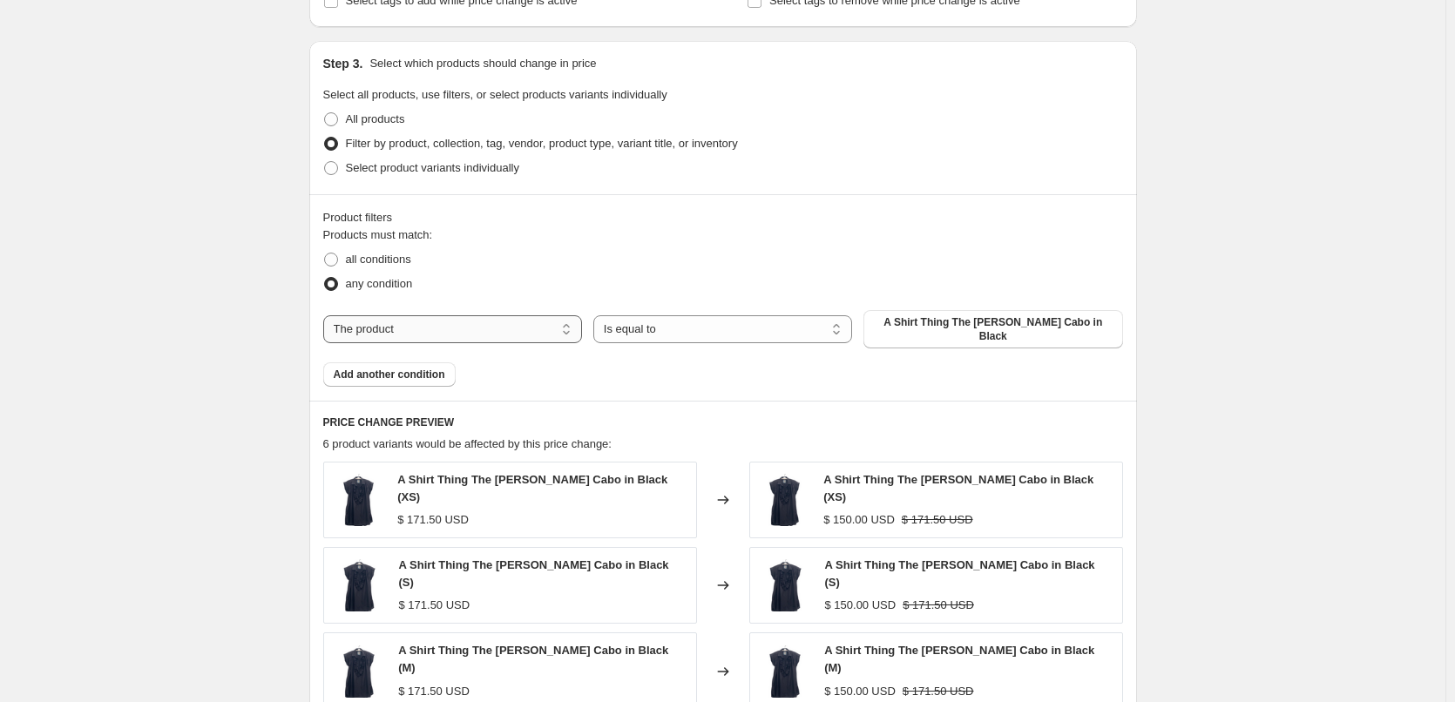
click at [415, 325] on select "The product The product's collection The product's tag The product's vendor The…" at bounding box center [452, 329] width 259 height 28
select select "collection"
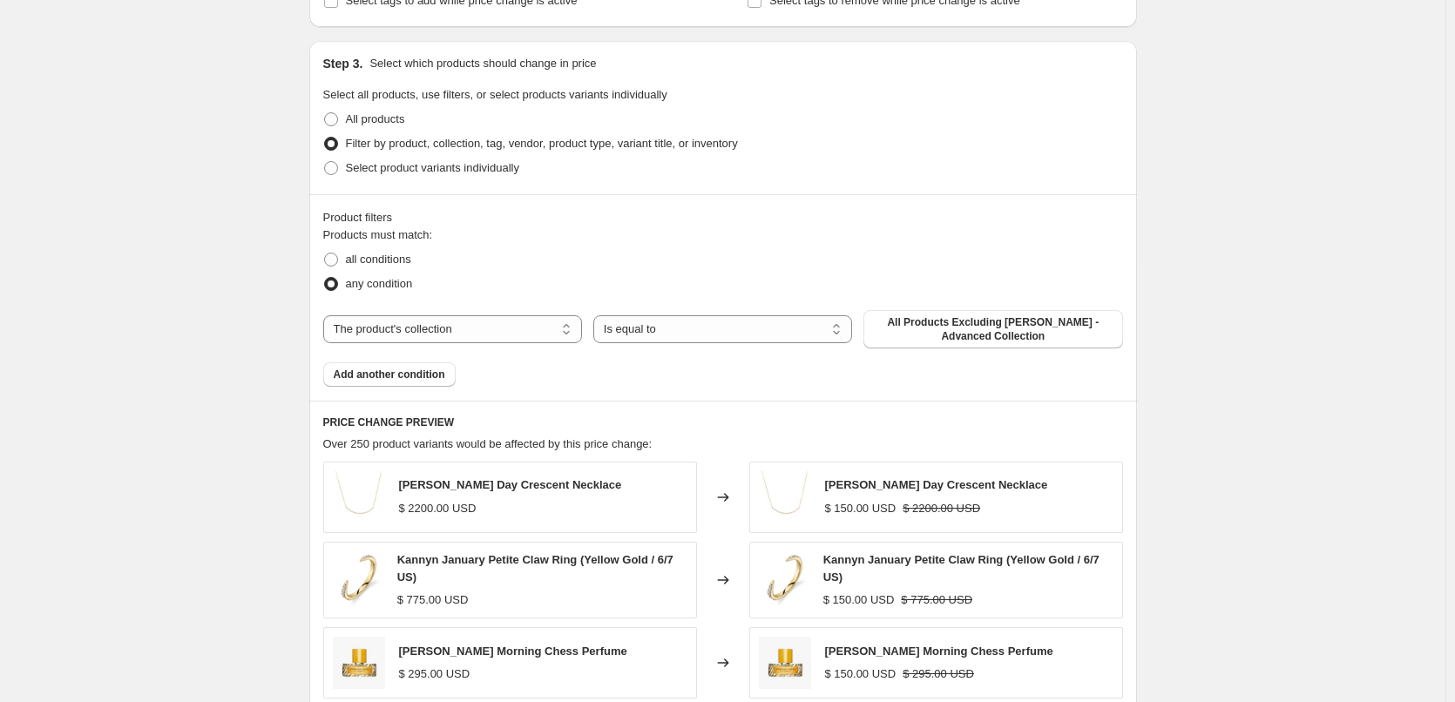
click at [957, 336] on div "The product The product's collection The product's tag The product's vendor The…" at bounding box center [723, 329] width 800 height 38
click at [957, 336] on span "All Products Excluding [PERSON_NAME] - Advanced Collection" at bounding box center [993, 329] width 238 height 28
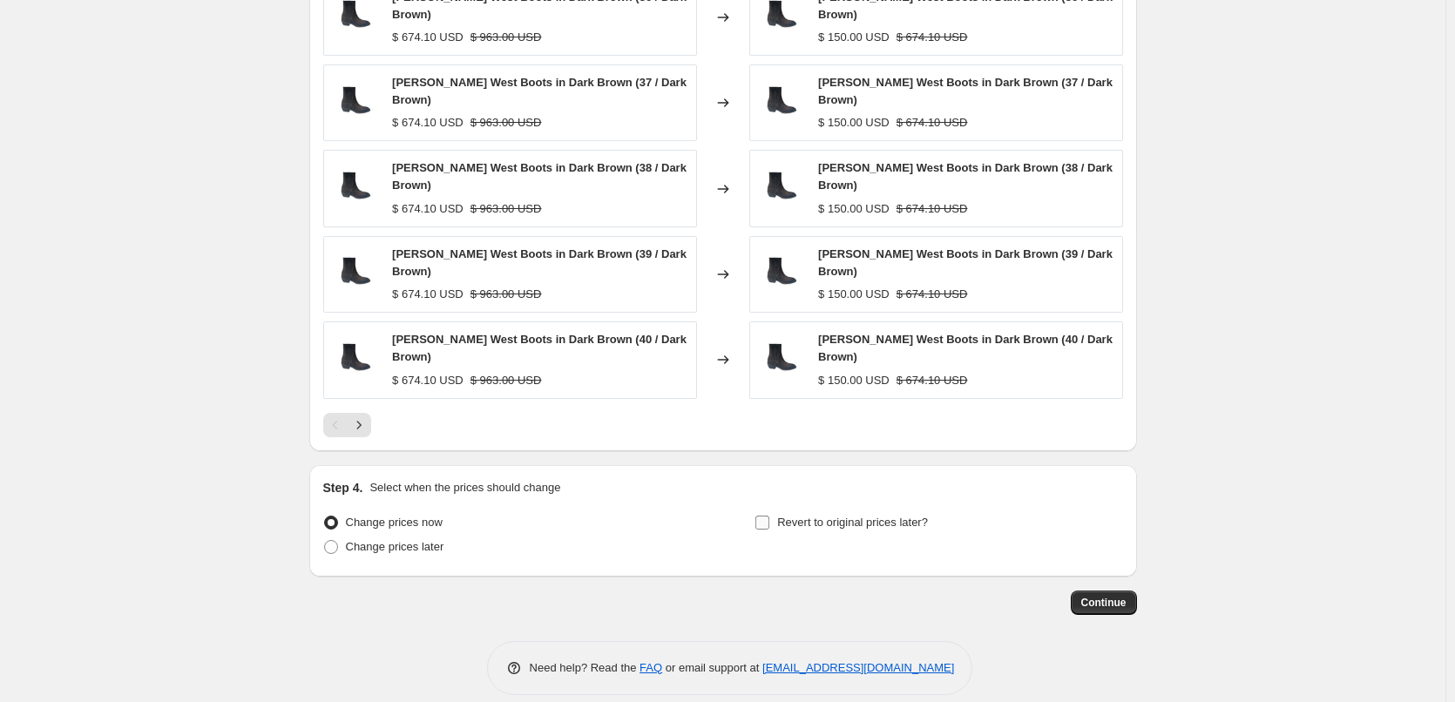
scroll to position [1102, 0]
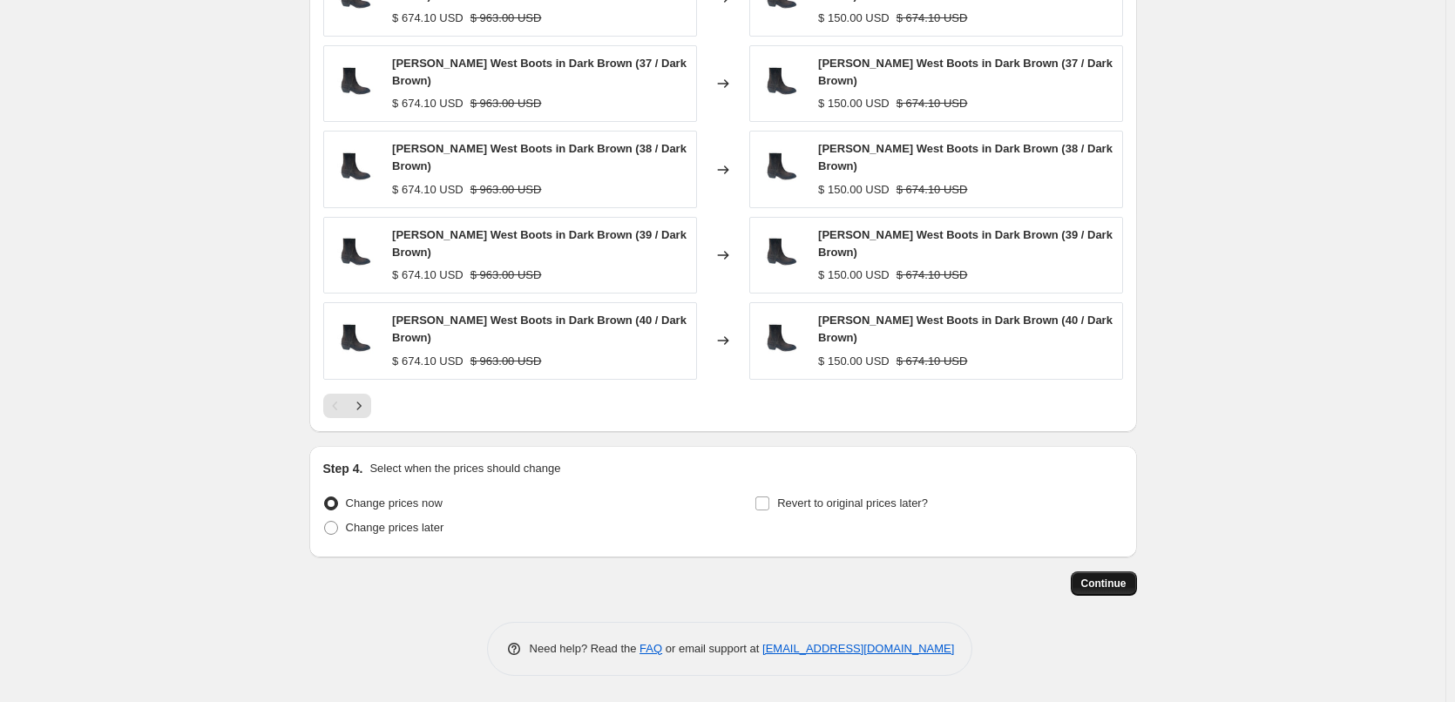
click at [1114, 587] on span "Continue" at bounding box center [1103, 584] width 45 height 14
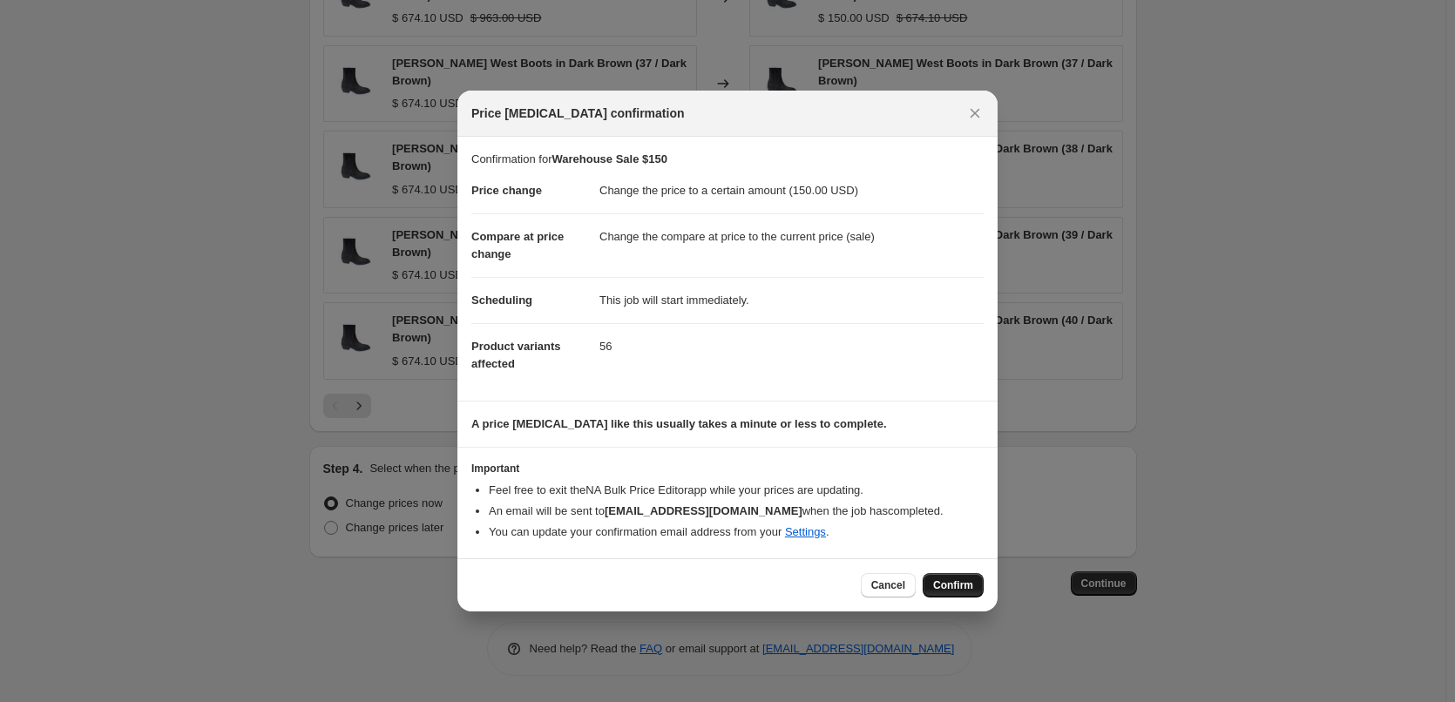
click at [957, 586] on span "Confirm" at bounding box center [953, 585] width 40 height 14
